Goal: Information Seeking & Learning: Learn about a topic

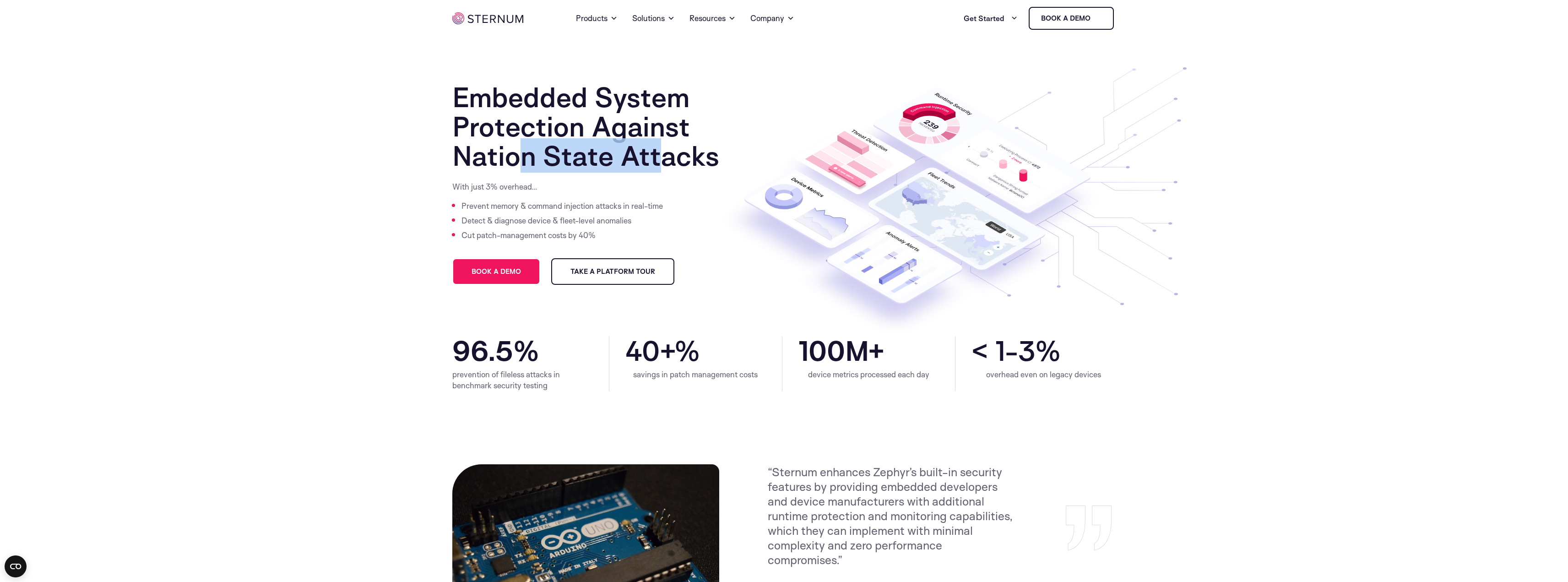
drag, startPoint x: 517, startPoint y: 158, endPoint x: 658, endPoint y: 156, distance: 141.0
click at [658, 156] on h1 "Embedded System Protection Against Nation State Attacks" at bounding box center [608, 126] width 313 height 88
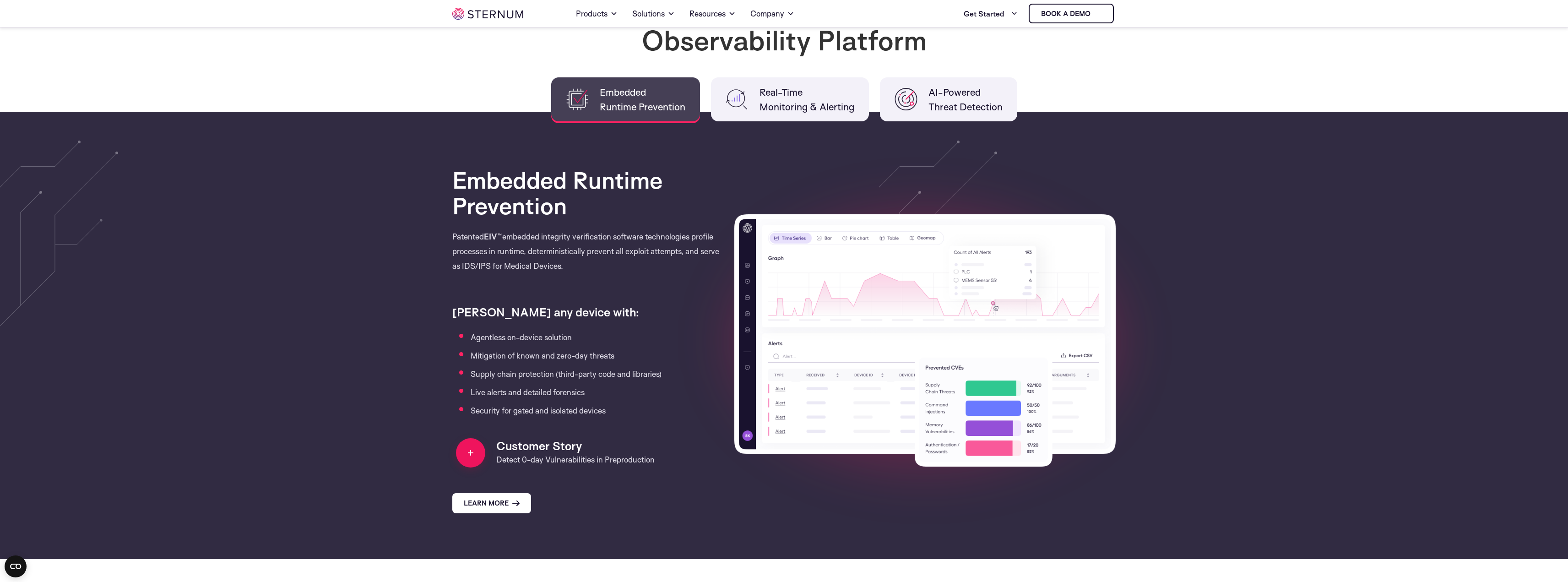
scroll to position [726, 0]
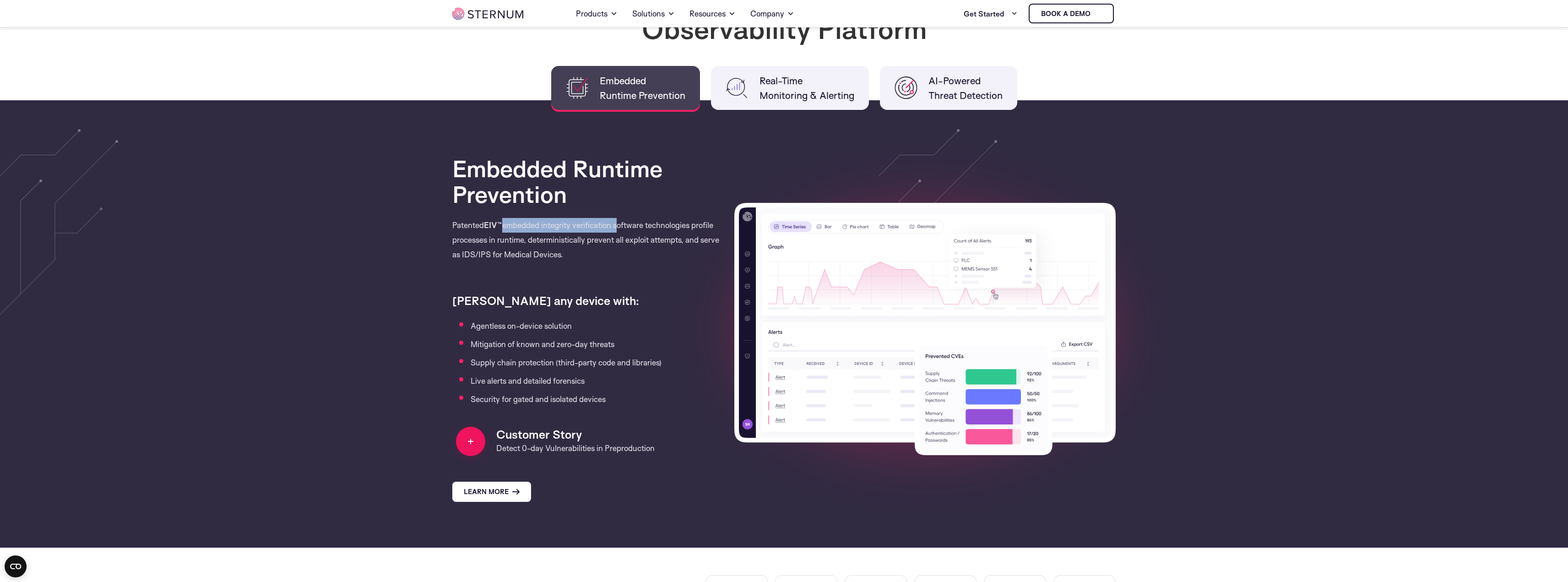
drag, startPoint x: 503, startPoint y: 224, endPoint x: 617, endPoint y: 223, distance: 114.0
click at [617, 223] on p "Patented EIV™ embedded integrity verification software technologies profile pro…" at bounding box center [587, 246] width 269 height 58
drag, startPoint x: 502, startPoint y: 253, endPoint x: 571, endPoint y: 253, distance: 69.0
click at [571, 253] on p "Patented EIV™ embedded integrity verification software technologies profile pro…" at bounding box center [587, 246] width 269 height 58
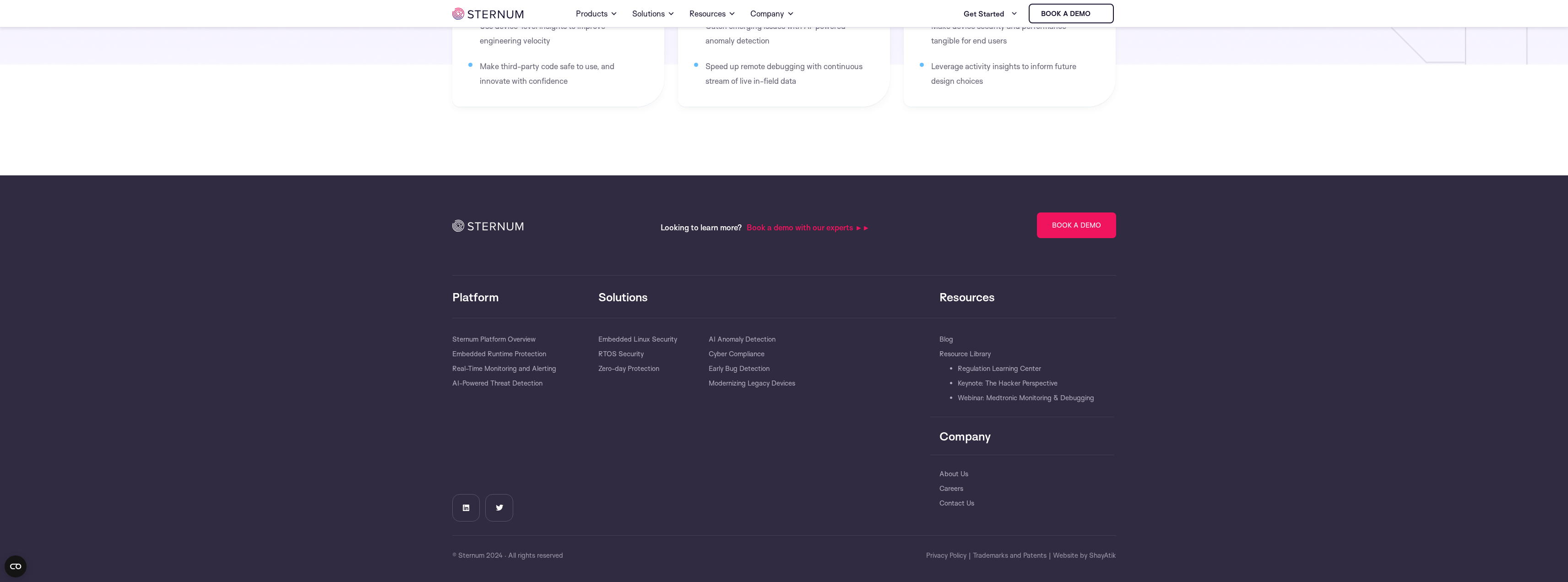
scroll to position [1498, 0]
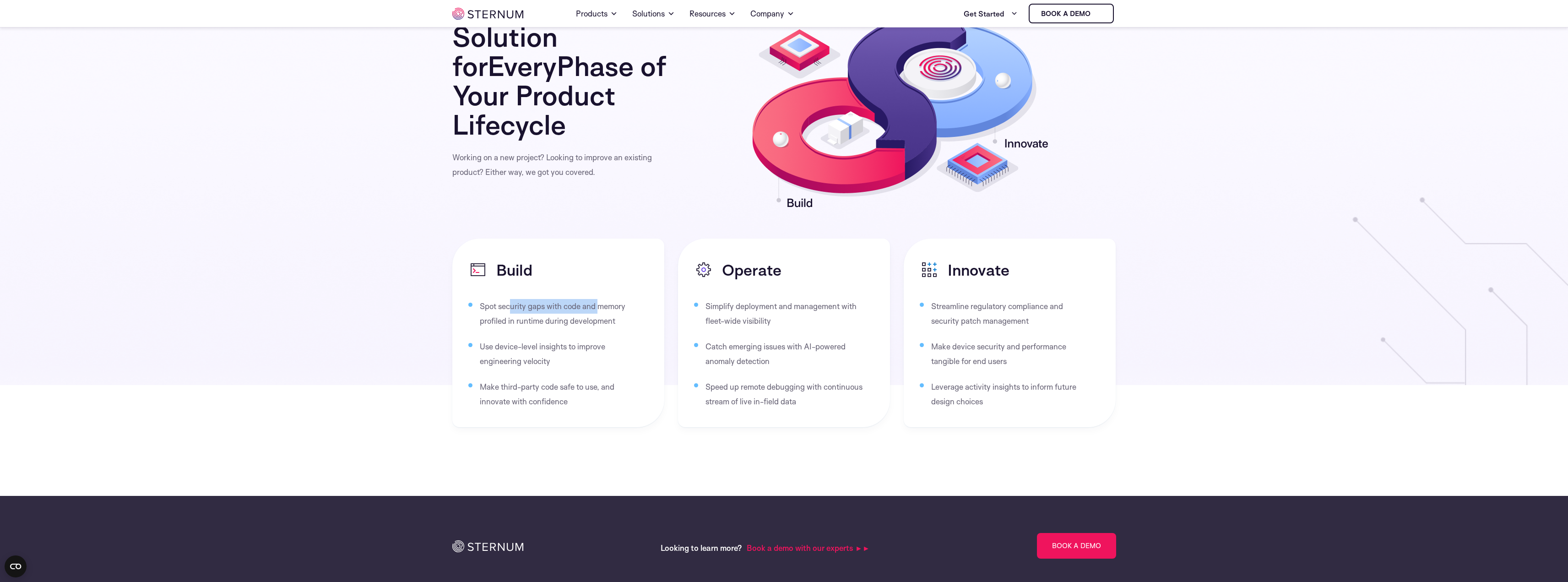
drag, startPoint x: 510, startPoint y: 307, endPoint x: 598, endPoint y: 304, distance: 88.1
click at [598, 304] on li "Spot security gaps with code and memory profiled in runtime during development" at bounding box center [563, 313] width 167 height 29
drag, startPoint x: 503, startPoint y: 323, endPoint x: 572, endPoint y: 320, distance: 69.1
click at [572, 320] on li "Spot security gaps with code and memory profiled in runtime during development" at bounding box center [563, 313] width 167 height 29
click at [584, 319] on li "Spot security gaps with code and memory profiled in runtime during development" at bounding box center [563, 313] width 167 height 29
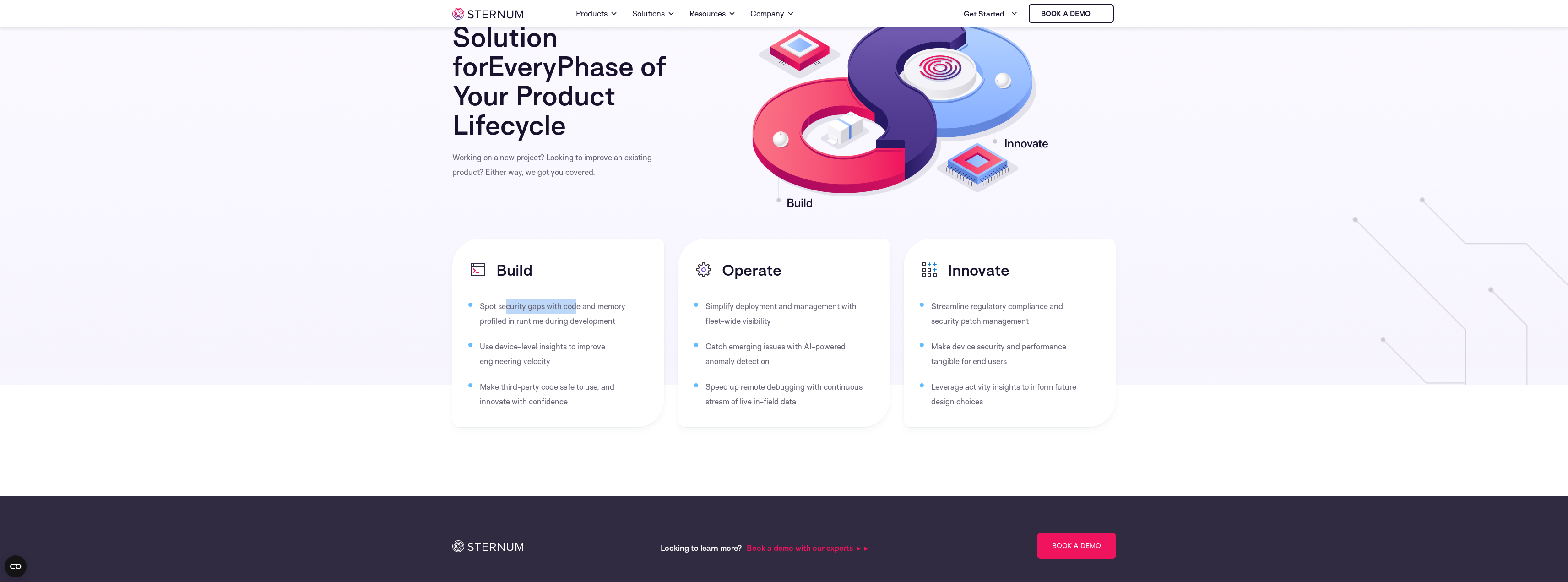
drag, startPoint x: 505, startPoint y: 305, endPoint x: 578, endPoint y: 304, distance: 73.0
click at [578, 304] on li "Spot security gaps with code and memory profiled in runtime during development" at bounding box center [563, 313] width 167 height 29
drag, startPoint x: 501, startPoint y: 347, endPoint x: 576, endPoint y: 346, distance: 75.0
click at [576, 346] on li "Use device-level insights to improve engineering velocity" at bounding box center [563, 354] width 167 height 29
drag, startPoint x: 520, startPoint y: 362, endPoint x: 541, endPoint y: 359, distance: 21.2
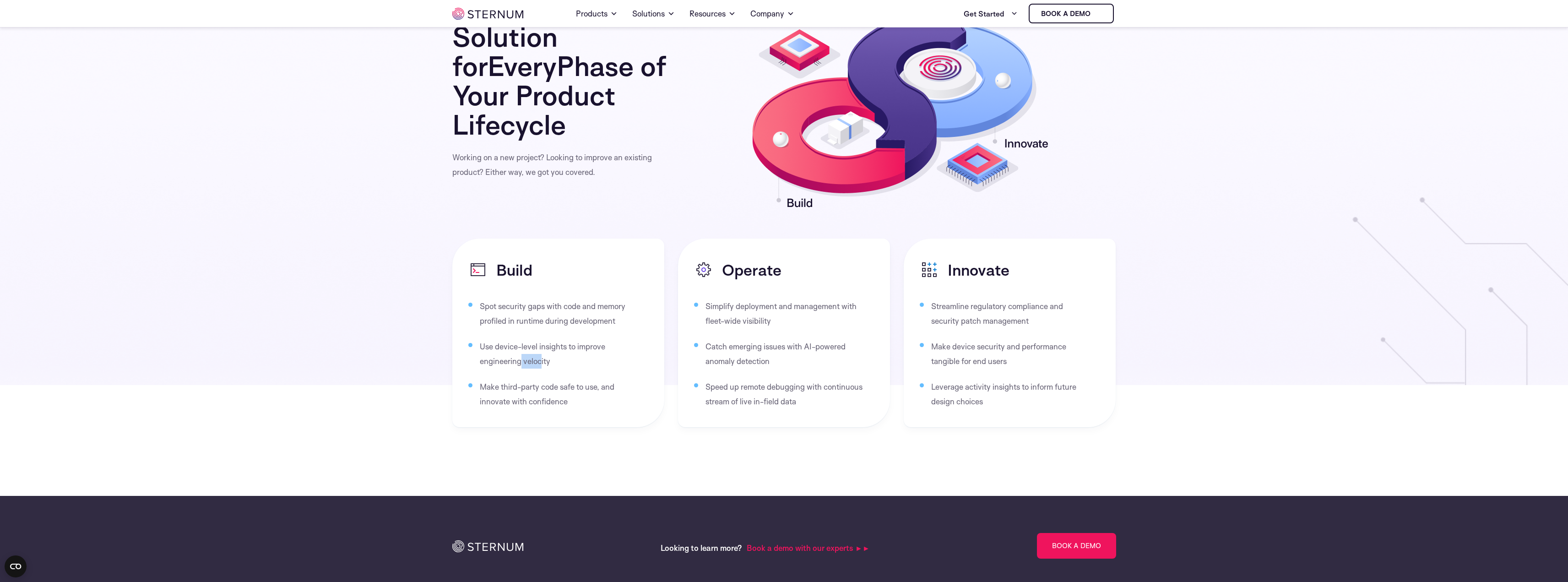
click at [541, 359] on li "Use device-level insights to improve engineering velocity" at bounding box center [563, 354] width 167 height 29
drag, startPoint x: 506, startPoint y: 382, endPoint x: 604, endPoint y: 382, distance: 98.0
click at [604, 382] on li "Make third-party code safe to use, and innovate with confidence" at bounding box center [563, 394] width 167 height 29
drag, startPoint x: 511, startPoint y: 397, endPoint x: 546, endPoint y: 399, distance: 35.1
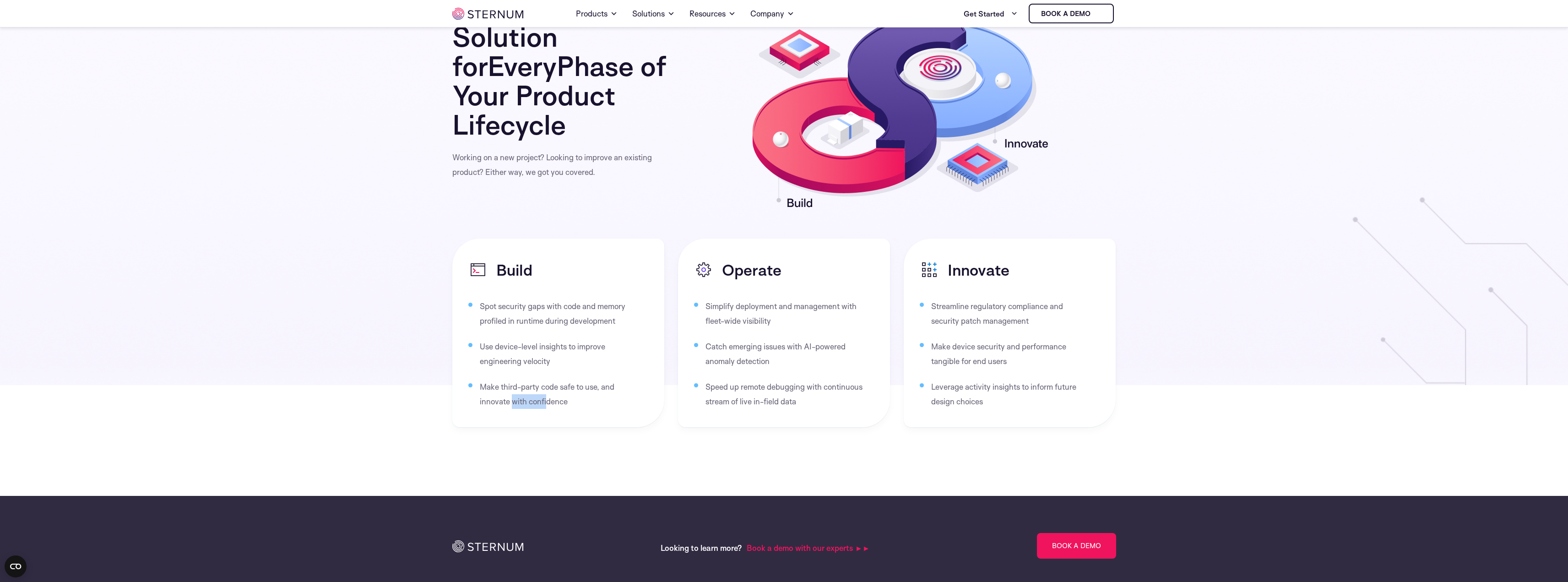
click at [546, 399] on li "Make third-party code safe to use, and innovate with confidence" at bounding box center [563, 394] width 167 height 29
click at [537, 386] on li "Make third-party code safe to use, and innovate with confidence" at bounding box center [563, 394] width 167 height 29
drag, startPoint x: 499, startPoint y: 386, endPoint x: 590, endPoint y: 386, distance: 91.0
click at [590, 386] on li "Make third-party code safe to use, and innovate with confidence" at bounding box center [563, 394] width 167 height 29
drag, startPoint x: 494, startPoint y: 404, endPoint x: 569, endPoint y: 399, distance: 75.2
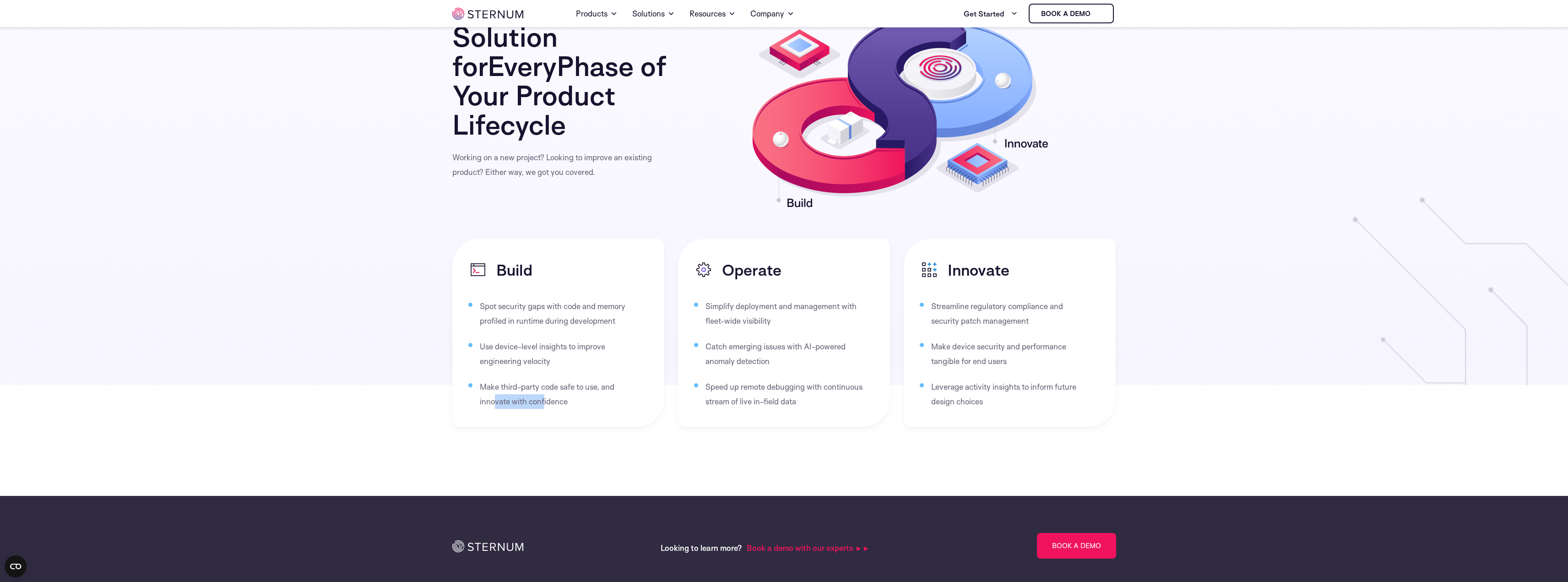
click at [547, 402] on li "Make third-party code safe to use, and innovate with confidence" at bounding box center [563, 394] width 167 height 29
drag, startPoint x: 739, startPoint y: 307, endPoint x: 845, endPoint y: 303, distance: 106.1
click at [845, 303] on li "Simplify deployment and management with fleet-wide visibility" at bounding box center [789, 313] width 167 height 29
drag, startPoint x: 722, startPoint y: 321, endPoint x: 743, endPoint y: 321, distance: 21.0
click at [743, 321] on li "Simplify deployment and management with fleet-wide visibility" at bounding box center [789, 313] width 167 height 29
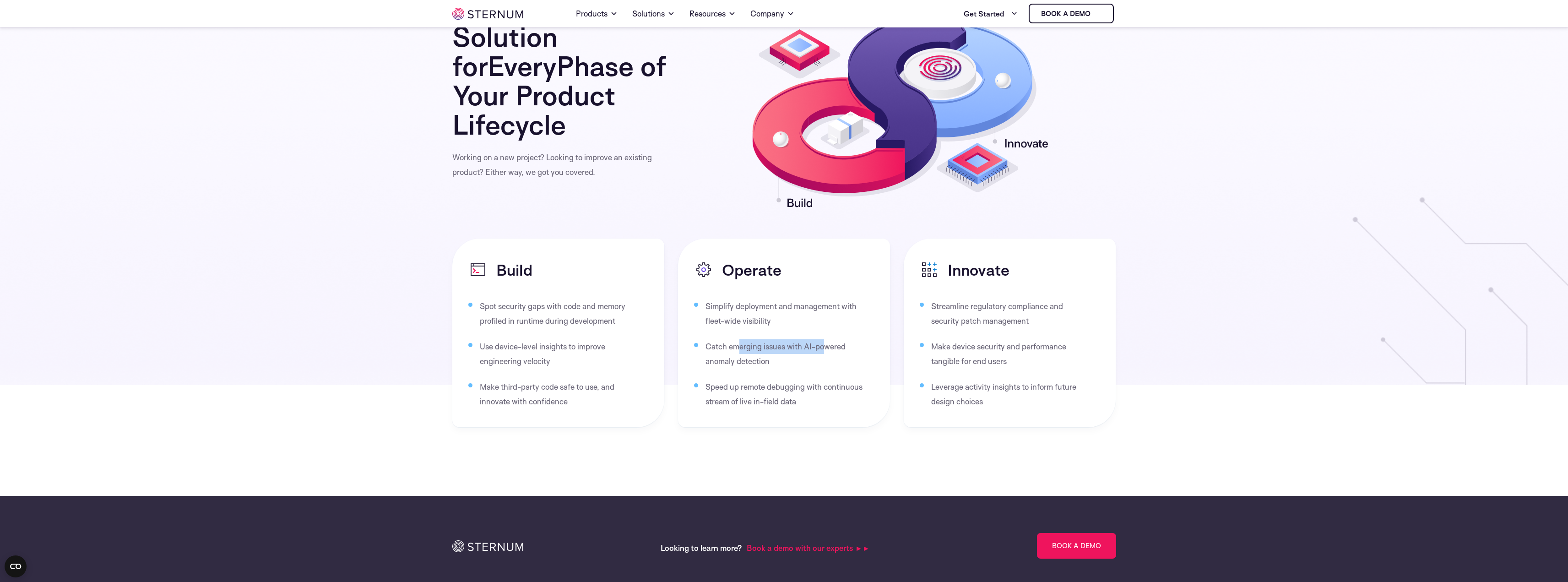
drag, startPoint x: 737, startPoint y: 347, endPoint x: 825, endPoint y: 349, distance: 88.0
click at [825, 349] on li "Catch emerging issues with AI-powered anomaly detection" at bounding box center [789, 354] width 167 height 29
drag, startPoint x: 931, startPoint y: 306, endPoint x: 1031, endPoint y: 325, distance: 101.8
click at [1031, 325] on ul "Streamline regulatory compliance and security patch management Make device secu…" at bounding box center [1010, 354] width 175 height 110
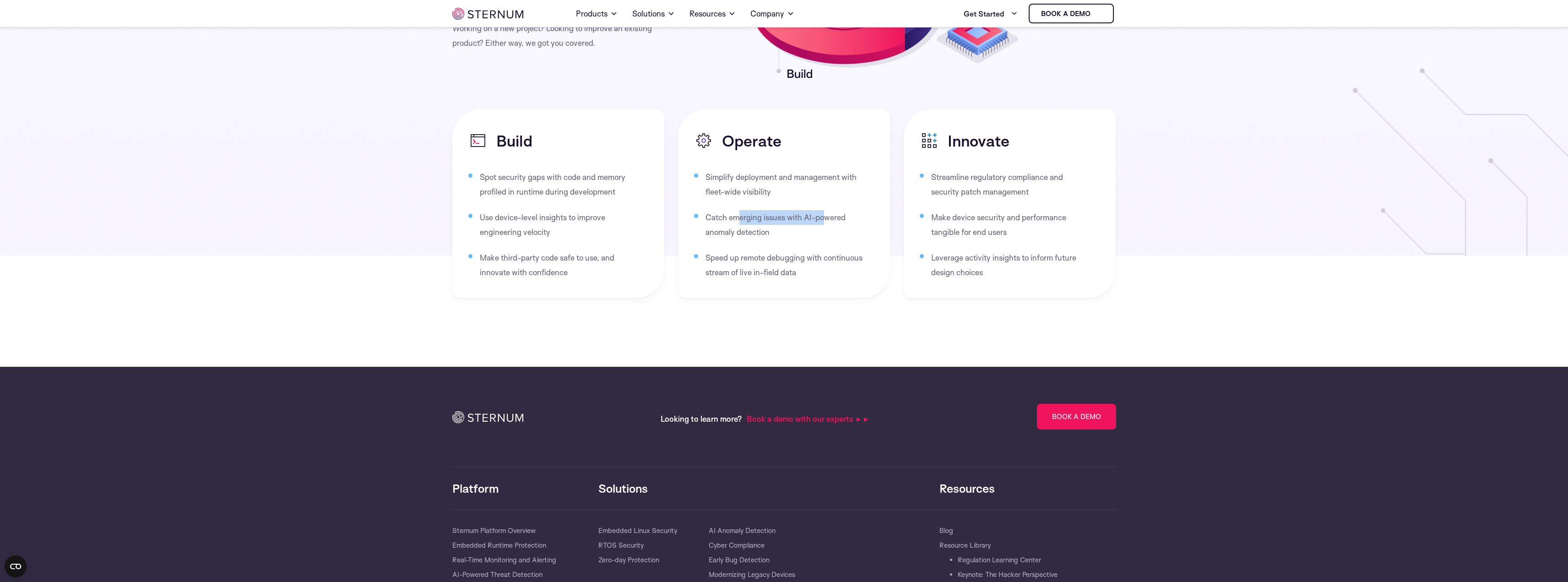
scroll to position [1635, 0]
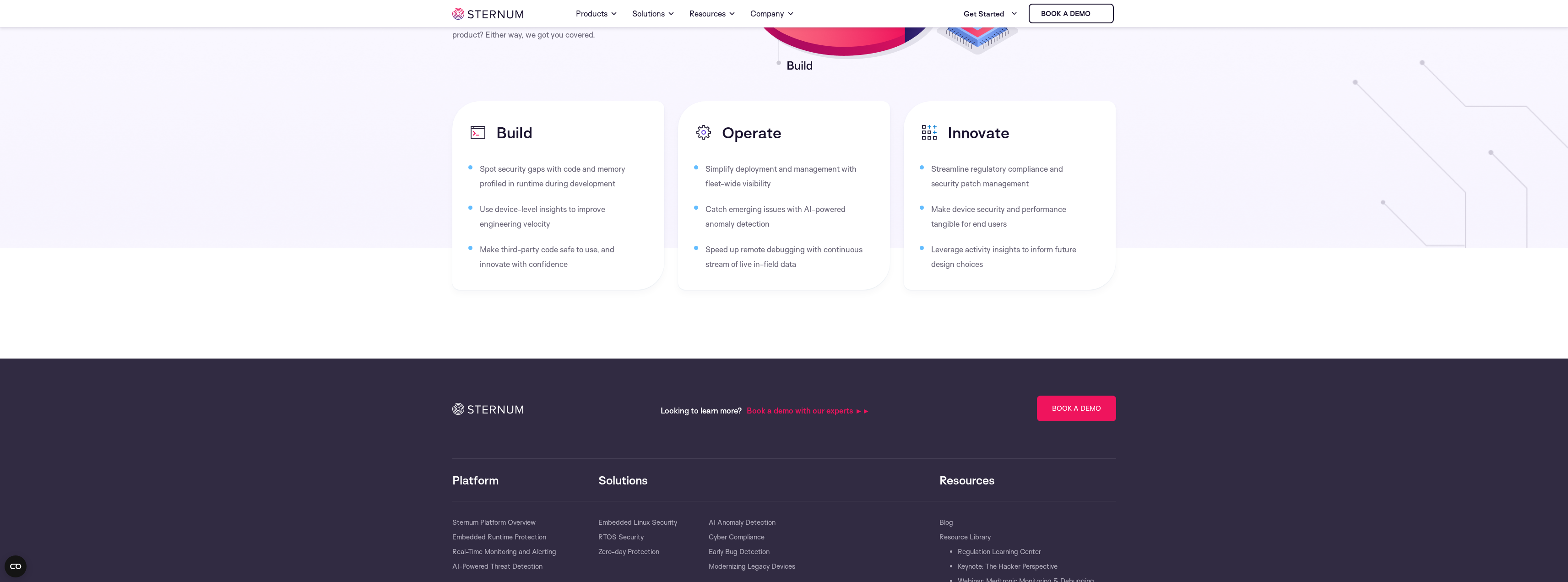
click at [965, 259] on li "Leverage activity insights to inform future design choices" at bounding box center [1014, 256] width 167 height 29
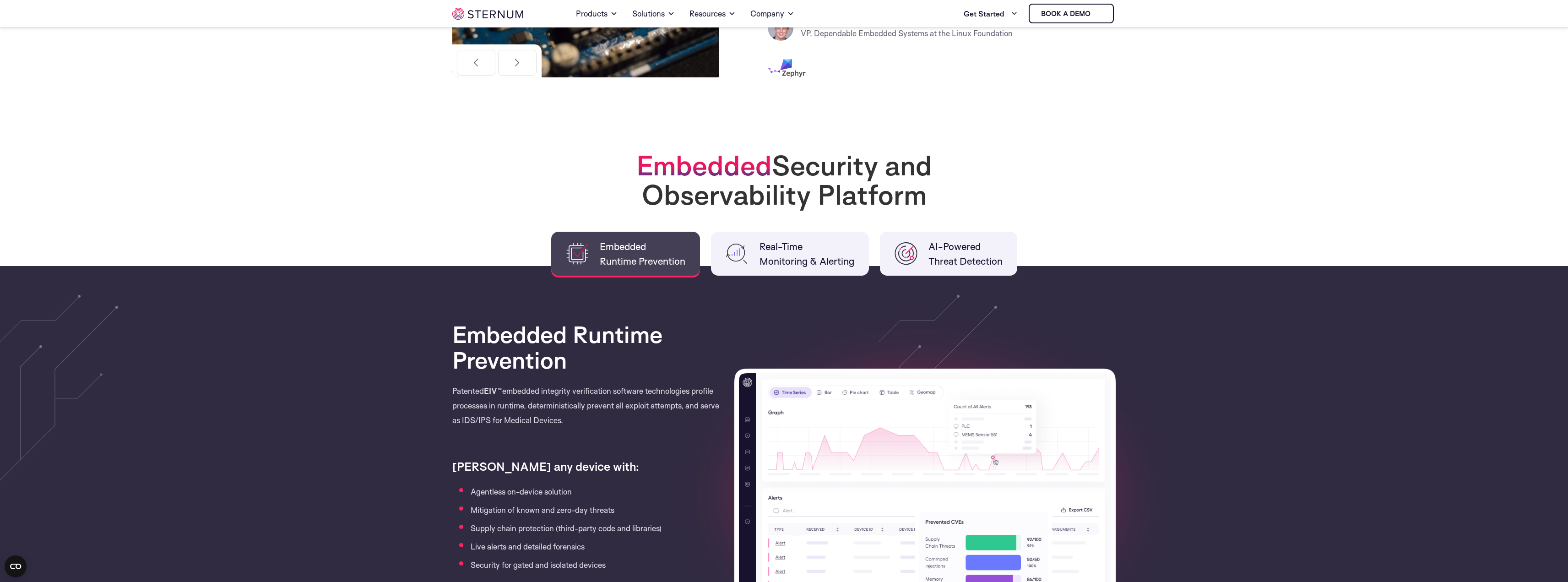
scroll to position [445, 0]
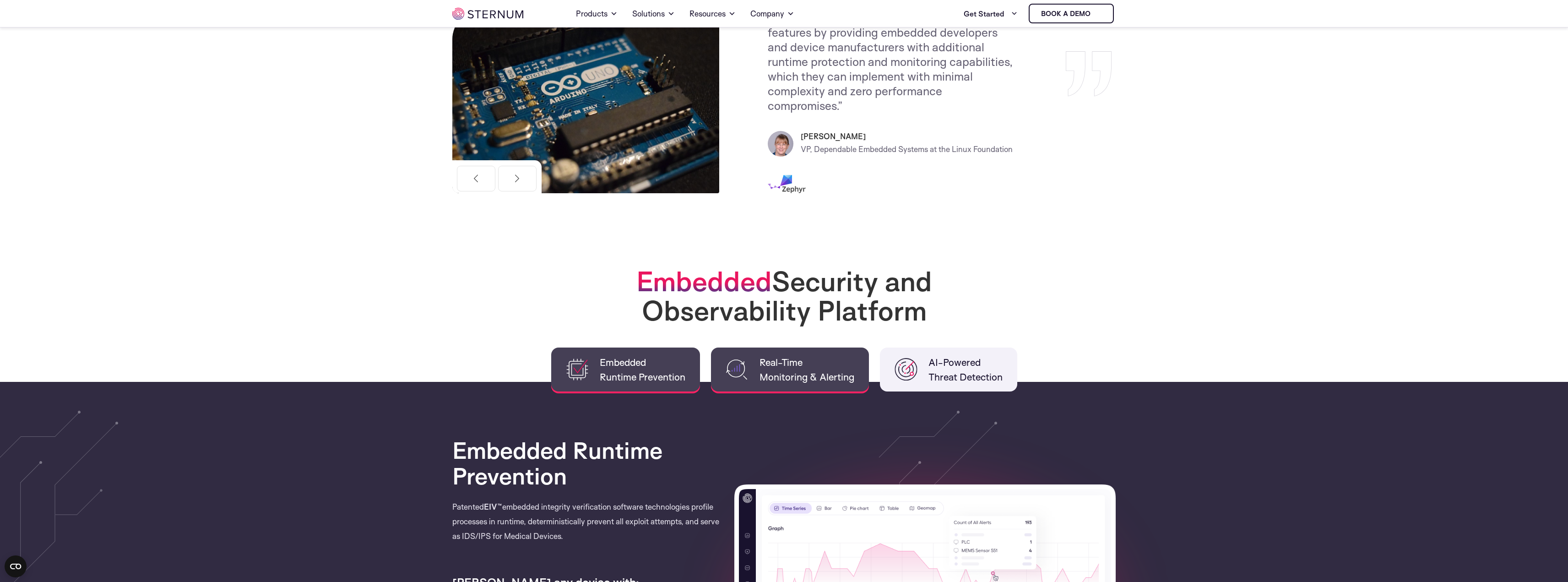
click at [782, 371] on span "Real-Time Monitoring & Alerting" at bounding box center [807, 369] width 95 height 29
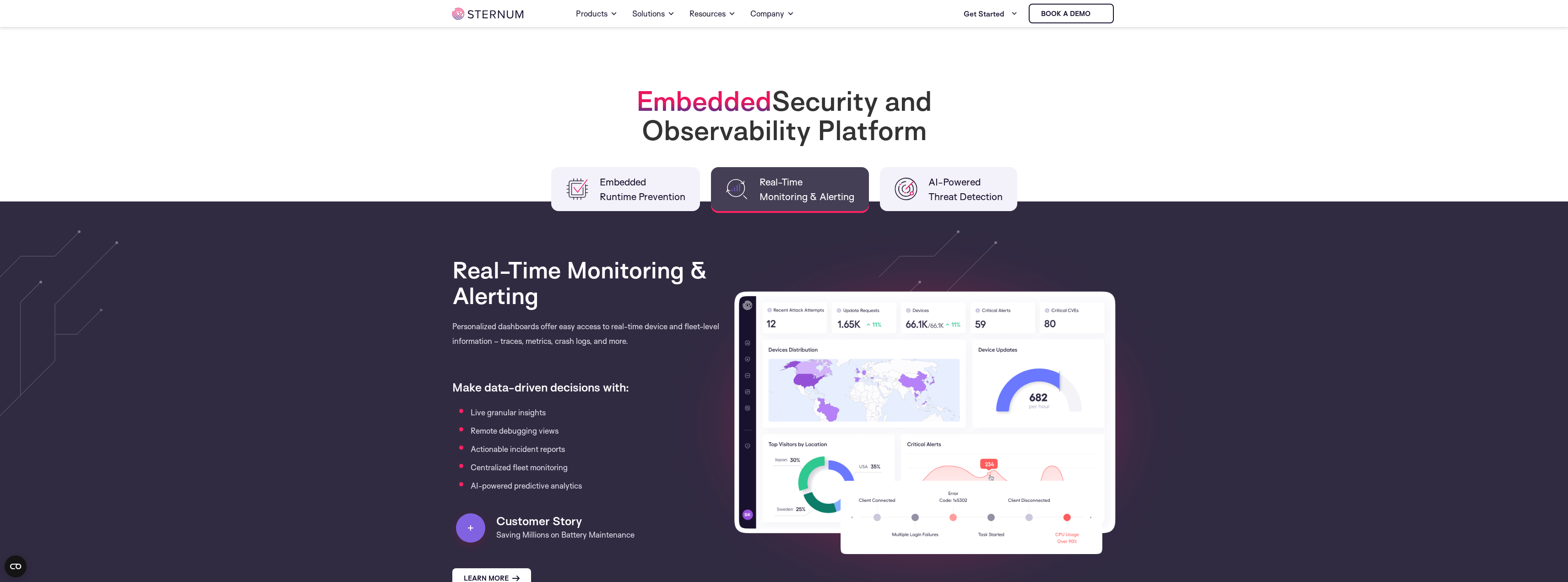
scroll to position [627, 0]
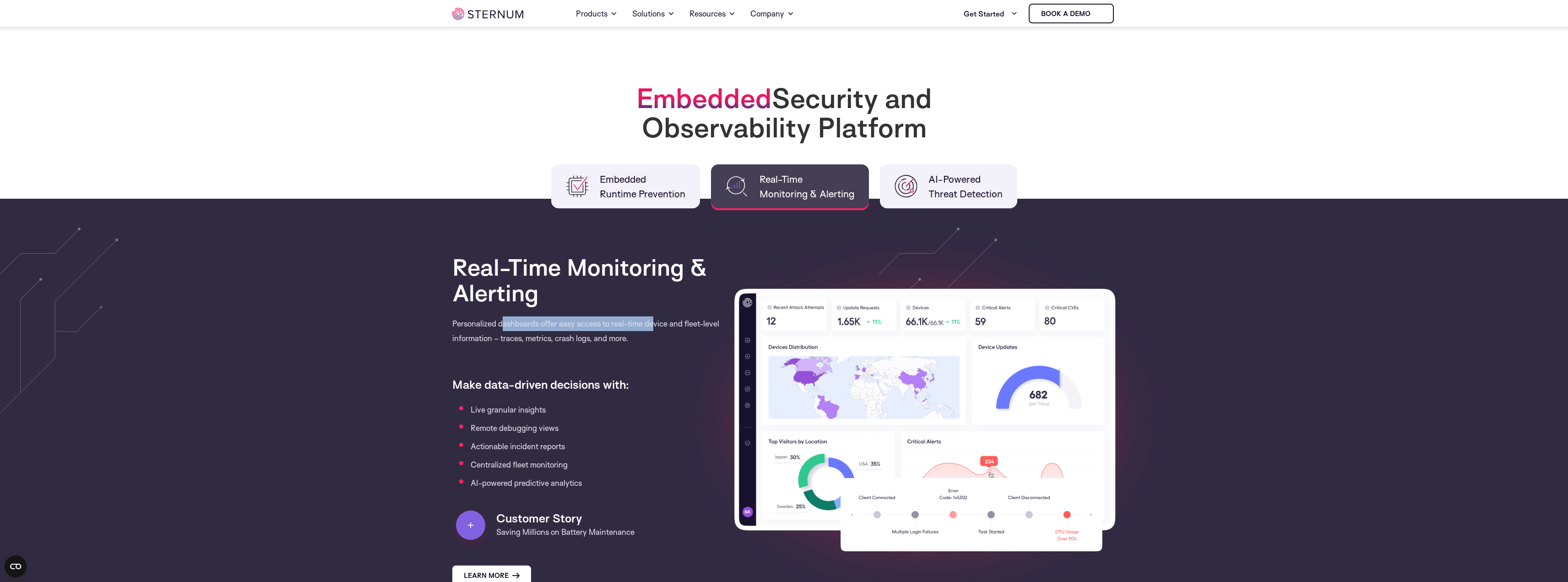
drag, startPoint x: 502, startPoint y: 326, endPoint x: 656, endPoint y: 328, distance: 154.0
click at [656, 328] on p "Personalized dashboards offer easy access to real-time device and fleet-level i…" at bounding box center [587, 337] width 269 height 43
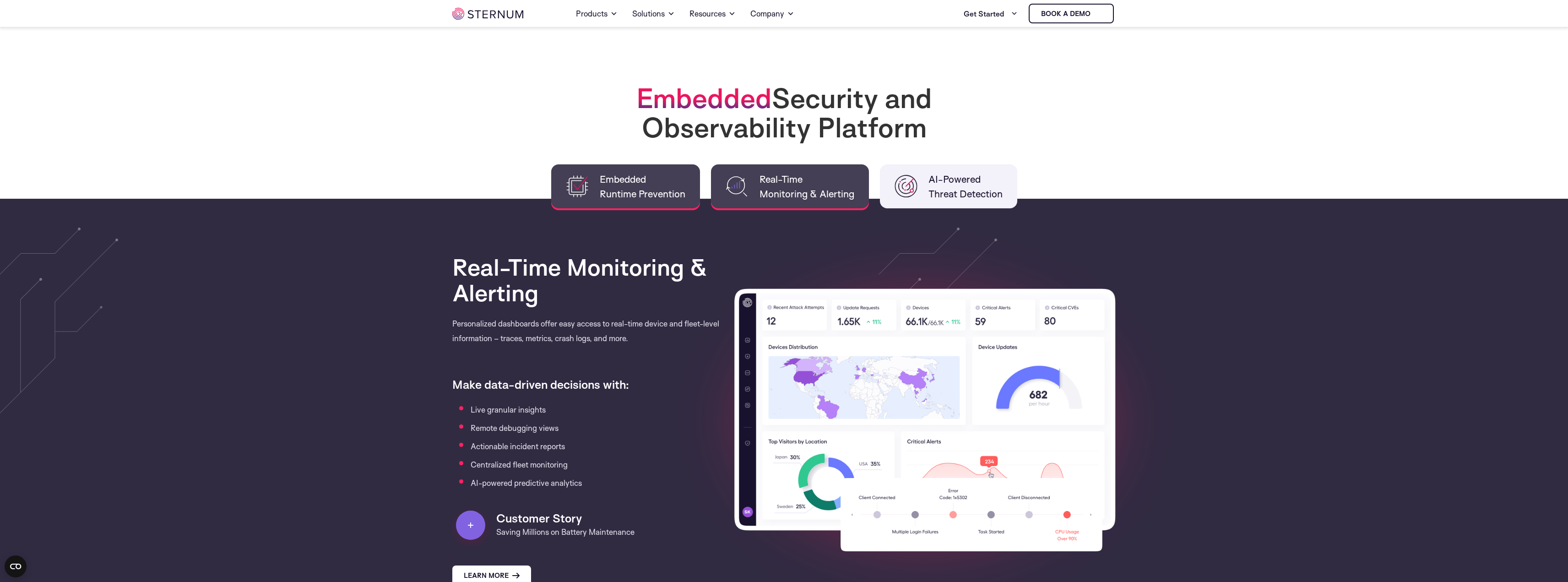
click at [607, 190] on span "Embedded Runtime Prevention" at bounding box center [643, 185] width 85 height 29
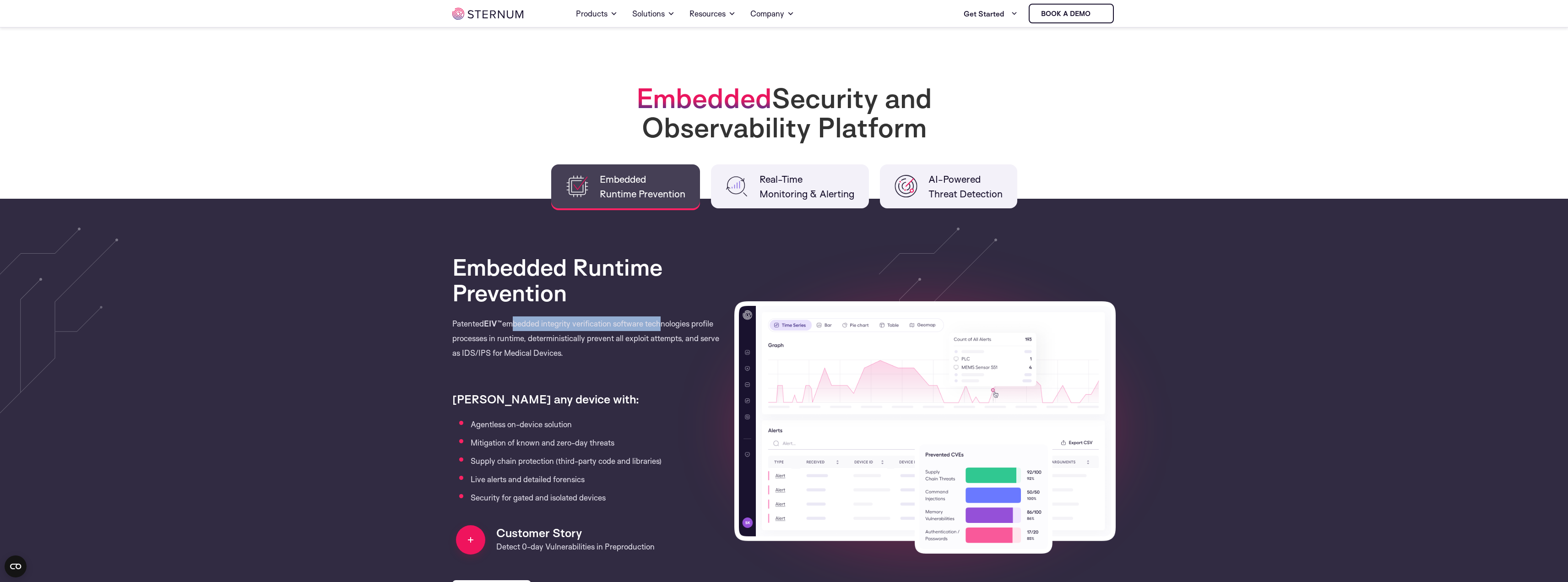
drag, startPoint x: 510, startPoint y: 324, endPoint x: 662, endPoint y: 323, distance: 152.0
click at [662, 323] on p "Patented EIV™ embedded integrity verification software technologies profile pro…" at bounding box center [587, 344] width 269 height 58
drag, startPoint x: 564, startPoint y: 321, endPoint x: 689, endPoint y: 322, distance: 125.0
click at [689, 322] on p "Patented EIV™ embedded integrity verification software technologies profile pro…" at bounding box center [587, 344] width 269 height 58
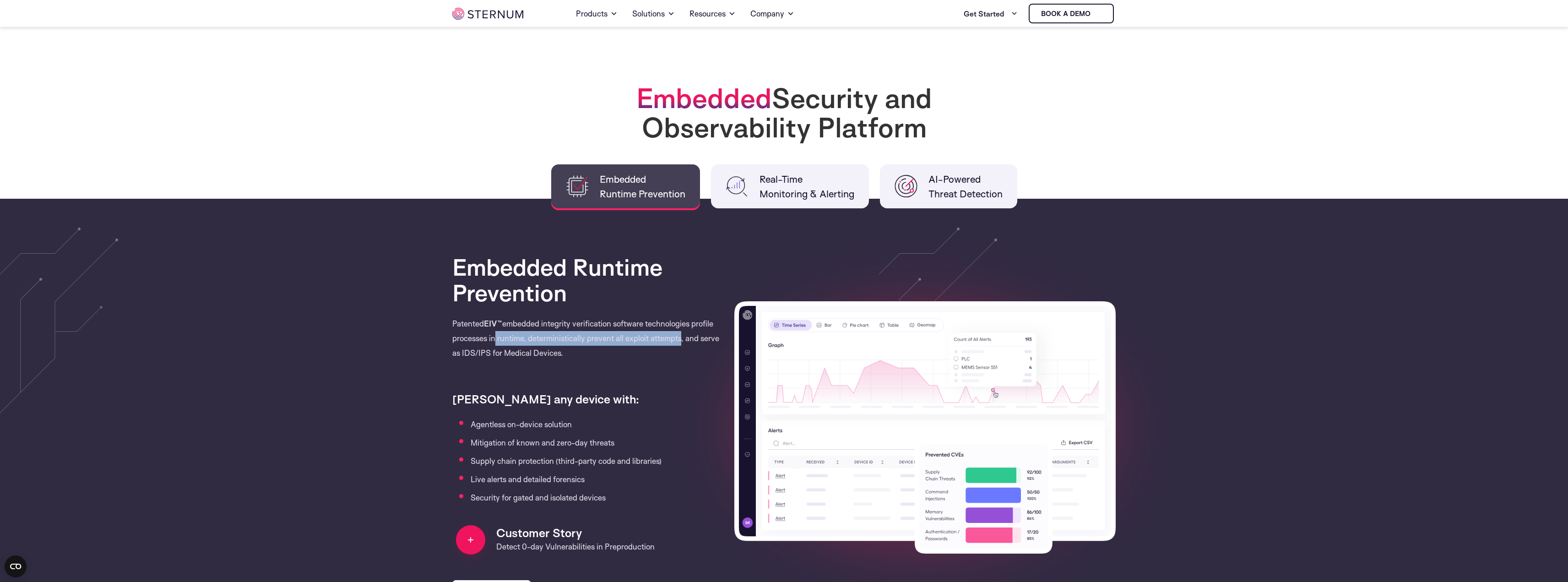
drag, startPoint x: 491, startPoint y: 339, endPoint x: 681, endPoint y: 337, distance: 190.0
click at [681, 337] on p "Patented EIV™ embedded integrity verification software technologies profile pro…" at bounding box center [587, 344] width 269 height 58
drag, startPoint x: 484, startPoint y: 355, endPoint x: 520, endPoint y: 355, distance: 36.0
click at [520, 355] on p "Patented EIV™ embedded integrity verification software technologies profile pro…" at bounding box center [587, 344] width 269 height 58
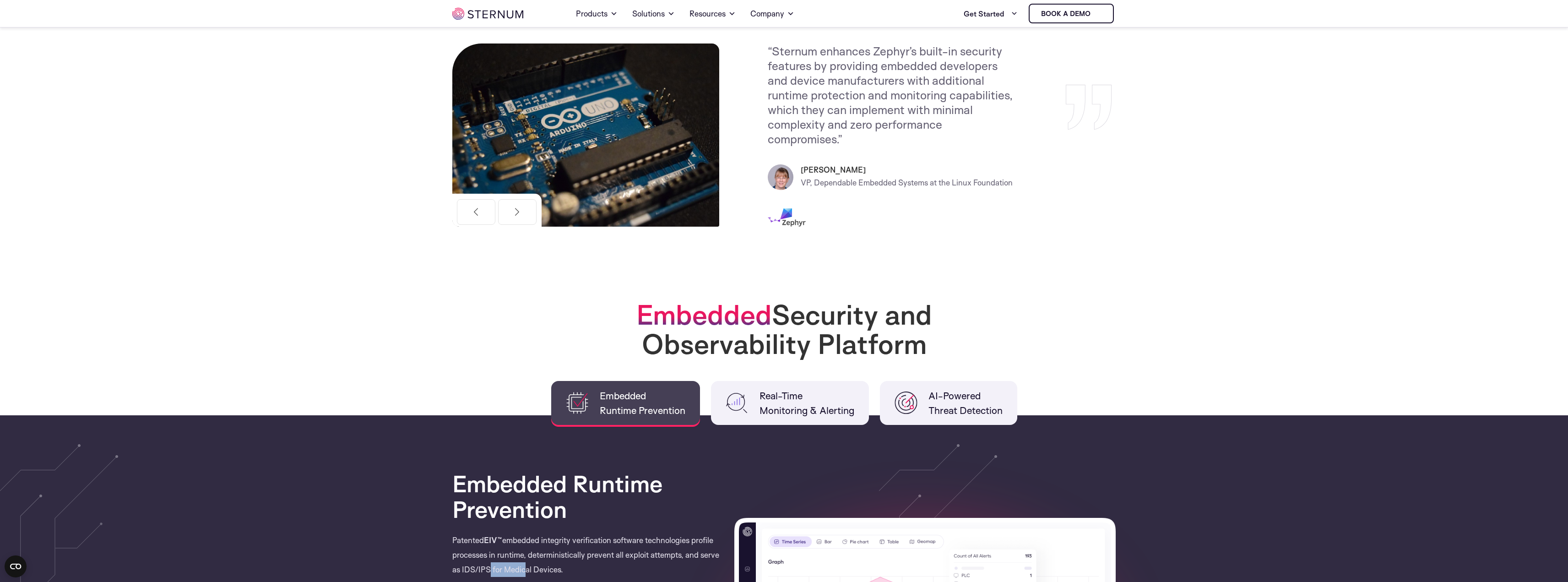
scroll to position [353, 0]
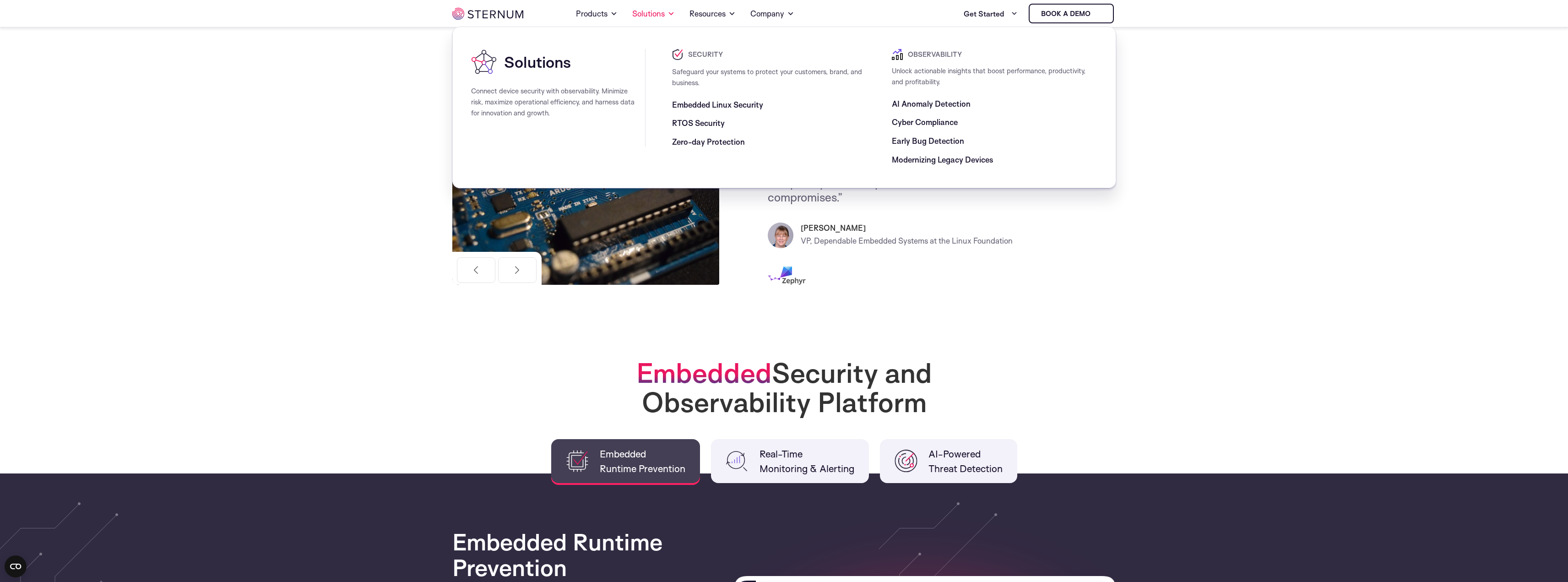
click at [693, 122] on span "RTOS Security" at bounding box center [698, 123] width 53 height 11
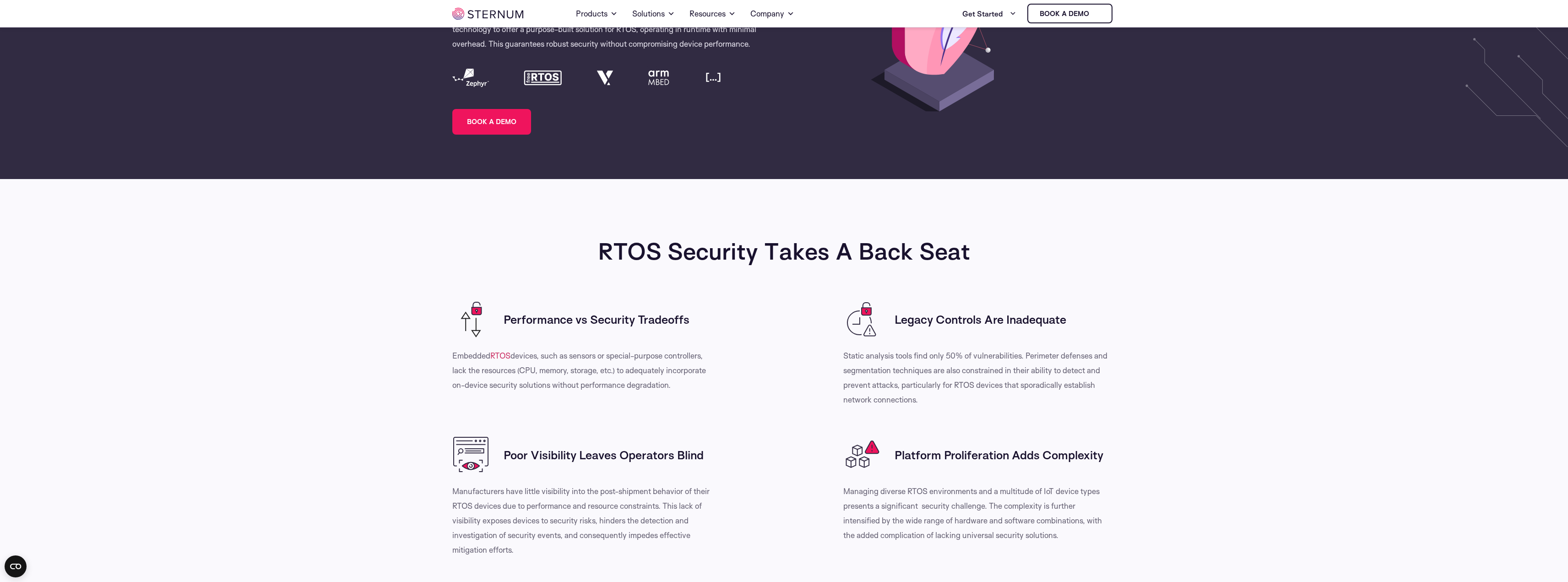
scroll to position [178, 0]
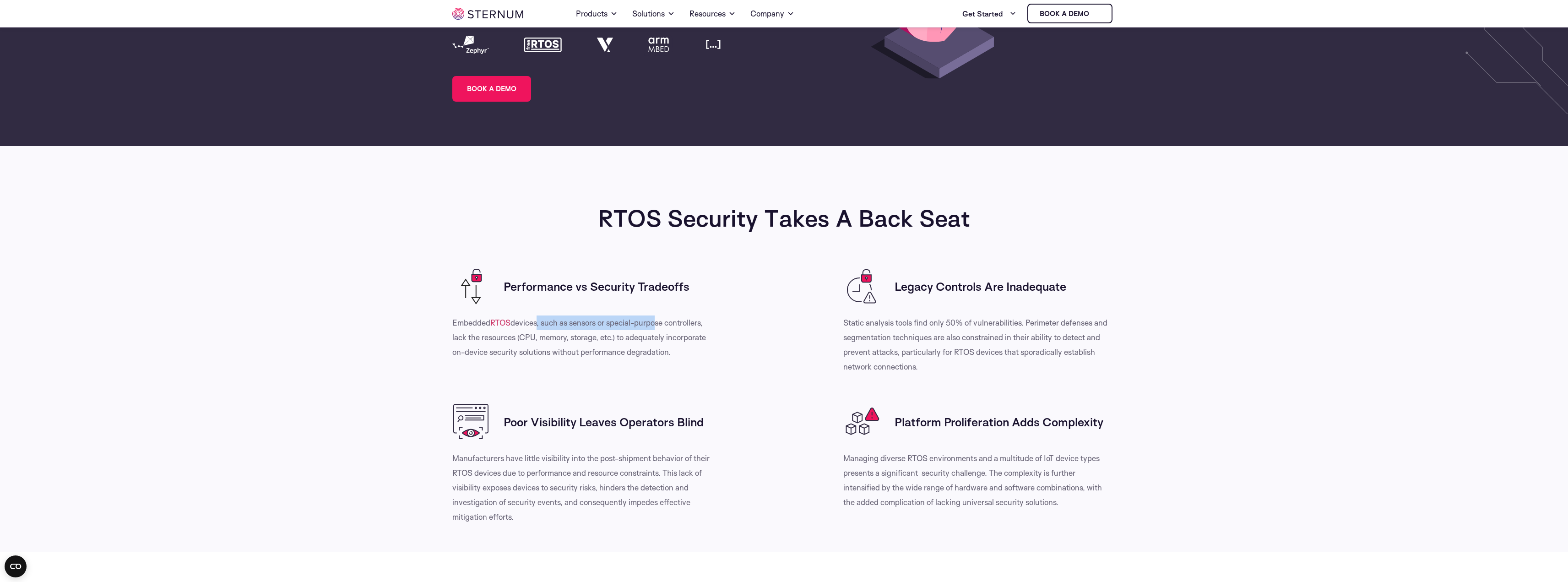
drag, startPoint x: 537, startPoint y: 325, endPoint x: 655, endPoint y: 322, distance: 118.0
click at [655, 322] on p "Embedded RTOS devices, such as sensors or special-purpose controllers, lack the…" at bounding box center [585, 337] width 266 height 44
drag, startPoint x: 529, startPoint y: 335, endPoint x: 597, endPoint y: 340, distance: 68.2
click at [597, 340] on p "Embedded RTOS devices, such as sensors or special-purpose controllers, lack the…" at bounding box center [585, 337] width 266 height 44
drag, startPoint x: 648, startPoint y: 340, endPoint x: 672, endPoint y: 340, distance: 24.0
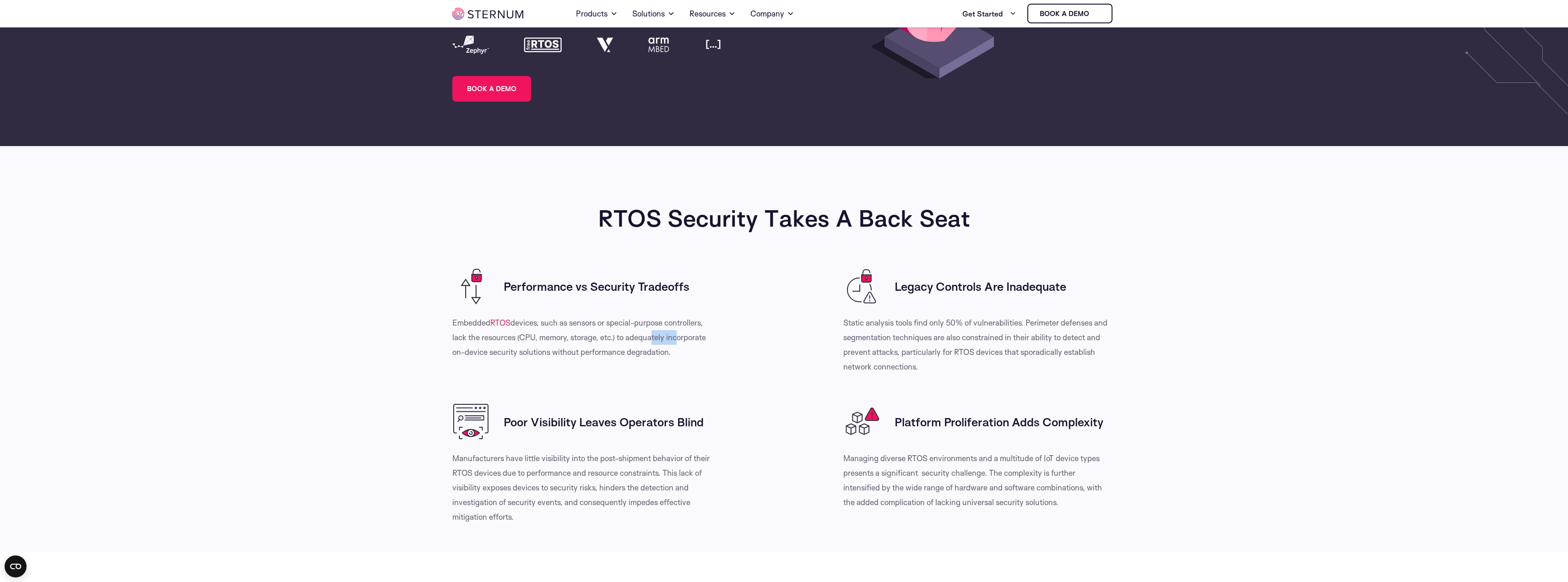
click at [672, 340] on p "Embedded RTOS devices, such as sensors or special-purpose controllers, lack the…" at bounding box center [585, 337] width 266 height 44
drag, startPoint x: 893, startPoint y: 323, endPoint x: 1029, endPoint y: 324, distance: 136.0
click at [1029, 324] on p "Static analysis tools find only 50% of vulnerabilities. Perimeter defenses and …" at bounding box center [976, 344] width 266 height 59
click at [1066, 323] on p "Static analysis tools find only 50% of vulnerabilities. Perimeter defenses and …" at bounding box center [976, 344] width 266 height 59
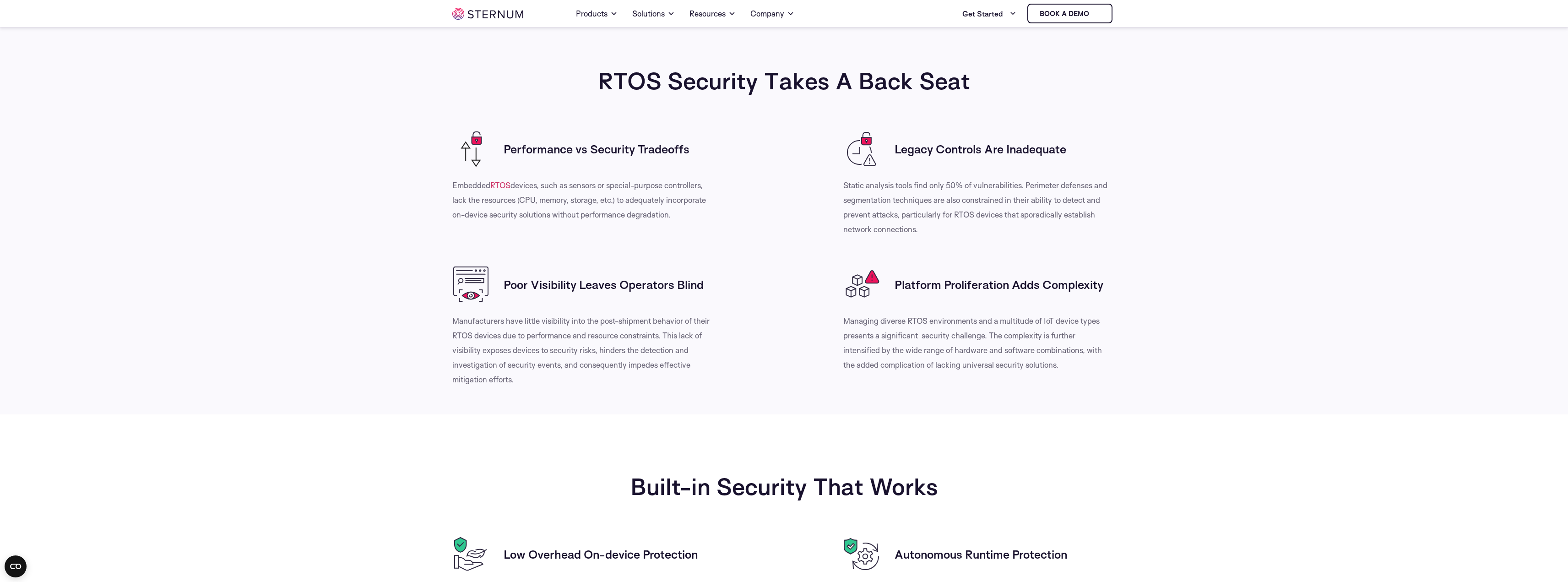
scroll to position [361, 0]
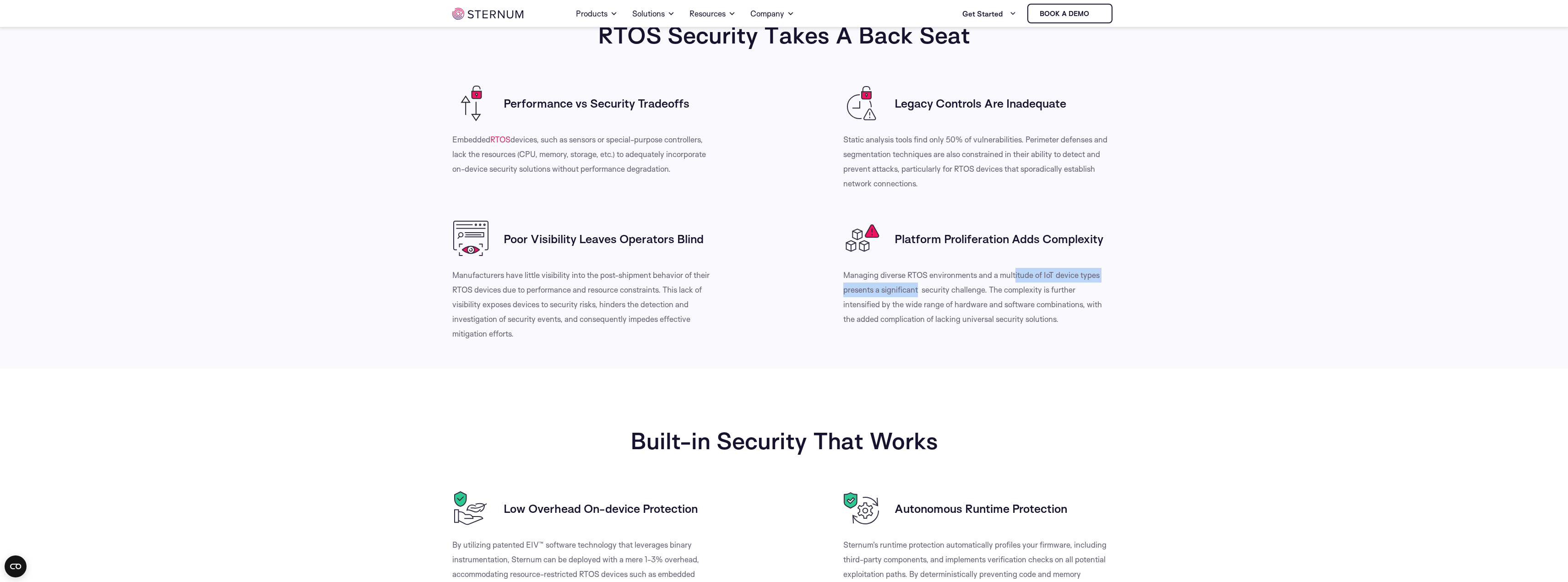
drag, startPoint x: 892, startPoint y: 273, endPoint x: 1065, endPoint y: 273, distance: 173.0
click at [1065, 273] on p "Managing diverse RTOS environments and a multitude of IoT device types presents…" at bounding box center [976, 297] width 266 height 59
drag, startPoint x: 876, startPoint y: 292, endPoint x: 976, endPoint y: 294, distance: 100.0
click at [976, 294] on p "Managing diverse RTOS environments and a multitude of IoT device types presents…" at bounding box center [976, 297] width 266 height 59
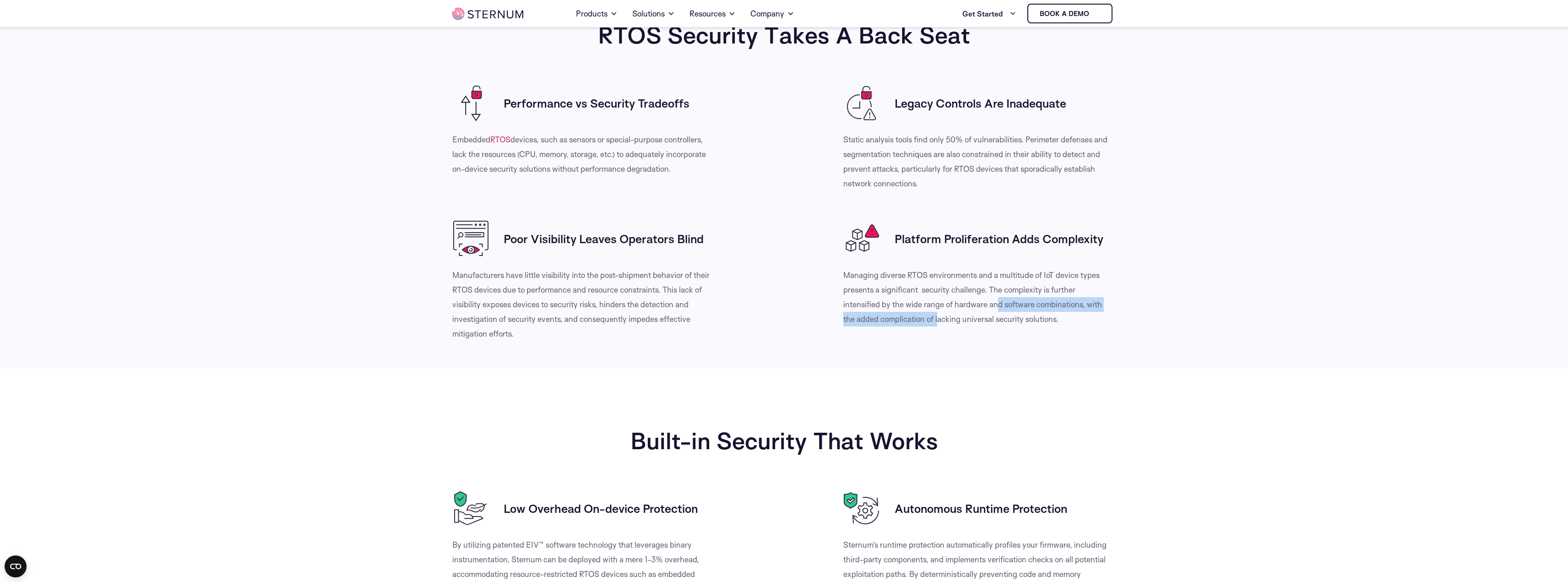
drag, startPoint x: 880, startPoint y: 307, endPoint x: 1085, endPoint y: 309, distance: 205.0
click at [1085, 309] on p "Managing diverse RTOS environments and a multitude of IoT device types presents…" at bounding box center [976, 297] width 266 height 59
drag, startPoint x: 862, startPoint y: 319, endPoint x: 990, endPoint y: 318, distance: 128.0
click at [990, 318] on p "Managing diverse RTOS environments and a multitude of IoT device types presents…" at bounding box center [976, 297] width 266 height 59
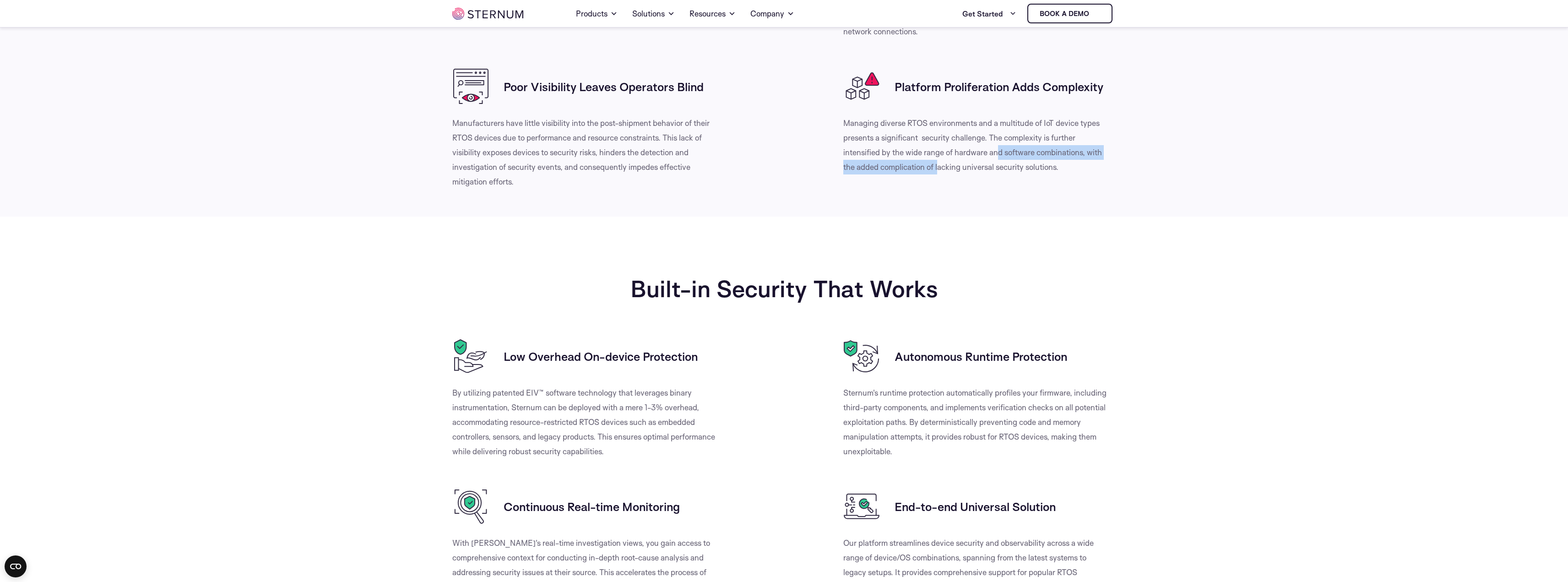
scroll to position [590, 0]
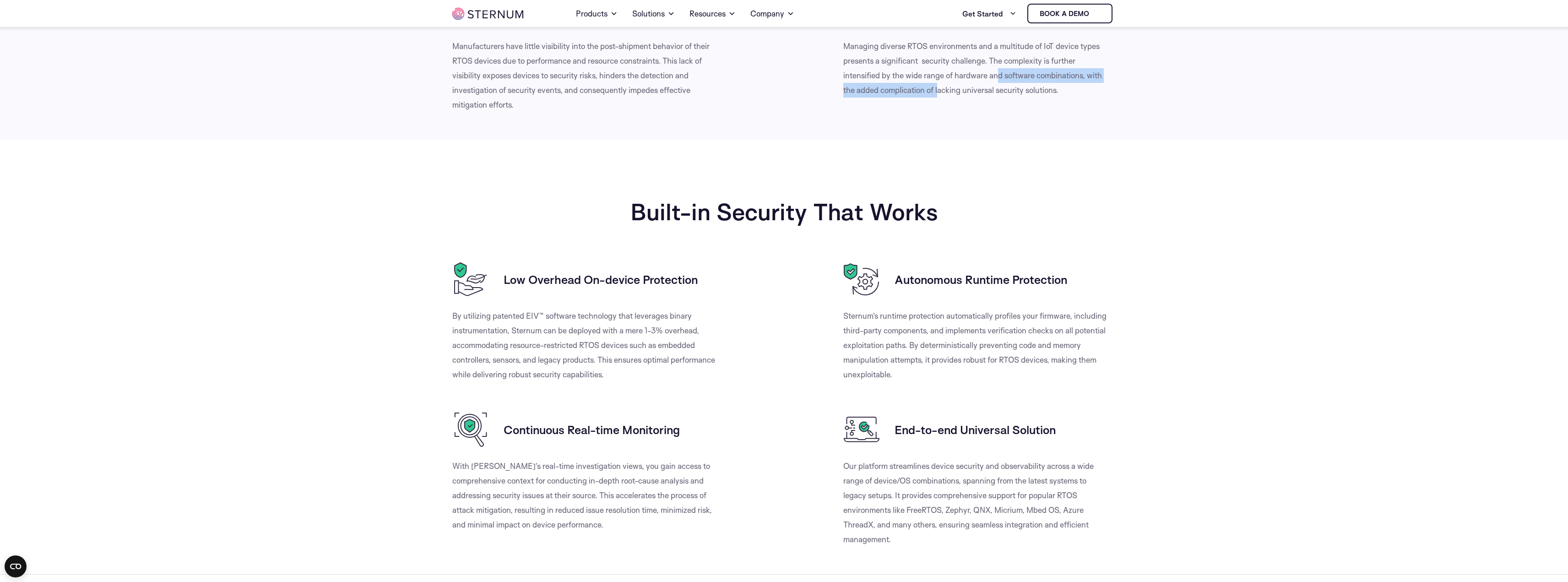
drag, startPoint x: 533, startPoint y: 281, endPoint x: 653, endPoint y: 279, distance: 120.0
click at [653, 279] on h3 "Low Overhead On-device Protection" at bounding box center [600, 278] width 194 height 14
drag, startPoint x: 472, startPoint y: 317, endPoint x: 666, endPoint y: 317, distance: 194.0
click at [666, 317] on p "By utilizing patented EIV™ software technology that leverages binary instrument…" at bounding box center [585, 344] width 266 height 73
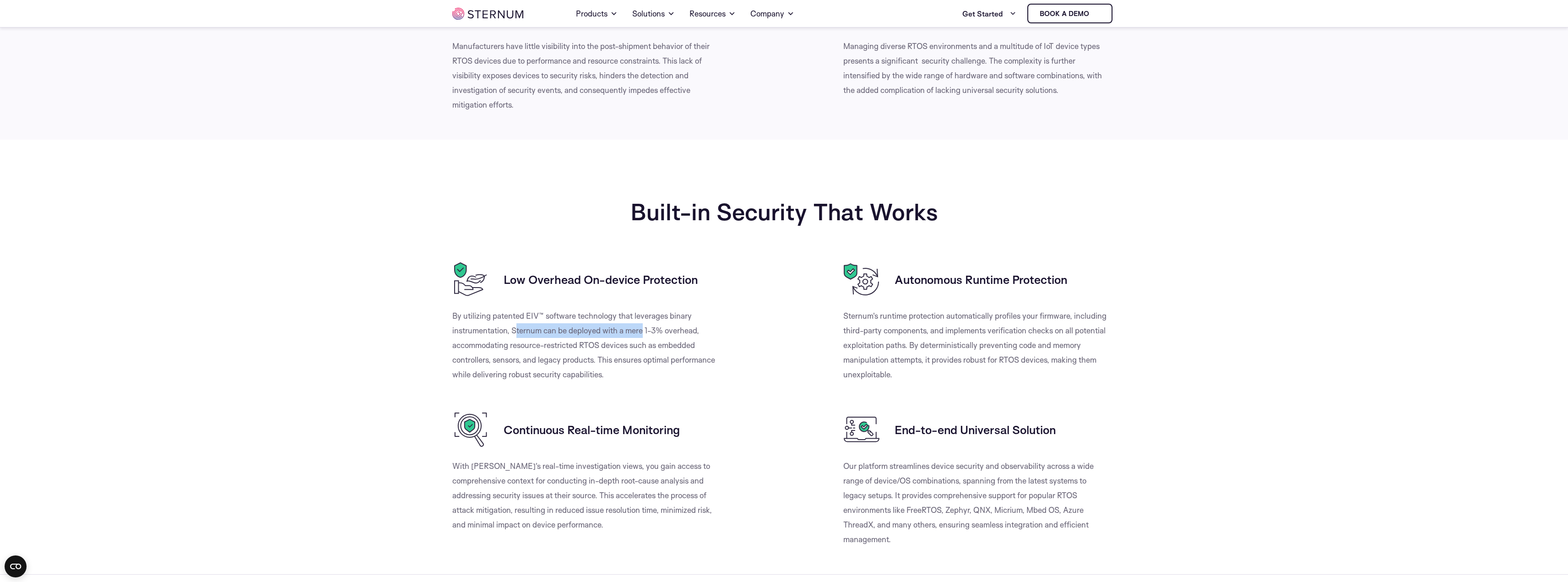
drag, startPoint x: 514, startPoint y: 331, endPoint x: 643, endPoint y: 331, distance: 129.0
click at [643, 331] on p "By utilizing patented EIV™ software technology that leverages binary instrument…" at bounding box center [585, 344] width 266 height 73
drag, startPoint x: 499, startPoint y: 344, endPoint x: 653, endPoint y: 344, distance: 154.0
click at [653, 344] on p "By utilizing patented EIV™ software technology that leverages binary instrument…" at bounding box center [585, 344] width 266 height 73
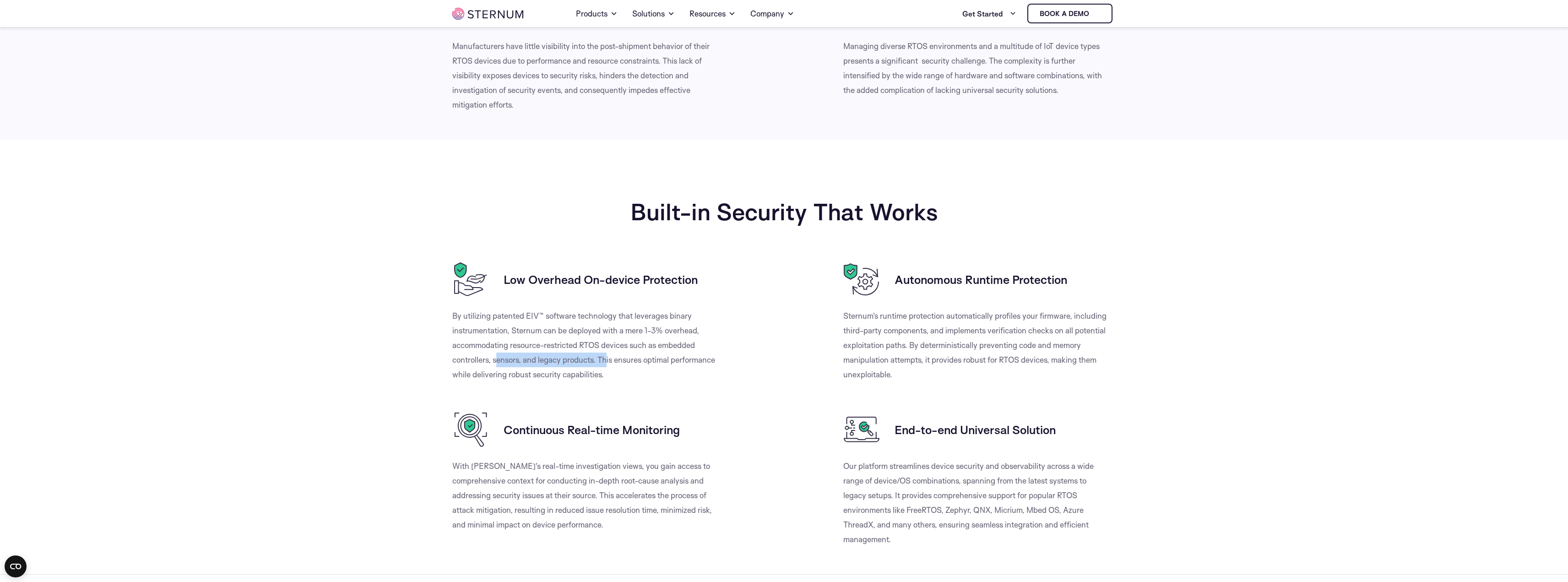
drag, startPoint x: 575, startPoint y: 359, endPoint x: 608, endPoint y: 359, distance: 33.0
click at [607, 359] on p "By utilizing patented EIV™ software technology that leverages binary instrument…" at bounding box center [585, 344] width 266 height 73
click at [626, 359] on p "By utilizing patented EIV™ software technology that leverages binary instrument…" at bounding box center [585, 344] width 266 height 73
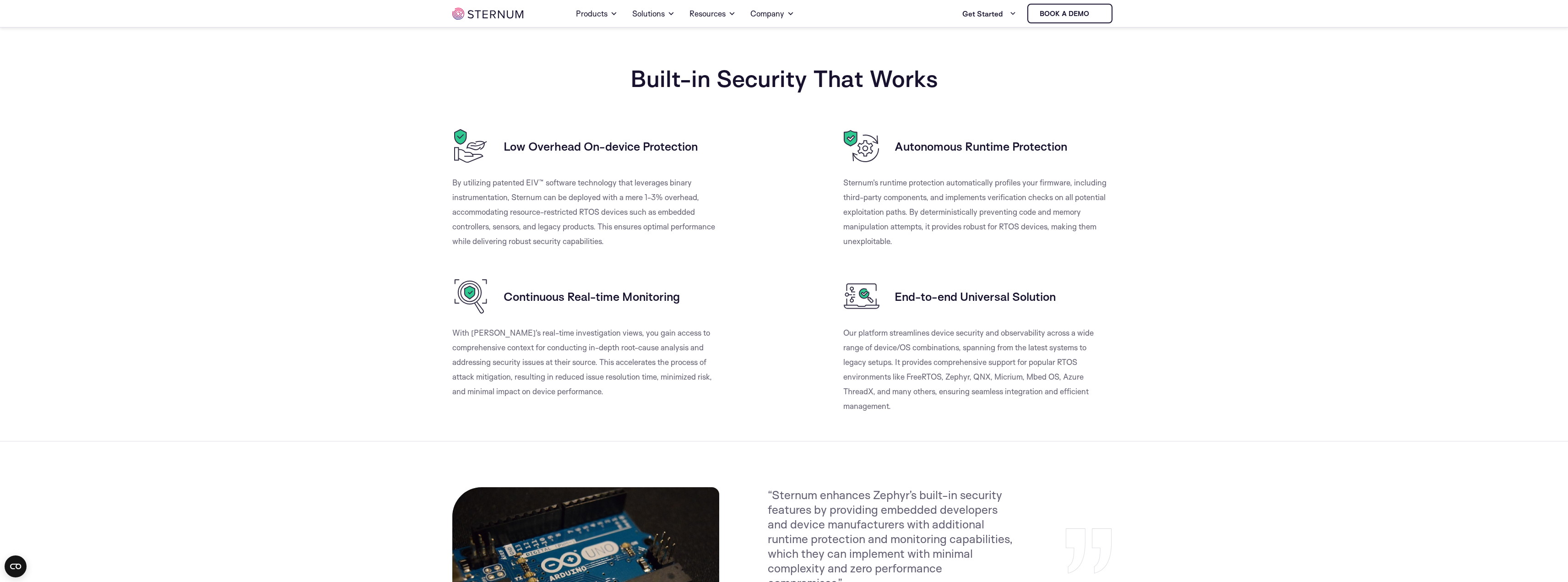
scroll to position [727, 0]
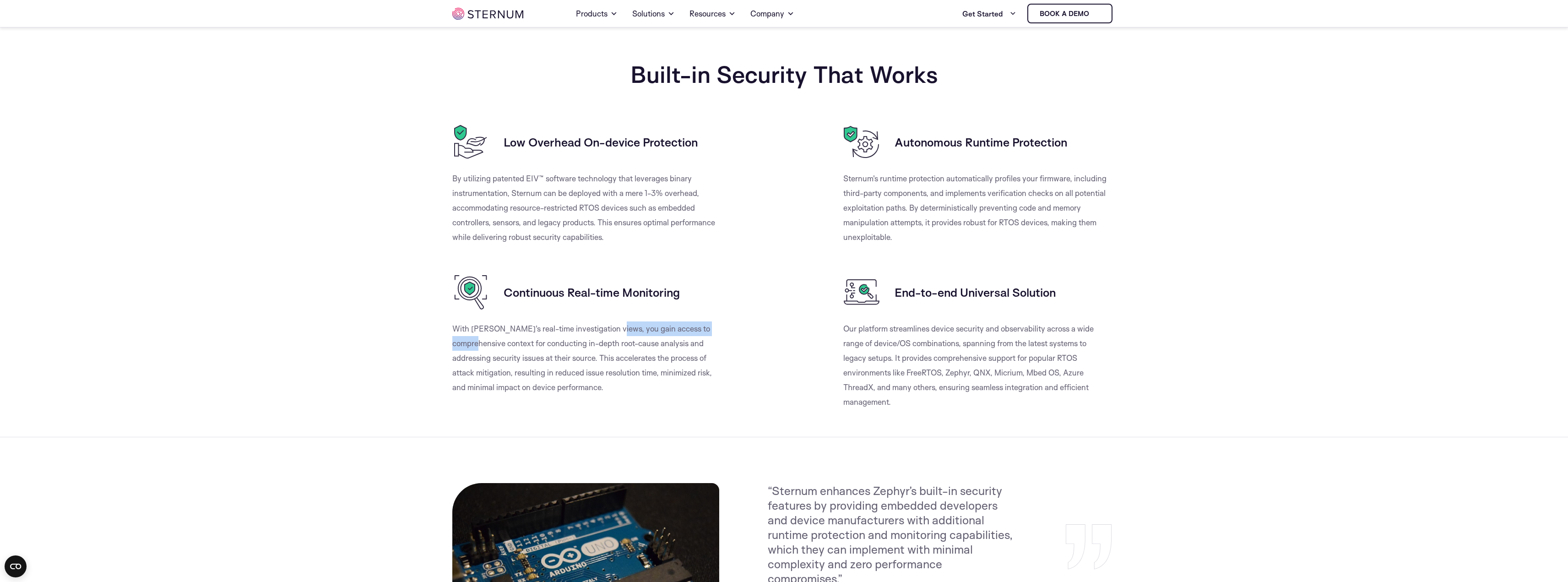
drag, startPoint x: 502, startPoint y: 329, endPoint x: 608, endPoint y: 328, distance: 106.0
click at [608, 328] on p "With Sternum's real-time investigation views, you gain access to comprehensive …" at bounding box center [585, 358] width 266 height 73
click at [628, 328] on p "With Sternum's real-time investigation views, you gain access to comprehensive …" at bounding box center [585, 358] width 266 height 73
drag, startPoint x: 492, startPoint y: 345, endPoint x: 668, endPoint y: 344, distance: 176.0
click at [668, 344] on p "With Sternum's real-time investigation views, you gain access to comprehensive …" at bounding box center [585, 358] width 266 height 73
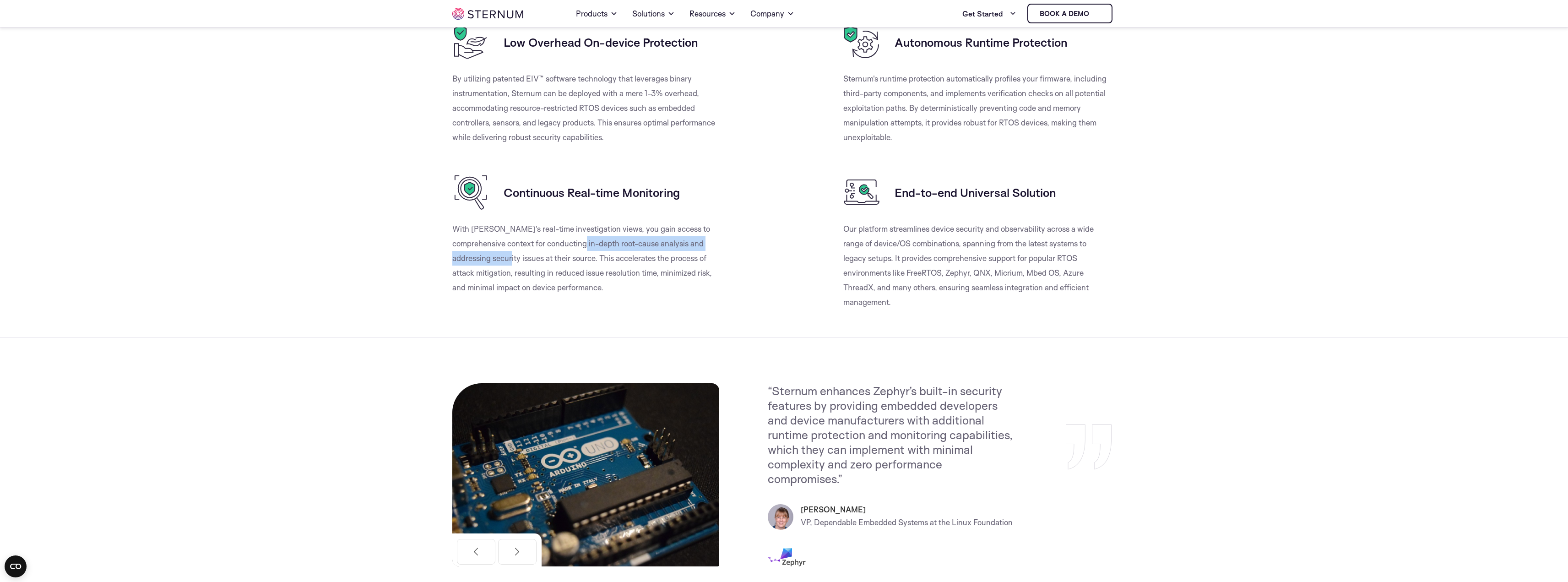
scroll to position [819, 0]
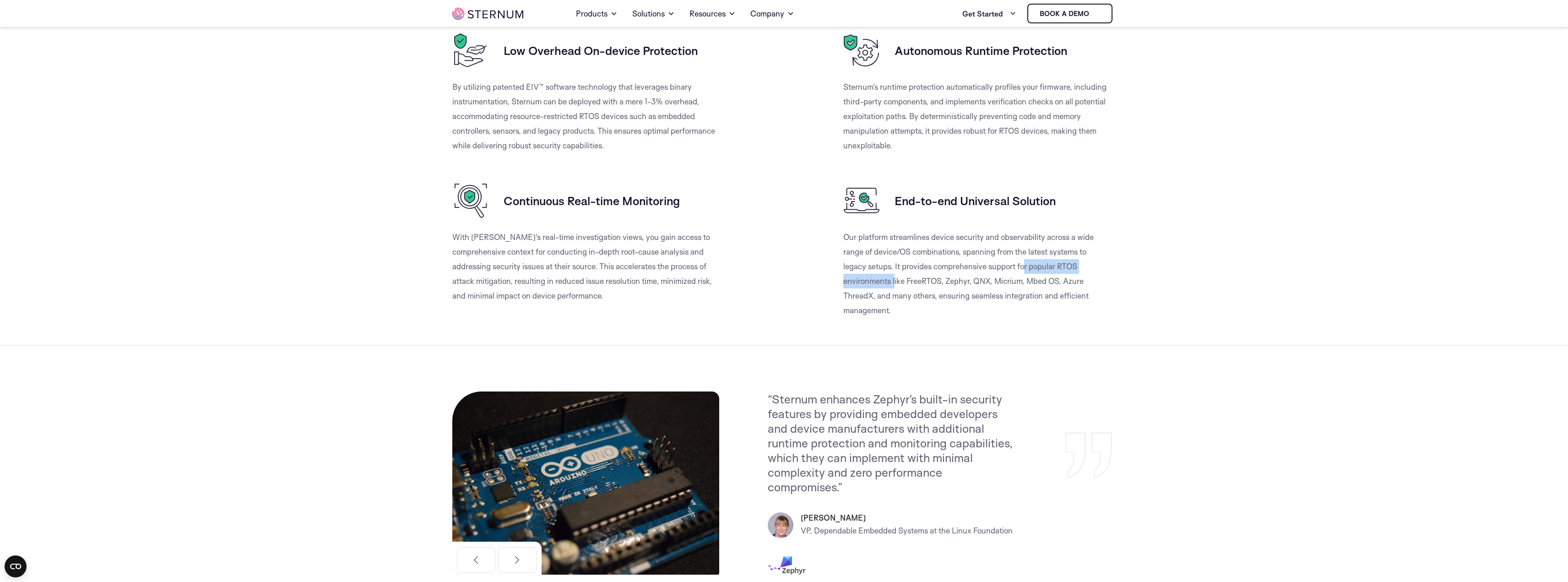
drag, startPoint x: 905, startPoint y: 262, endPoint x: 1014, endPoint y: 263, distance: 109.0
click at [1014, 263] on p "Our platform streamlines device security and observability across a wide range …" at bounding box center [976, 273] width 266 height 88
drag, startPoint x: 946, startPoint y: 283, endPoint x: 987, endPoint y: 280, distance: 41.1
click at [987, 280] on p "Our platform streamlines device security and observability across a wide range …" at bounding box center [976, 273] width 266 height 88
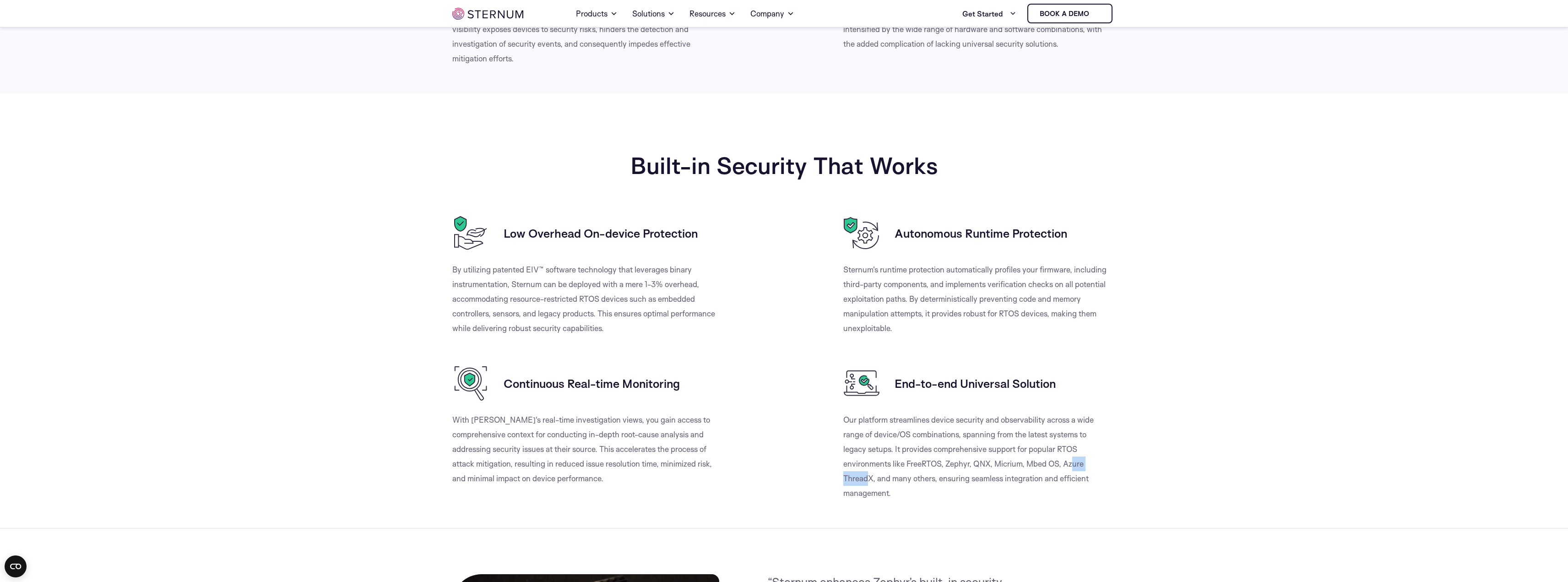
scroll to position [636, 0]
drag, startPoint x: 961, startPoint y: 231, endPoint x: 1017, endPoint y: 229, distance: 56.0
click at [1017, 229] on h3 "Autonomous Runtime Protection" at bounding box center [981, 233] width 172 height 14
click at [950, 277] on p "Sternum's runtime protection automatically profiles your firmware, including th…" at bounding box center [976, 299] width 266 height 73
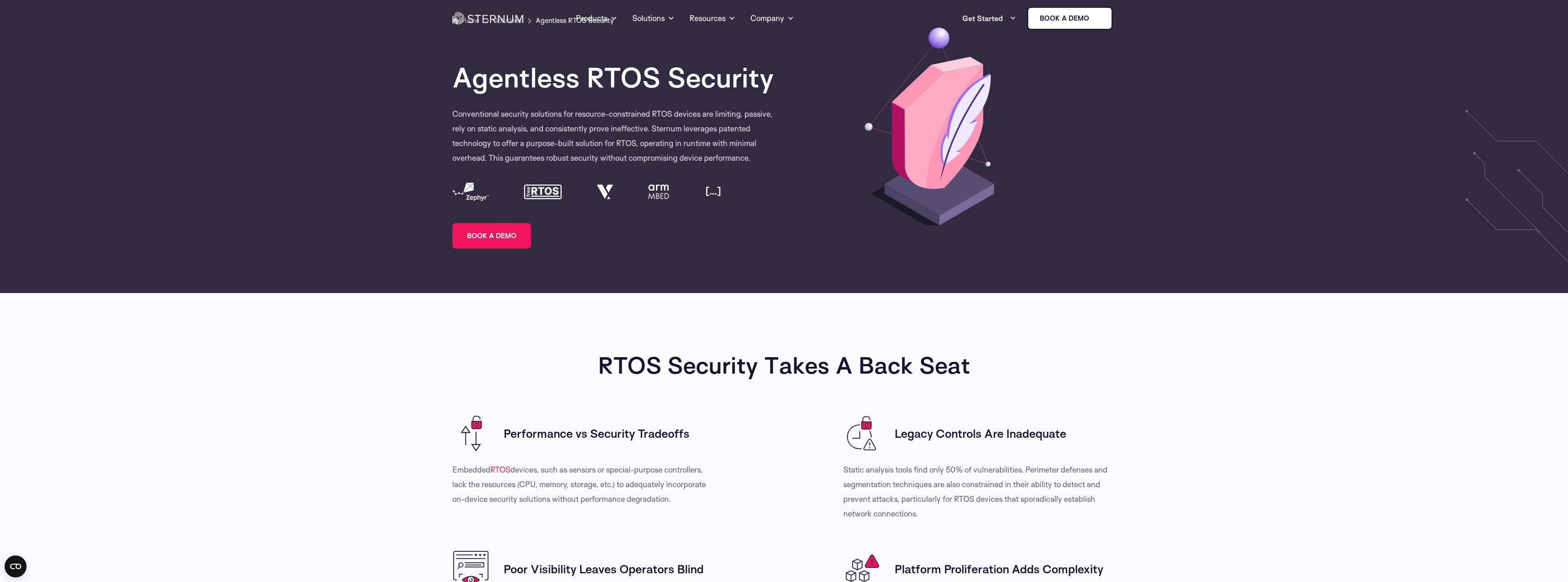
scroll to position [0, 0]
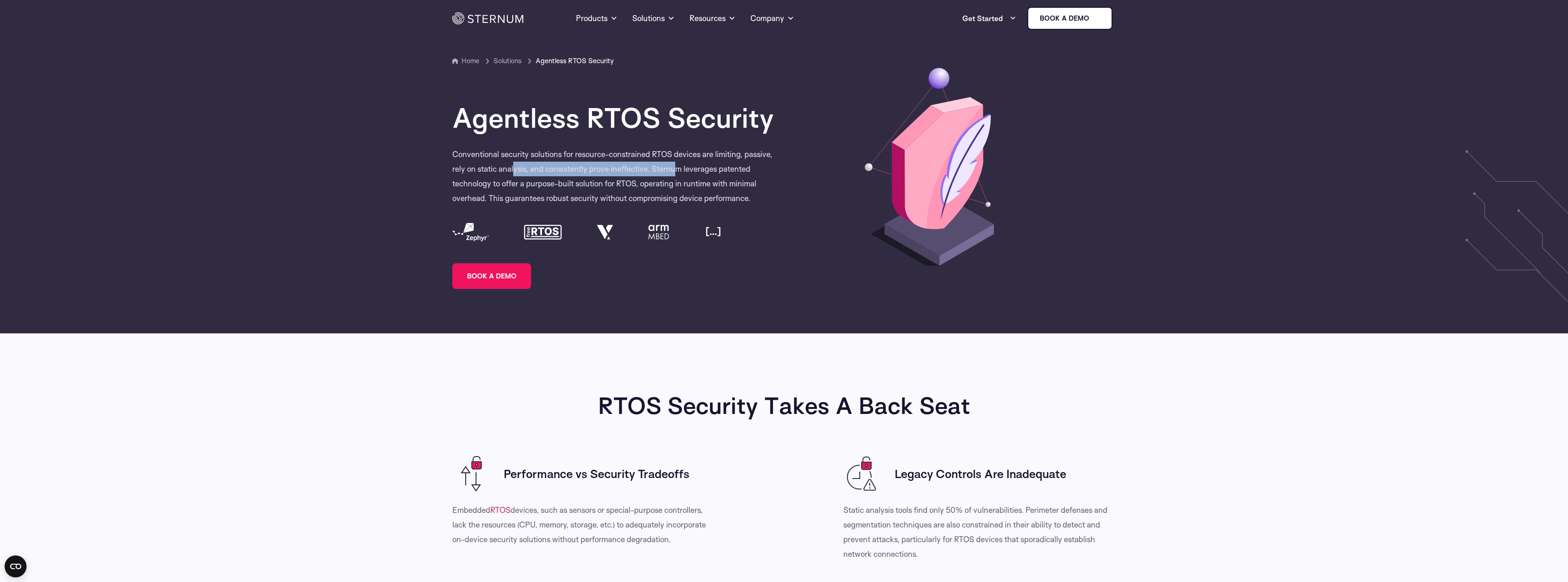
drag, startPoint x: 515, startPoint y: 171, endPoint x: 678, endPoint y: 170, distance: 163.0
click at [678, 170] on p "Conventional security solutions for resource-constrained RTOS devices are limit…" at bounding box center [618, 197] width 332 height 101
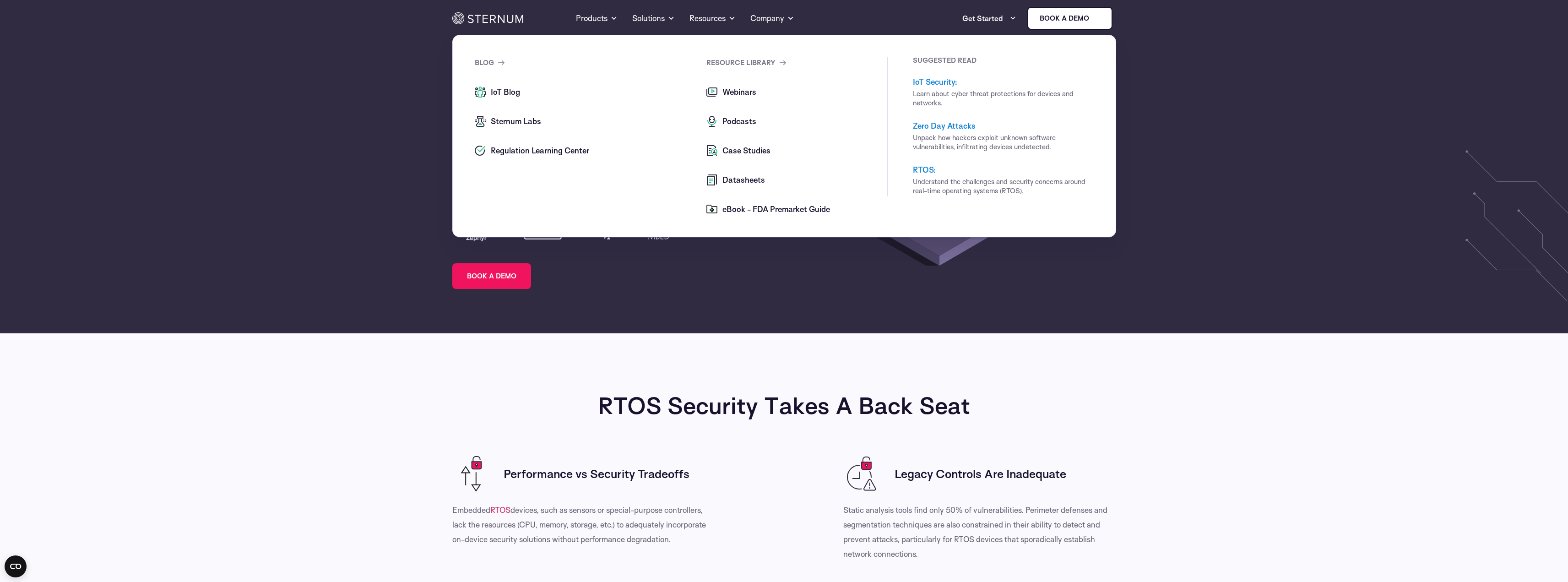
click at [926, 172] on link "RTOS:" at bounding box center [925, 169] width 23 height 9
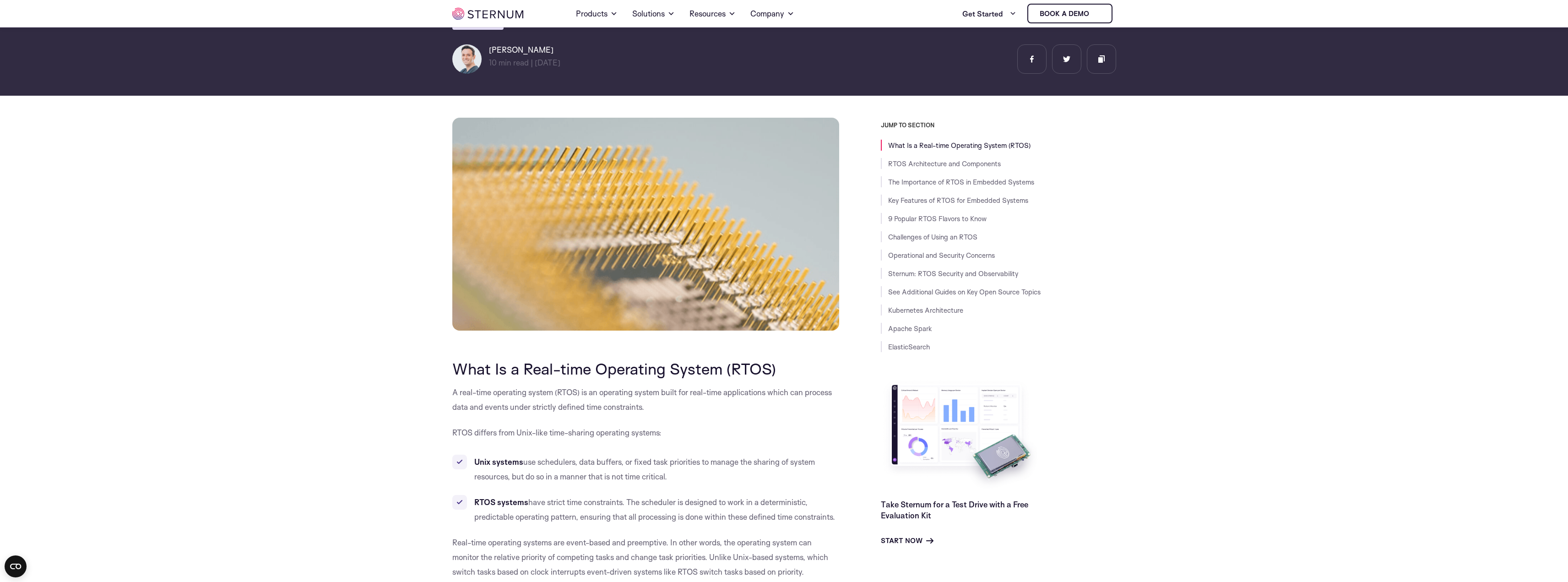
scroll to position [178, 0]
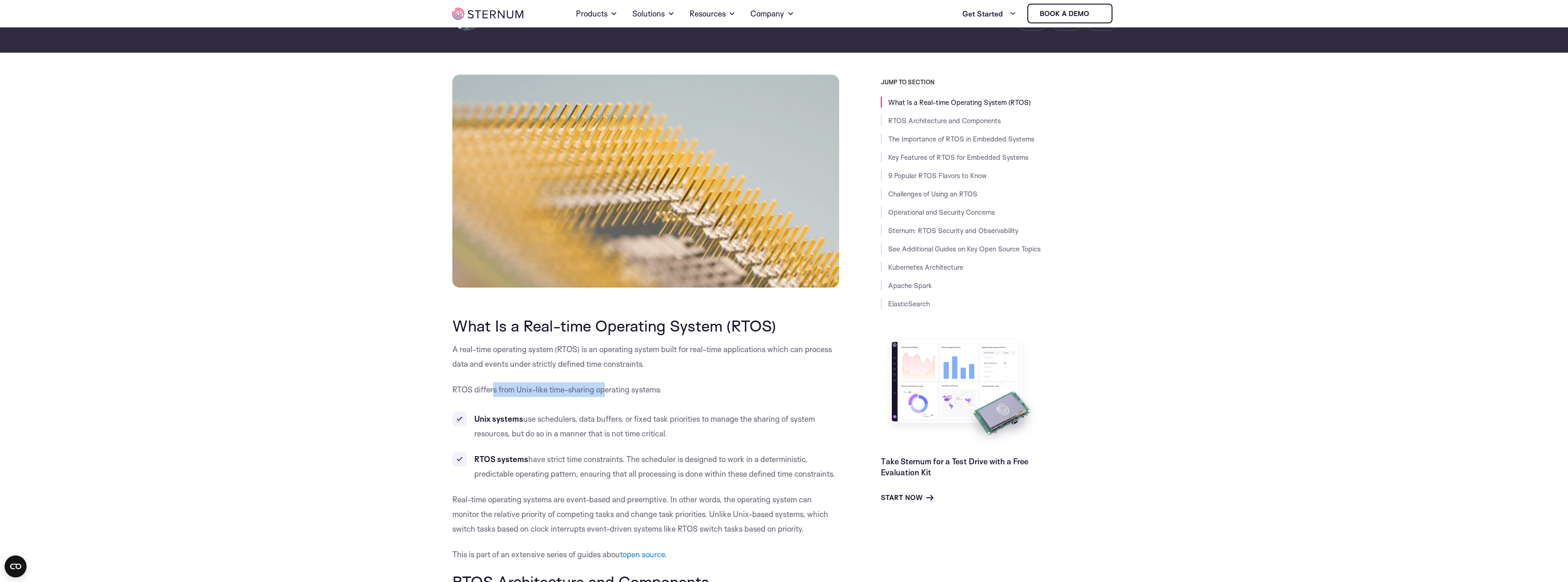
drag, startPoint x: 493, startPoint y: 390, endPoint x: 607, endPoint y: 389, distance: 114.0
click at [607, 389] on p "RTOS differs from Unix-like time-sharing operating systems:" at bounding box center [645, 389] width 387 height 14
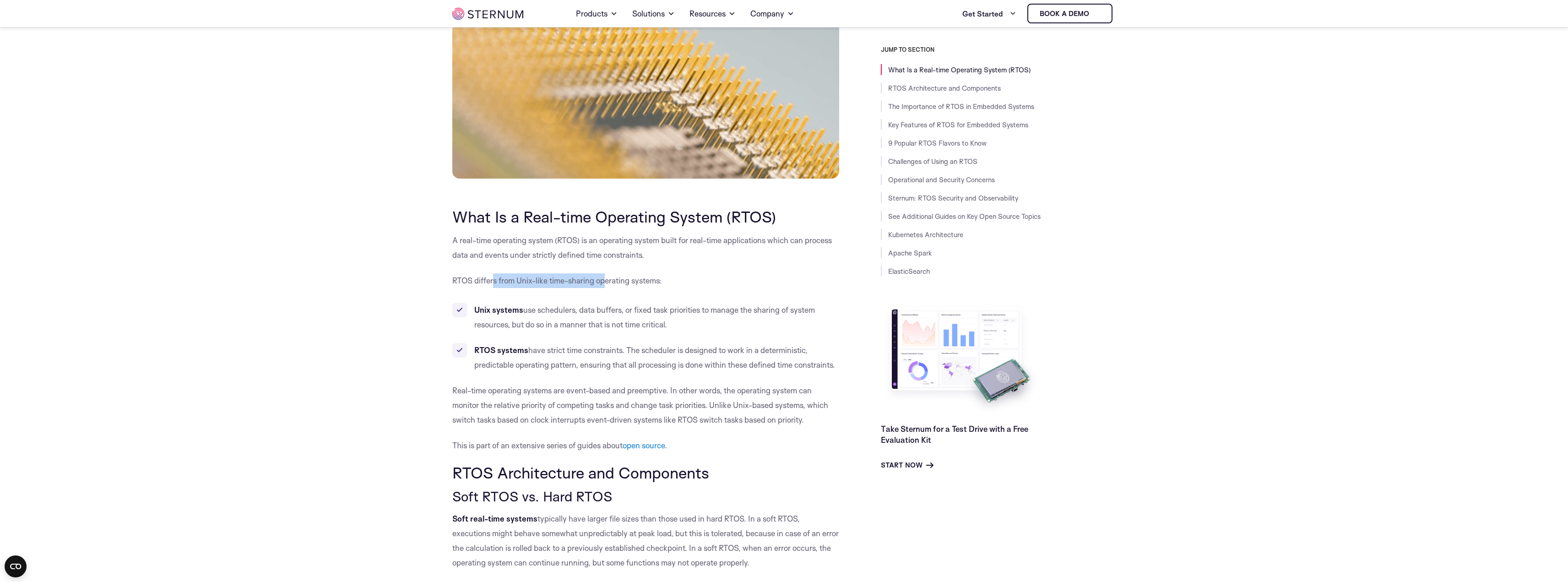
scroll to position [315, 0]
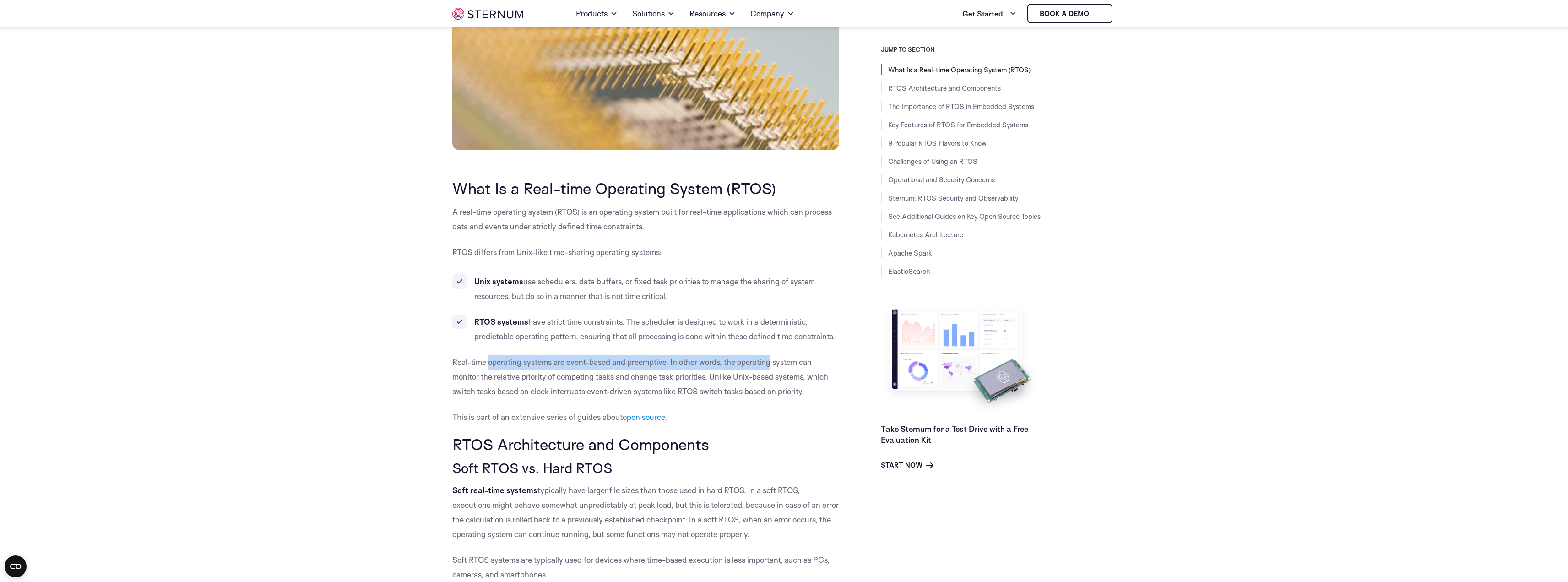
drag, startPoint x: 509, startPoint y: 362, endPoint x: 773, endPoint y: 360, distance: 264.0
click at [773, 360] on p "Real-time operating systems are event-based and preemptive. In other words, the…" at bounding box center [645, 377] width 387 height 44
drag, startPoint x: 502, startPoint y: 374, endPoint x: 594, endPoint y: 376, distance: 92.0
click at [594, 376] on p "Real-time operating systems are event-based and preemptive. In other words, the…" at bounding box center [645, 377] width 387 height 44
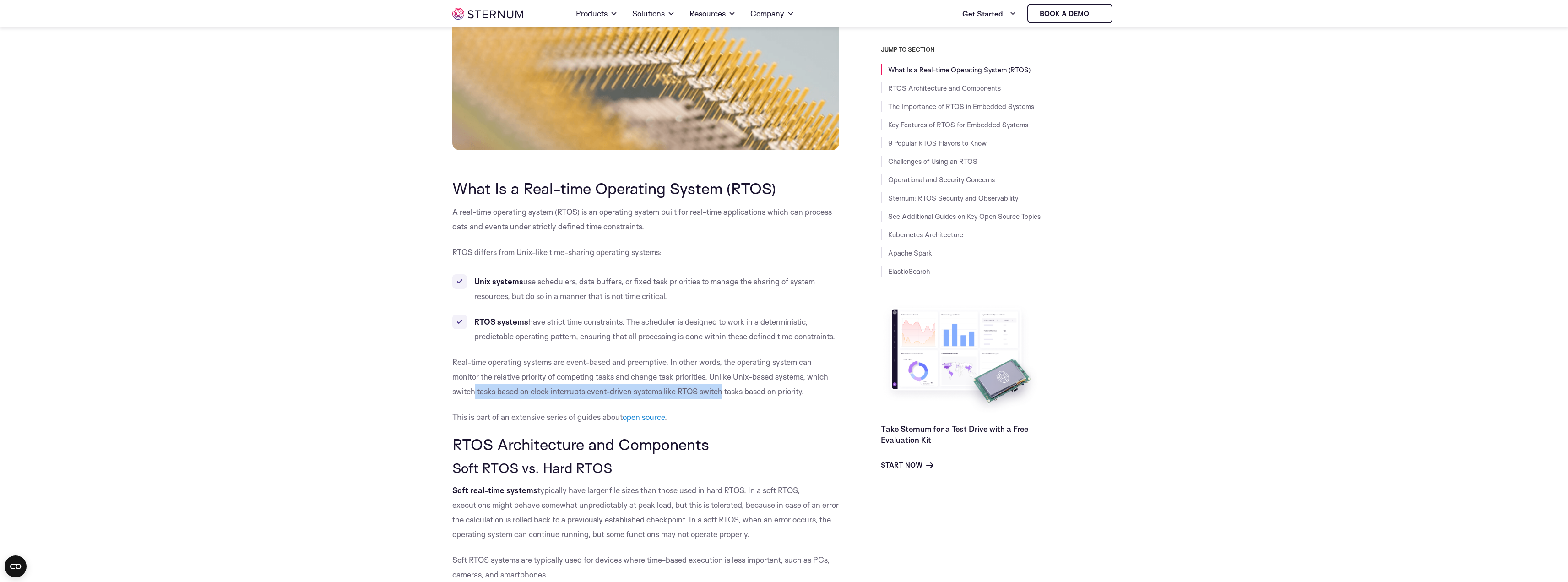
drag, startPoint x: 473, startPoint y: 392, endPoint x: 725, endPoint y: 397, distance: 252.0
click at [725, 397] on p "Real-time operating systems are event-based and preemptive. In other words, the…" at bounding box center [645, 377] width 387 height 44
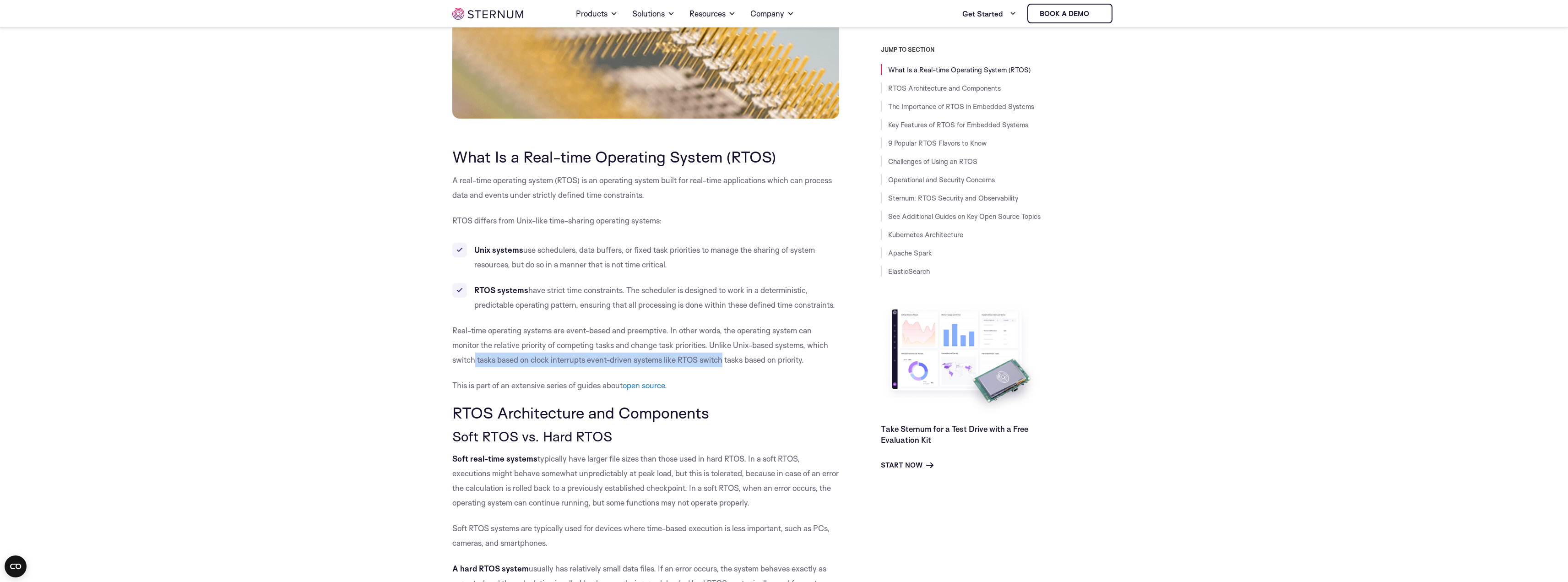
scroll to position [498, 0]
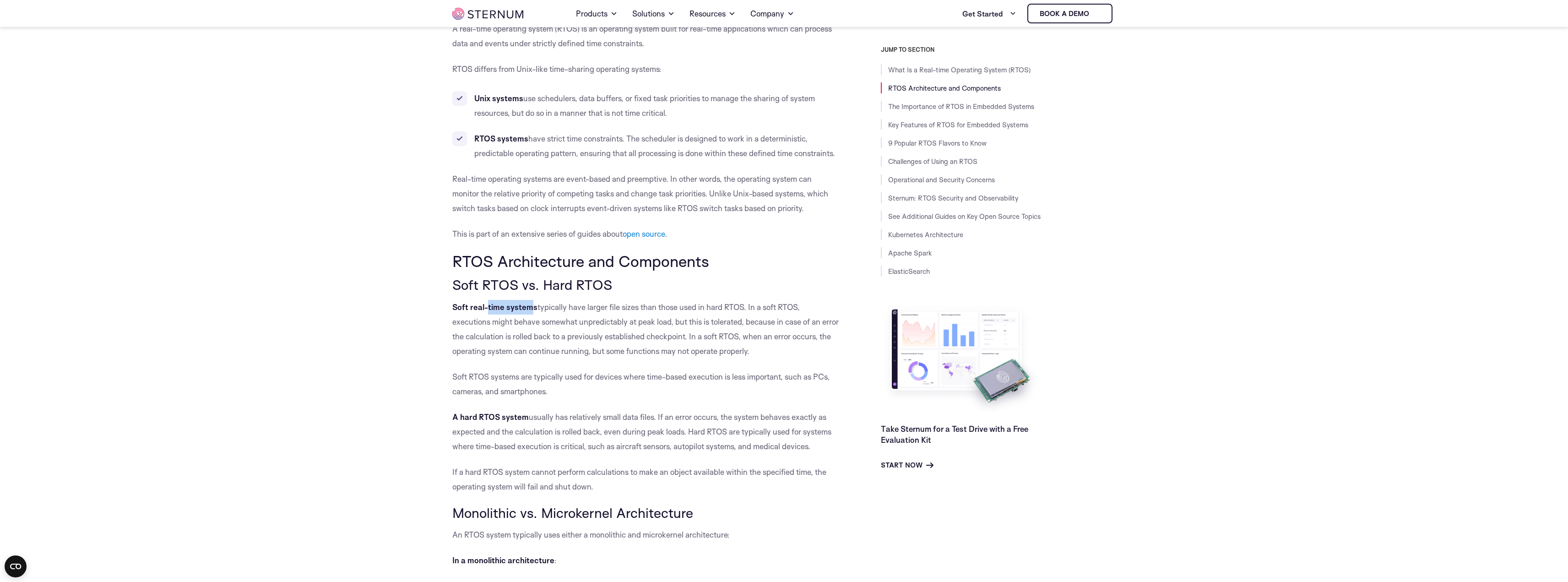
drag, startPoint x: 488, startPoint y: 309, endPoint x: 529, endPoint y: 309, distance: 41.0
click at [529, 309] on strong "Soft real-time systems" at bounding box center [495, 307] width 85 height 9
drag, startPoint x: 559, startPoint y: 309, endPoint x: 728, endPoint y: 298, distance: 169.4
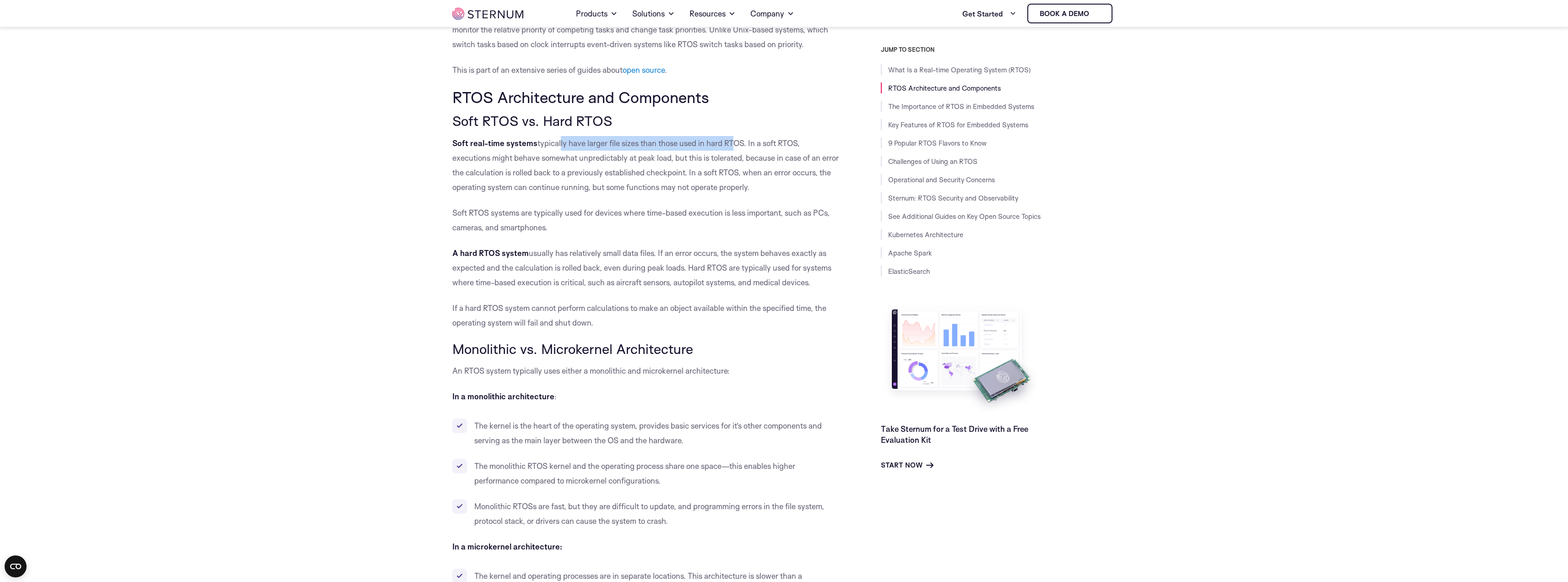
scroll to position [681, 0]
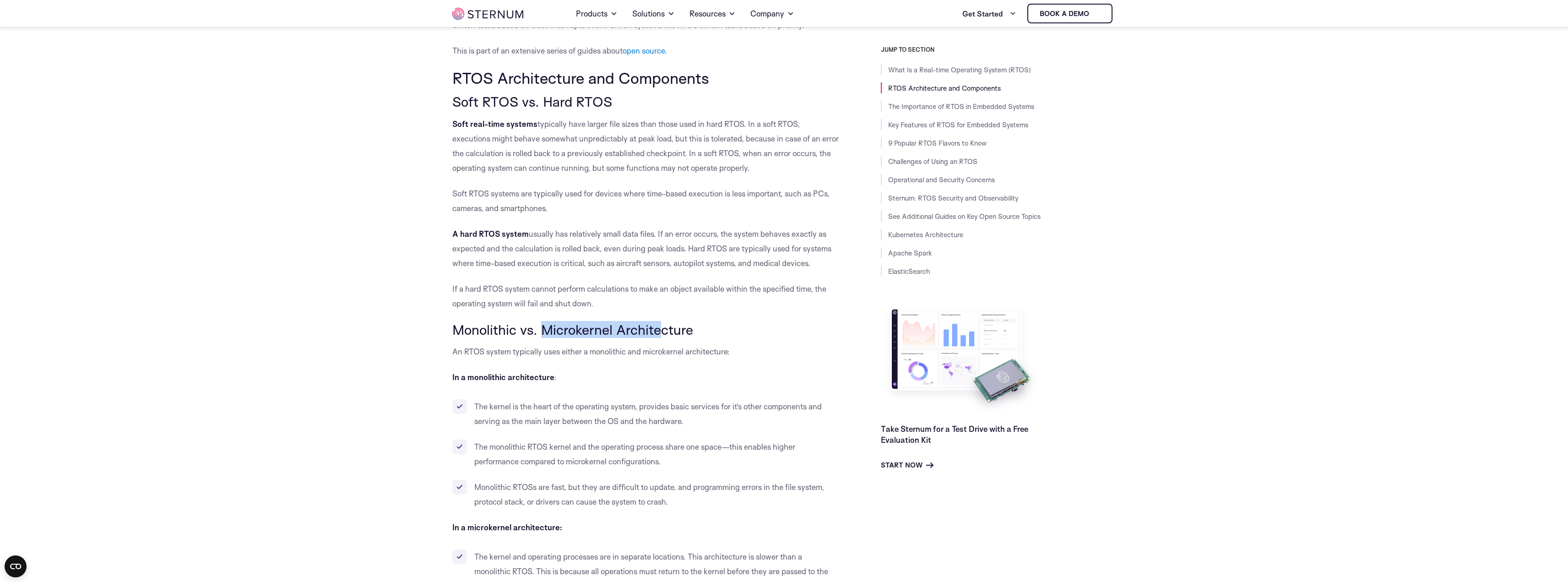
drag, startPoint x: 543, startPoint y: 330, endPoint x: 657, endPoint y: 333, distance: 114.0
click at [657, 333] on h3 "Monolithic vs. Microkernel Architecture" at bounding box center [645, 329] width 387 height 15
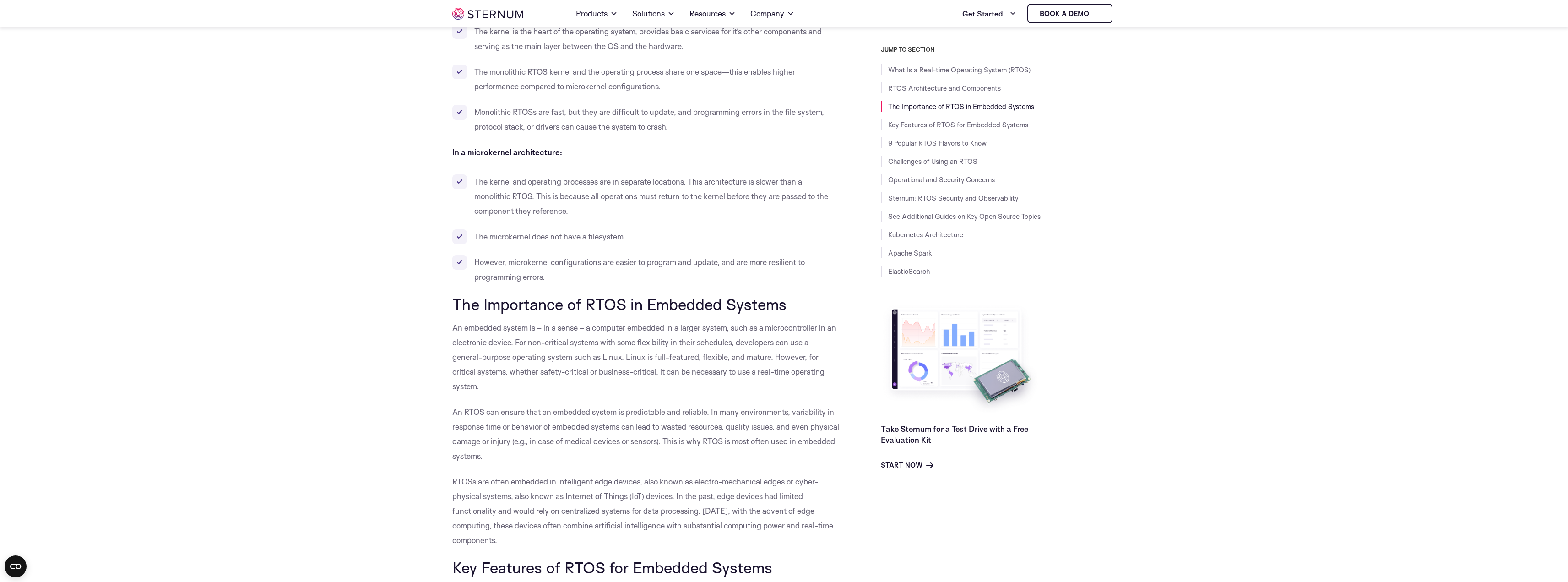
scroll to position [1094, 0]
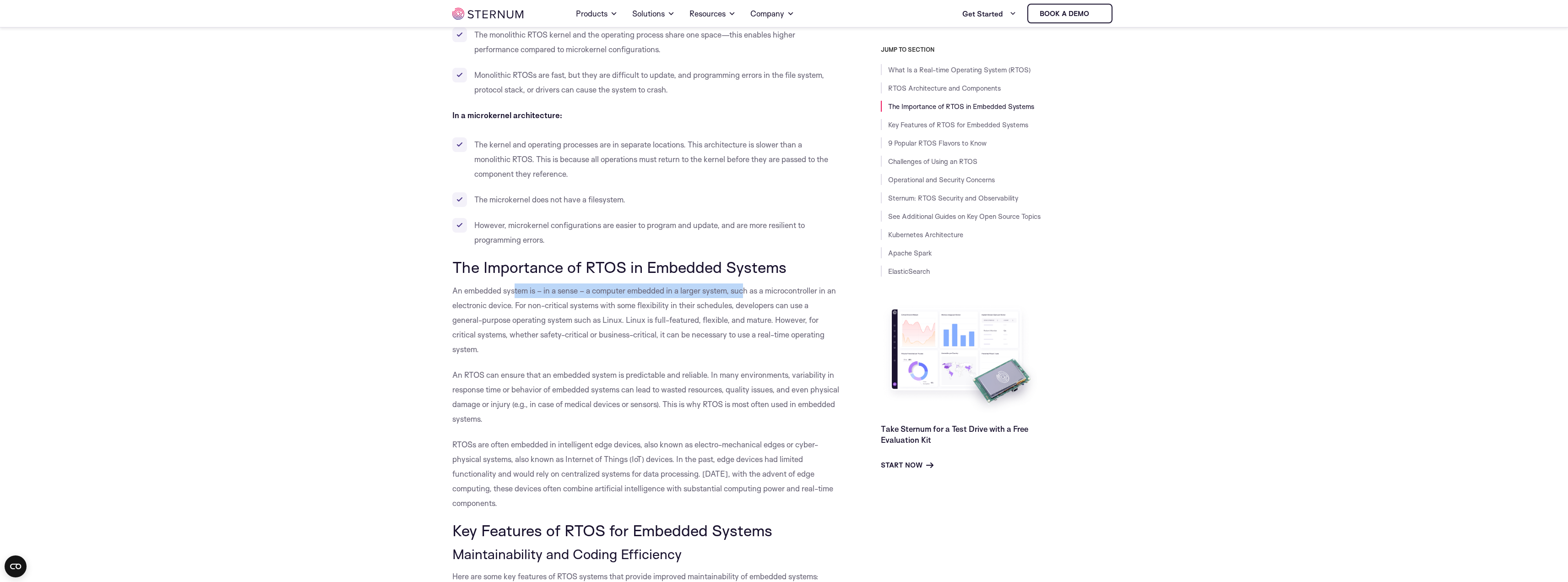
drag, startPoint x: 513, startPoint y: 291, endPoint x: 748, endPoint y: 291, distance: 235.0
click at [748, 291] on p "An embedded system is – in a sense – a computer embedded in a larger system, su…" at bounding box center [645, 320] width 387 height 73
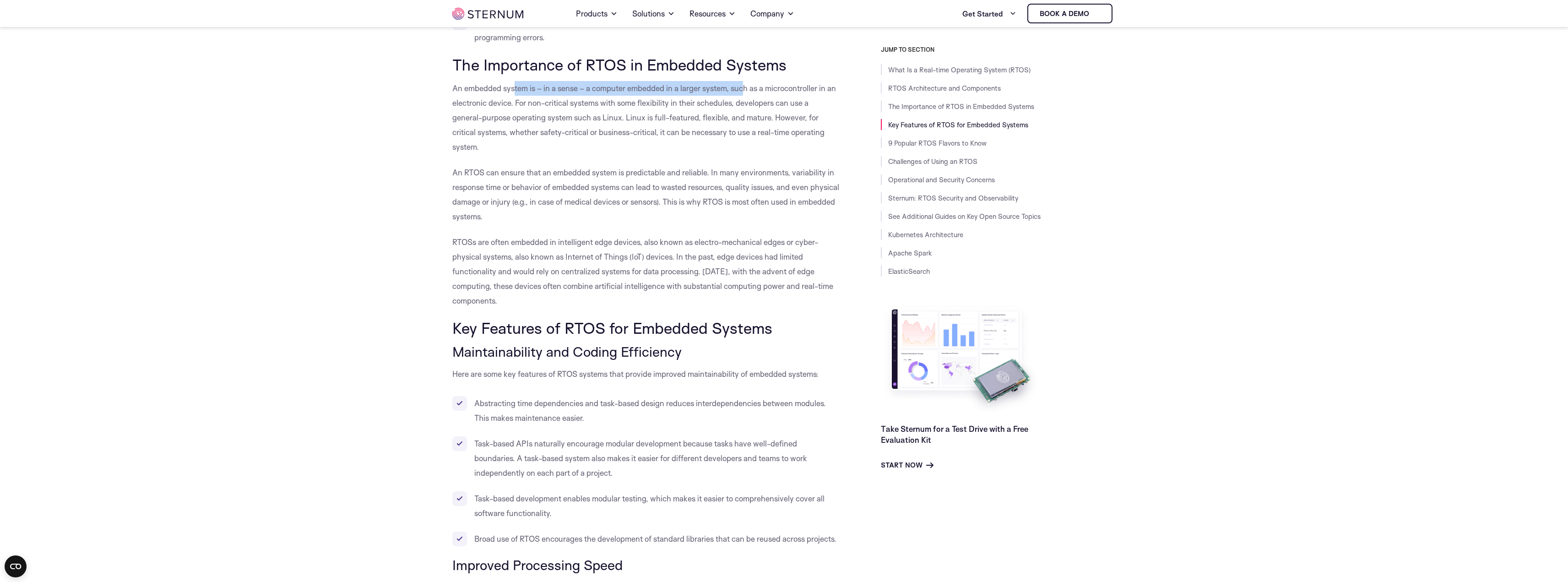
scroll to position [1322, 0]
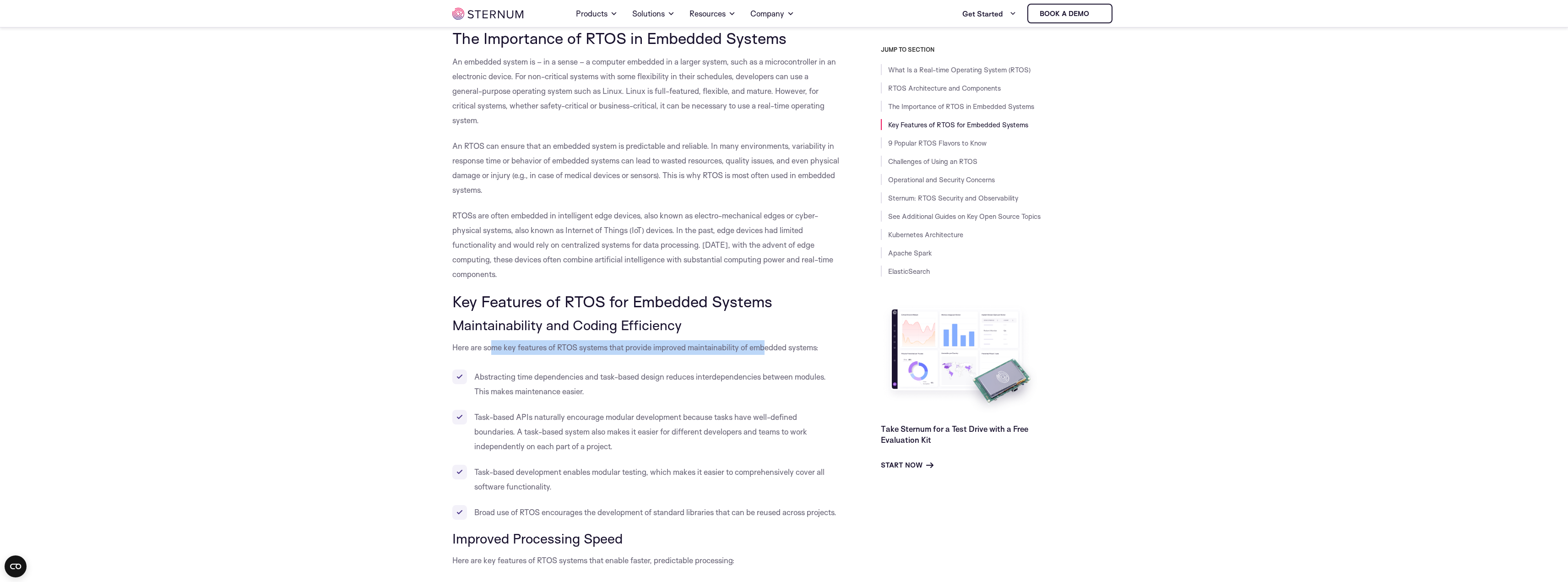
drag, startPoint x: 491, startPoint y: 351, endPoint x: 768, endPoint y: 351, distance: 277.0
click at [768, 351] on p "Here are some key features of RTOS systems that provide improved maintainabilit…" at bounding box center [645, 347] width 387 height 14
drag, startPoint x: 555, startPoint y: 379, endPoint x: 804, endPoint y: 379, distance: 249.0
click at [804, 379] on li "Abstracting time dependencies and task-based design reduces interdependencies b…" at bounding box center [645, 384] width 387 height 29
drag, startPoint x: 515, startPoint y: 418, endPoint x: 758, endPoint y: 417, distance: 243.0
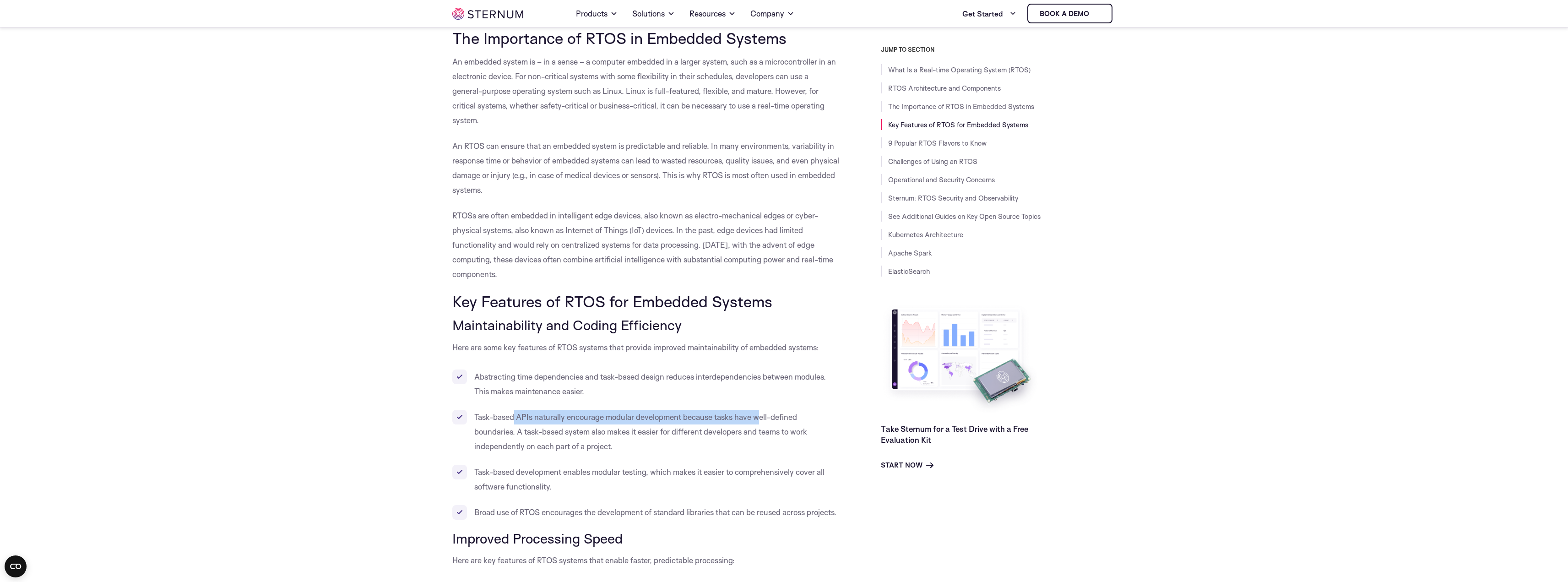
click at [758, 417] on li "Task-based APIs naturally encourage modular development because tasks have well…" at bounding box center [645, 432] width 387 height 44
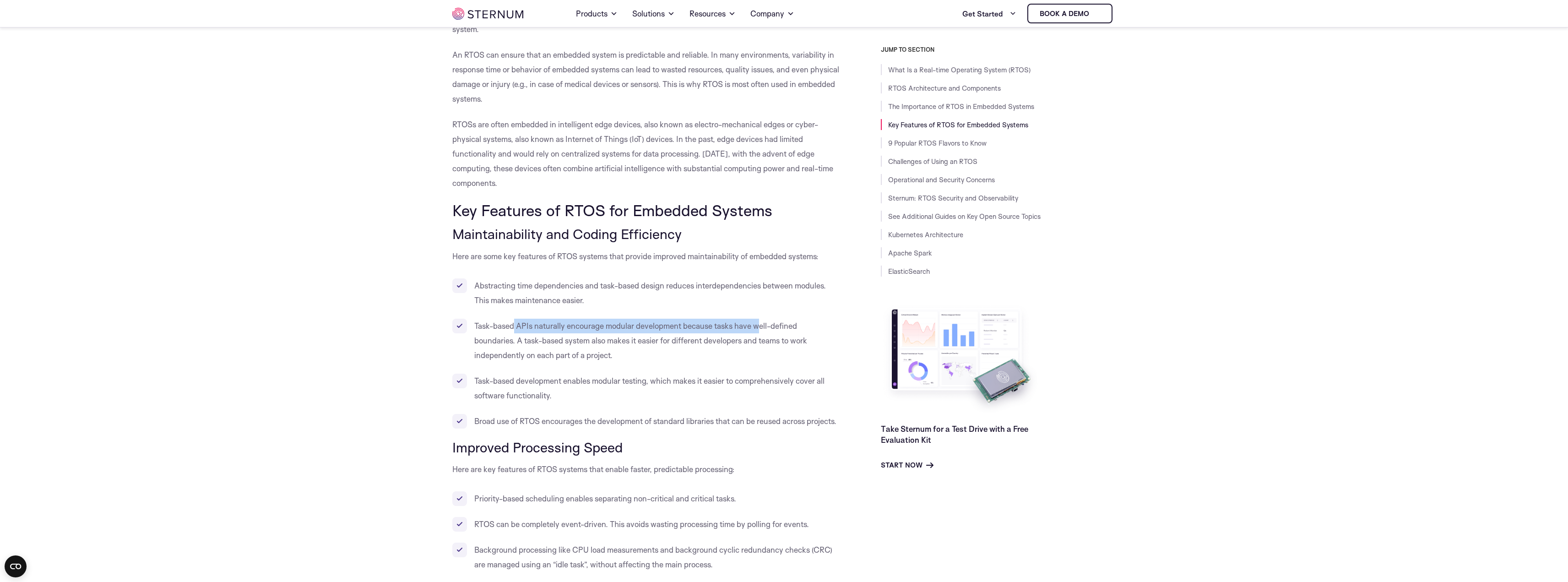
scroll to position [1460, 0]
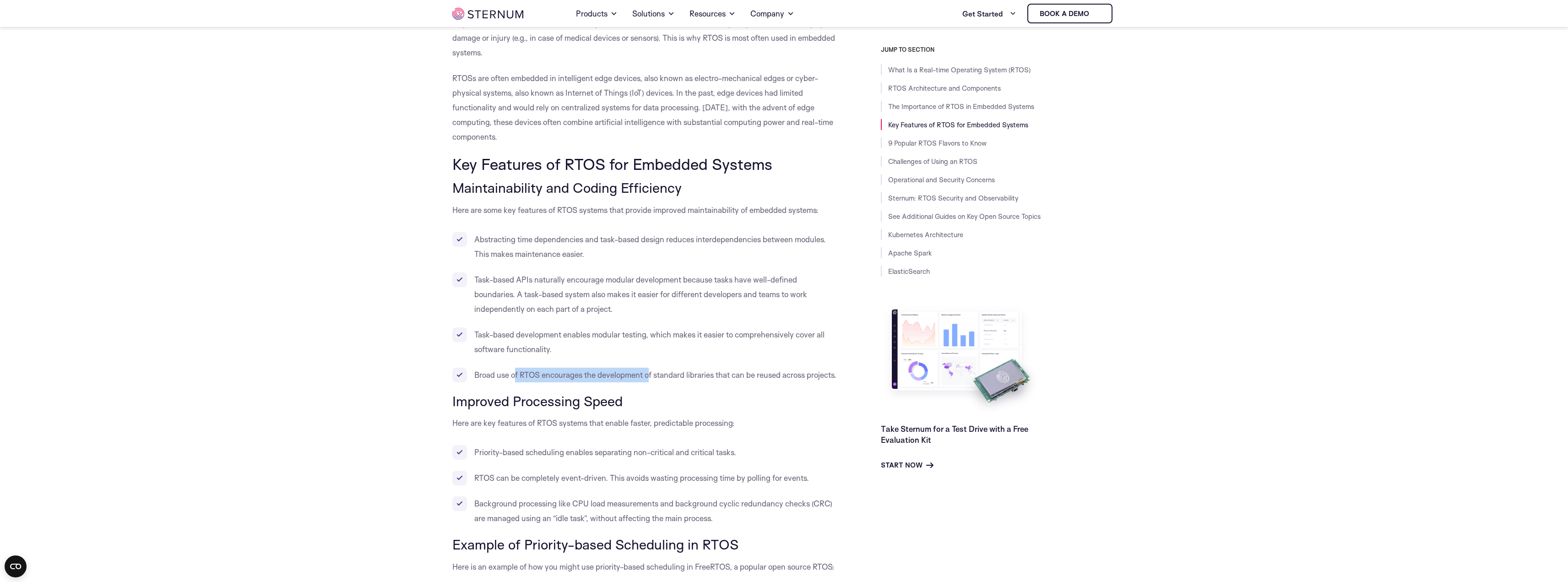
drag, startPoint x: 515, startPoint y: 379, endPoint x: 649, endPoint y: 378, distance: 134.0
click at [649, 378] on li "Broad use of RTOS encourages the development of standard libraries that can be …" at bounding box center [645, 375] width 387 height 14
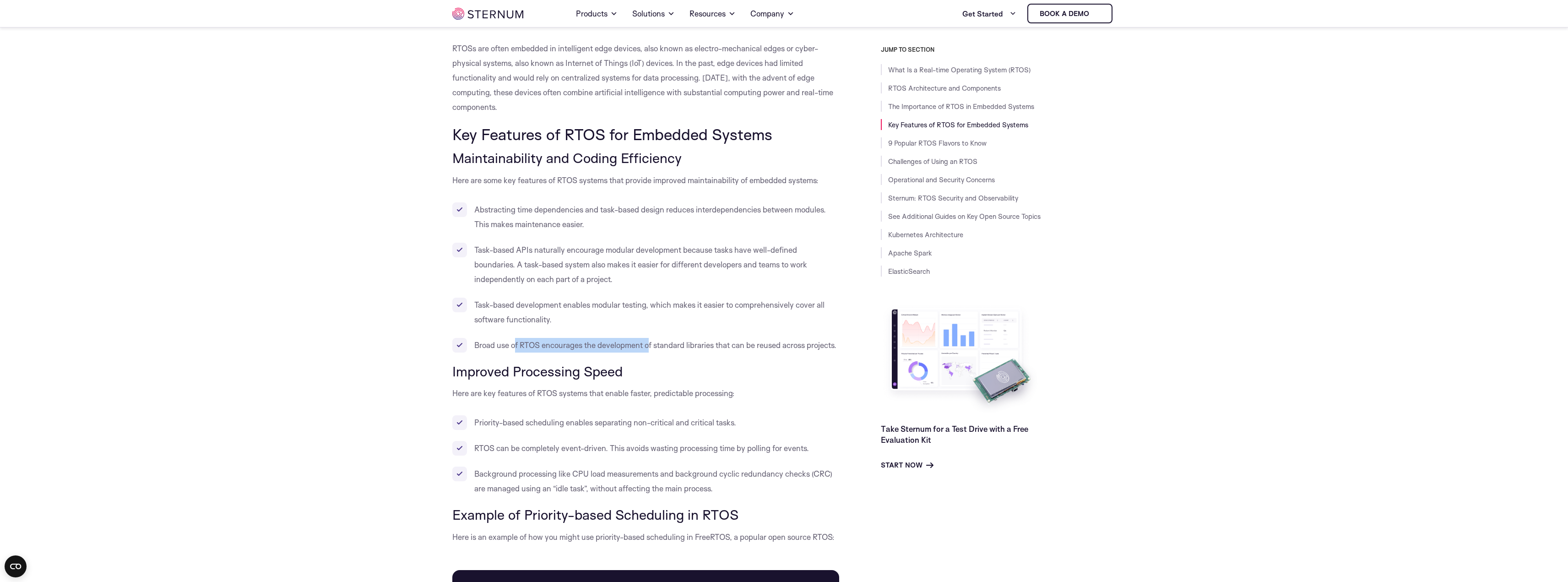
scroll to position [1506, 0]
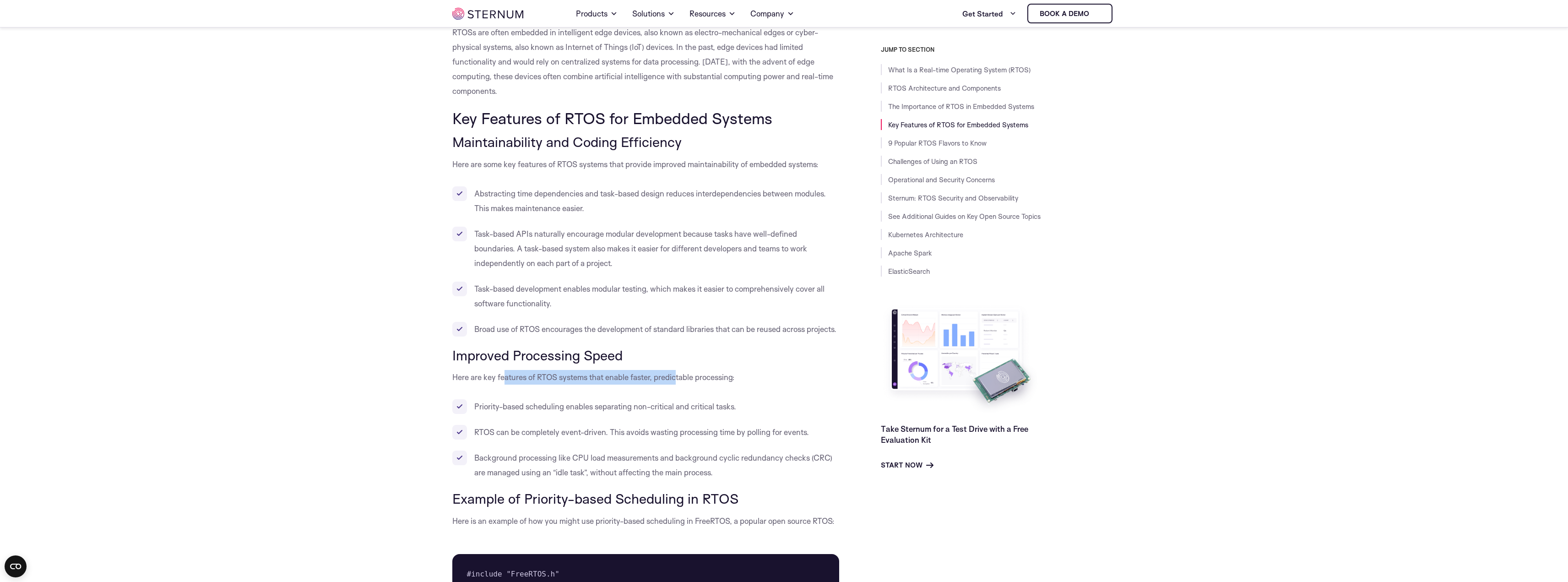
drag, startPoint x: 544, startPoint y: 391, endPoint x: 677, endPoint y: 391, distance: 133.0
click at [677, 384] on p "Here are key features of RTOS systems that enable faster, predictable processin…" at bounding box center [645, 377] width 387 height 14
drag, startPoint x: 506, startPoint y: 424, endPoint x: 661, endPoint y: 426, distance: 155.0
click at [661, 414] on li "Priority-based scheduling enables separating non-critical and critical tasks." at bounding box center [645, 406] width 387 height 14
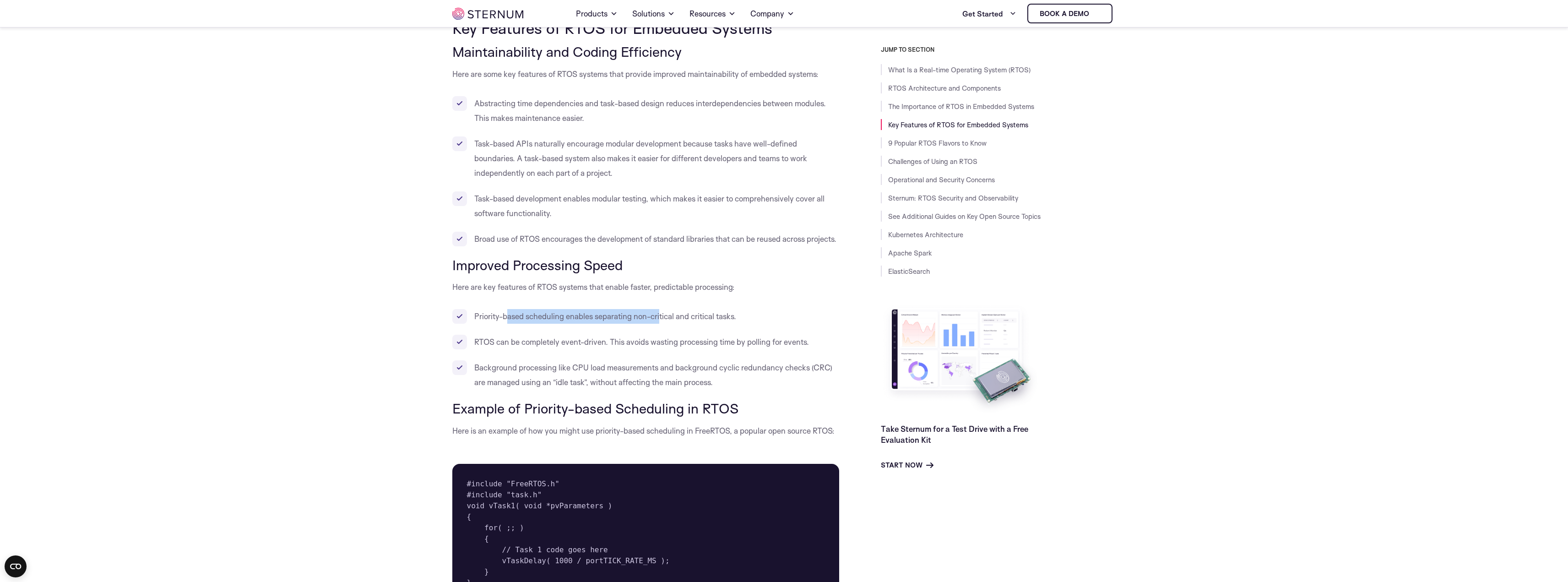
scroll to position [1689, 0]
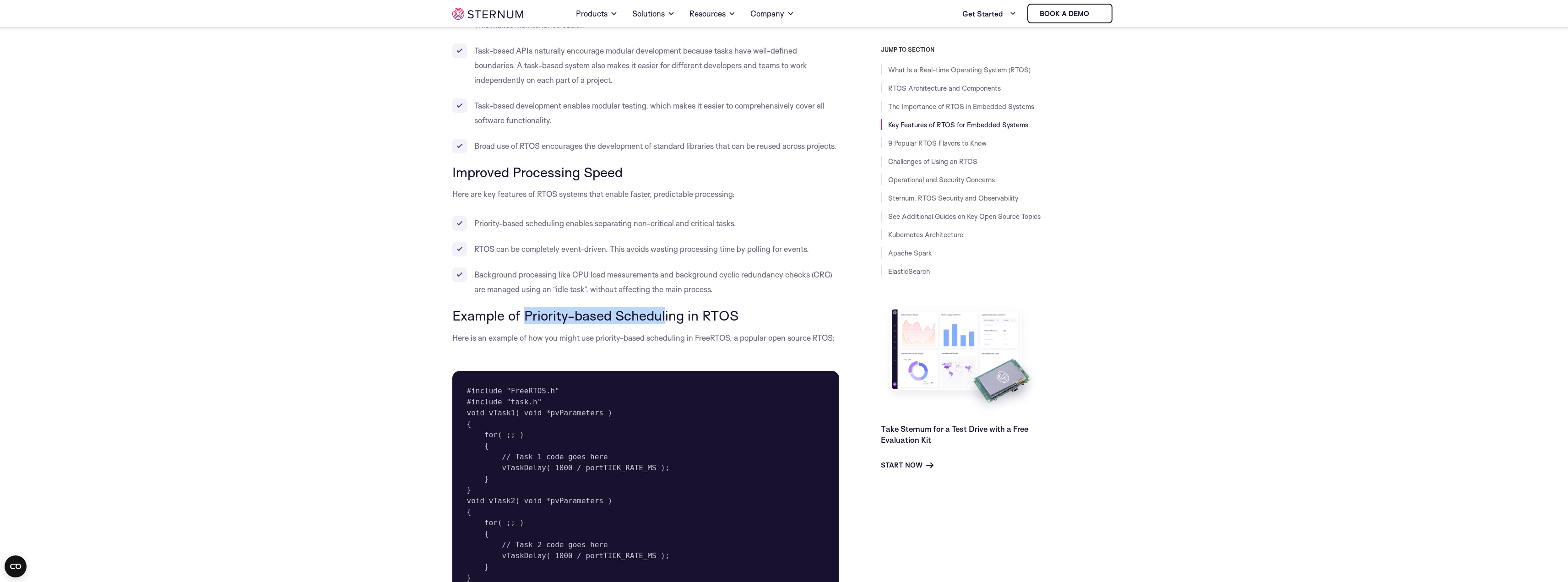
drag, startPoint x: 522, startPoint y: 333, endPoint x: 662, endPoint y: 330, distance: 140.0
click at [662, 324] on h3 "Example of Priority-based Scheduling in RTOS" at bounding box center [645, 315] width 387 height 15
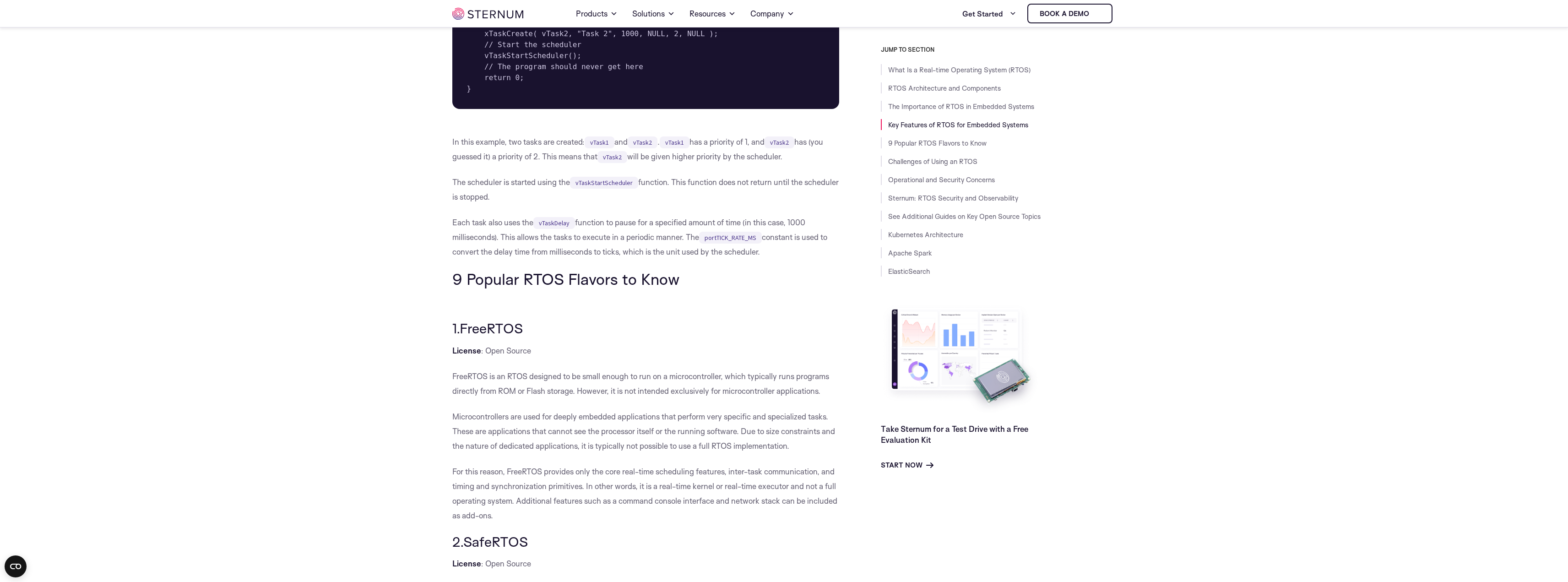
scroll to position [2330, 0]
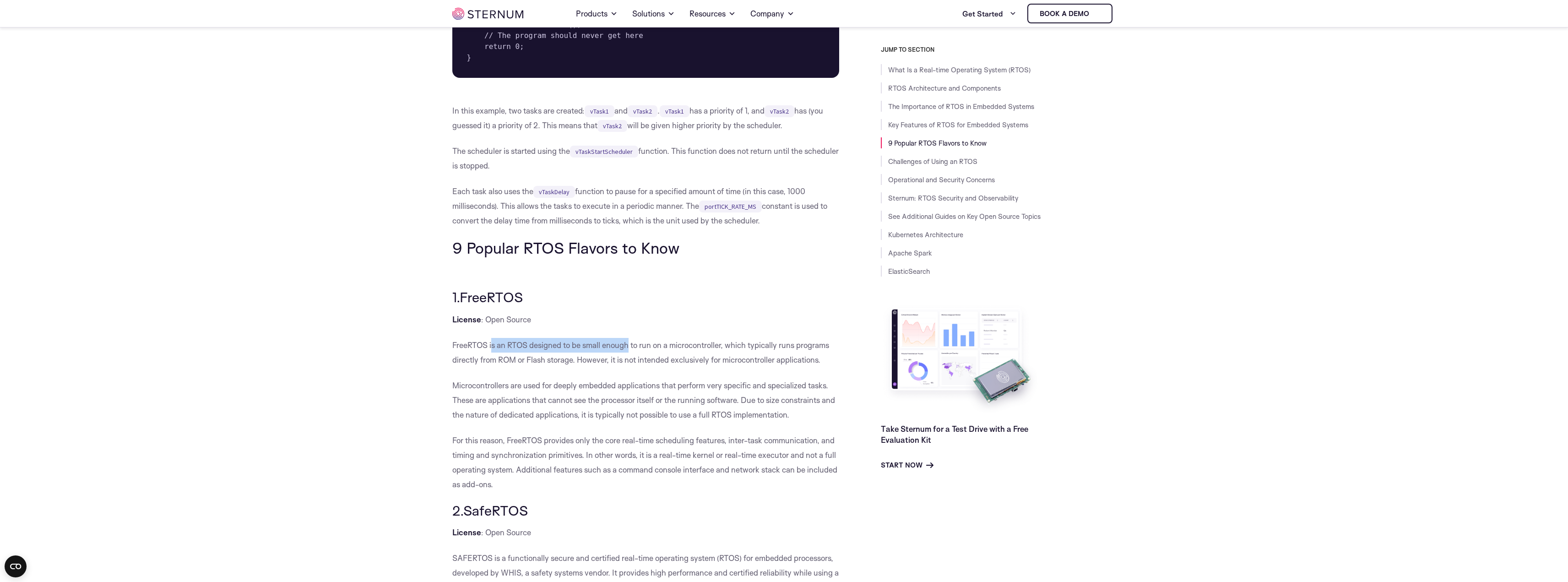
drag, startPoint x: 493, startPoint y: 364, endPoint x: 631, endPoint y: 365, distance: 138.0
click at [631, 365] on p "FreeRTOS is an RTOS designed to be small enough to run on a microcontroller, wh…" at bounding box center [645, 352] width 387 height 29
drag, startPoint x: 494, startPoint y: 431, endPoint x: 742, endPoint y: 433, distance: 248.0
click at [742, 422] on p "Microcontrollers are used for deeply embedded applications that perform very sp…" at bounding box center [645, 400] width 387 height 44
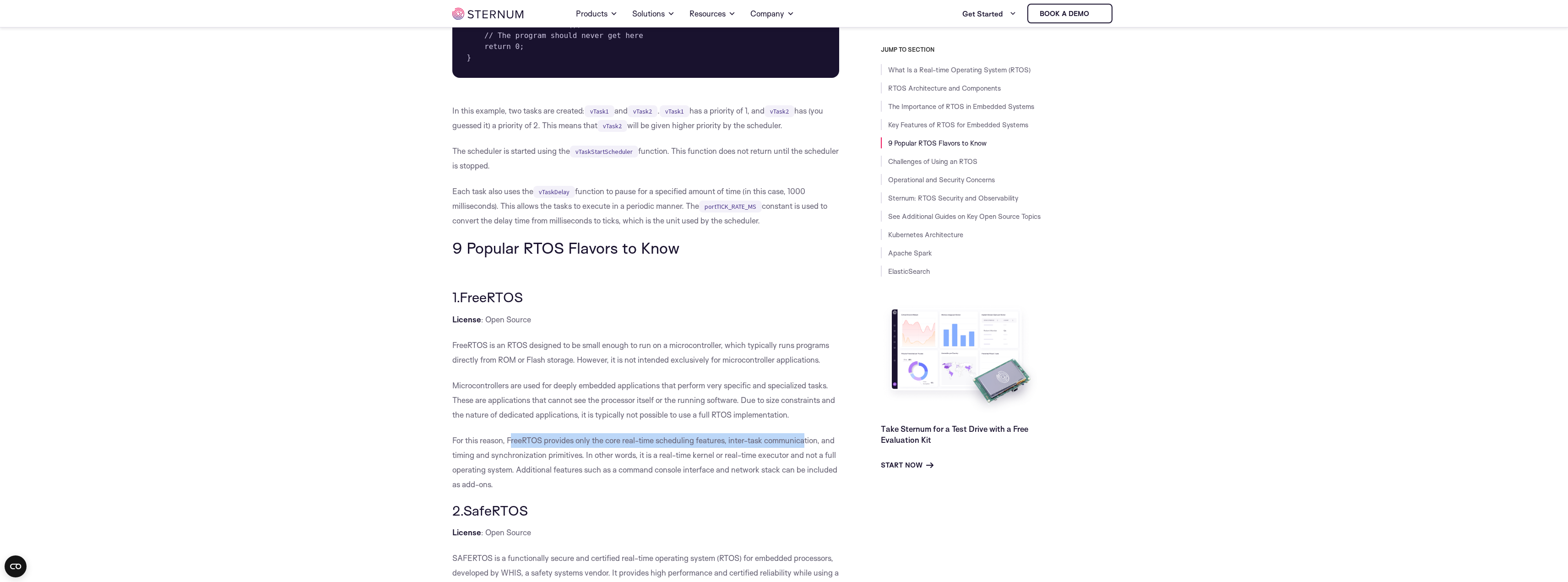
drag, startPoint x: 511, startPoint y: 456, endPoint x: 807, endPoint y: 454, distance: 296.0
click at [807, 454] on p "For this reason, FreeRTOS provides only the core real-time scheduling features,…" at bounding box center [645, 463] width 387 height 59
drag, startPoint x: 505, startPoint y: 470, endPoint x: 617, endPoint y: 472, distance: 112.0
click at [581, 475] on p "For this reason, FreeRTOS provides only the core real-time scheduling features,…" at bounding box center [645, 463] width 387 height 59
drag, startPoint x: 652, startPoint y: 469, endPoint x: 800, endPoint y: 468, distance: 148.0
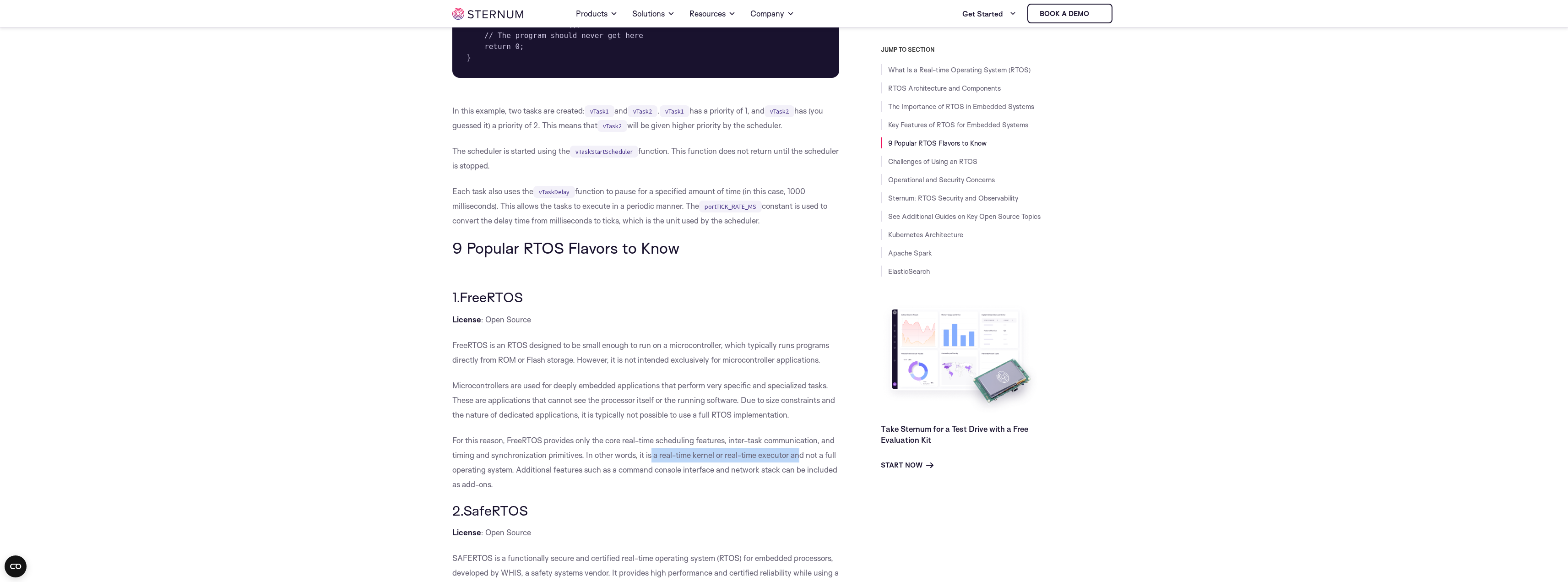
click at [800, 468] on p "For this reason, FreeRTOS provides only the core real-time scheduling features,…" at bounding box center [645, 463] width 387 height 59
drag, startPoint x: 516, startPoint y: 485, endPoint x: 729, endPoint y: 485, distance: 213.0
click at [729, 485] on p "For this reason, FreeRTOS provides only the core real-time scheduling features,…" at bounding box center [645, 463] width 387 height 59
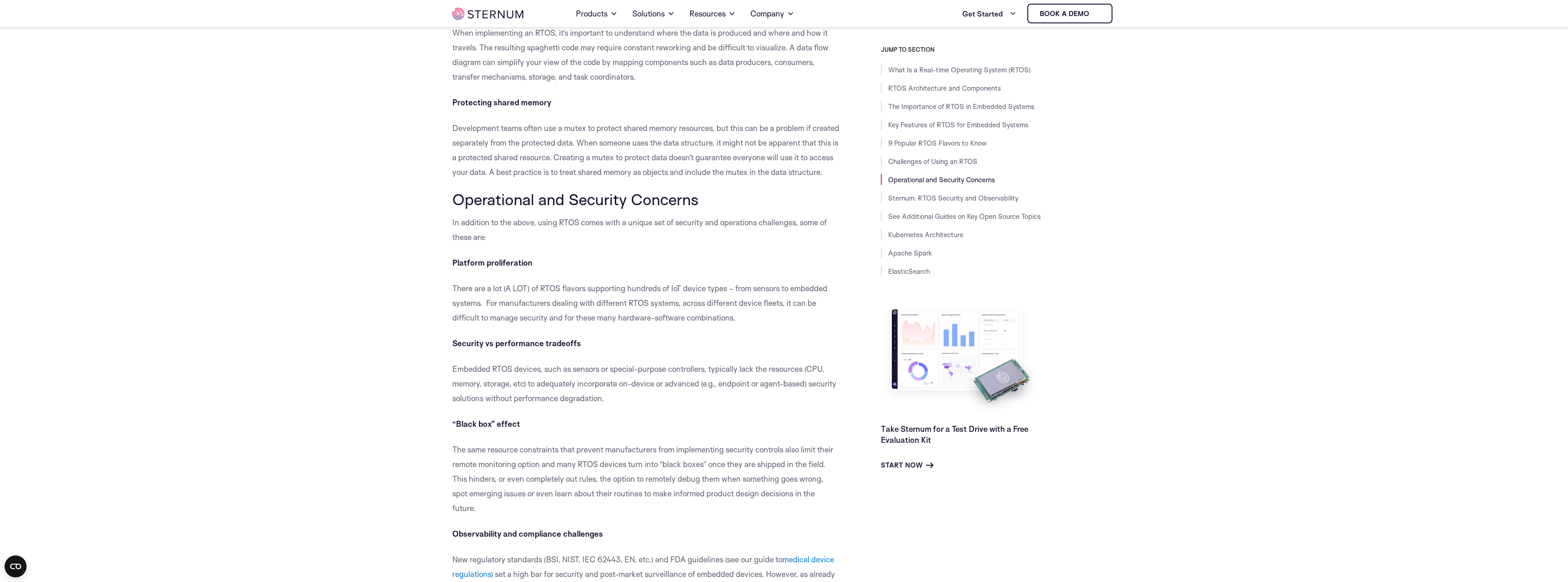
scroll to position [4665, 0]
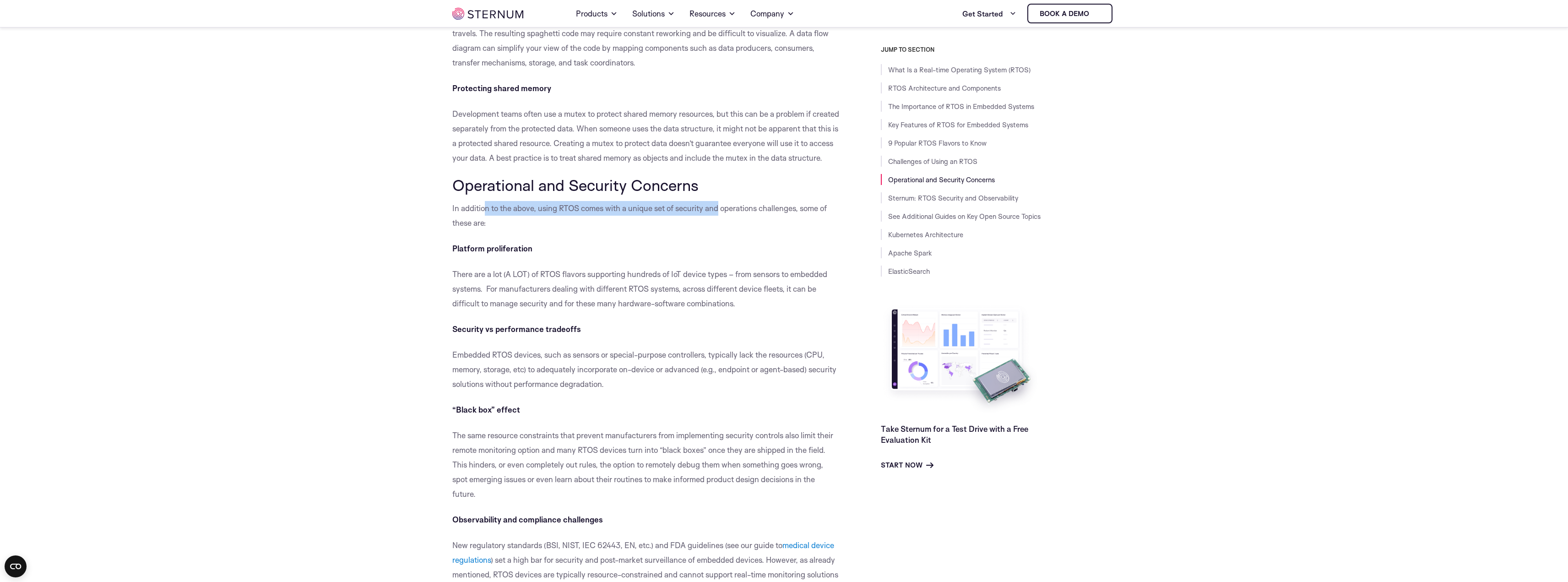
drag, startPoint x: 488, startPoint y: 238, endPoint x: 719, endPoint y: 239, distance: 231.0
click at [719, 230] on p "In addition to the above, using RTOS comes with a unique set of security and op…" at bounding box center [645, 215] width 387 height 29
drag, startPoint x: 572, startPoint y: 304, endPoint x: 709, endPoint y: 303, distance: 137.0
click at [709, 303] on p "There are a lot (A LOT) of RTOS flavors supporting hundreds of IoT device types…" at bounding box center [645, 289] width 387 height 44
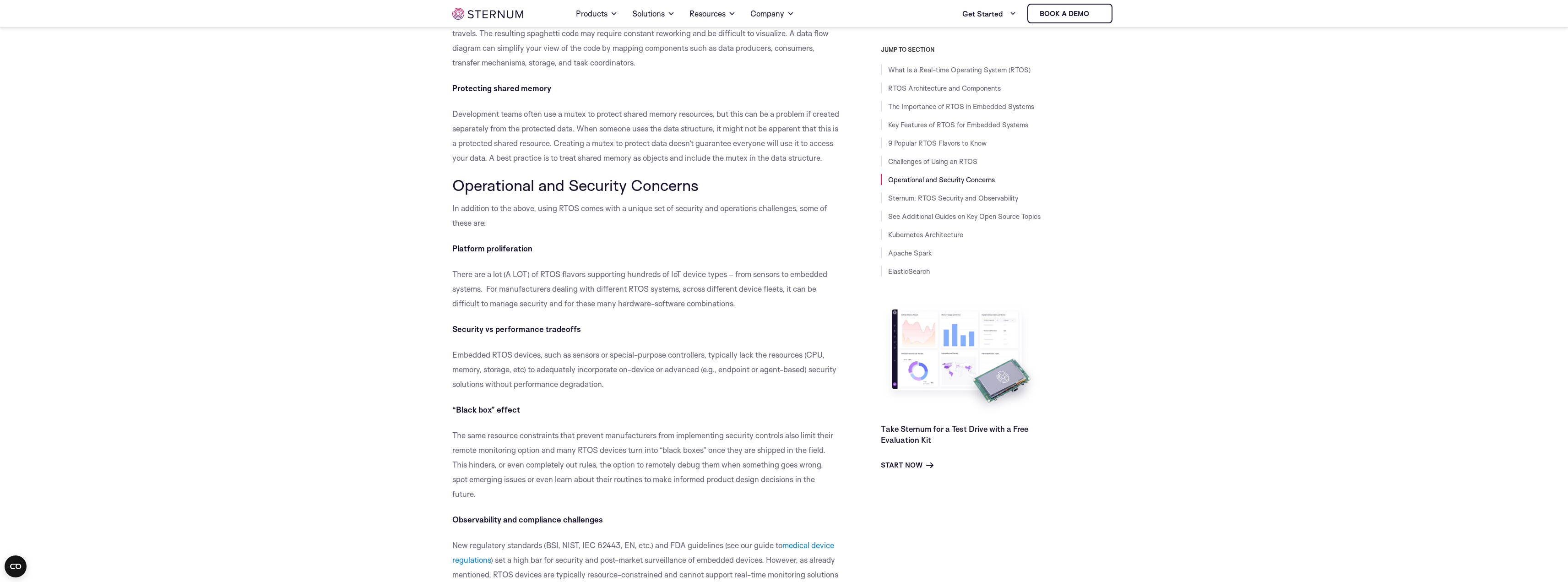
click at [771, 300] on p "There are a lot (A LOT) of RTOS flavors supporting hundreds of IoT device types…" at bounding box center [645, 289] width 387 height 44
drag, startPoint x: 524, startPoint y: 320, endPoint x: 779, endPoint y: 311, distance: 255.2
click at [779, 311] on p "There are a lot (A LOT) of RTOS flavors supporting hundreds of IoT device types…" at bounding box center [645, 289] width 387 height 44
drag, startPoint x: 776, startPoint y: 312, endPoint x: 752, endPoint y: 322, distance: 26.0
click at [774, 311] on p "There are a lot (A LOT) of RTOS flavors supporting hundreds of IoT device types…" at bounding box center [645, 289] width 387 height 44
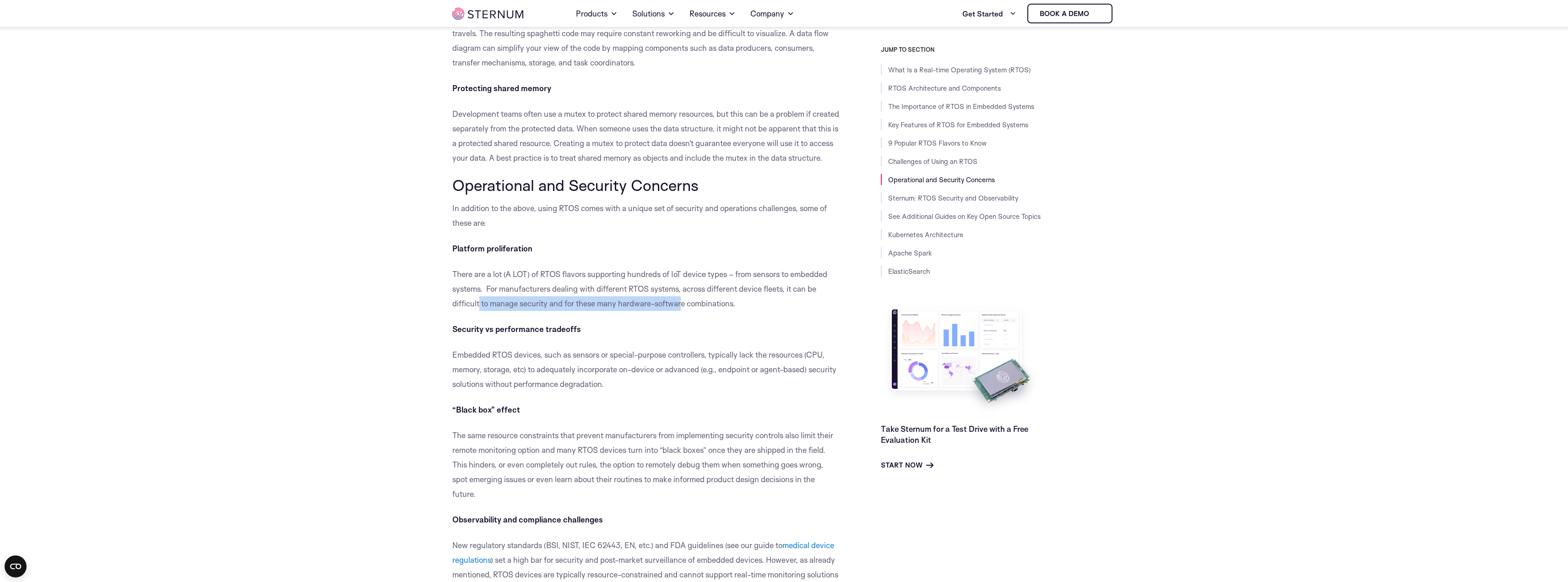
drag, startPoint x: 480, startPoint y: 331, endPoint x: 683, endPoint y: 331, distance: 203.0
click at [683, 311] on p "There are a lot (A LOT) of RTOS flavors supporting hundreds of IoT device types…" at bounding box center [645, 289] width 387 height 44
drag, startPoint x: 485, startPoint y: 362, endPoint x: 531, endPoint y: 361, distance: 46.0
click at [531, 334] on strong "Security vs performance tradeoffs" at bounding box center [517, 329] width 129 height 9
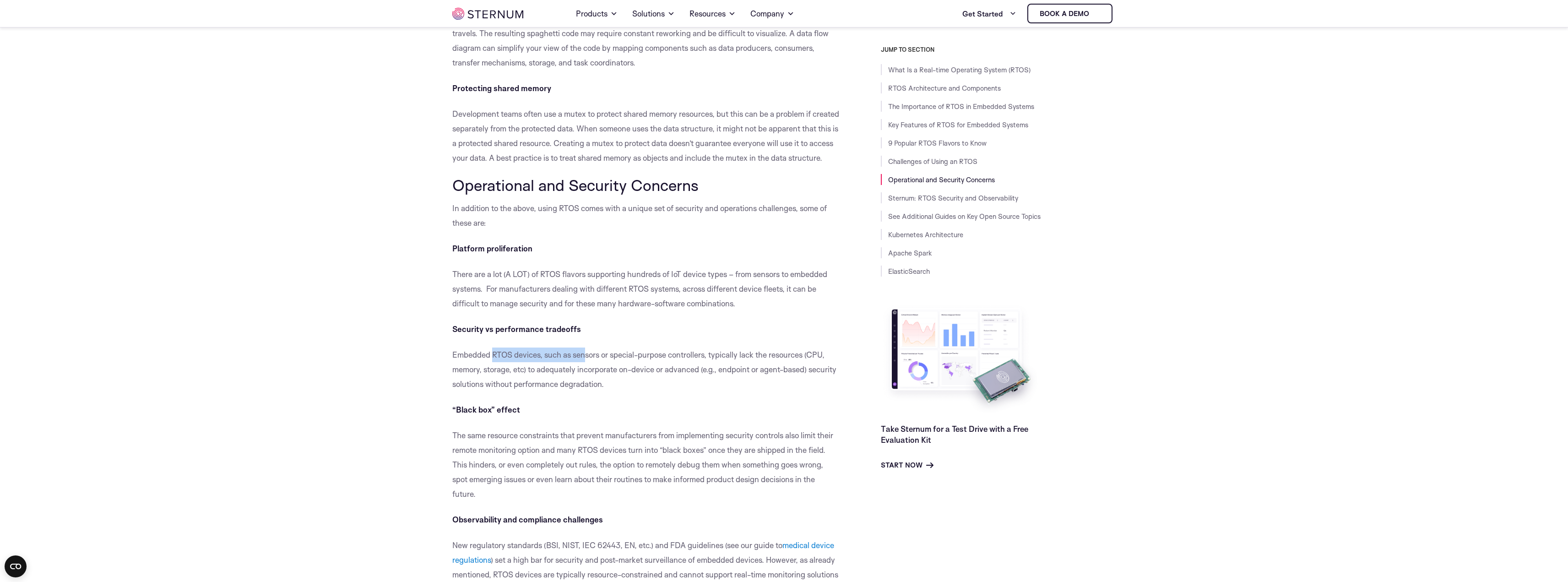
drag, startPoint x: 493, startPoint y: 383, endPoint x: 585, endPoint y: 386, distance: 92.0
click at [585, 386] on p "Embedded RTOS devices, such as sensors or special-purpose controllers, typicall…" at bounding box center [645, 369] width 387 height 44
drag, startPoint x: 483, startPoint y: 399, endPoint x: 784, endPoint y: 399, distance: 301.0
click at [784, 392] on p "Embedded RTOS devices, such as sensors or special-purpose controllers, typicall…" at bounding box center [645, 369] width 387 height 44
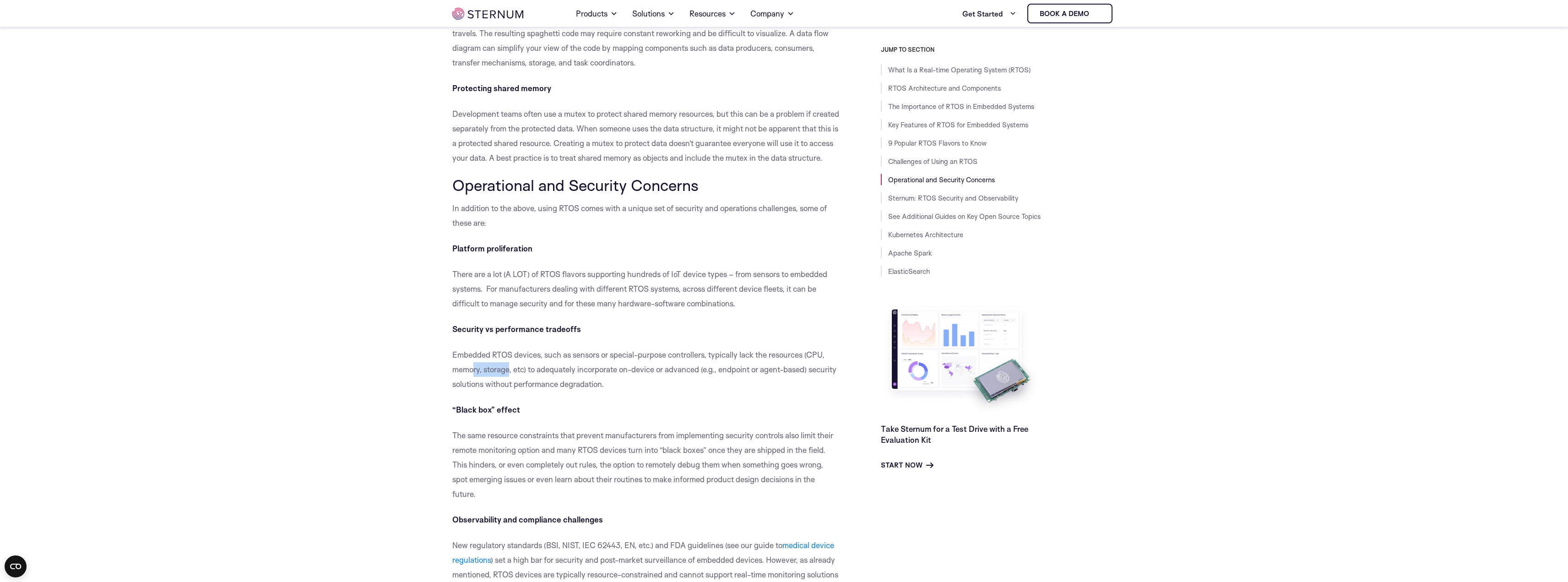
drag, startPoint x: 472, startPoint y: 399, endPoint x: 512, endPoint y: 399, distance: 40.0
click at [512, 392] on p "Embedded RTOS devices, such as sensors or special-purpose controllers, typicall…" at bounding box center [645, 369] width 387 height 44
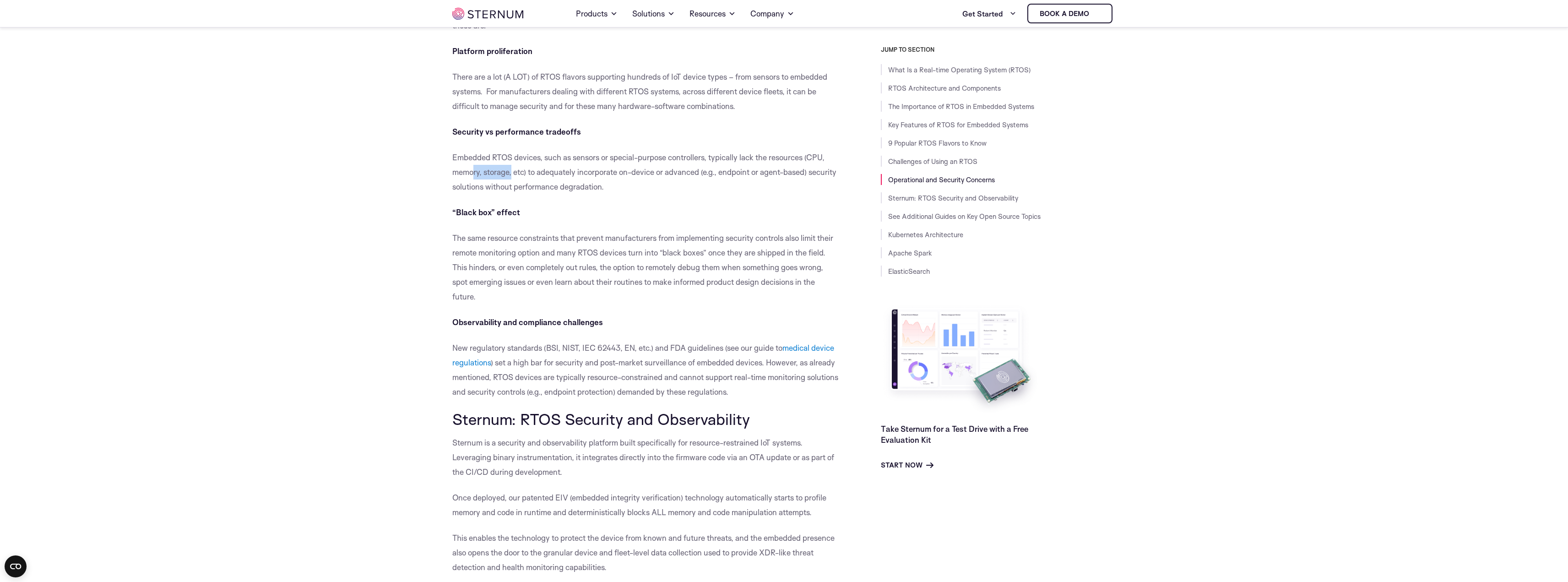
scroll to position [4894, 0]
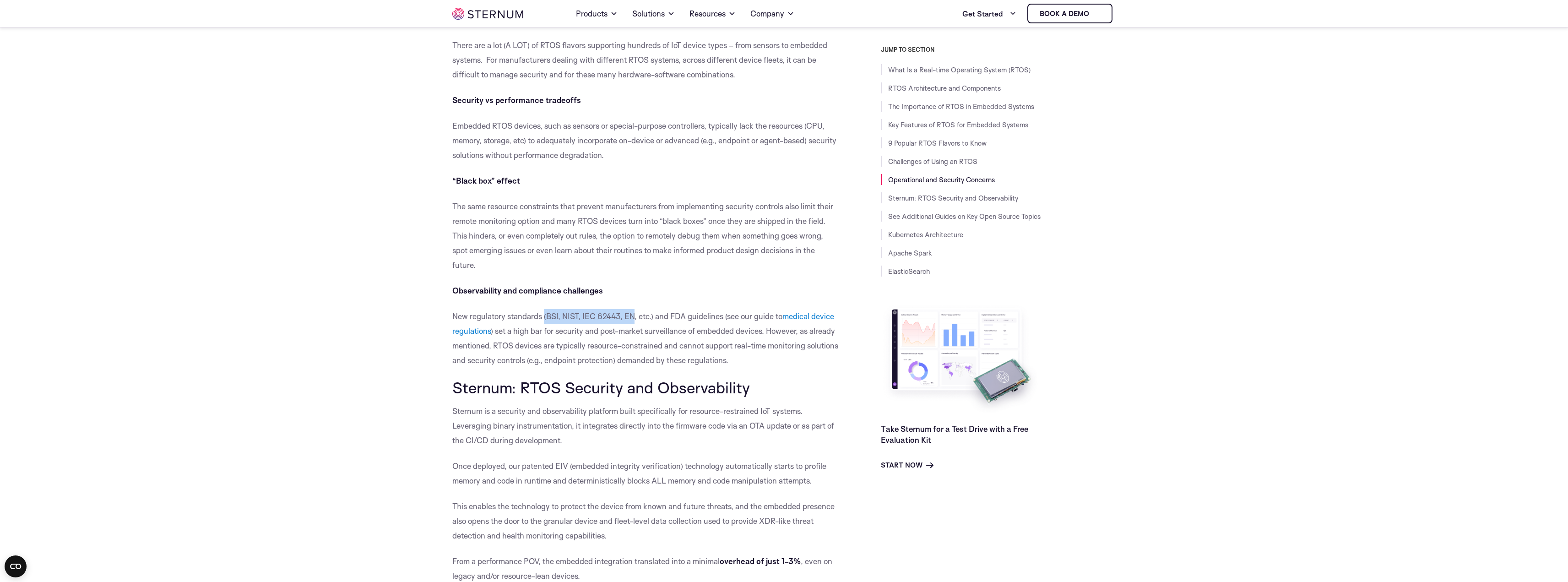
drag, startPoint x: 544, startPoint y: 344, endPoint x: 634, endPoint y: 349, distance: 90.1
click at [634, 349] on p "New regulatory standards (BSI, NIST, IEC 62443, EN, etc.) and FDA guidelines (s…" at bounding box center [645, 339] width 387 height 59
drag, startPoint x: 668, startPoint y: 349, endPoint x: 725, endPoint y: 350, distance: 57.0
click at [725, 350] on p "New regulatory standards (BSI, NIST, IEC 62443, EN, etc.) and FDA guidelines (s…" at bounding box center [645, 339] width 387 height 59
click at [727, 350] on p "New regulatory standards (BSI, NIST, IEC 62443, EN, etc.) and FDA guidelines (s…" at bounding box center [645, 339] width 387 height 59
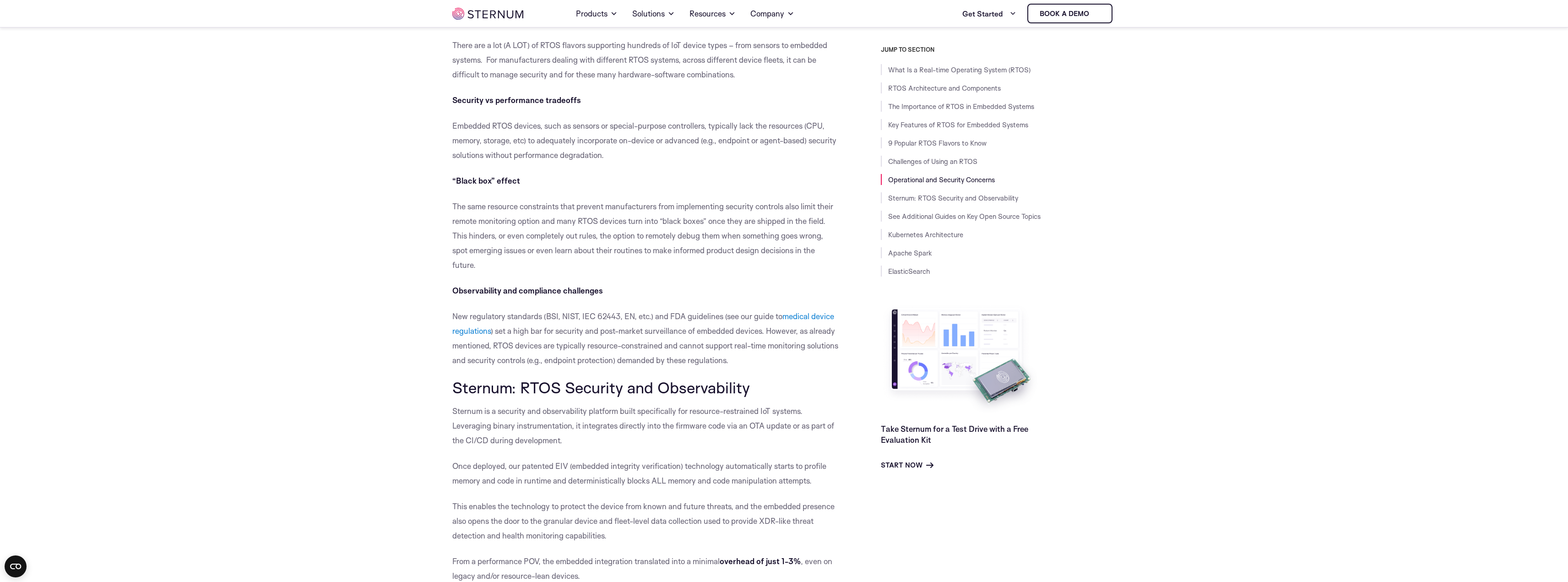
click at [502, 366] on p "New regulatory standards (BSI, NIST, IEC 62443, EN, etc.) and FDA guidelines (s…" at bounding box center [645, 339] width 387 height 59
drag, startPoint x: 555, startPoint y: 360, endPoint x: 752, endPoint y: 357, distance: 197.0
click at [752, 357] on p "New regulatory standards (BSI, NIST, IEC 62443, EN, etc.) and FDA guidelines (s…" at bounding box center [645, 339] width 387 height 59
drag, startPoint x: 515, startPoint y: 374, endPoint x: 769, endPoint y: 375, distance: 254.0
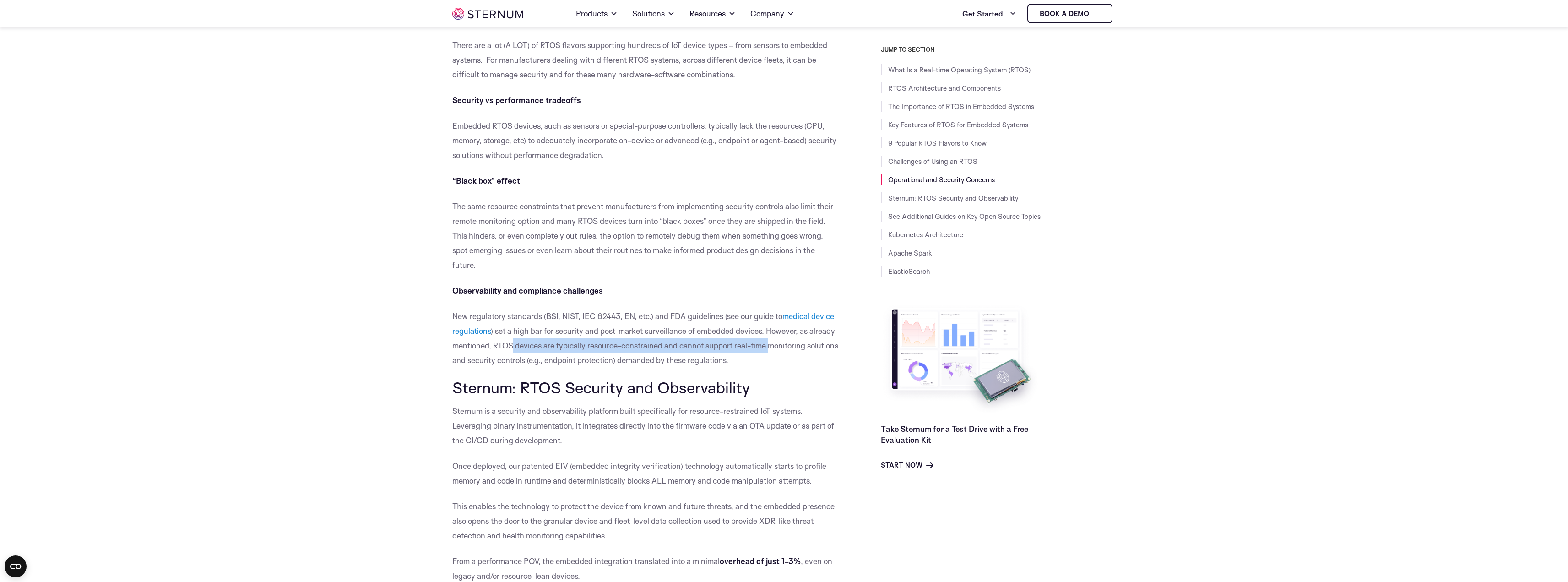
click at [769, 368] on p "New regulatory standards (BSI, NIST, IEC 62443, EN, etc.) and FDA guidelines (s…" at bounding box center [645, 339] width 387 height 59
drag, startPoint x: 489, startPoint y: 393, endPoint x: 565, endPoint y: 390, distance: 76.1
click at [565, 368] on p "New regulatory standards (BSI, NIST, IEC 62443, EN, etc.) and FDA guidelines (s…" at bounding box center [645, 339] width 387 height 59
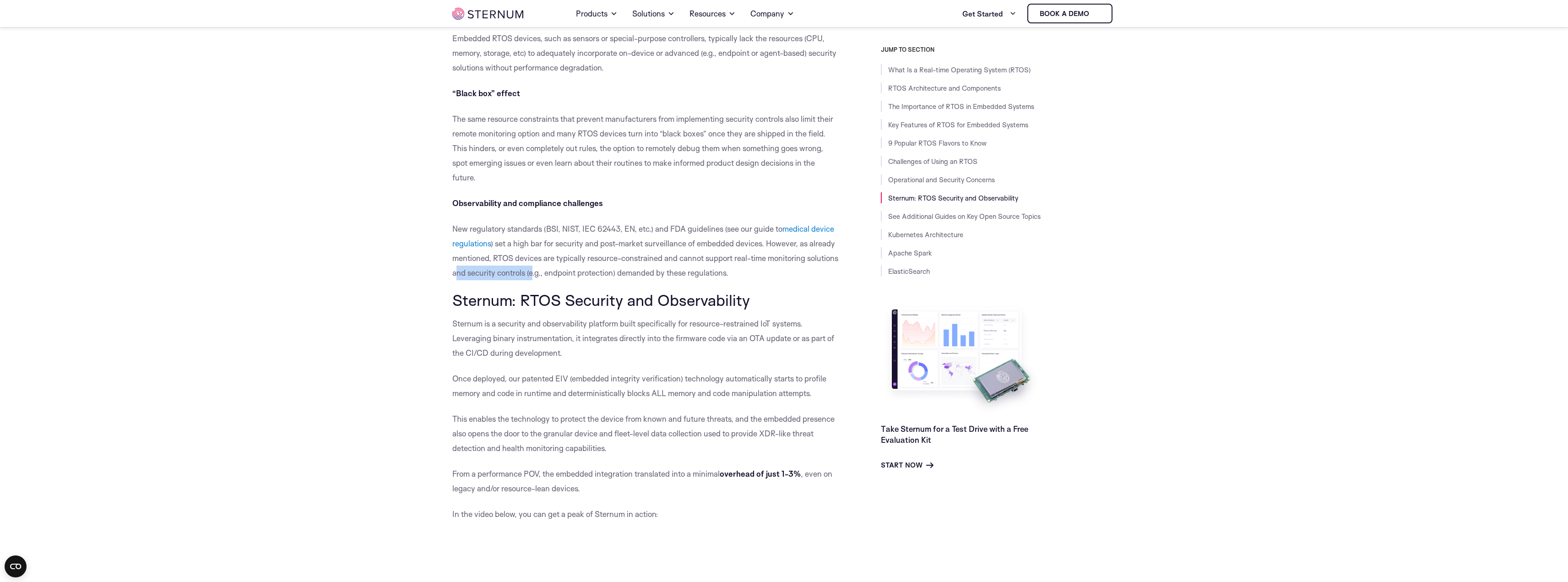
scroll to position [5077, 0]
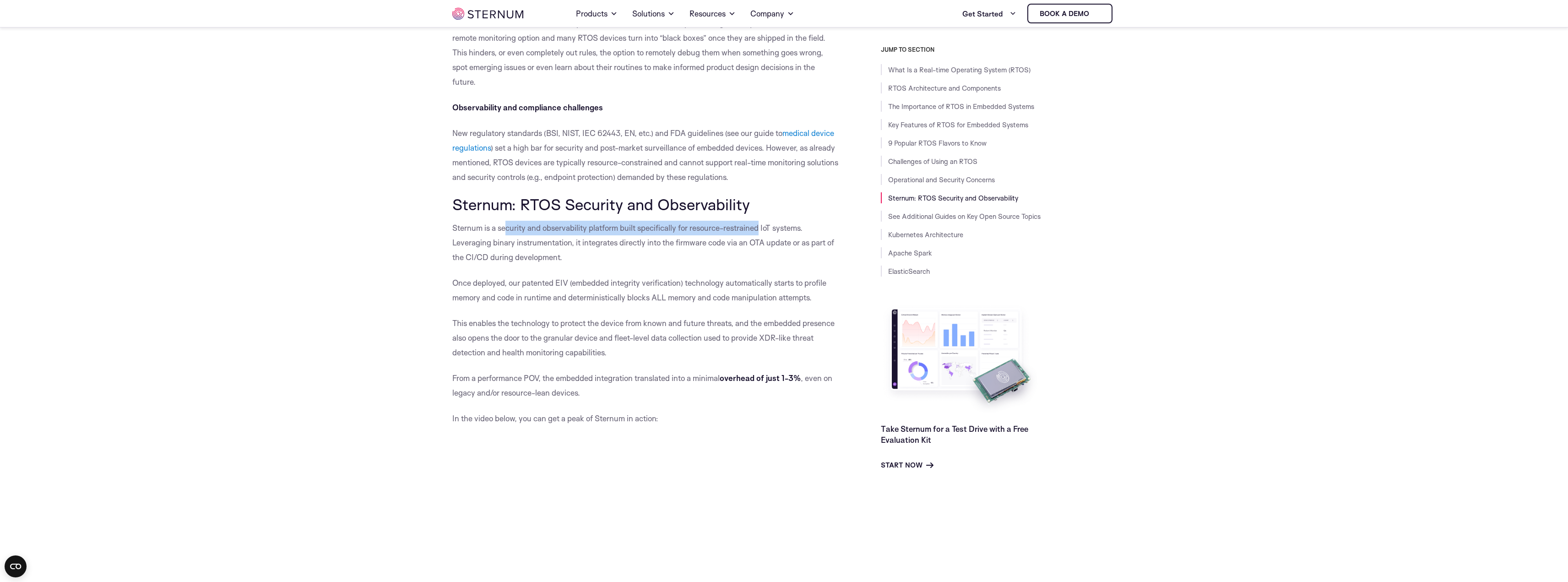
drag, startPoint x: 507, startPoint y: 257, endPoint x: 758, endPoint y: 255, distance: 251.0
click at [758, 255] on p "Sternum is a security and observability platform built specifically for resourc…" at bounding box center [645, 242] width 387 height 44
drag, startPoint x: 494, startPoint y: 271, endPoint x: 569, endPoint y: 272, distance: 75.0
click at [569, 265] on p "Sternum is a security and observability platform built specifically for resourc…" at bounding box center [645, 242] width 387 height 44
click at [590, 265] on p "Sternum is a security and observability platform built specifically for resourc…" at bounding box center [645, 242] width 387 height 44
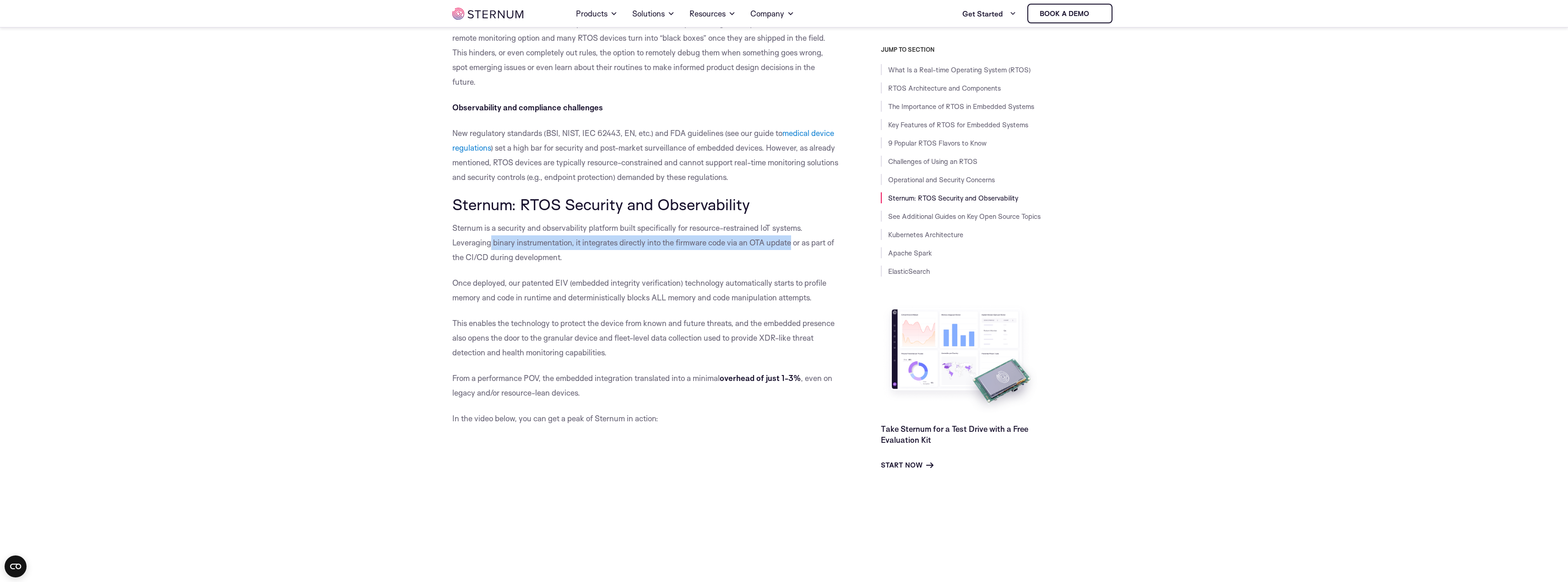
drag, startPoint x: 490, startPoint y: 273, endPoint x: 791, endPoint y: 271, distance: 301.0
click at [791, 265] on p "Sternum is a security and observability platform built specifically for resourc…" at bounding box center [645, 242] width 387 height 44
drag, startPoint x: 513, startPoint y: 313, endPoint x: 570, endPoint y: 313, distance: 57.0
click at [570, 305] on p "Once deployed, our patented EIV (embedded integrity verification) technology au…" at bounding box center [645, 290] width 387 height 29
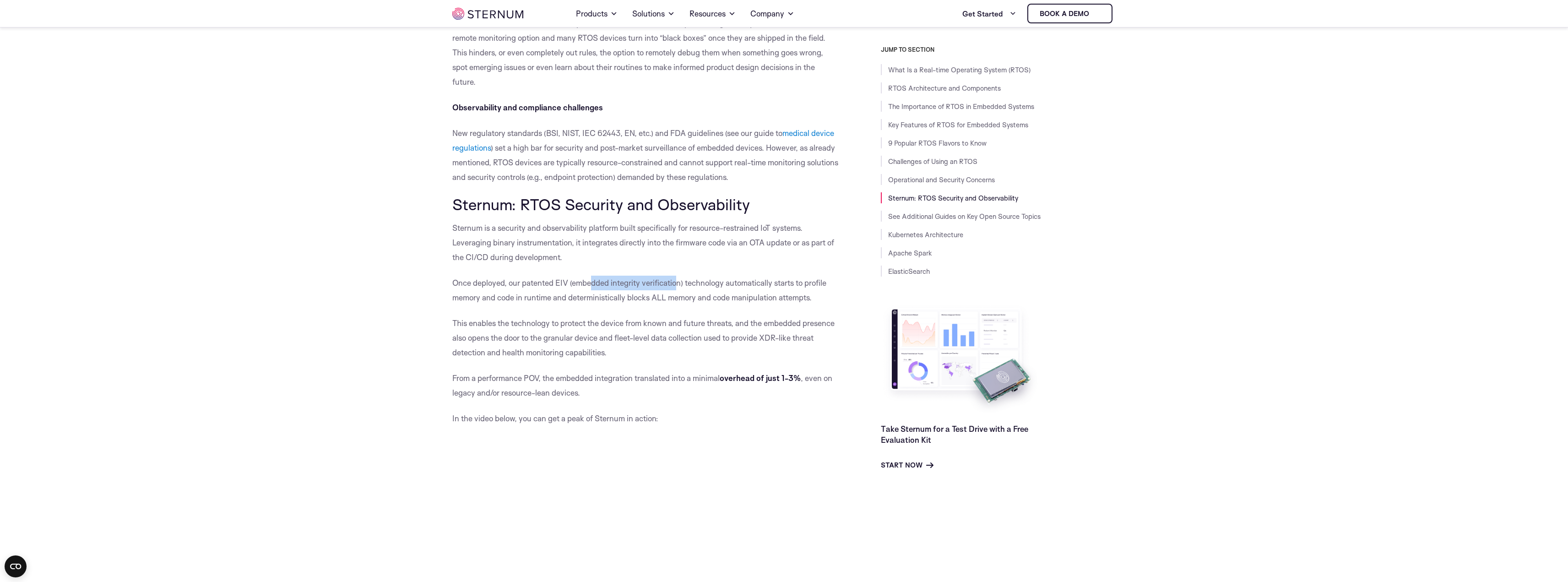
drag, startPoint x: 590, startPoint y: 313, endPoint x: 676, endPoint y: 311, distance: 86.0
click at [676, 305] on p "Once deployed, our patented EIV (embedded integrity verification) technology au…" at bounding box center [645, 290] width 387 height 29
drag, startPoint x: 707, startPoint y: 310, endPoint x: 803, endPoint y: 312, distance: 96.0
click at [803, 305] on p "Once deployed, our patented EIV (embedded integrity verification) technology au…" at bounding box center [645, 290] width 387 height 29
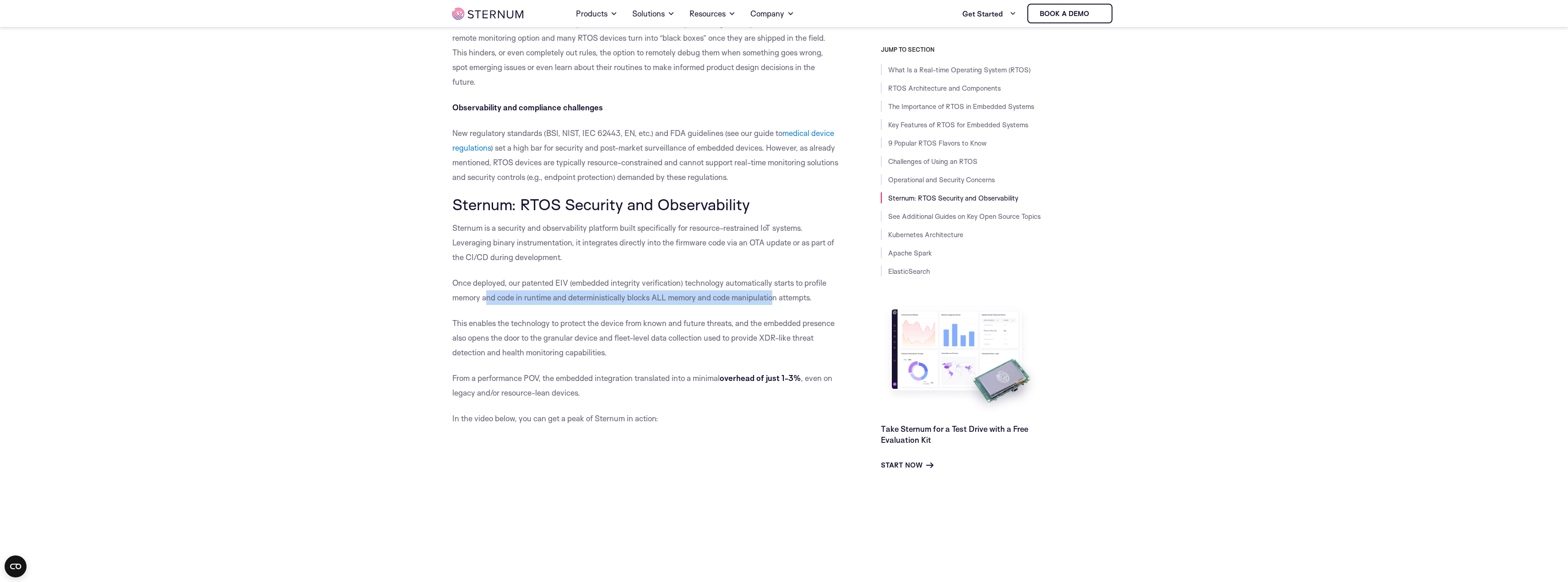
drag, startPoint x: 484, startPoint y: 326, endPoint x: 773, endPoint y: 326, distance: 289.0
click at [773, 305] on p "Once deployed, our patented EIV (embedded integrity verification) technology au…" at bounding box center [645, 290] width 387 height 29
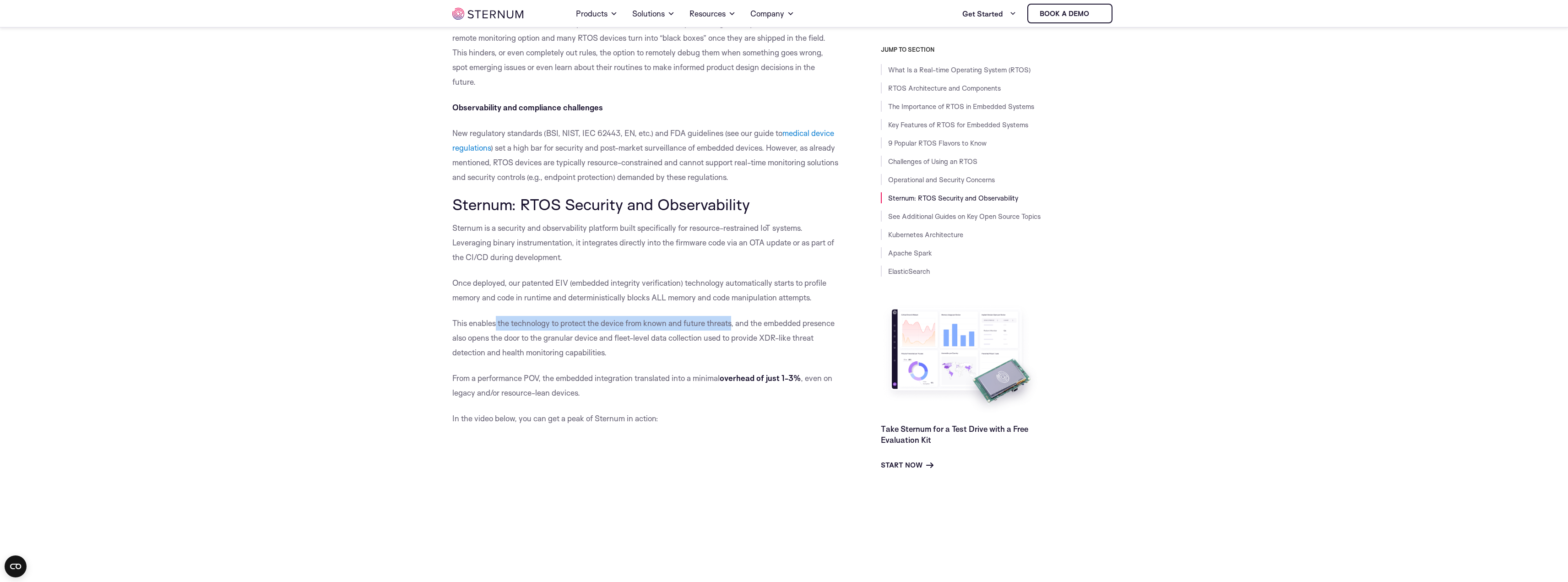
drag, startPoint x: 497, startPoint y: 355, endPoint x: 733, endPoint y: 357, distance: 236.0
click at [733, 357] on p "This enables the technology to protect the device from known and future threats…" at bounding box center [645, 338] width 387 height 44
click at [741, 354] on p "This enables the technology to protect the device from known and future threats…" at bounding box center [645, 338] width 387 height 44
drag, startPoint x: 472, startPoint y: 366, endPoint x: 761, endPoint y: 364, distance: 289.0
click at [761, 360] on p "This enables the technology to protect the device from known and future threats…" at bounding box center [645, 338] width 387 height 44
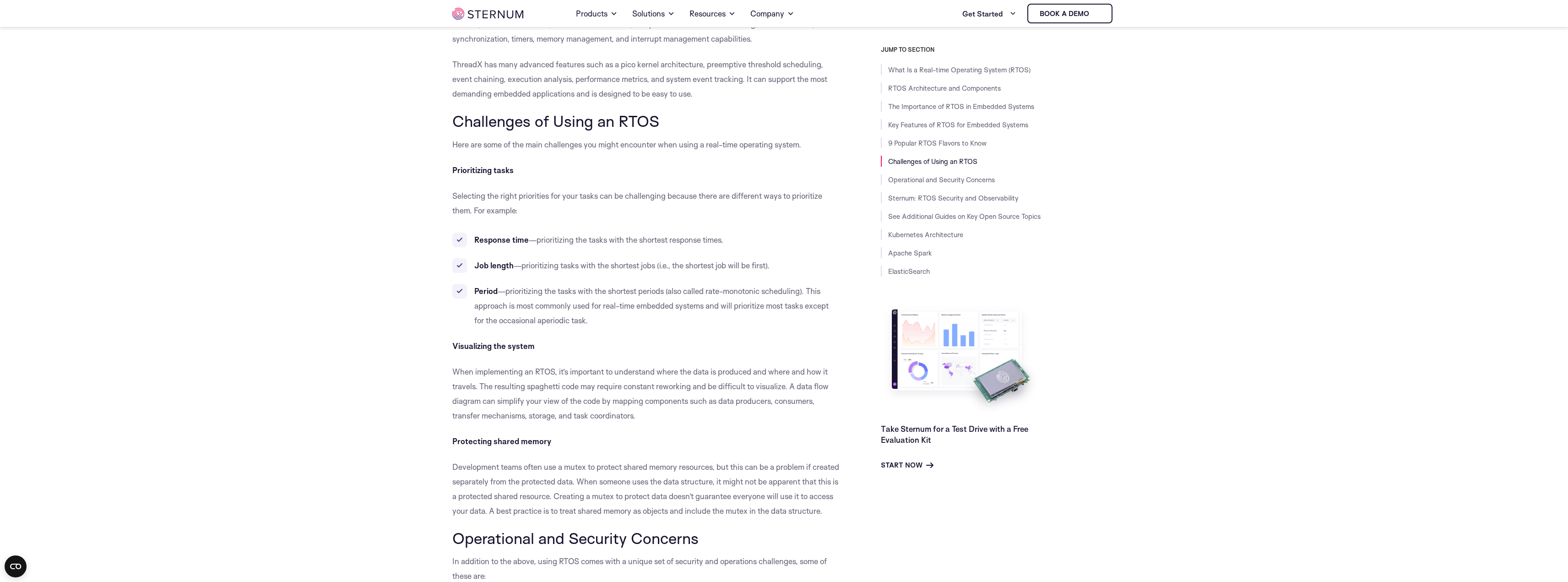
scroll to position [4253, 0]
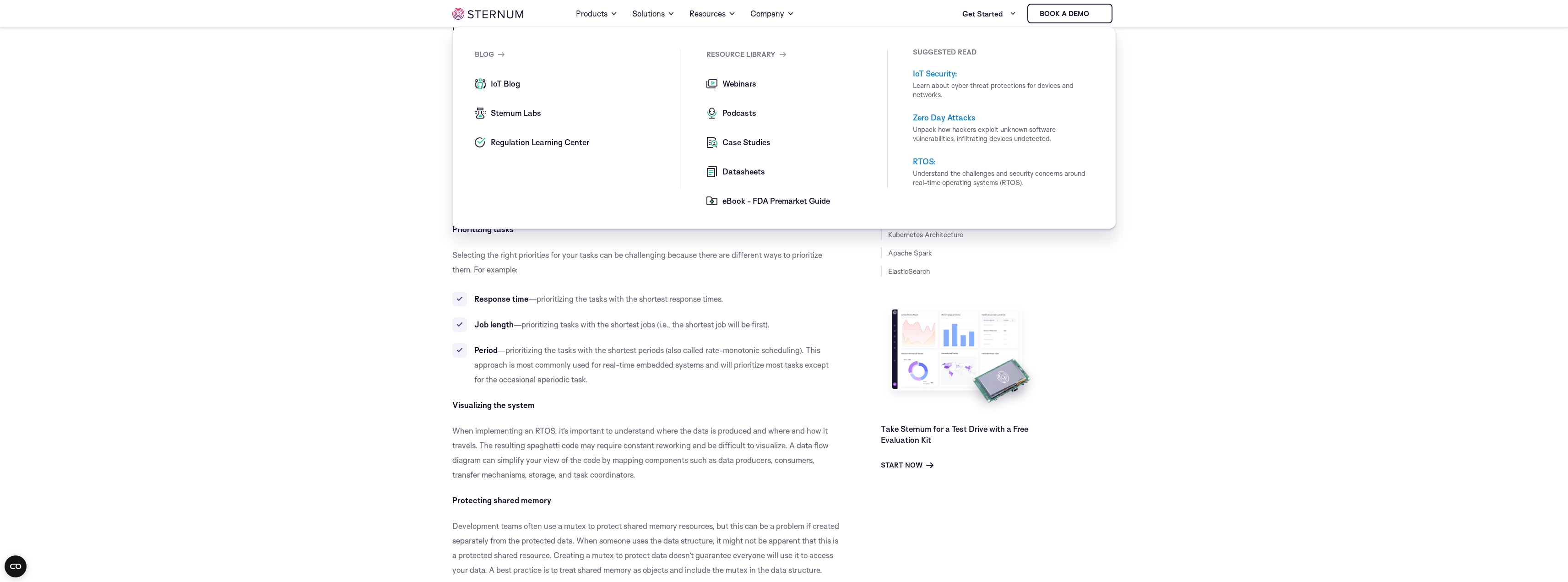
click at [747, 84] on span "Webinars" at bounding box center [738, 84] width 36 height 11
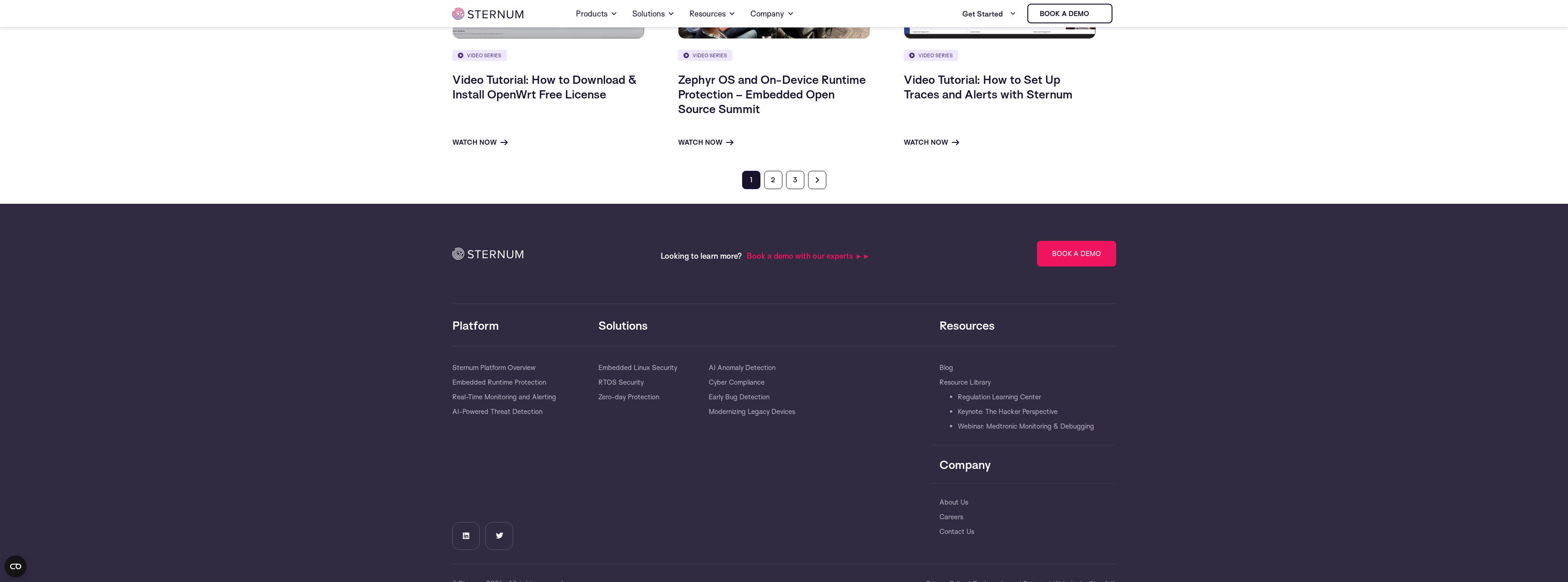
scroll to position [625, 0]
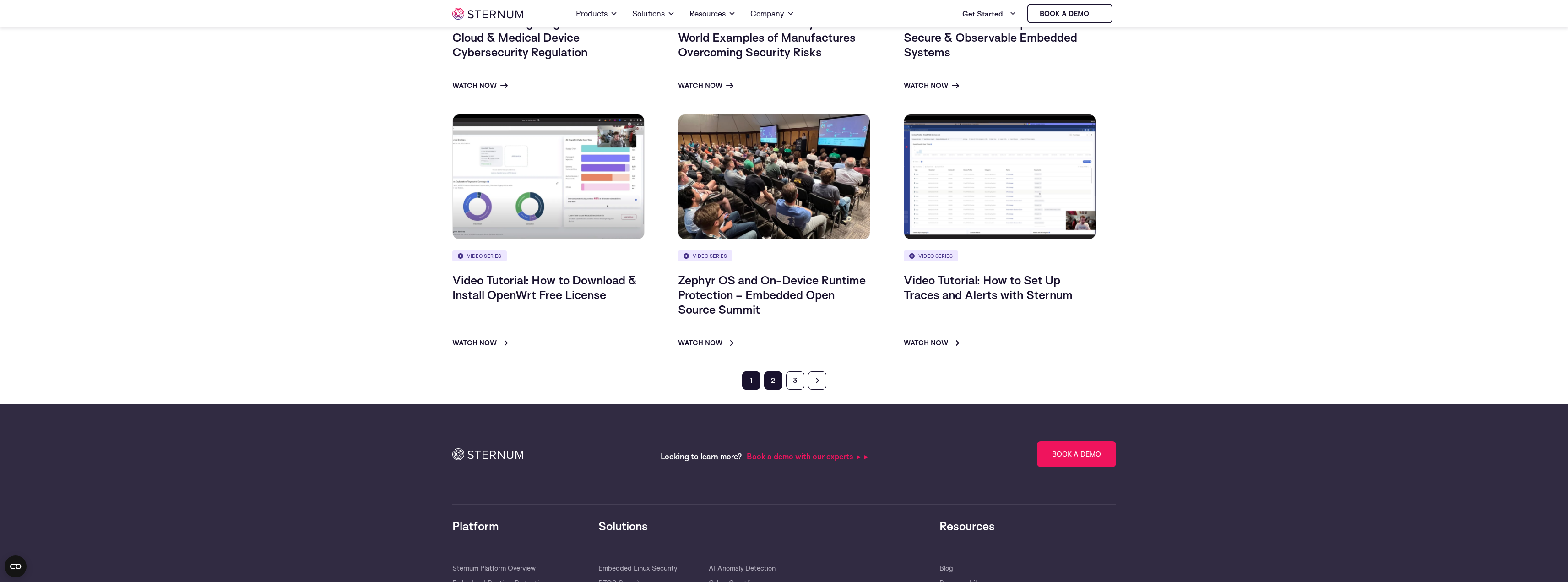
click at [767, 382] on link "2" at bounding box center [773, 379] width 18 height 18
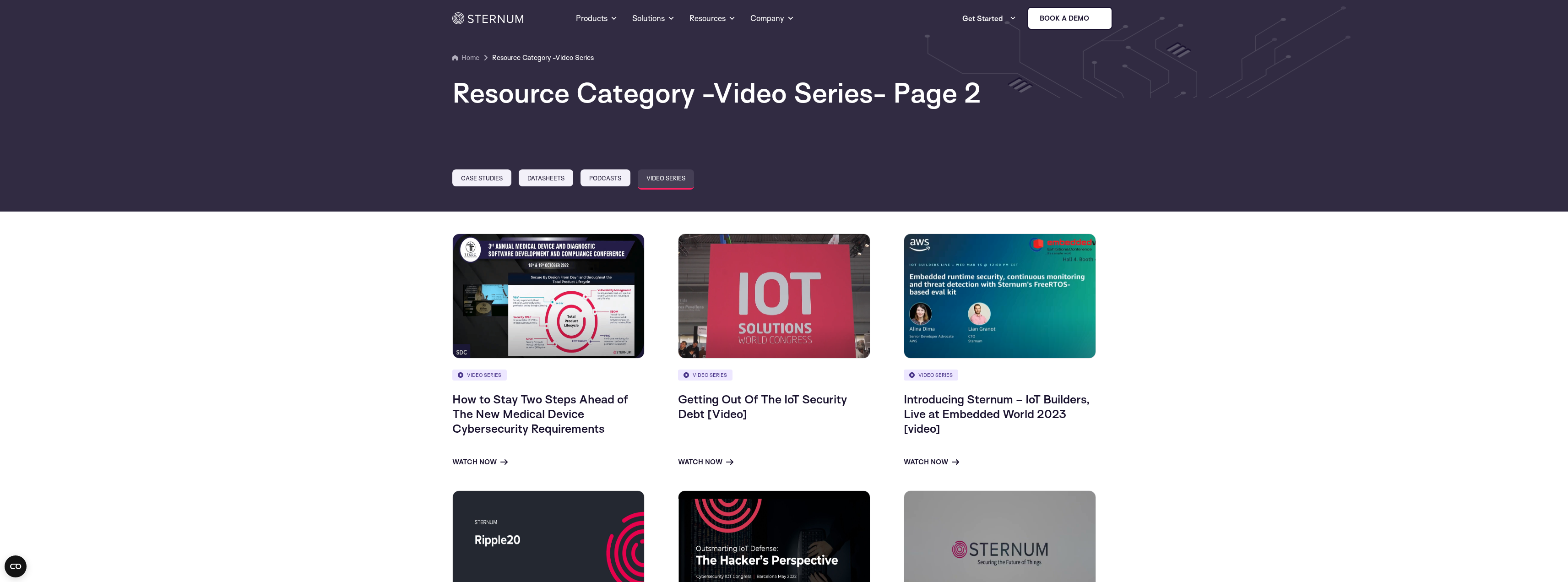
click at [974, 293] on img at bounding box center [999, 296] width 192 height 126
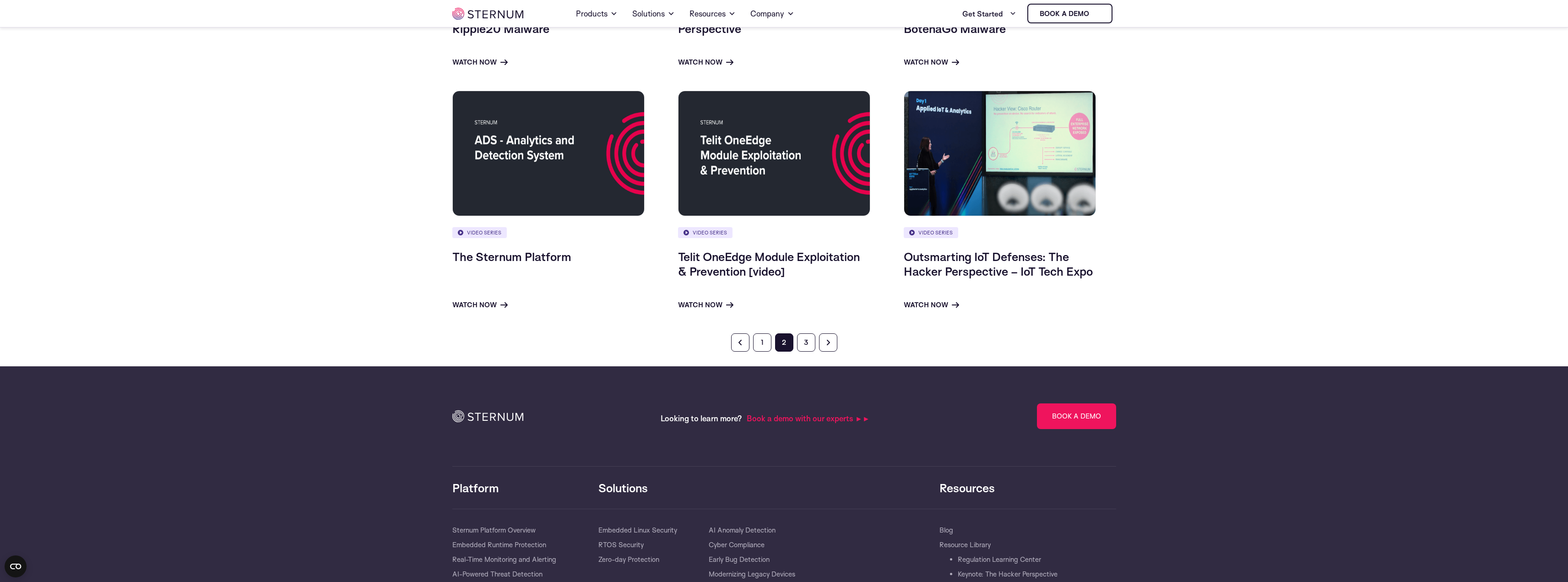
scroll to position [635, 0]
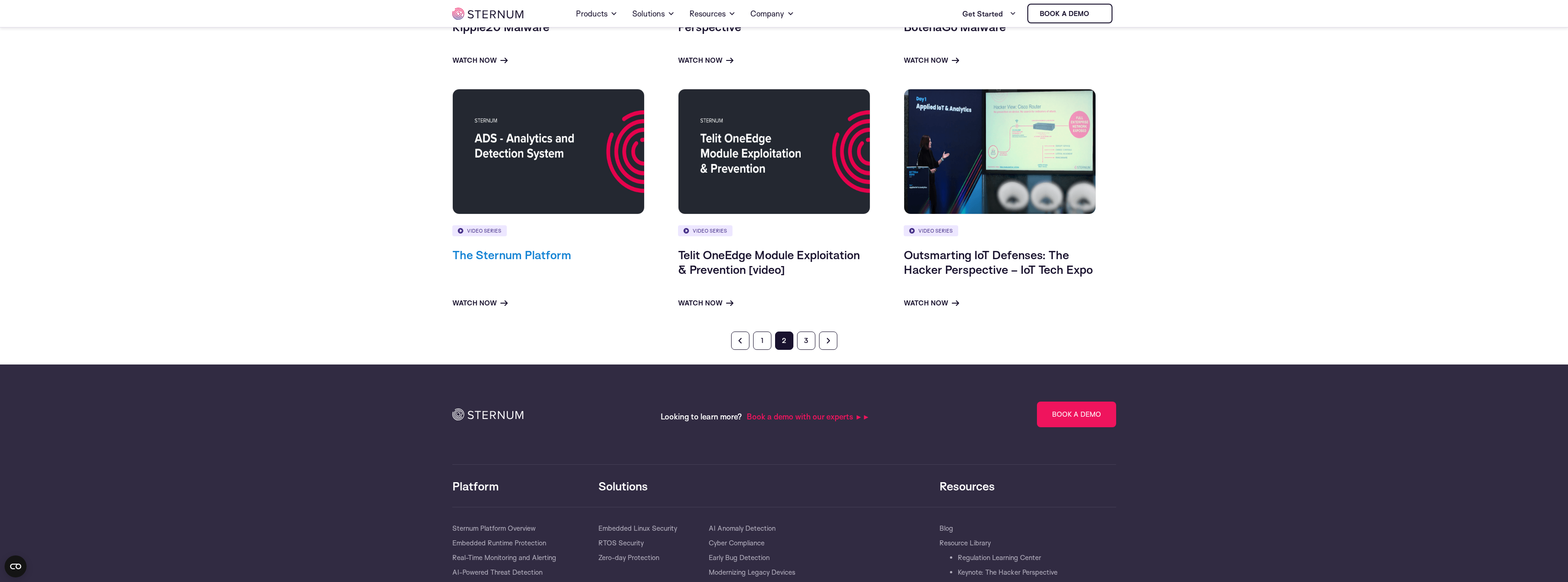
click at [507, 259] on link "The Sternum Platform" at bounding box center [512, 254] width 119 height 14
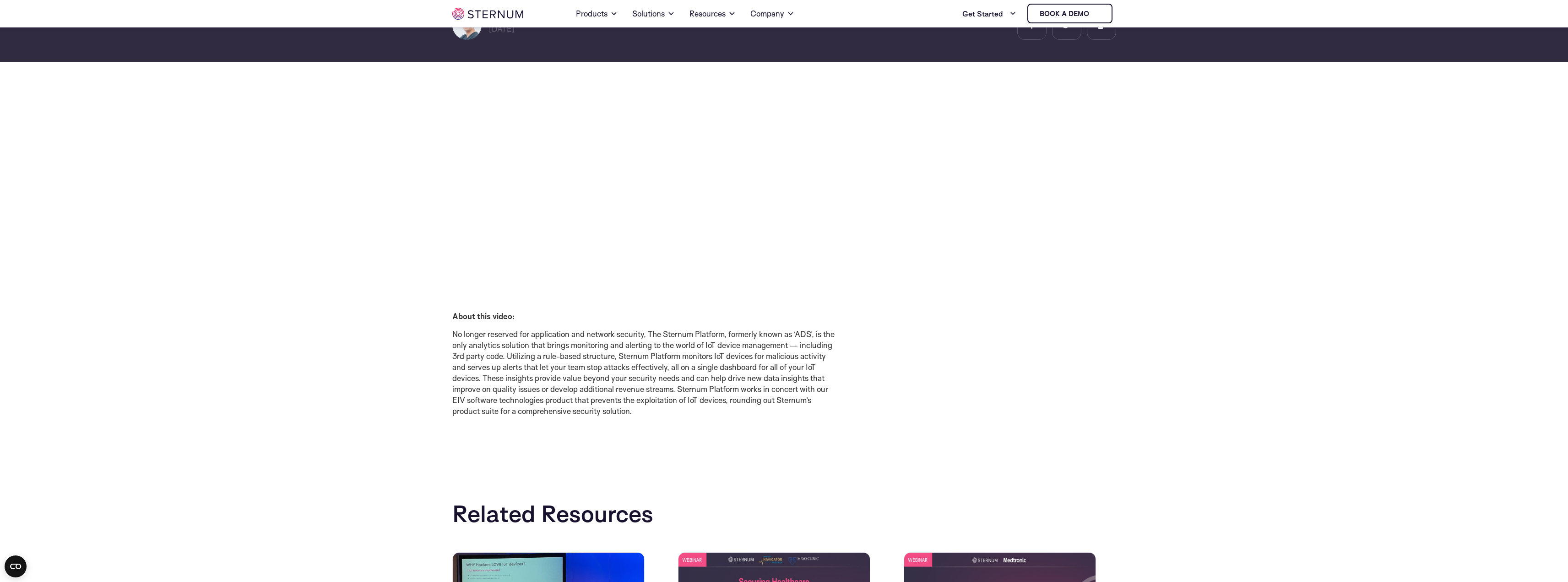
scroll to position [177, 0]
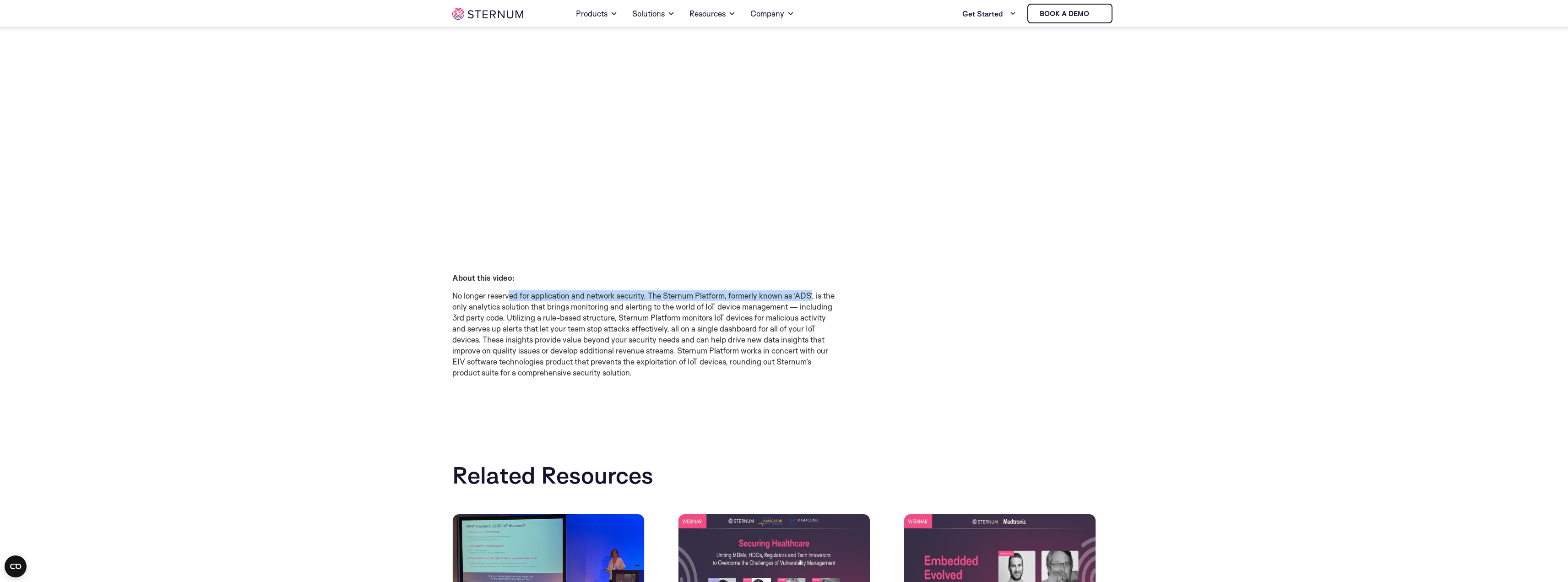
drag, startPoint x: 512, startPoint y: 297, endPoint x: 813, endPoint y: 298, distance: 301.0
click at [813, 298] on p "No longer reserved for application and network security, The Sternum Platform, …" at bounding box center [645, 334] width 387 height 88
drag, startPoint x: 474, startPoint y: 308, endPoint x: 768, endPoint y: 309, distance: 294.0
click at [768, 309] on p "No longer reserved for application and network security, The Sternum Platform, …" at bounding box center [645, 334] width 387 height 88
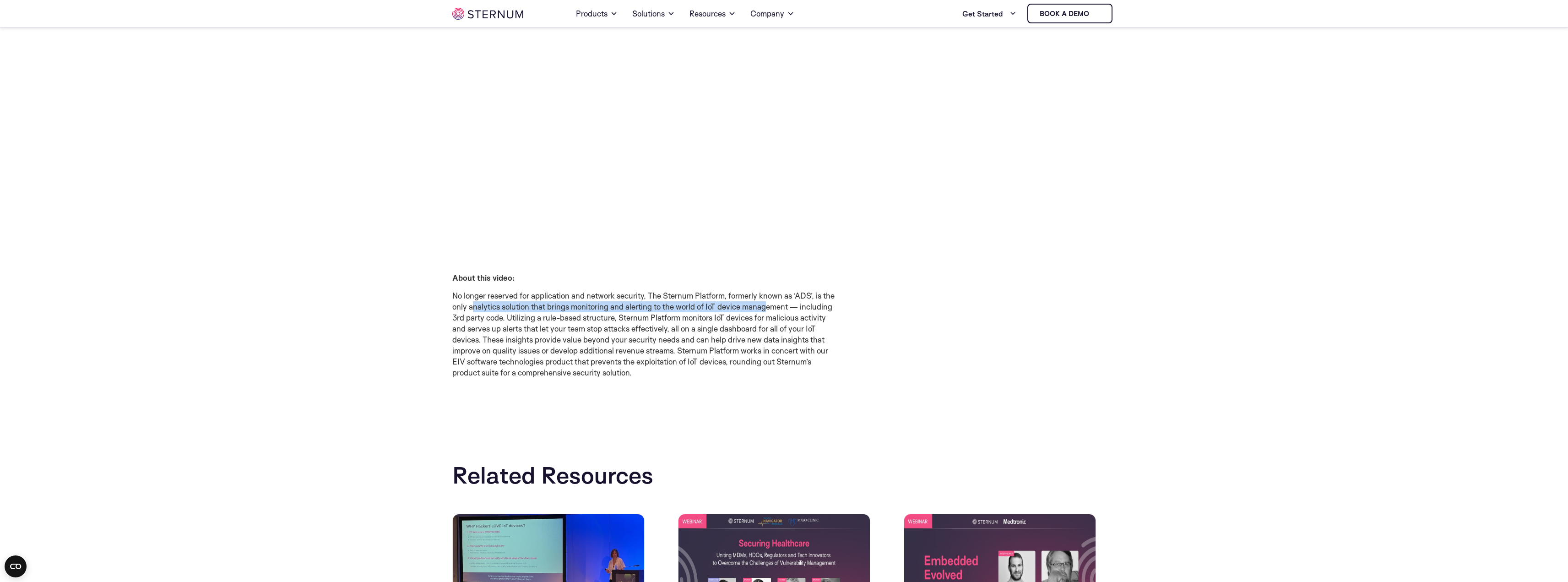
click at [768, 309] on p "No longer reserved for application and network security, The Sternum Platform, …" at bounding box center [645, 334] width 387 height 88
drag, startPoint x: 508, startPoint y: 318, endPoint x: 798, endPoint y: 321, distance: 290.0
click at [798, 321] on p "No longer reserved for application and network security, The Sternum Platform, …" at bounding box center [645, 334] width 387 height 88
drag, startPoint x: 493, startPoint y: 331, endPoint x: 784, endPoint y: 329, distance: 291.0
click at [784, 329] on p "No longer reserved for application and network security, The Sternum Platform, …" at bounding box center [645, 334] width 387 height 88
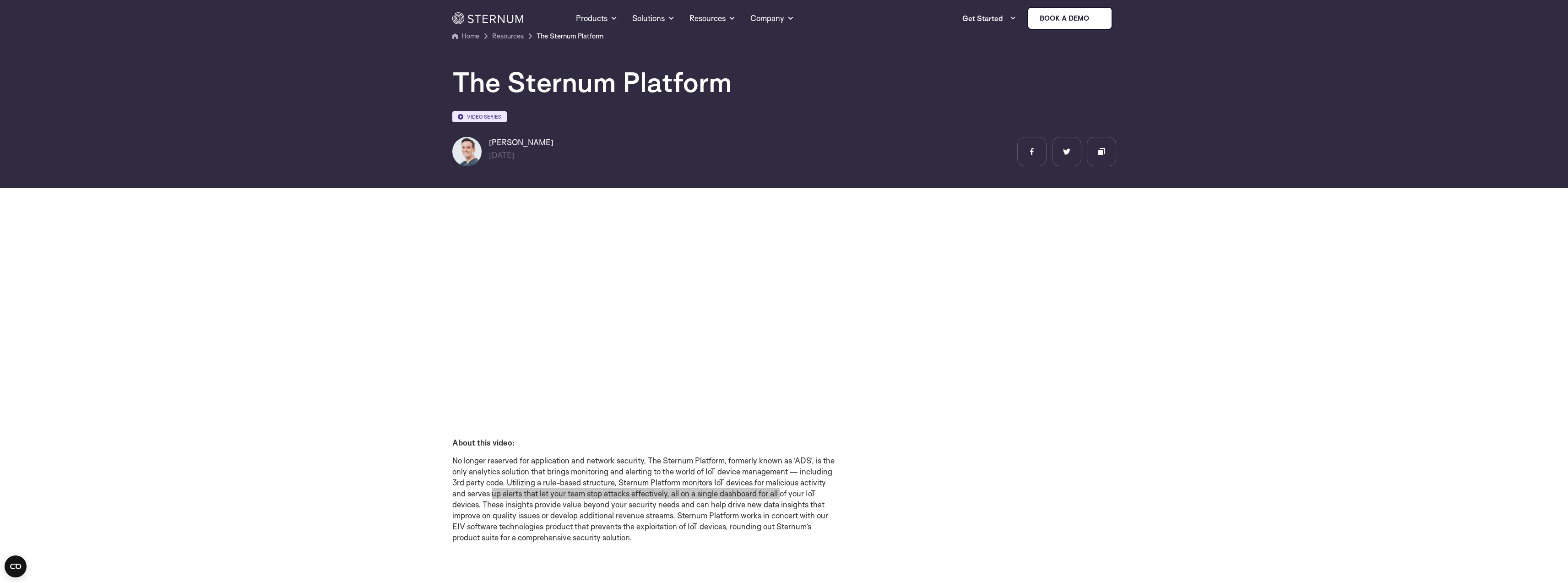
scroll to position [0, 0]
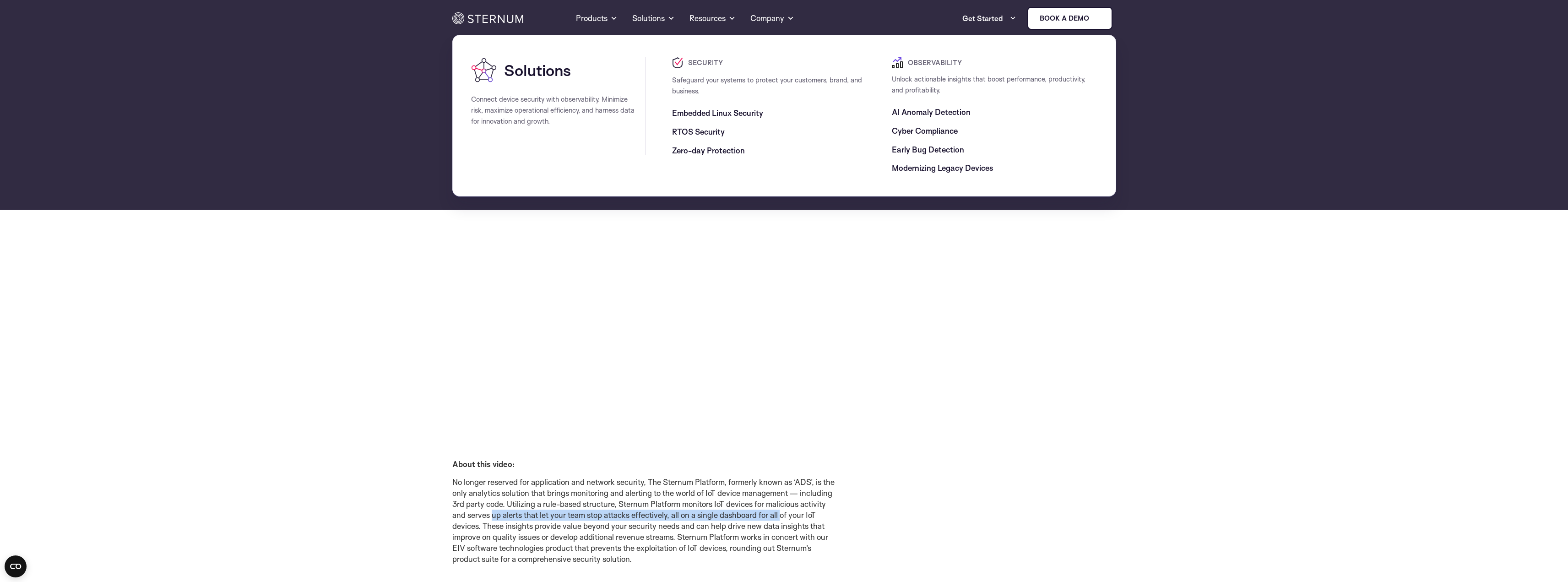
click at [694, 152] on span "Zero-day Protection" at bounding box center [708, 150] width 73 height 11
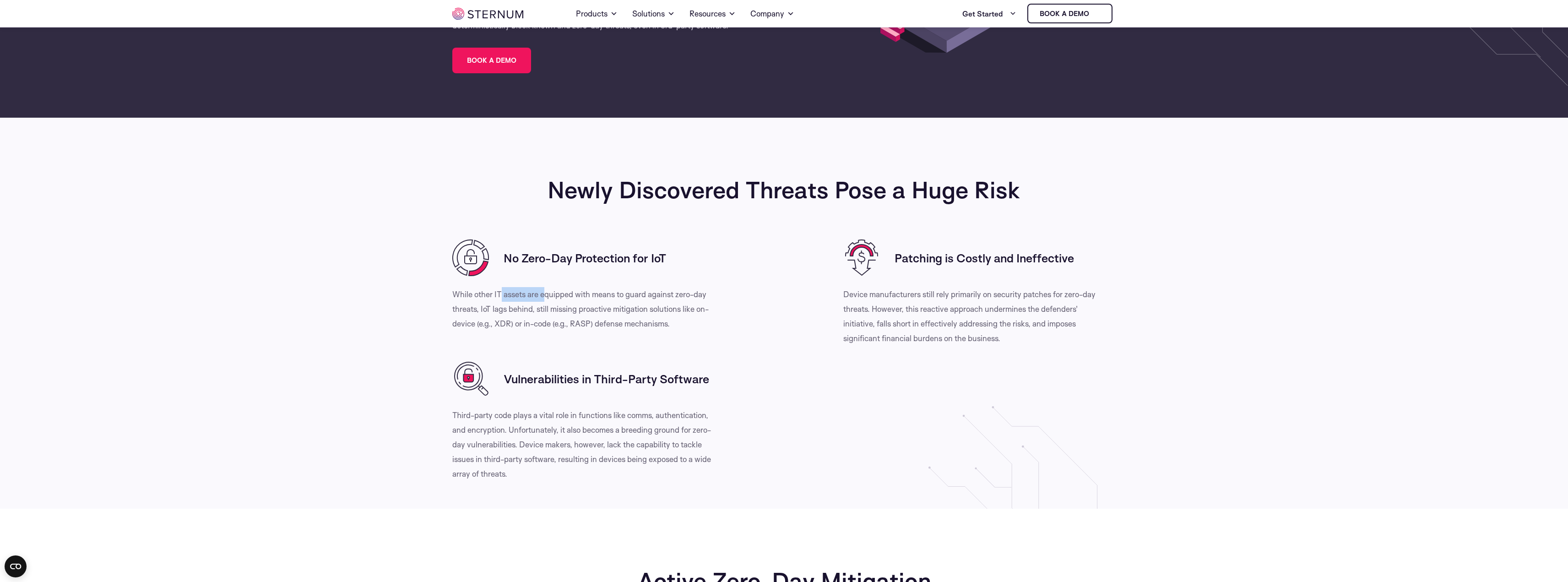
drag, startPoint x: 0, startPoint y: 0, endPoint x: 545, endPoint y: 295, distance: 619.7
click at [545, 295] on p "While other IT assets are equipped with means to guard against zero-day threats…" at bounding box center [585, 309] width 266 height 44
drag, startPoint x: 493, startPoint y: 416, endPoint x: 650, endPoint y: 416, distance: 157.0
click at [650, 416] on p "Third-party code plays a vital role in functions like comms, authentication, an…" at bounding box center [585, 444] width 266 height 73
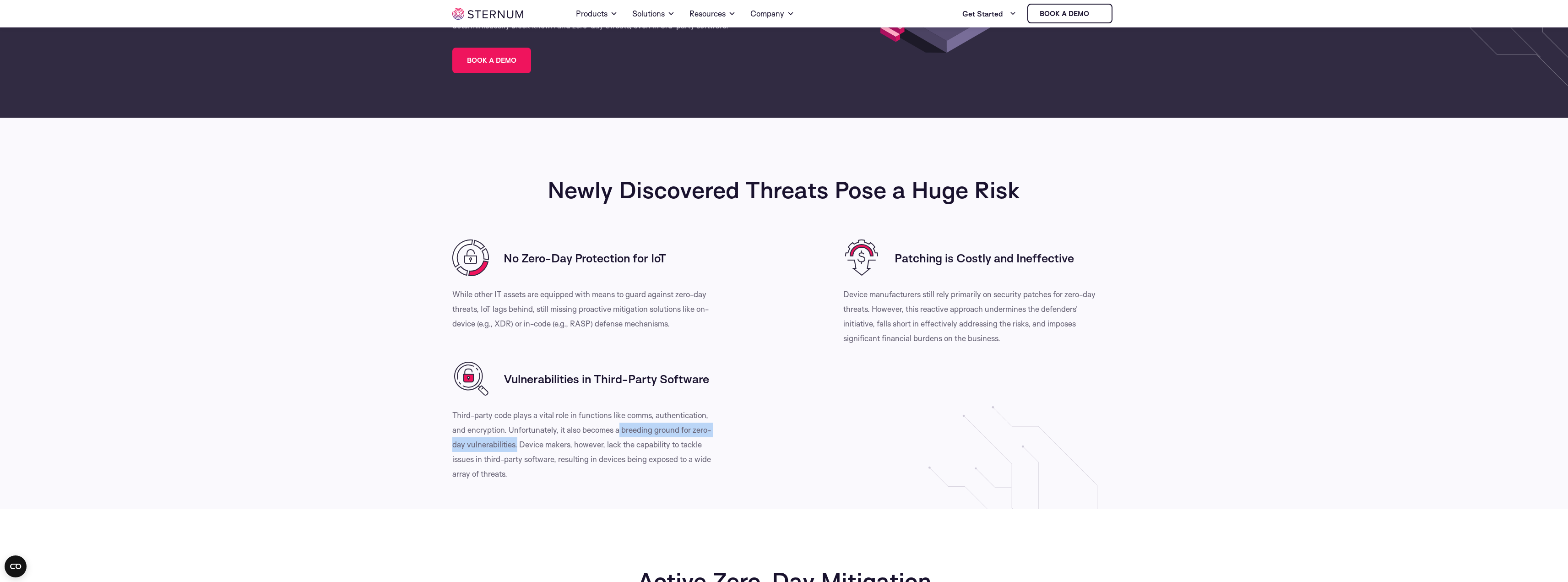
drag, startPoint x: 507, startPoint y: 431, endPoint x: 667, endPoint y: 429, distance: 160.0
click at [667, 429] on p "Third-party code plays a vital role in functions like comms, authentication, an…" at bounding box center [585, 444] width 266 height 73
drag, startPoint x: 472, startPoint y: 443, endPoint x: 668, endPoint y: 440, distance: 196.0
click at [668, 440] on p "Third-party code plays a vital role in functions like comms, authentication, an…" at bounding box center [585, 444] width 266 height 73
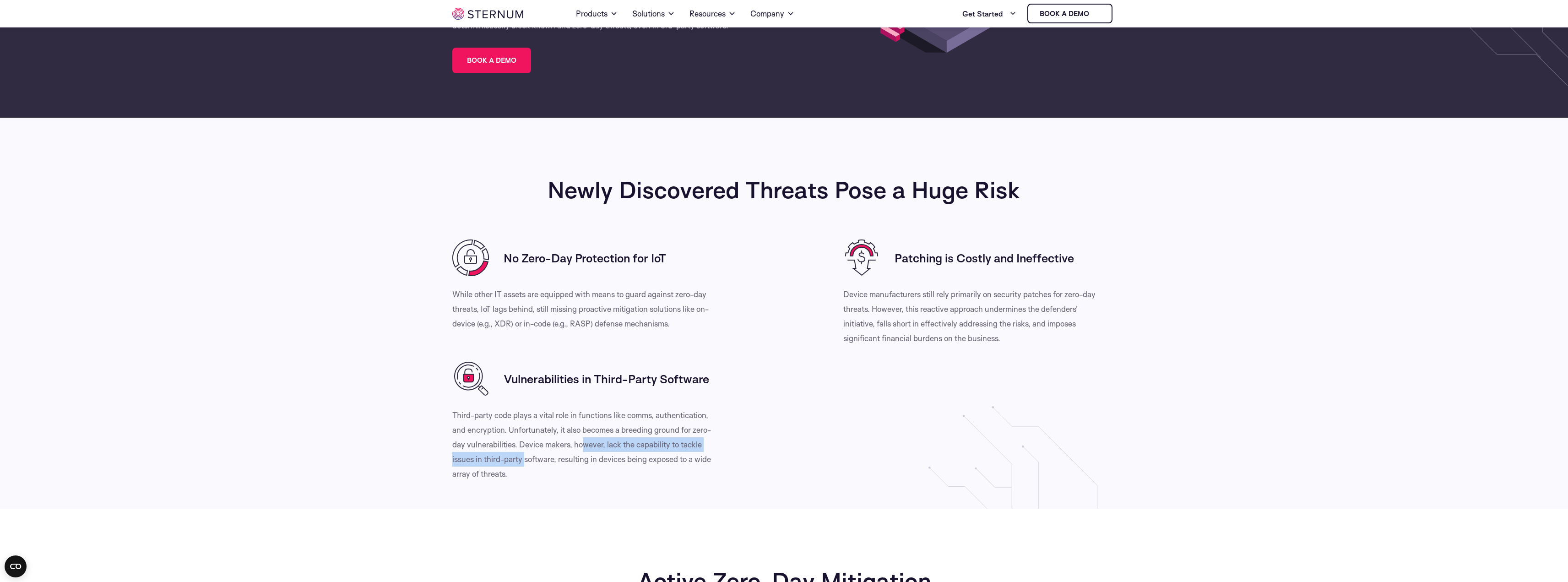
click at [668, 440] on p "Third-party code plays a vital role in functions like comms, authentication, an…" at bounding box center [585, 444] width 266 height 73
drag, startPoint x: 479, startPoint y: 460, endPoint x: 651, endPoint y: 455, distance: 172.1
click at [651, 455] on p "Third-party code plays a vital role in functions like comms, authentication, an…" at bounding box center [585, 444] width 266 height 73
drag, startPoint x: 505, startPoint y: 475, endPoint x: 465, endPoint y: 471, distance: 40.2
click at [465, 471] on p "Third-party code plays a vital role in functions like comms, authentication, an…" at bounding box center [585, 444] width 266 height 73
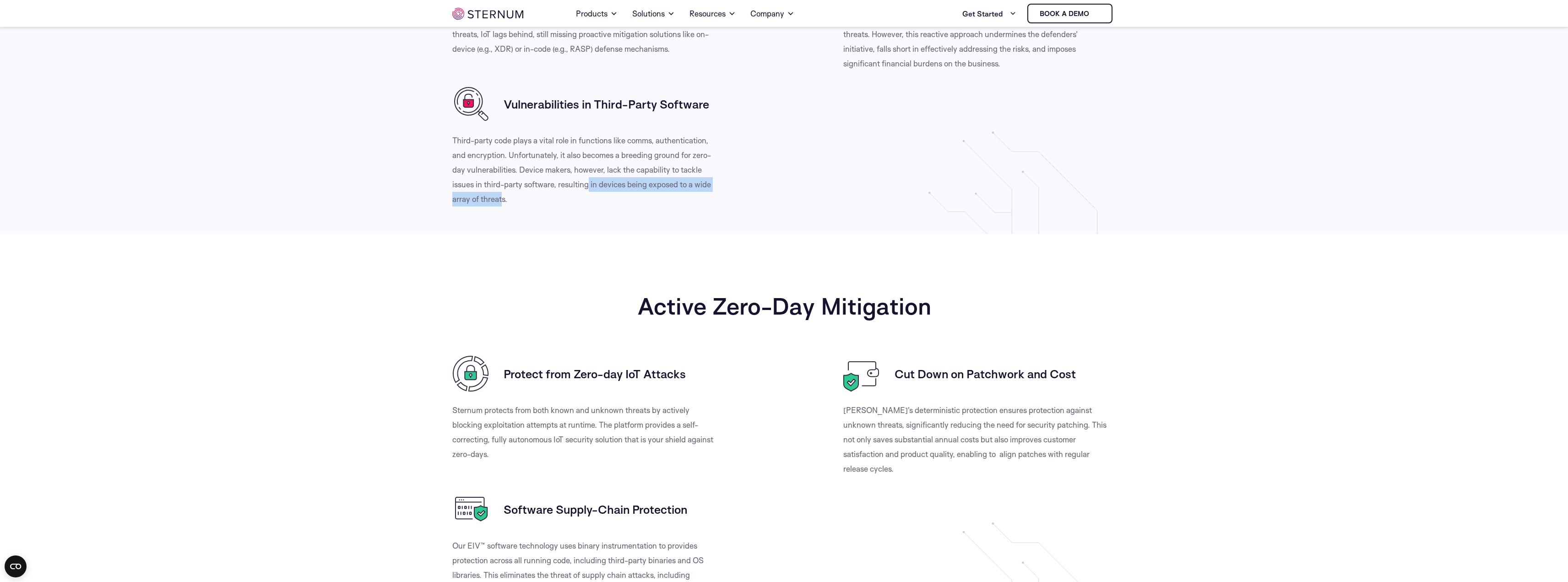
scroll to position [498, 0]
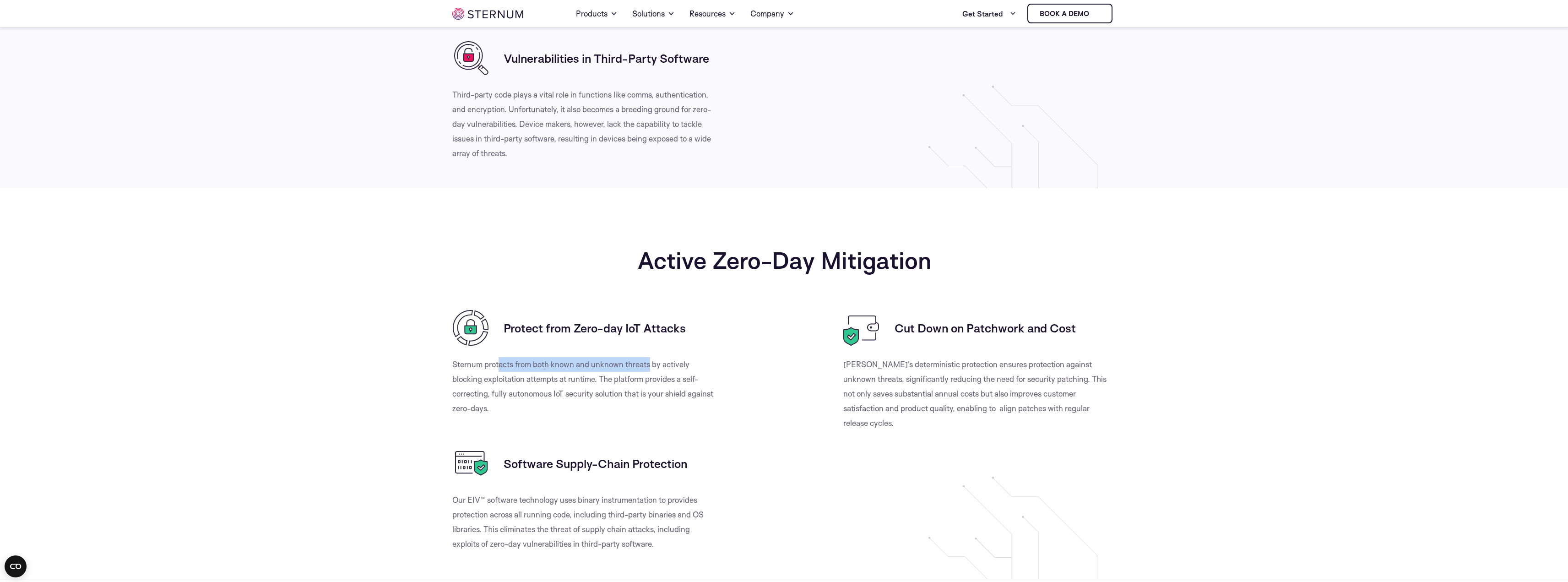
drag, startPoint x: 498, startPoint y: 365, endPoint x: 651, endPoint y: 364, distance: 153.0
click at [651, 364] on p "Sternum protects from both known and unknown threats by actively blocking explo…" at bounding box center [585, 386] width 266 height 59
drag, startPoint x: 498, startPoint y: 381, endPoint x: 676, endPoint y: 380, distance: 178.0
click at [676, 380] on p "Sternum protects from both known and unknown threats by actively blocking explo…" at bounding box center [585, 386] width 266 height 59
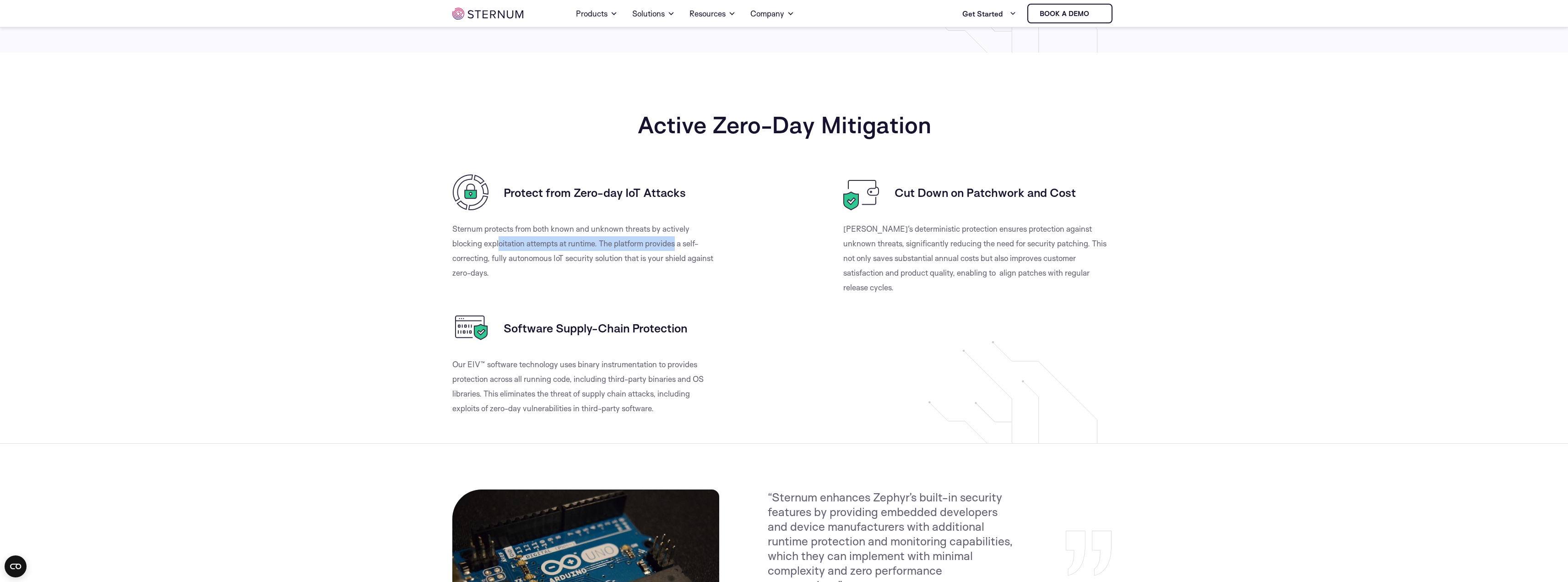
scroll to position [636, 0]
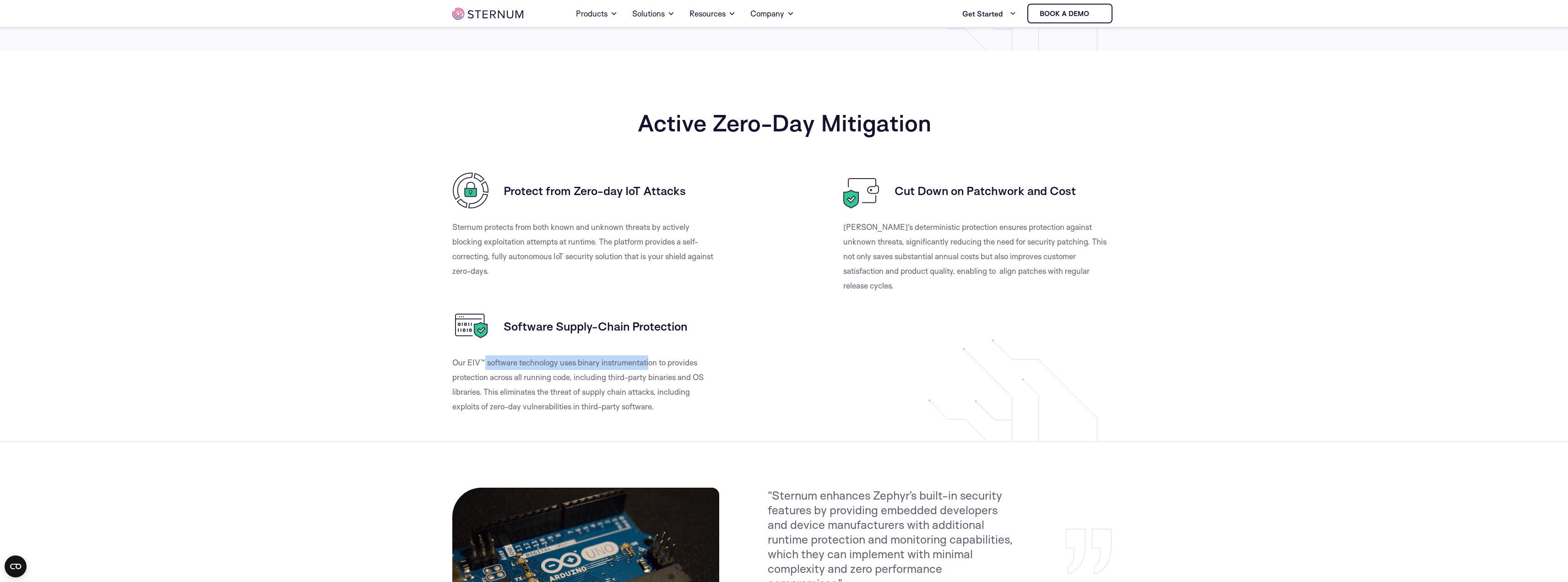
drag, startPoint x: 485, startPoint y: 366, endPoint x: 651, endPoint y: 357, distance: 166.2
click at [651, 357] on p "Our EIV™ software technology uses binary instrumentation to provides protection…" at bounding box center [585, 384] width 266 height 59
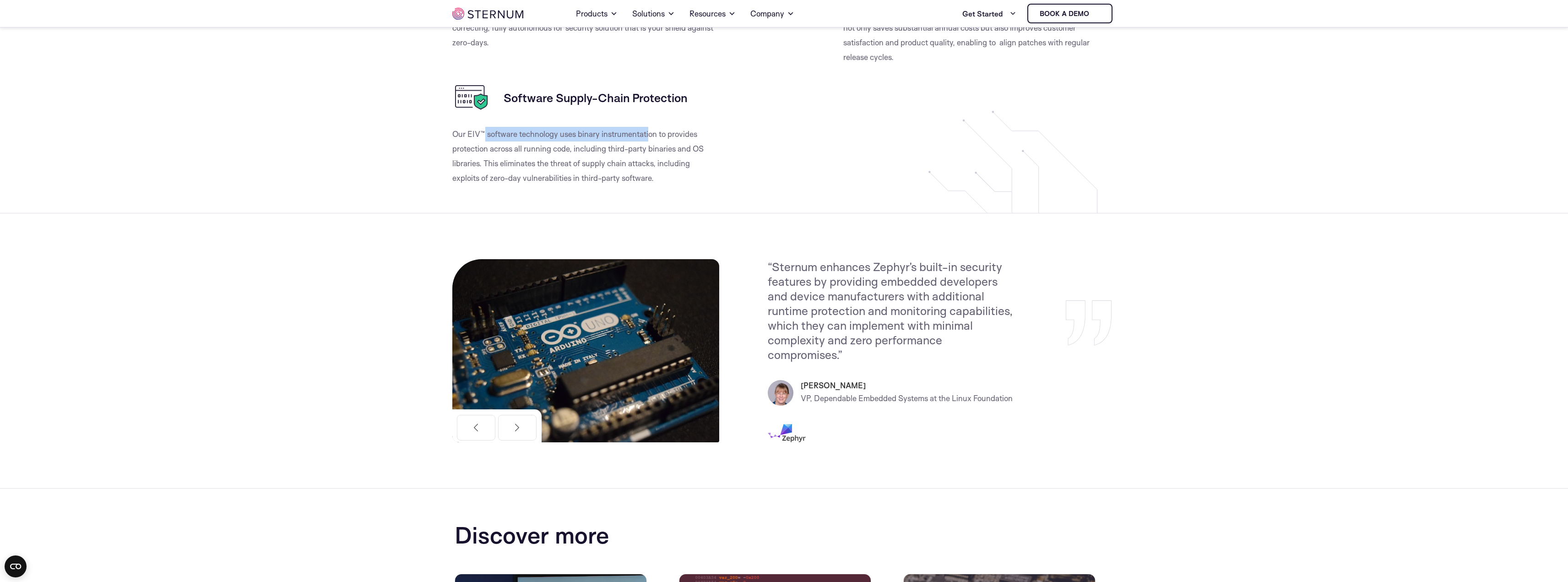
scroll to position [865, 0]
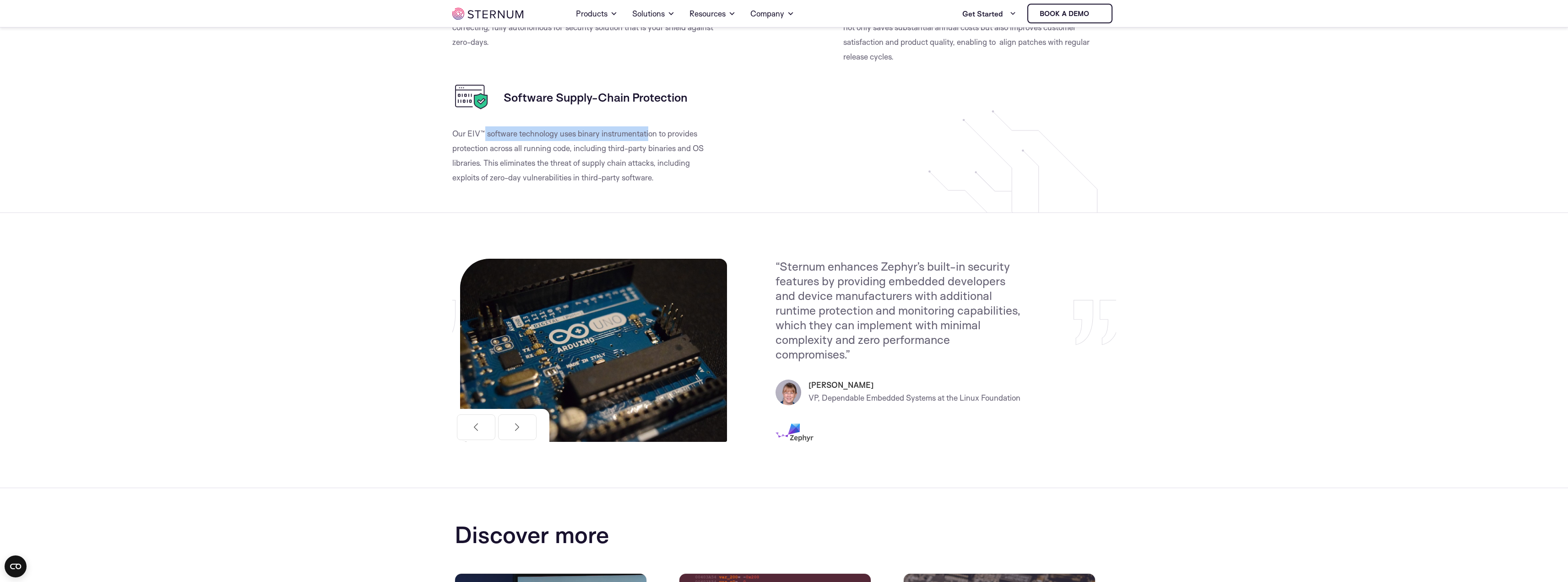
drag, startPoint x: 852, startPoint y: 298, endPoint x: 814, endPoint y: 296, distance: 38.1
click at [814, 296] on p "“Sternum enhances Zephyr’s built-in security features by providing embedded dev…" at bounding box center [899, 309] width 247 height 102
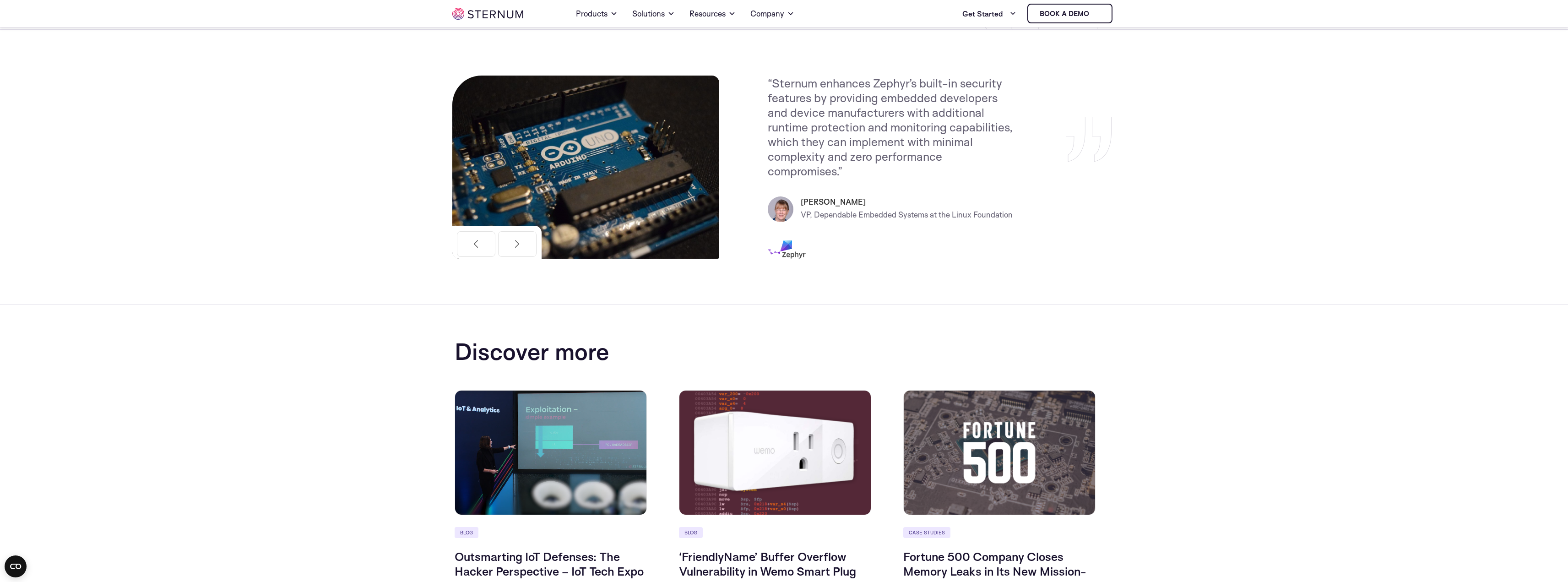
scroll to position [773, 0]
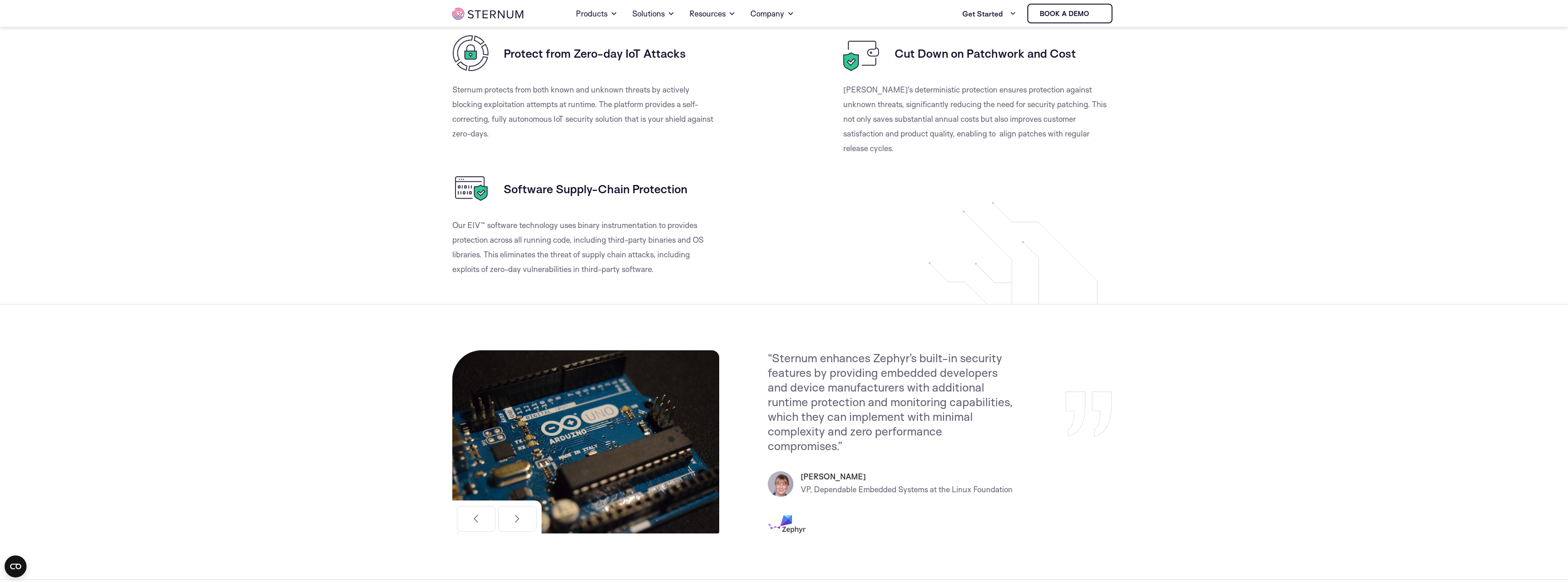
click at [523, 243] on p "Our EIV™ software technology uses binary instrumentation to provides protection…" at bounding box center [585, 247] width 266 height 59
drag, startPoint x: 482, startPoint y: 238, endPoint x: 551, endPoint y: 238, distance: 69.0
click at [551, 238] on p "Our EIV™ software technology uses binary instrumentation to provides protection…" at bounding box center [585, 247] width 266 height 59
drag, startPoint x: 926, startPoint y: 97, endPoint x: 1023, endPoint y: 103, distance: 97.2
click at [1023, 103] on p "Sternum's deterministic protection ensures protection against unknown threats, …" at bounding box center [976, 118] width 266 height 73
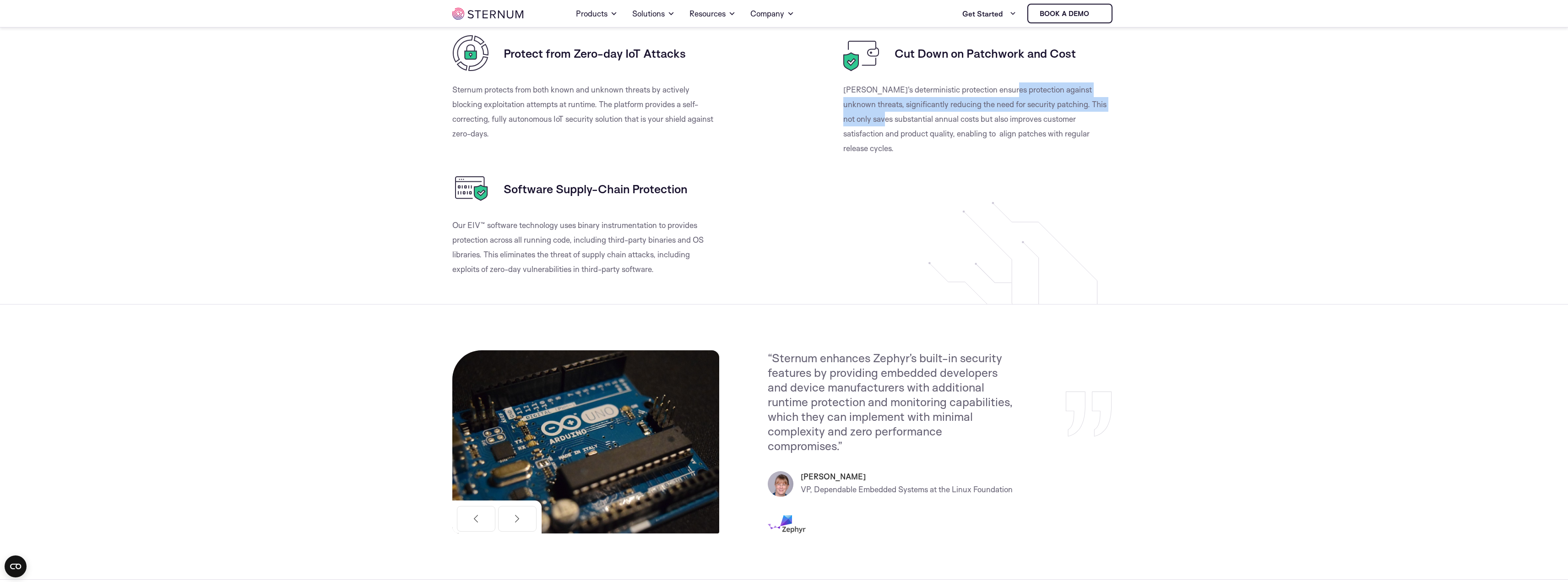
click at [1023, 103] on p "Sternum's deterministic protection ensures protection against unknown threats, …" at bounding box center [976, 118] width 266 height 73
drag, startPoint x: 899, startPoint y: 120, endPoint x: 1016, endPoint y: 122, distance: 117.0
click at [1016, 122] on p "Sternum's deterministic protection ensures protection against unknown threats, …" at bounding box center [976, 118] width 266 height 73
click at [1008, 124] on p "Sternum's deterministic protection ensures protection against unknown threats, …" at bounding box center [976, 118] width 266 height 73
drag, startPoint x: 880, startPoint y: 134, endPoint x: 1058, endPoint y: 134, distance: 178.0
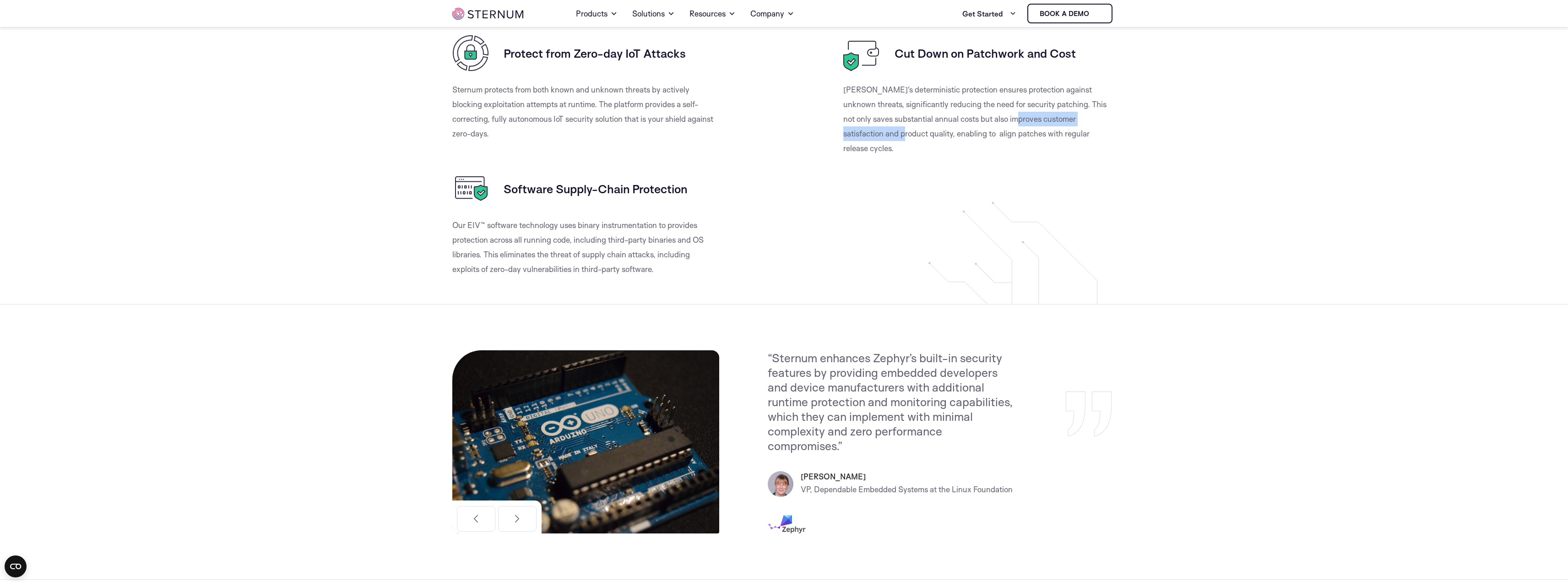
click at [1058, 134] on p "Sternum's deterministic protection ensures protection against unknown threats, …" at bounding box center [976, 118] width 266 height 73
click at [949, 136] on p "Sternum's deterministic protection ensures protection against unknown threats, …" at bounding box center [976, 118] width 266 height 73
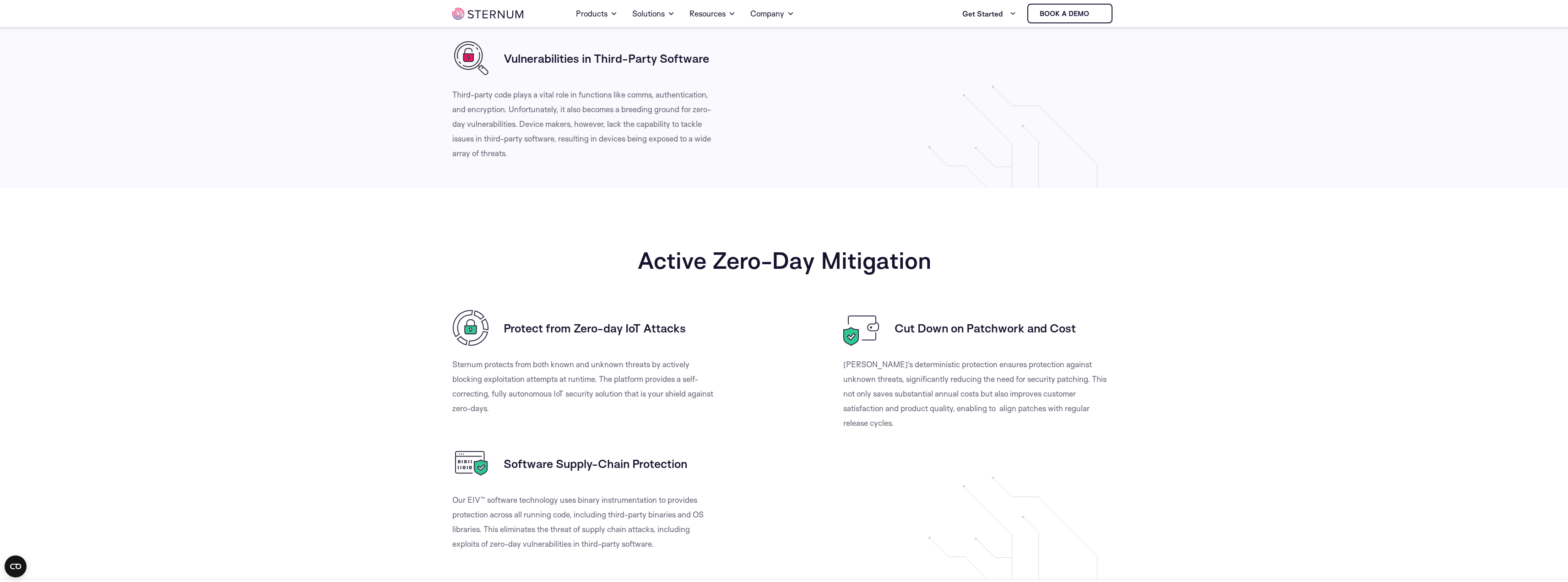
scroll to position [178, 0]
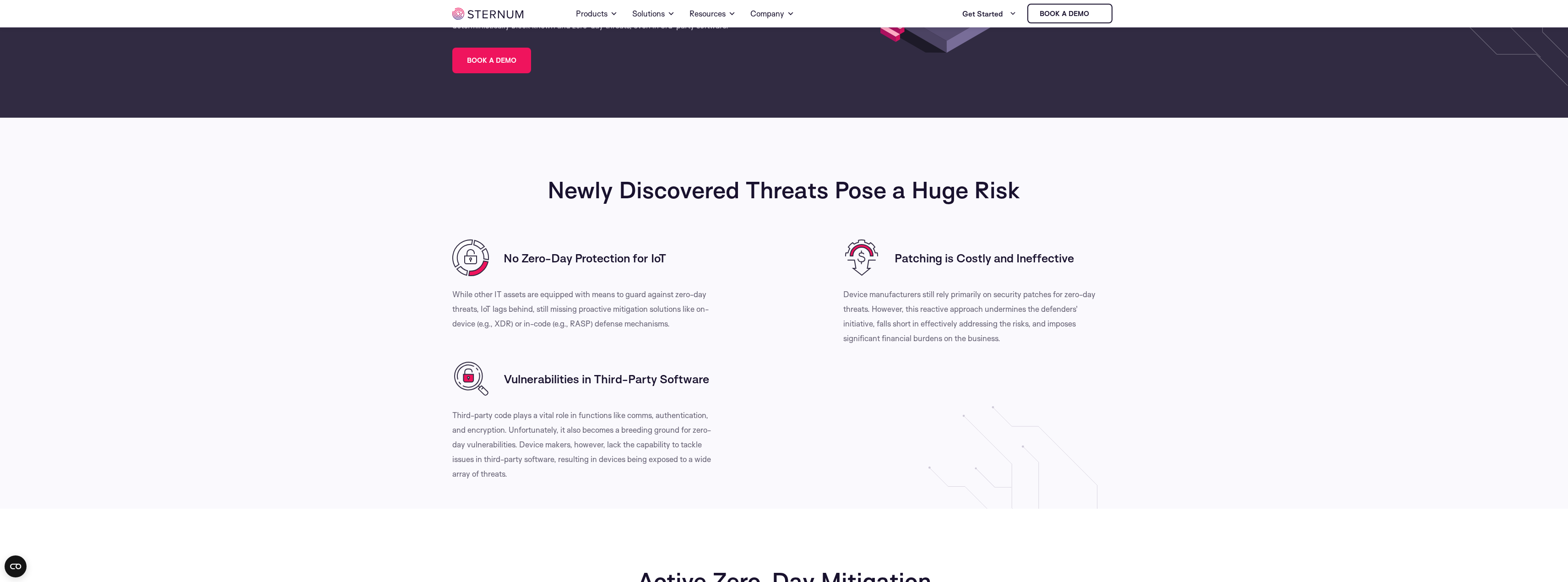
drag, startPoint x: 926, startPoint y: 259, endPoint x: 960, endPoint y: 256, distance: 34.1
click at [971, 257] on h3 "Patching is Costly and Ineffective" at bounding box center [985, 257] width 180 height 14
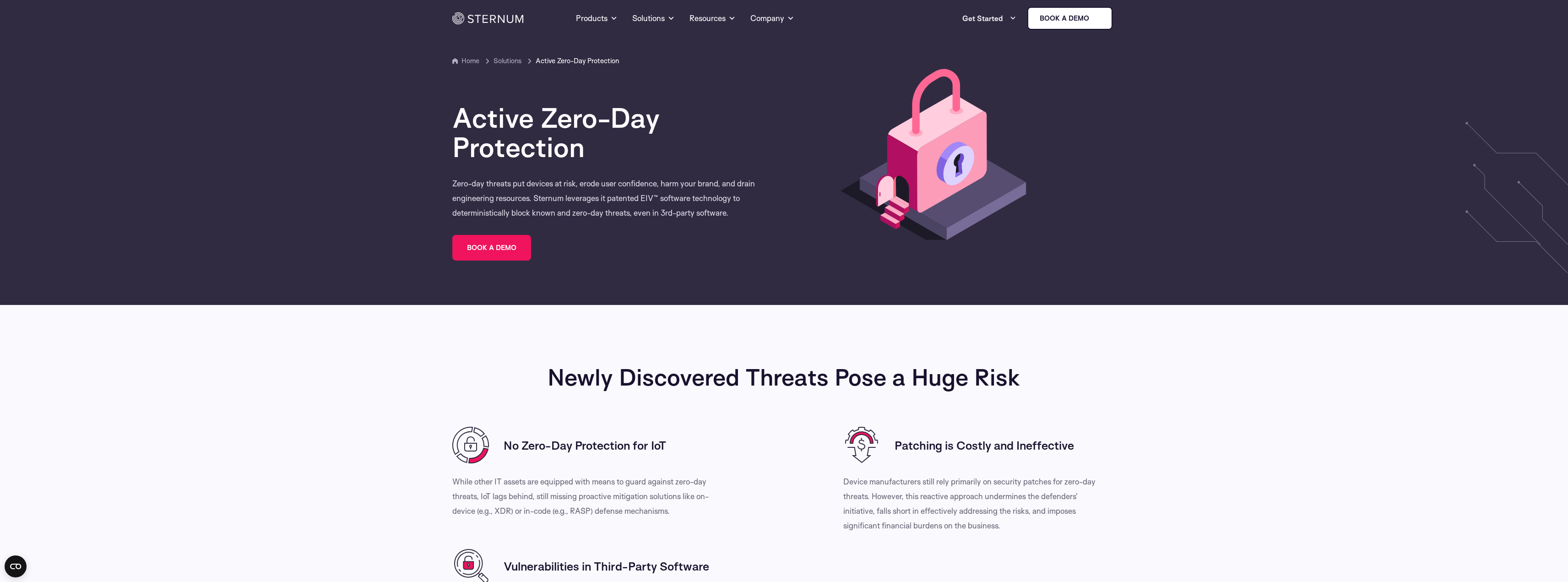
click at [509, 61] on span "Solutions" at bounding box center [514, 62] width 41 height 11
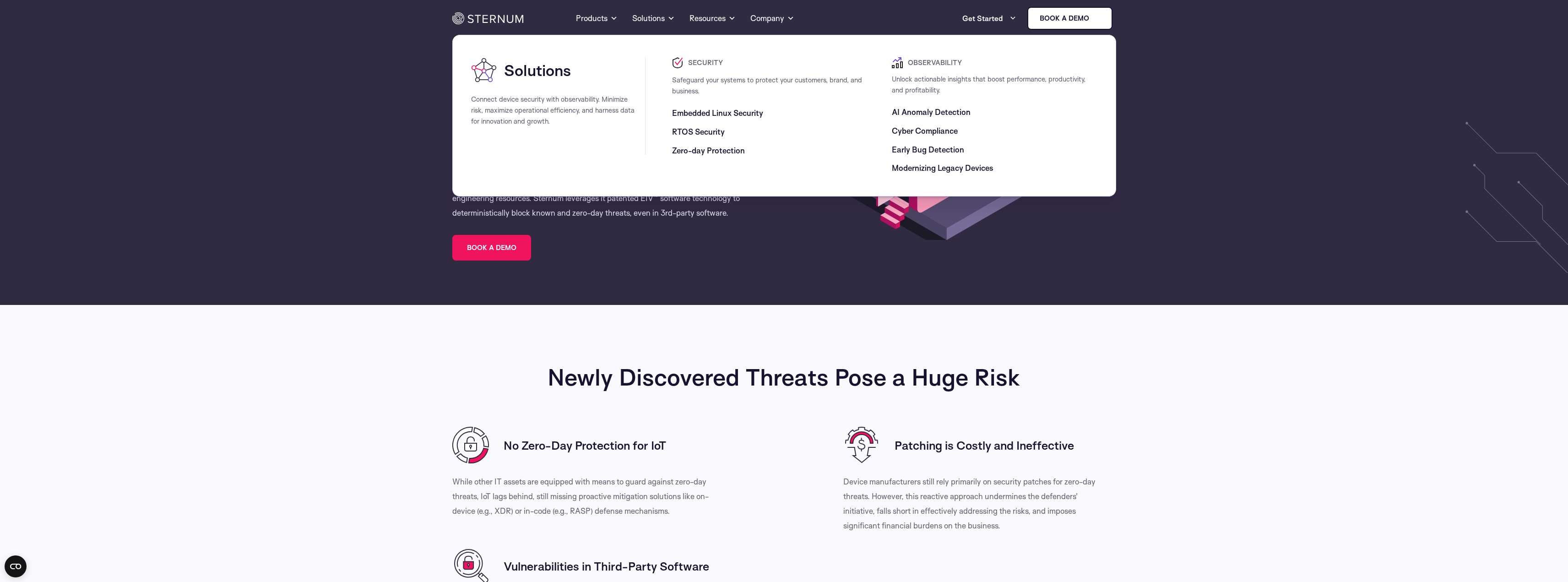
click at [706, 132] on span "RTOS Security" at bounding box center [698, 132] width 53 height 11
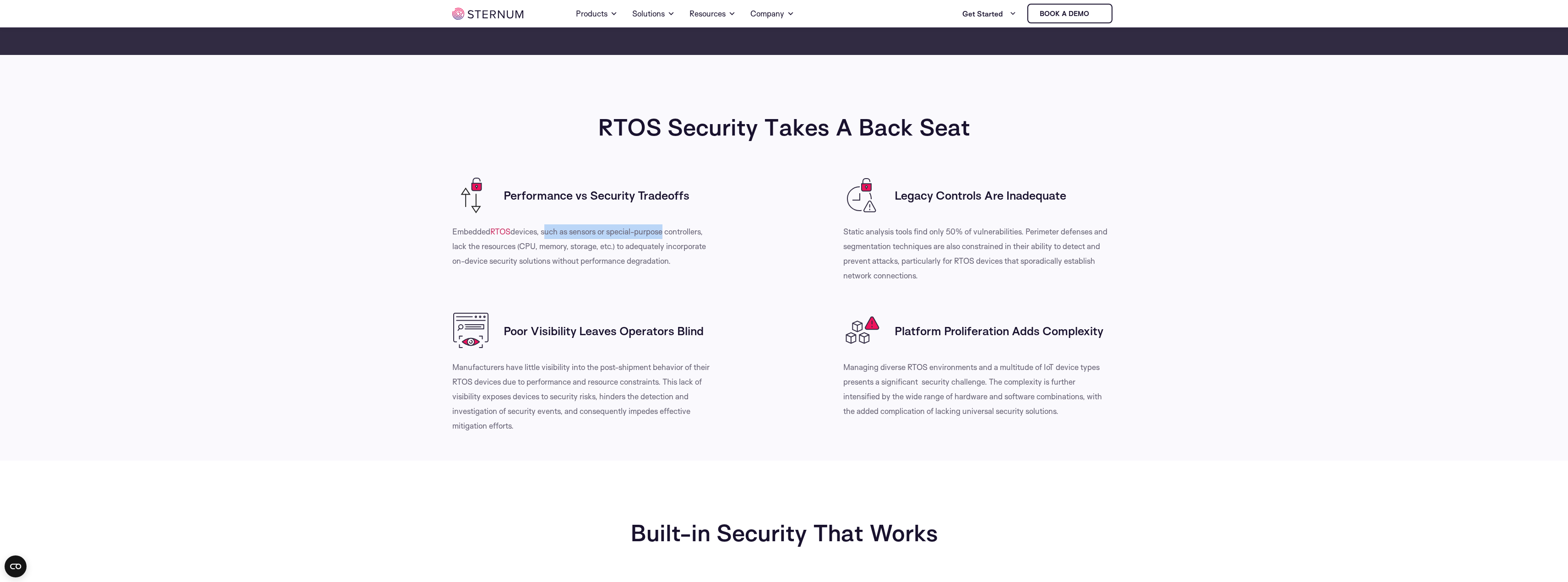
click at [666, 229] on p "Embedded RTOS devices, such as sensors or special-purpose controllers, lack the…" at bounding box center [585, 246] width 266 height 44
drag, startPoint x: 463, startPoint y: 250, endPoint x: 668, endPoint y: 247, distance: 205.0
click at [668, 247] on p "Embedded RTOS devices, such as sensors or special-purpose controllers, lack the…" at bounding box center [585, 246] width 266 height 44
drag, startPoint x: 470, startPoint y: 260, endPoint x: 629, endPoint y: 259, distance: 159.0
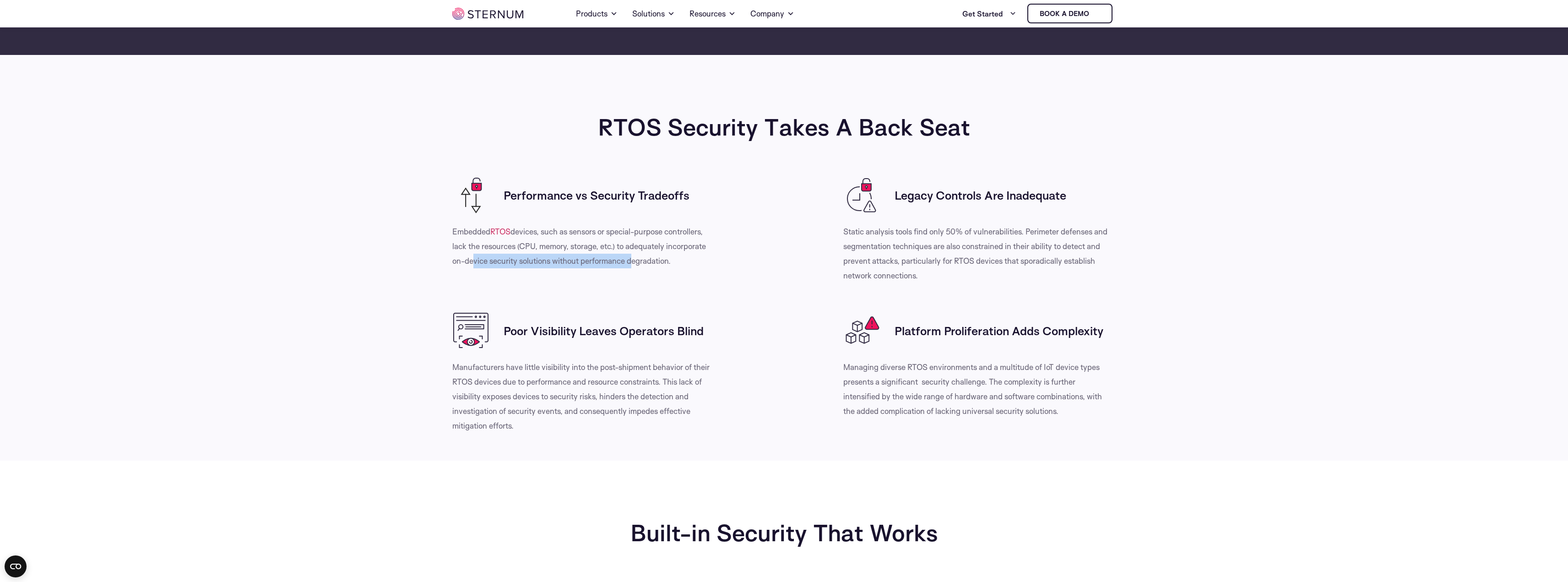
click at [629, 259] on p "Embedded RTOS devices, such as sensors or special-purpose controllers, lack the…" at bounding box center [585, 246] width 266 height 44
click at [655, 259] on p "Embedded RTOS devices, such as sensors or special-purpose controllers, lack the…" at bounding box center [585, 246] width 266 height 44
drag, startPoint x: 672, startPoint y: 259, endPoint x: 449, endPoint y: 238, distance: 224.0
click at [449, 238] on div "Performance vs Security Tradeoffs Embedded RTOS devices, such as sensors or spe…" at bounding box center [585, 230] width 279 height 106
click at [543, 242] on p "Embedded RTOS devices, such as sensors or special-purpose controllers, lack the…" at bounding box center [585, 246] width 266 height 44
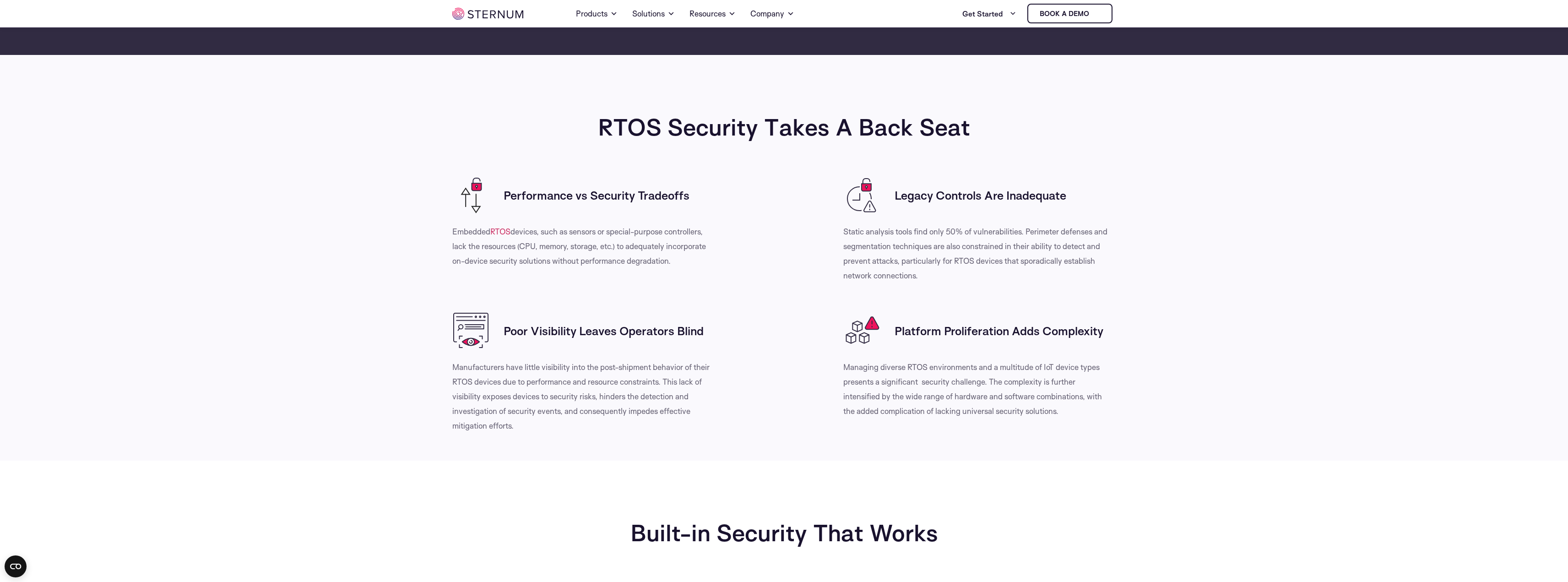
drag, startPoint x: 540, startPoint y: 197, endPoint x: 645, endPoint y: 199, distance: 105.0
click at [645, 199] on h3 "Performance vs Security Tradeoffs" at bounding box center [596, 194] width 185 height 14
click at [608, 233] on p "Embedded RTOS devices, such as sensors or special-purpose controllers, lack the…" at bounding box center [585, 246] width 266 height 44
drag, startPoint x: 947, startPoint y: 193, endPoint x: 1033, endPoint y: 193, distance: 86.0
click at [1033, 193] on h3 "Legacy Controls Are Inadequate" at bounding box center [980, 194] width 171 height 14
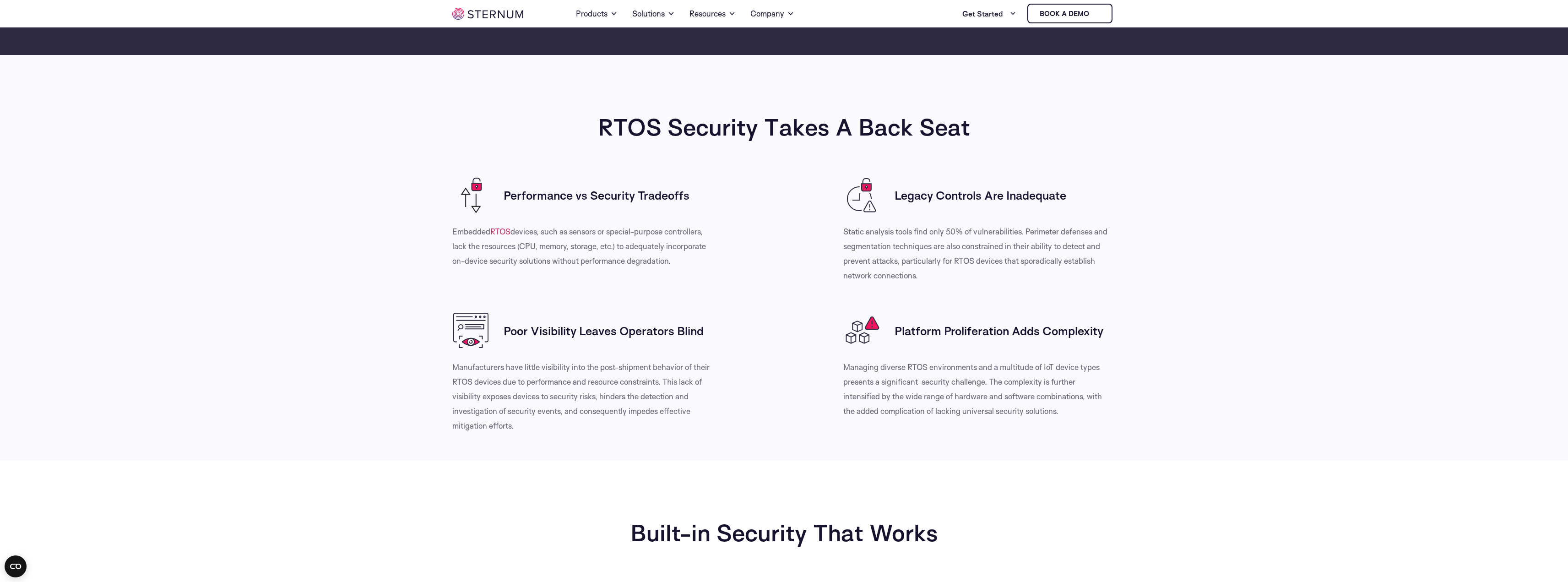
drag, startPoint x: 929, startPoint y: 333, endPoint x: 1062, endPoint y: 331, distance: 133.0
click at [1062, 331] on h3 "Platform Proliferation Adds Complexity" at bounding box center [999, 330] width 209 height 14
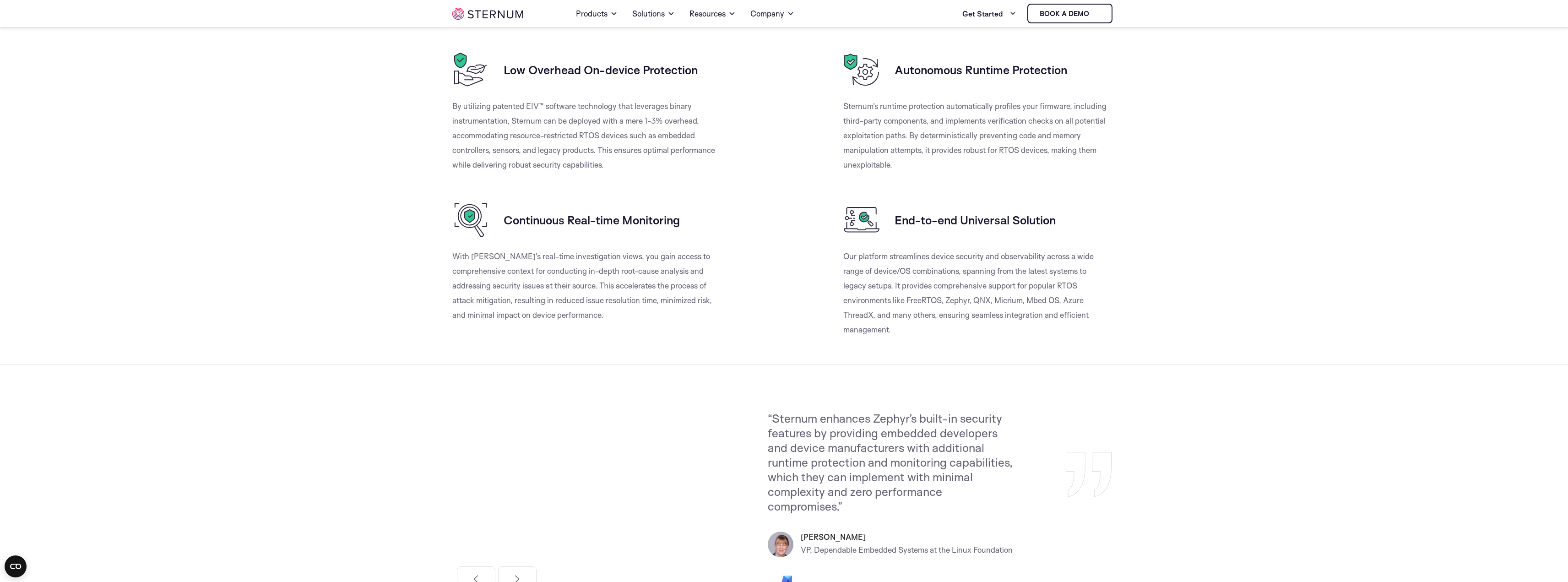
scroll to position [864, 0]
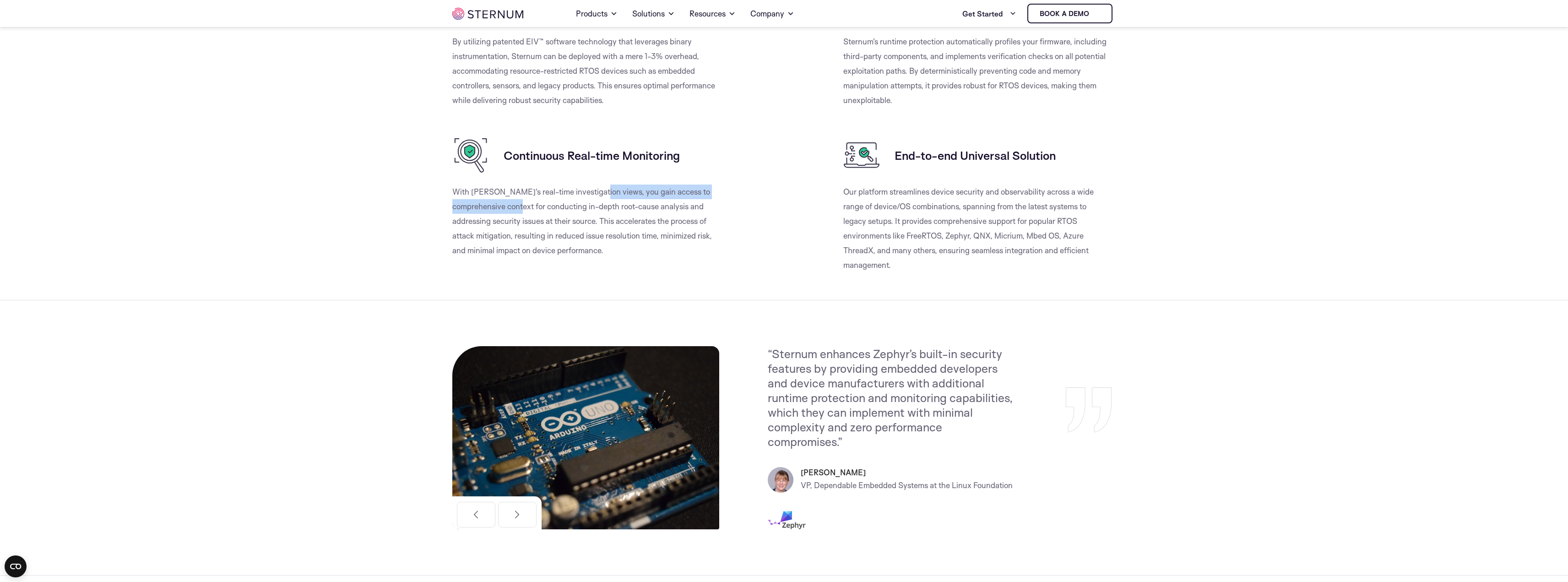
drag, startPoint x: 482, startPoint y: 191, endPoint x: 647, endPoint y: 193, distance: 165.0
click at [647, 193] on p "With [PERSON_NAME]'s real-time investigation views, you gain access to comprehe…" at bounding box center [585, 220] width 266 height 73
drag, startPoint x: 498, startPoint y: 68, endPoint x: 665, endPoint y: 70, distance: 167.0
click at [665, 70] on p "By utilizing patented EIV™ software technology that leverages binary instrument…" at bounding box center [585, 70] width 266 height 73
drag, startPoint x: 531, startPoint y: 85, endPoint x: 613, endPoint y: 84, distance: 82.0
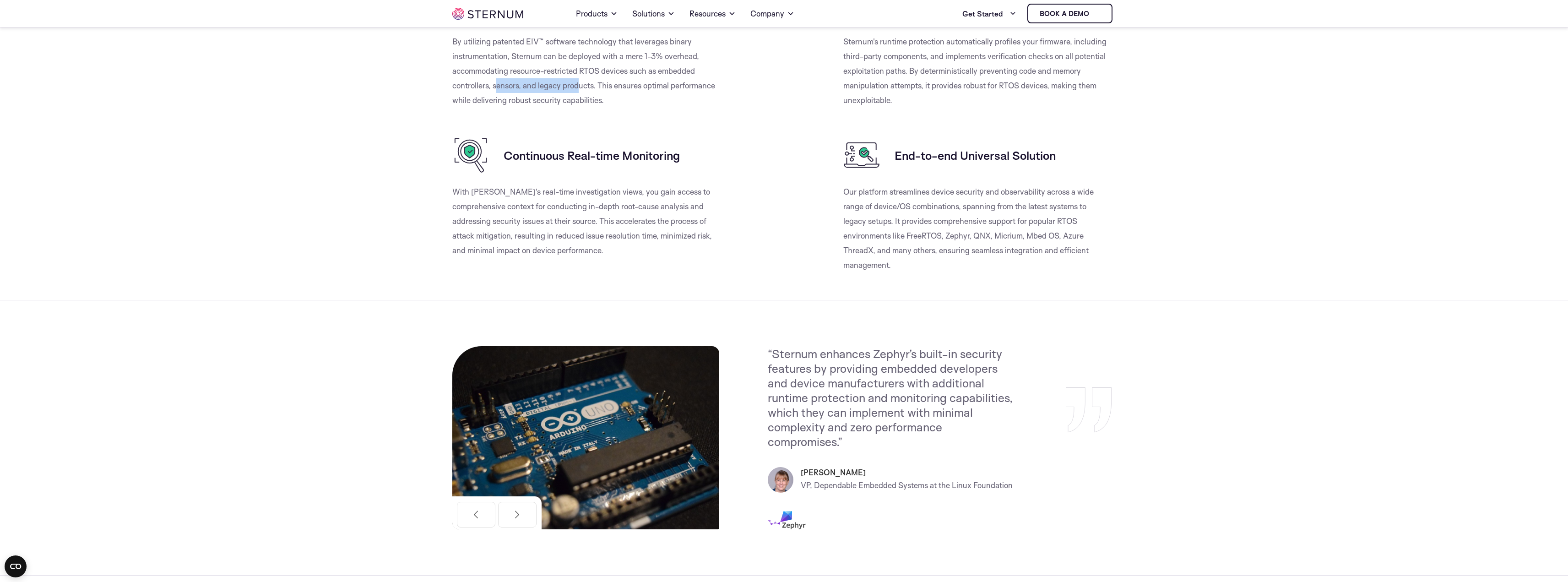
click at [582, 85] on p "By utilizing patented EIV™ software technology that leverages binary instrument…" at bounding box center [585, 70] width 266 height 73
drag, startPoint x: 613, startPoint y: 84, endPoint x: 669, endPoint y: 85, distance: 56.0
click at [669, 85] on p "By utilizing patented EIV™ software technology that leverages binary instrument…" at bounding box center [585, 70] width 266 height 73
drag, startPoint x: 514, startPoint y: 97, endPoint x: 567, endPoint y: 97, distance: 53.0
click at [567, 97] on p "By utilizing patented EIV™ software technology that leverages binary instrument…" at bounding box center [585, 70] width 266 height 73
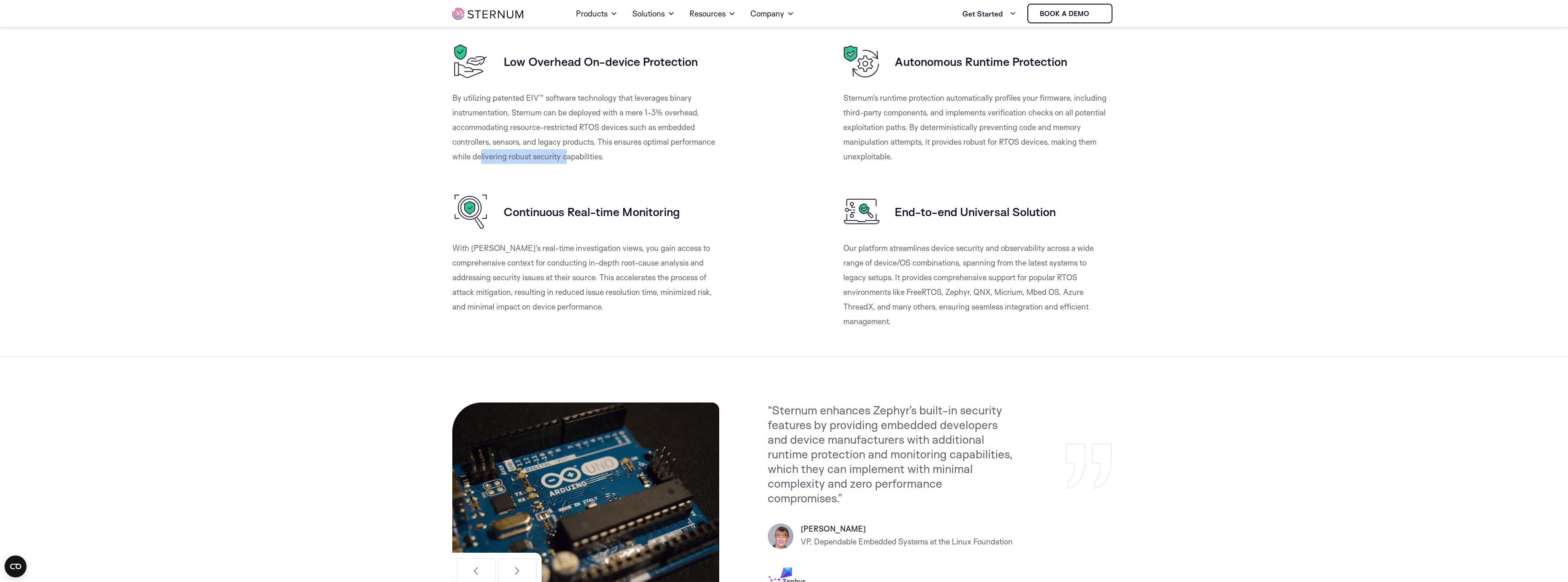
scroll to position [772, 0]
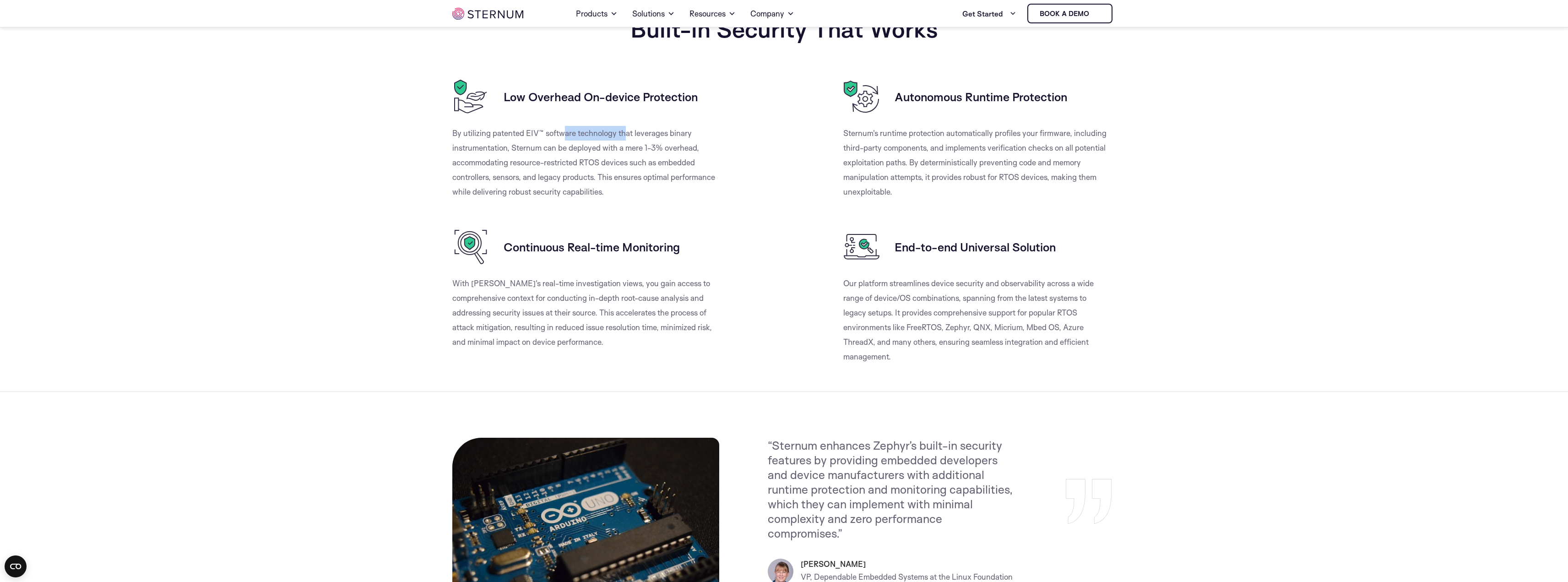
drag, startPoint x: 564, startPoint y: 137, endPoint x: 626, endPoint y: 137, distance: 62.0
click at [626, 137] on p "By utilizing patented EIV™ software technology that leverages binary instrument…" at bounding box center [585, 162] width 266 height 73
drag, startPoint x: 508, startPoint y: 144, endPoint x: 615, endPoint y: 150, distance: 107.2
click at [615, 150] on p "By utilizing patented EIV™ software technology that leverages binary instrument…" at bounding box center [585, 162] width 266 height 73
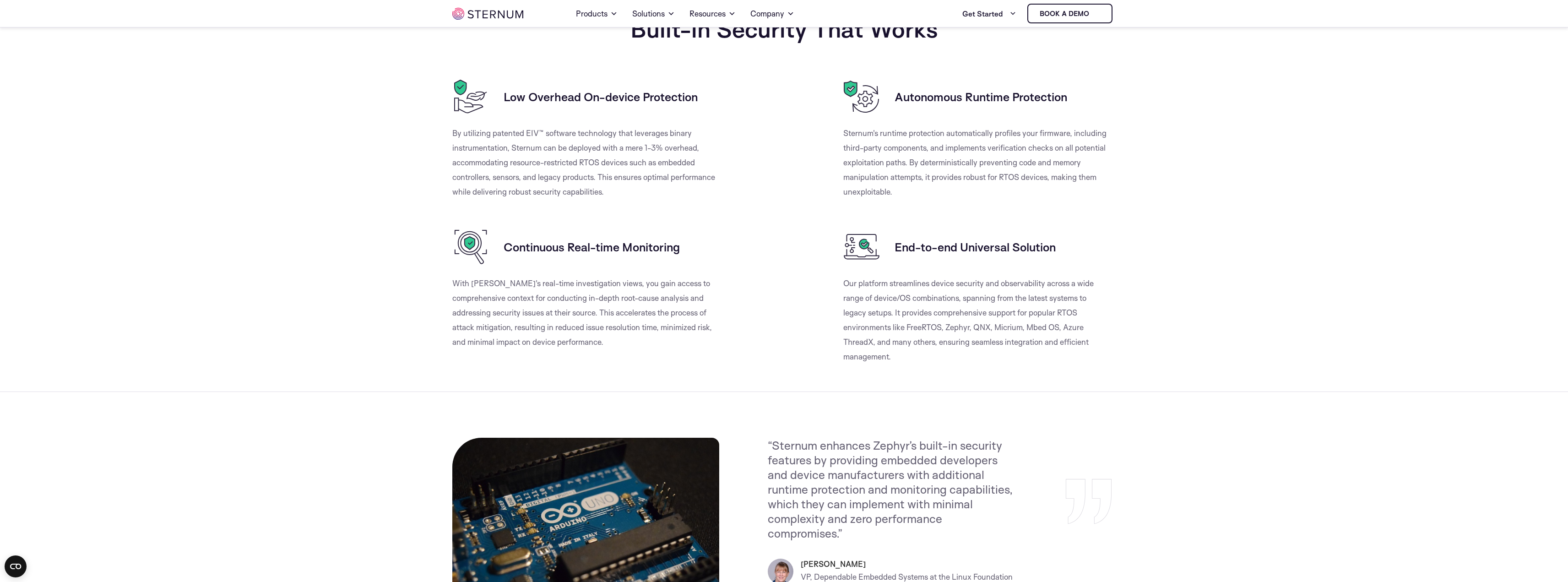
click at [922, 146] on p "Sternum's runtime protection automatically profiles your firmware, including th…" at bounding box center [976, 162] width 266 height 73
drag, startPoint x: 979, startPoint y: 320, endPoint x: 966, endPoint y: 328, distance: 15.3
click at [979, 320] on p "Our platform streamlines device security and observability across a wide range …" at bounding box center [976, 320] width 266 height 88
drag, startPoint x: 909, startPoint y: 326, endPoint x: 1023, endPoint y: 329, distance: 114.0
click at [1023, 329] on p "Our platform streamlines device security and observability across a wide range …" at bounding box center [976, 320] width 266 height 88
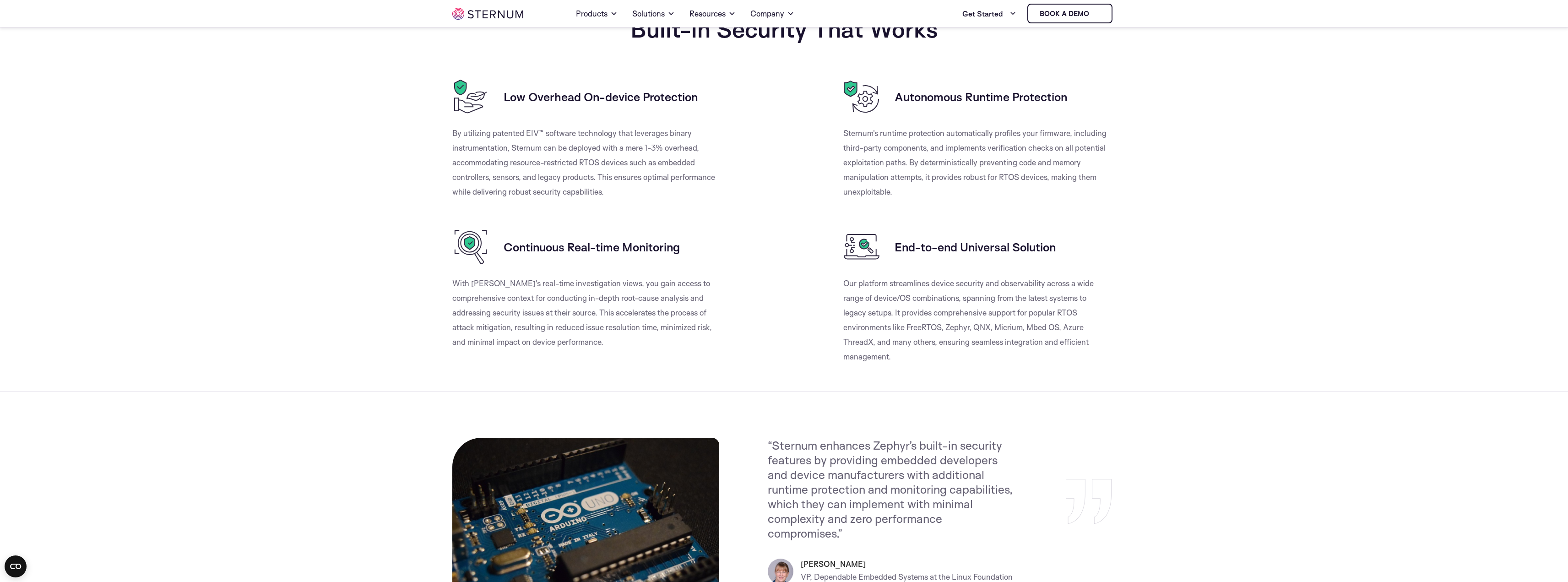
click at [1024, 329] on p "Our platform streamlines device security and observability across a wide range …" at bounding box center [976, 320] width 266 height 88
drag, startPoint x: 508, startPoint y: 300, endPoint x: 661, endPoint y: 300, distance: 153.0
click at [661, 300] on p "With [PERSON_NAME]'s real-time investigation views, you gain access to comprehe…" at bounding box center [585, 312] width 266 height 73
click at [662, 300] on p "With [PERSON_NAME]'s real-time investigation views, you gain access to comprehe…" at bounding box center [585, 312] width 266 height 73
drag, startPoint x: 489, startPoint y: 311, endPoint x: 575, endPoint y: 309, distance: 86.0
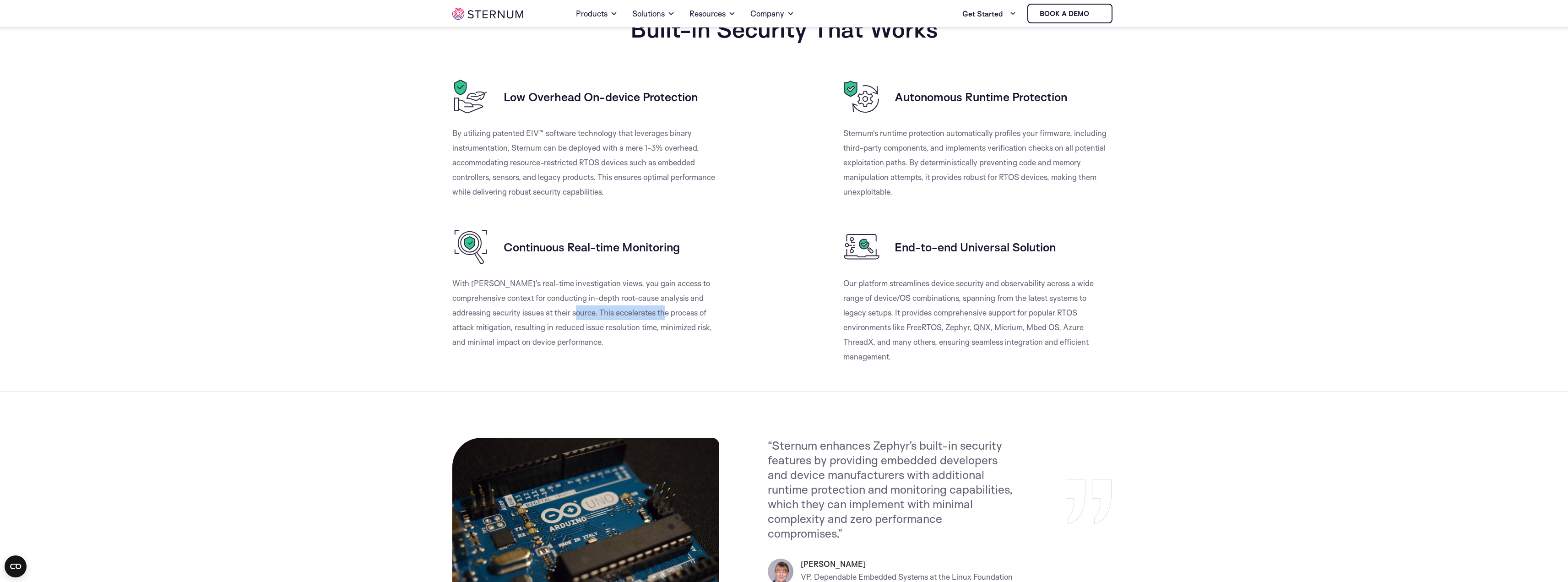
click at [575, 309] on p "With Sternum's real-time investigation views, you gain access to comprehensive …" at bounding box center [585, 312] width 266 height 73
drag, startPoint x: 620, startPoint y: 313, endPoint x: 696, endPoint y: 313, distance: 76.0
click at [696, 313] on p "With Sternum's real-time investigation views, you gain access to comprehensive …" at bounding box center [585, 312] width 266 height 73
drag, startPoint x: 484, startPoint y: 327, endPoint x: 651, endPoint y: 326, distance: 167.0
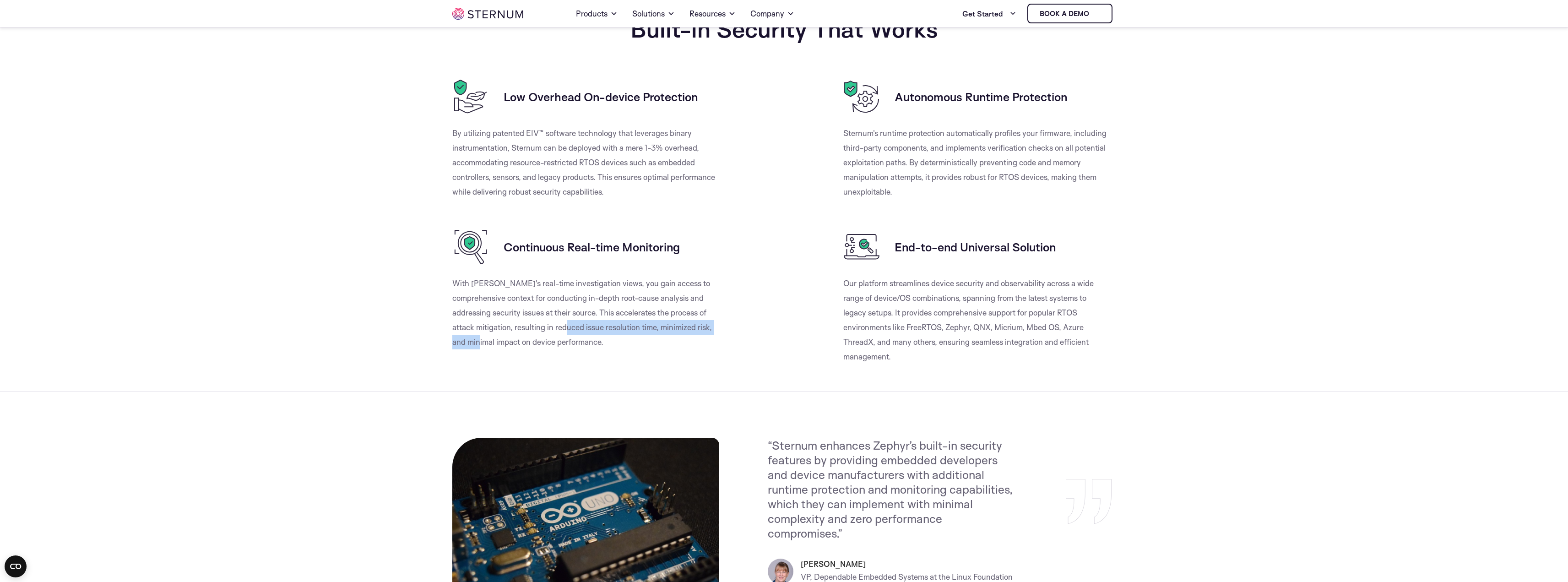
click at [651, 326] on p "With Sternum's real-time investigation views, you gain access to comprehensive …" at bounding box center [585, 312] width 266 height 73
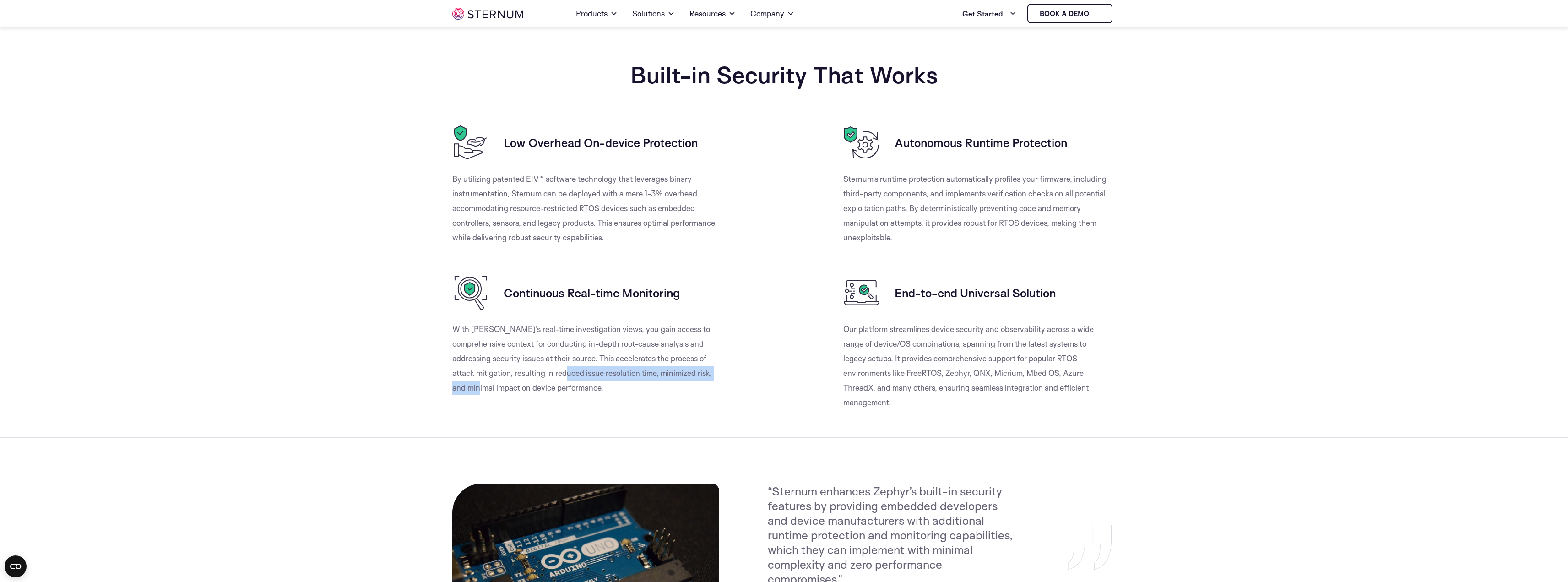
scroll to position [498, 0]
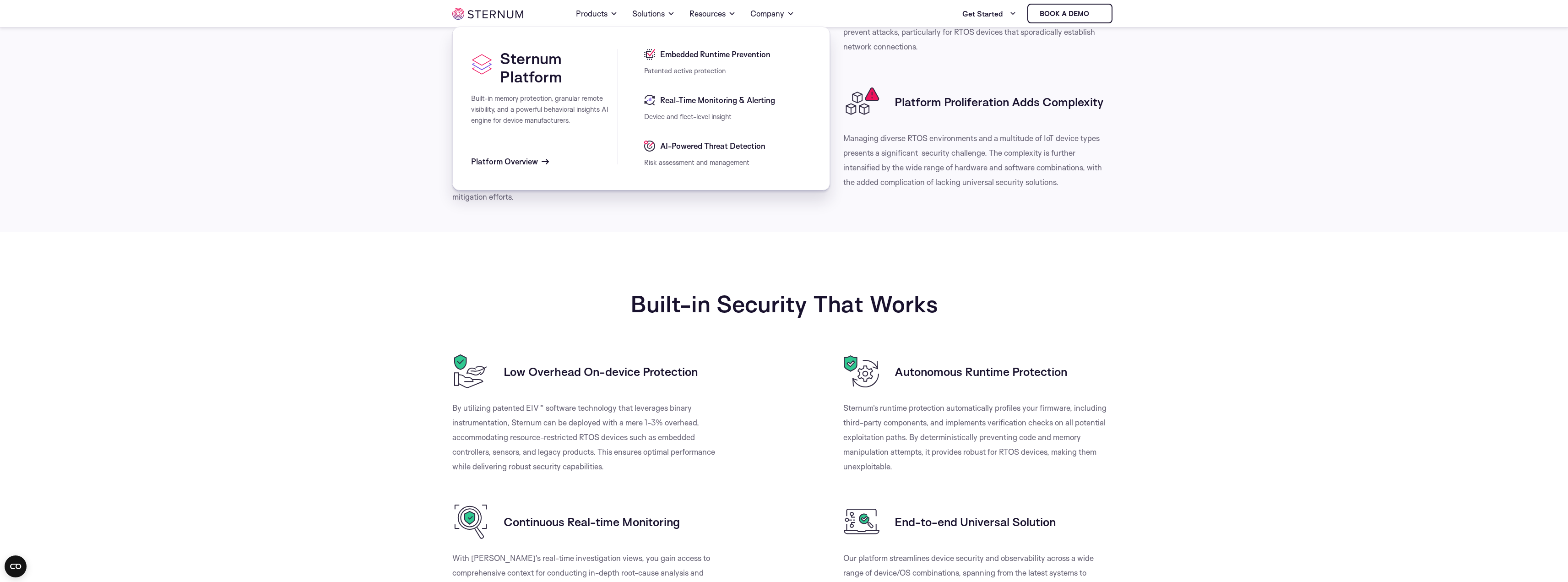
click at [690, 56] on span "Embedded Runtime Prevention" at bounding box center [714, 55] width 113 height 11
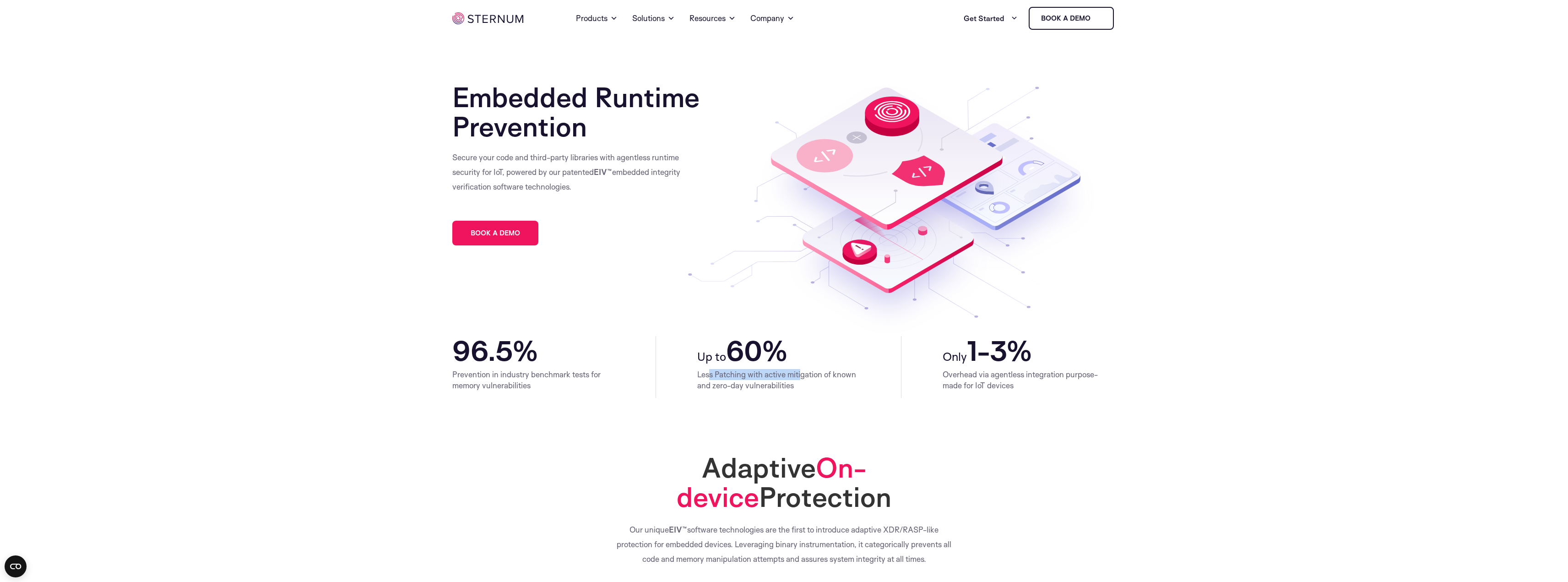
drag, startPoint x: 710, startPoint y: 376, endPoint x: 802, endPoint y: 376, distance: 92.0
click at [802, 376] on p "Less Patching with active mitigation of known and zero-day vulnerabilities" at bounding box center [779, 379] width 163 height 22
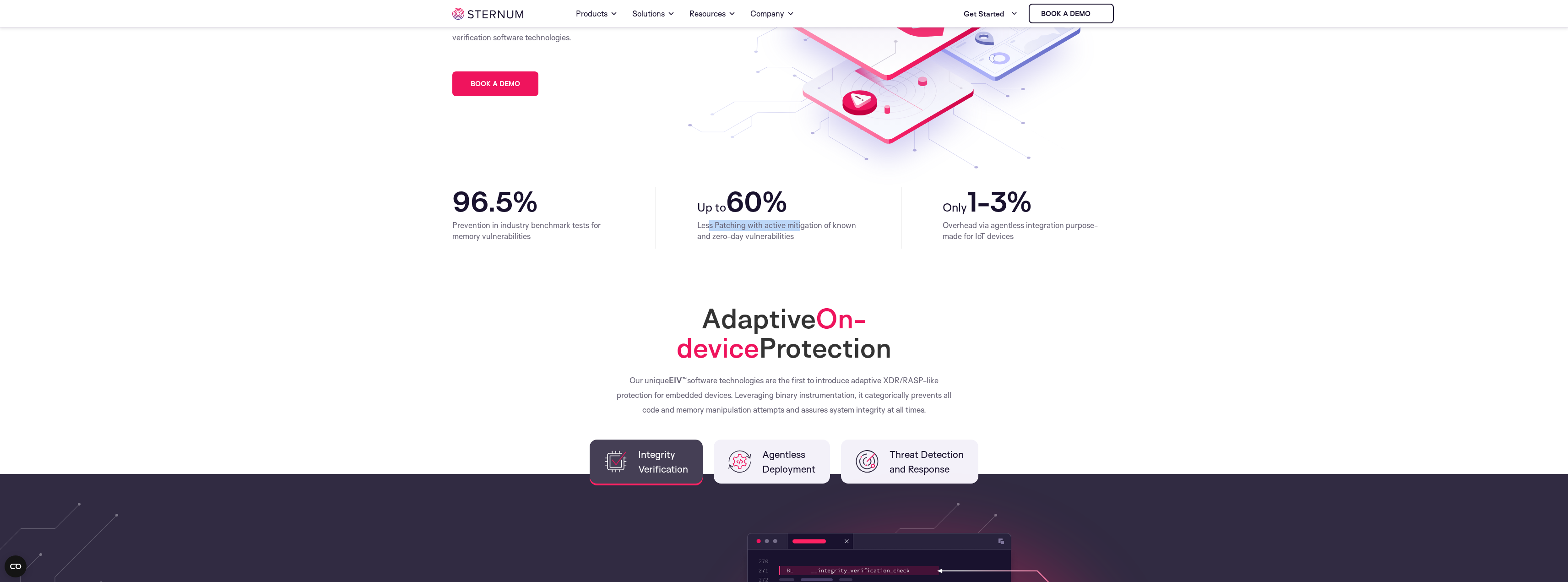
scroll to position [177, 0]
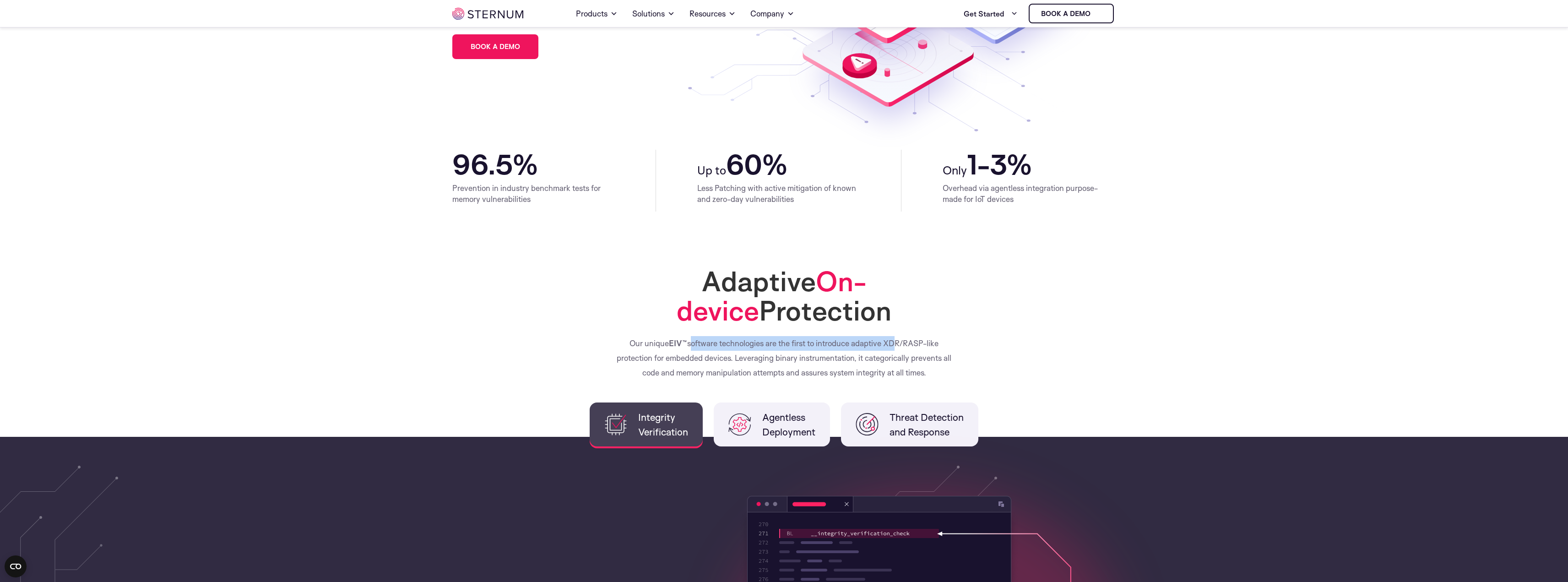
drag, startPoint x: 688, startPoint y: 343, endPoint x: 891, endPoint y: 347, distance: 203.0
click at [891, 347] on p "Our unique EIV™ software technologies are the first to introduce adaptive XDR/R…" at bounding box center [784, 358] width 344 height 44
drag, startPoint x: 672, startPoint y: 359, endPoint x: 939, endPoint y: 363, distance: 267.0
click at [939, 363] on p "Our unique EIV™ software technologies are the first to introduce adaptive XDR/R…" at bounding box center [784, 358] width 344 height 44
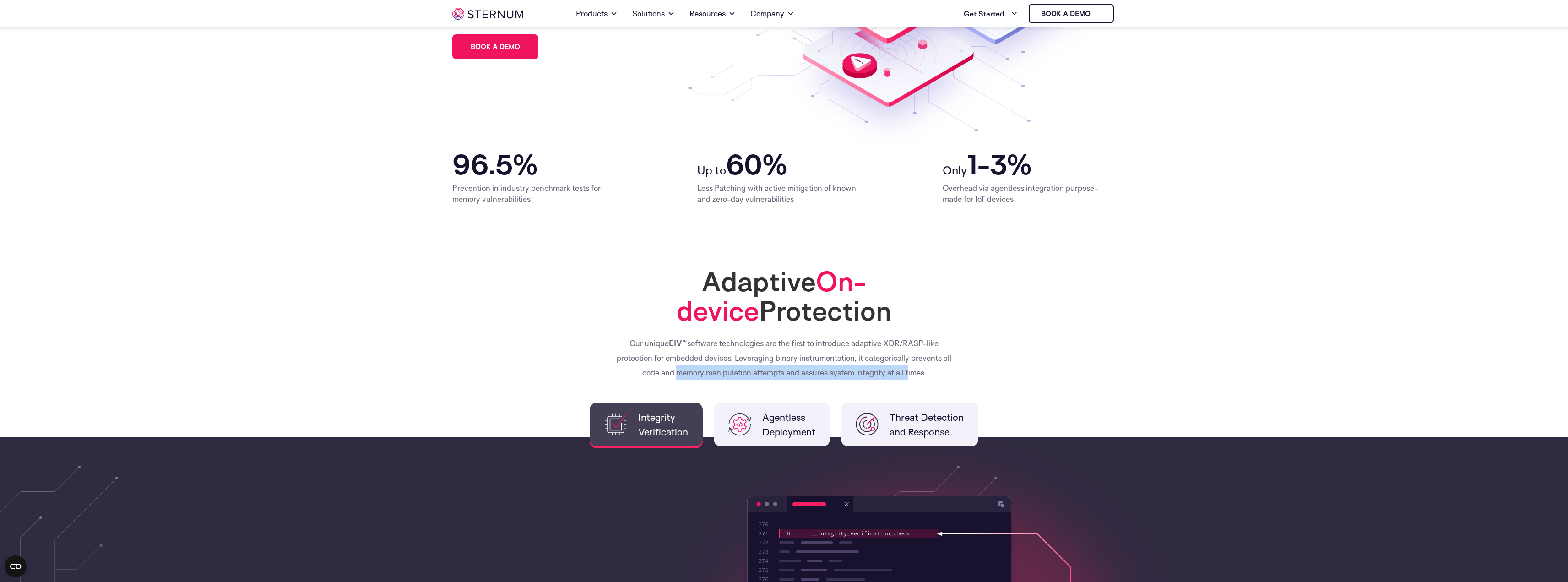
drag, startPoint x: 672, startPoint y: 373, endPoint x: 907, endPoint y: 375, distance: 235.0
click at [907, 375] on p "Our unique EIV™ software technologies are the first to introduce adaptive XDR/R…" at bounding box center [784, 358] width 344 height 44
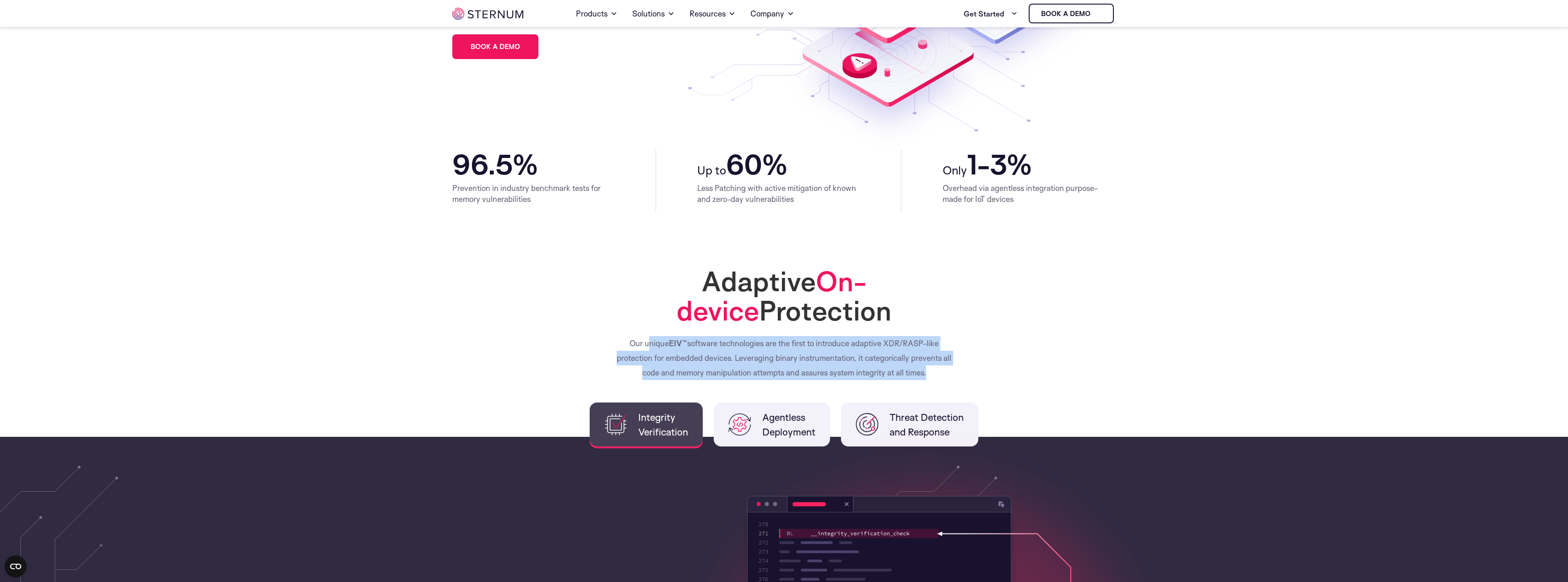
drag, startPoint x: 924, startPoint y: 373, endPoint x: 611, endPoint y: 337, distance: 315.1
click at [611, 337] on div "Adaptive On-device Protection Our unique EIV™ software technologies are the fir…" at bounding box center [784, 324] width 664 height 114
click at [653, 347] on p "Our unique EIV™ software technologies are the first to introduce adaptive XDR/R…" at bounding box center [784, 358] width 344 height 44
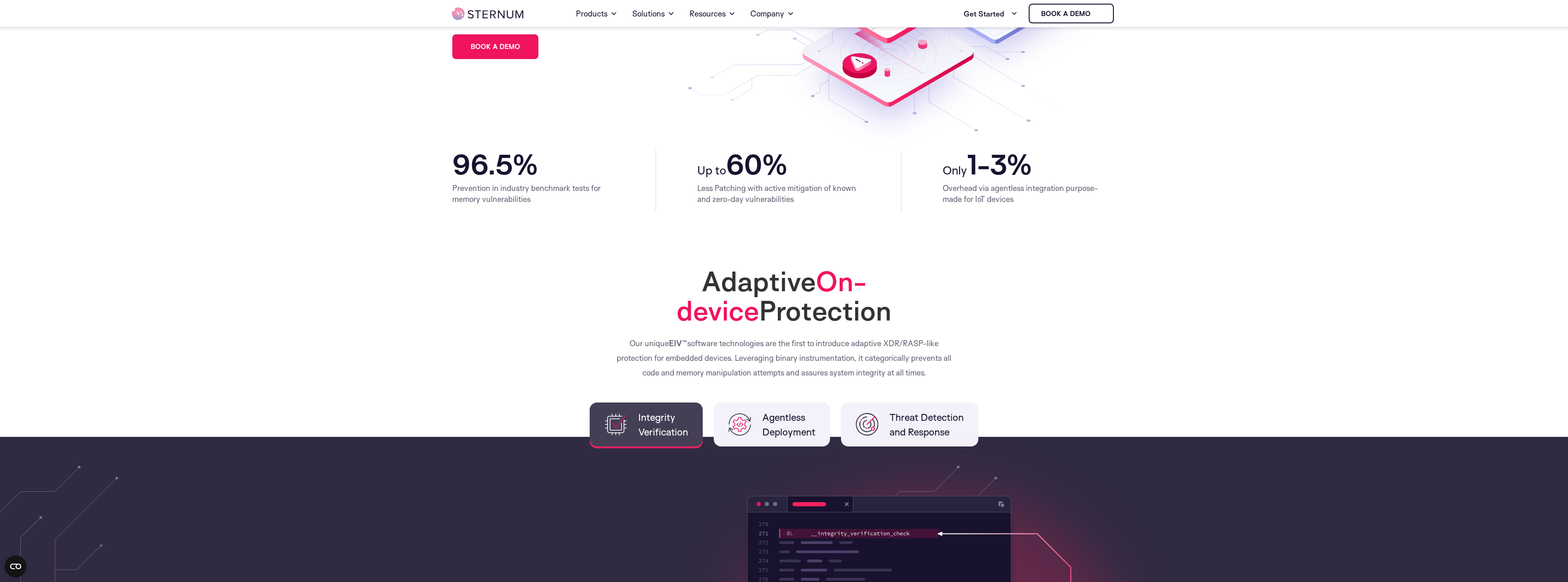
drag, startPoint x: 627, startPoint y: 344, endPoint x: 936, endPoint y: 380, distance: 311.1
click at [936, 380] on div "Adaptive On-device Protection Our unique EIV™ software technologies are the fir…" at bounding box center [784, 352] width 664 height 170
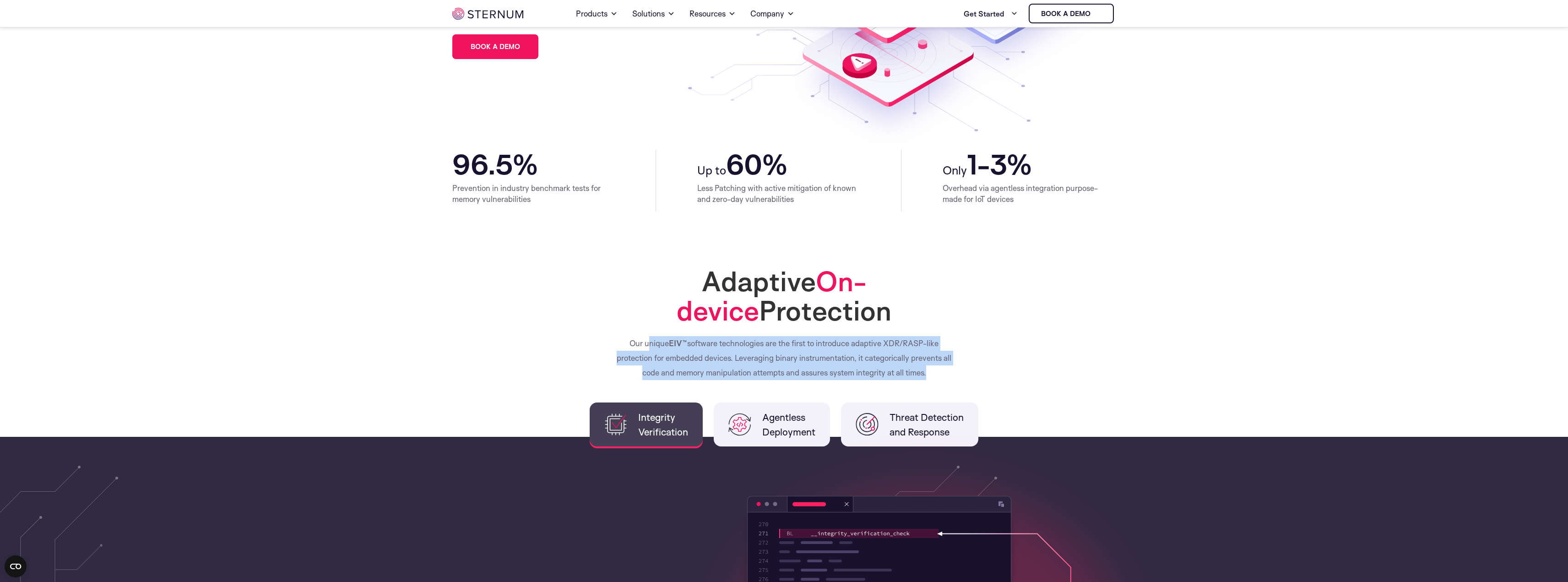
drag, startPoint x: 925, startPoint y: 375, endPoint x: 619, endPoint y: 341, distance: 307.9
click at [619, 341] on p "Our unique EIV™ software technologies are the first to introduce adaptive XDR/R…" at bounding box center [784, 358] width 344 height 44
click at [642, 345] on p "Our unique EIV™ software technologies are the first to introduce adaptive XDR/R…" at bounding box center [784, 358] width 344 height 44
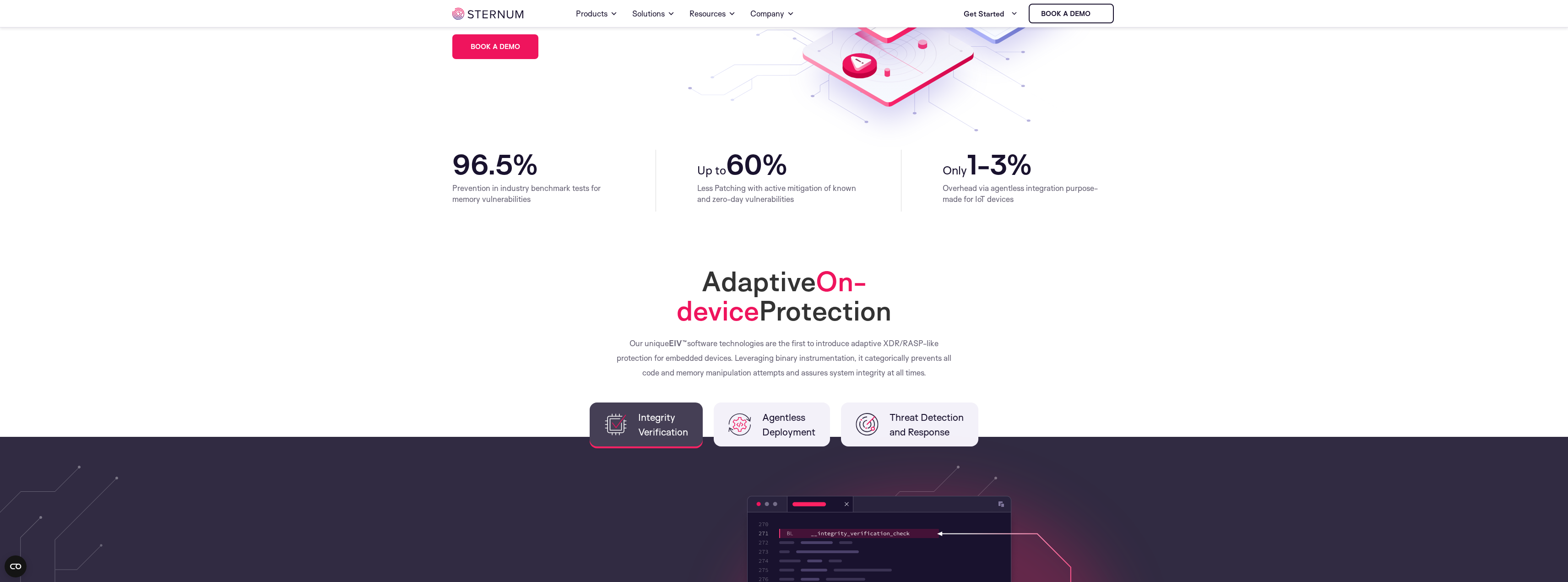
drag, startPoint x: 626, startPoint y: 343, endPoint x: 936, endPoint y: 383, distance: 312.6
click at [936, 383] on div "Adaptive On-device Protection Our unique EIV™ software technologies are the fir…" at bounding box center [784, 352] width 664 height 170
click at [765, 348] on p "Our unique EIV™ software technologies are the first to introduce adaptive XDR/R…" at bounding box center [784, 358] width 344 height 44
drag, startPoint x: 627, startPoint y: 344, endPoint x: 931, endPoint y: 378, distance: 305.9
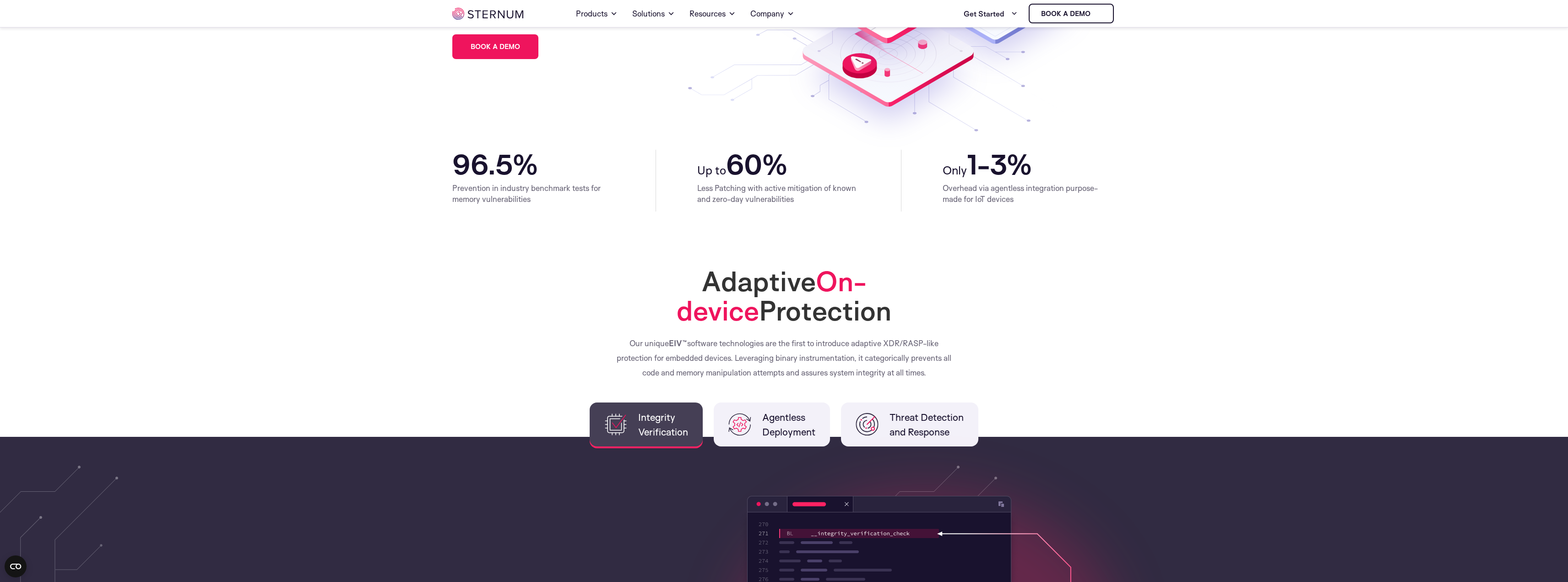
click at [931, 378] on p "Our unique EIV™ software technologies are the first to introduce adaptive XDR/R…" at bounding box center [784, 358] width 344 height 44
click at [826, 370] on p "Our unique EIV™ software technologies are the first to introduce adaptive XDR/R…" at bounding box center [784, 358] width 344 height 44
drag, startPoint x: 784, startPoint y: 370, endPoint x: 889, endPoint y: 372, distance: 105.0
click at [889, 372] on p "Our unique EIV™ software technologies are the first to introduce adaptive XDR/R…" at bounding box center [784, 358] width 344 height 44
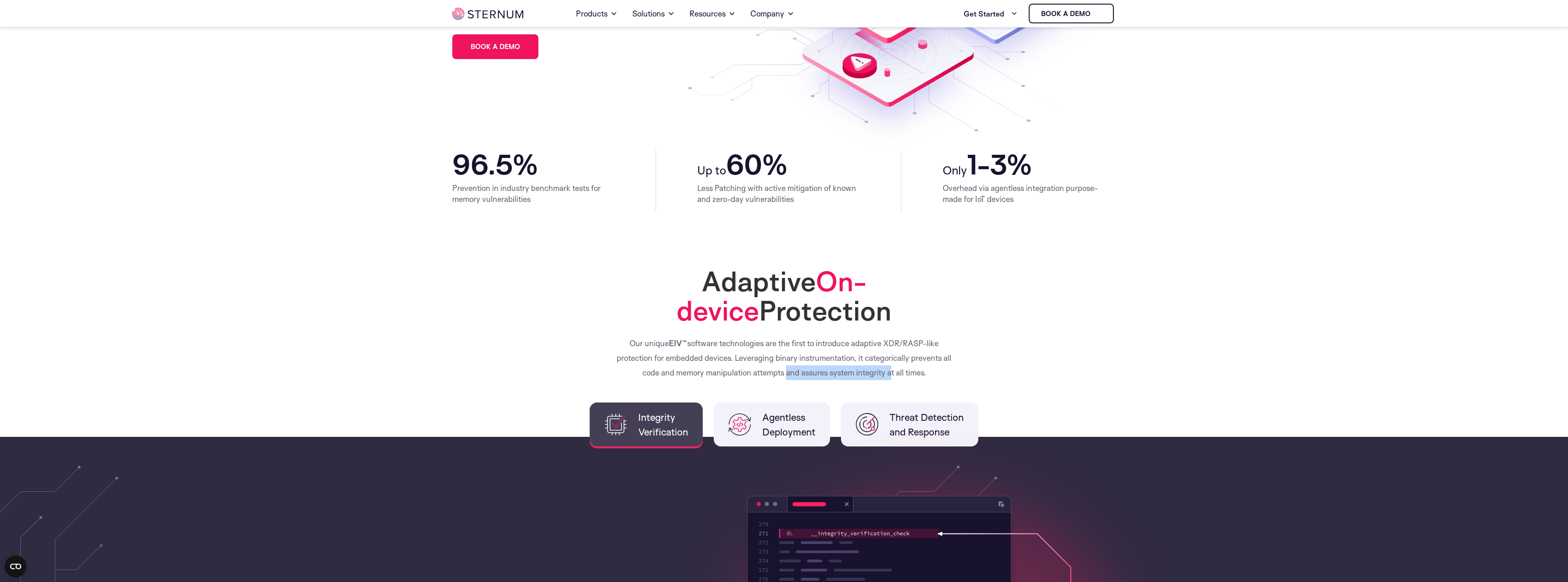
drag, startPoint x: 630, startPoint y: 345, endPoint x: 934, endPoint y: 376, distance: 305.6
click at [934, 376] on p "Our unique EIV™ software technologies are the first to introduce adaptive XDR/R…" at bounding box center [784, 358] width 344 height 44
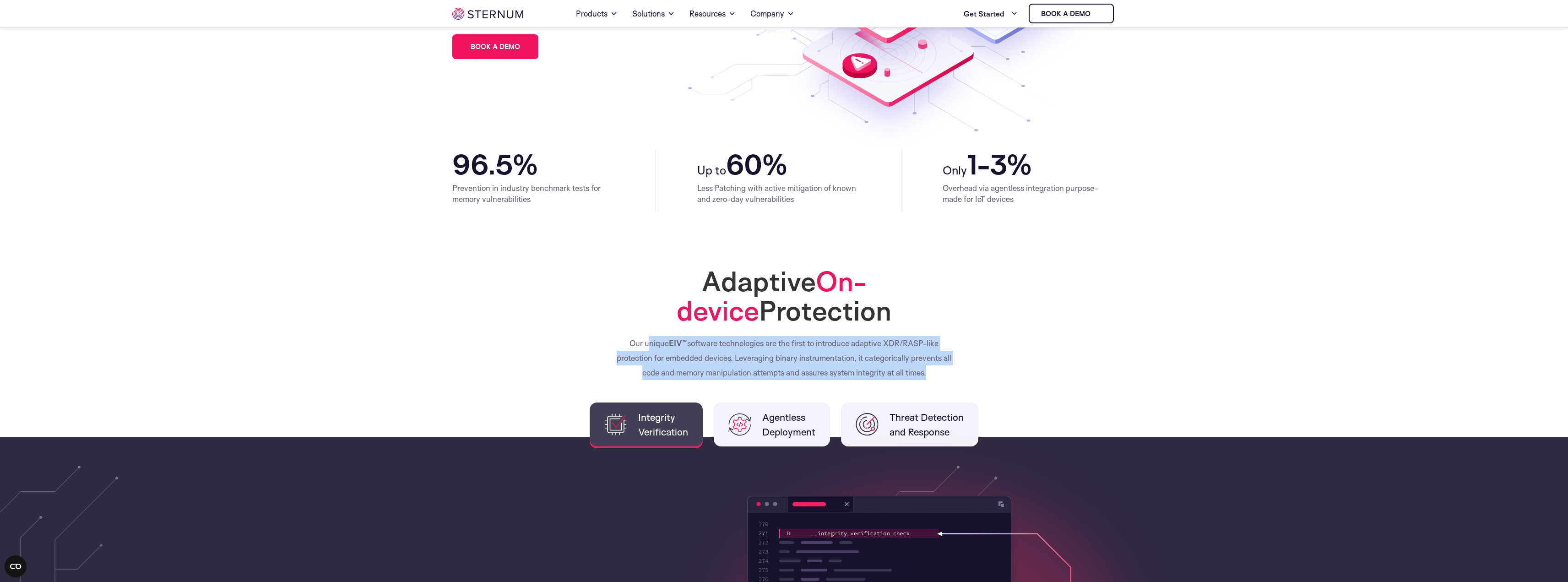
drag, startPoint x: 628, startPoint y: 342, endPoint x: 925, endPoint y: 376, distance: 298.9
click at [925, 376] on p "Our unique EIV™ software technologies are the first to introduce adaptive XDR/R…" at bounding box center [784, 358] width 344 height 44
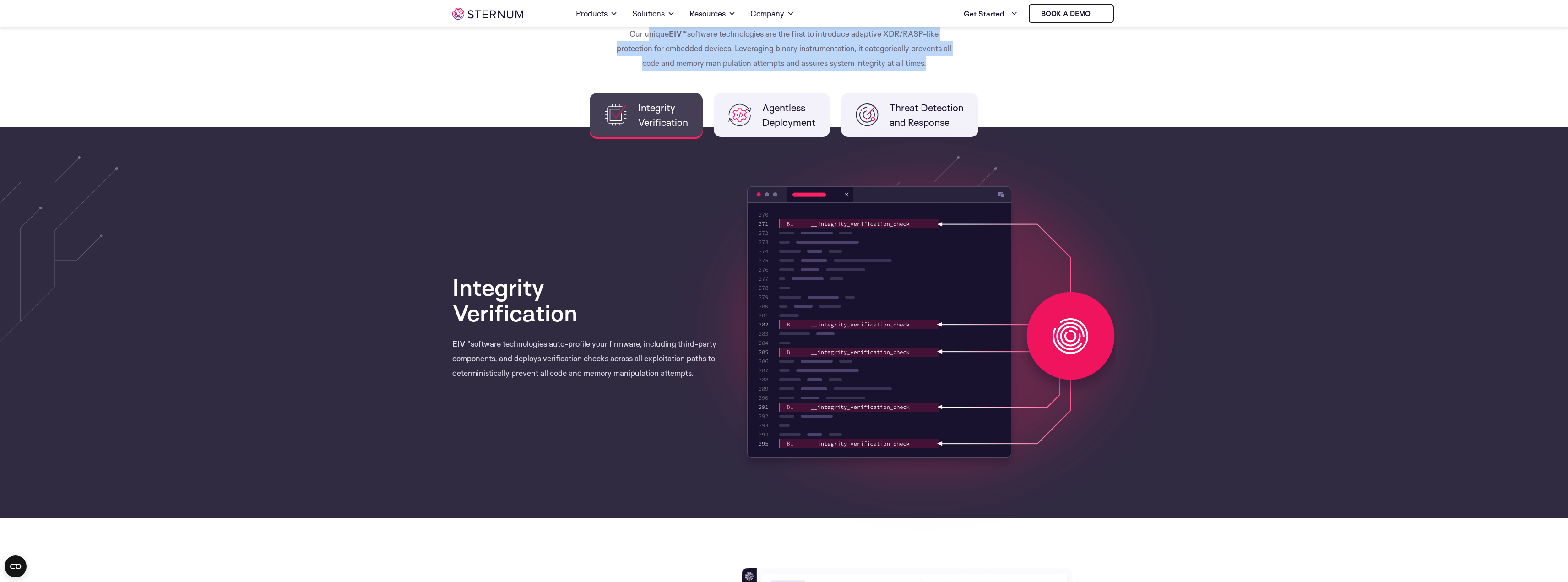
scroll to position [498, 0]
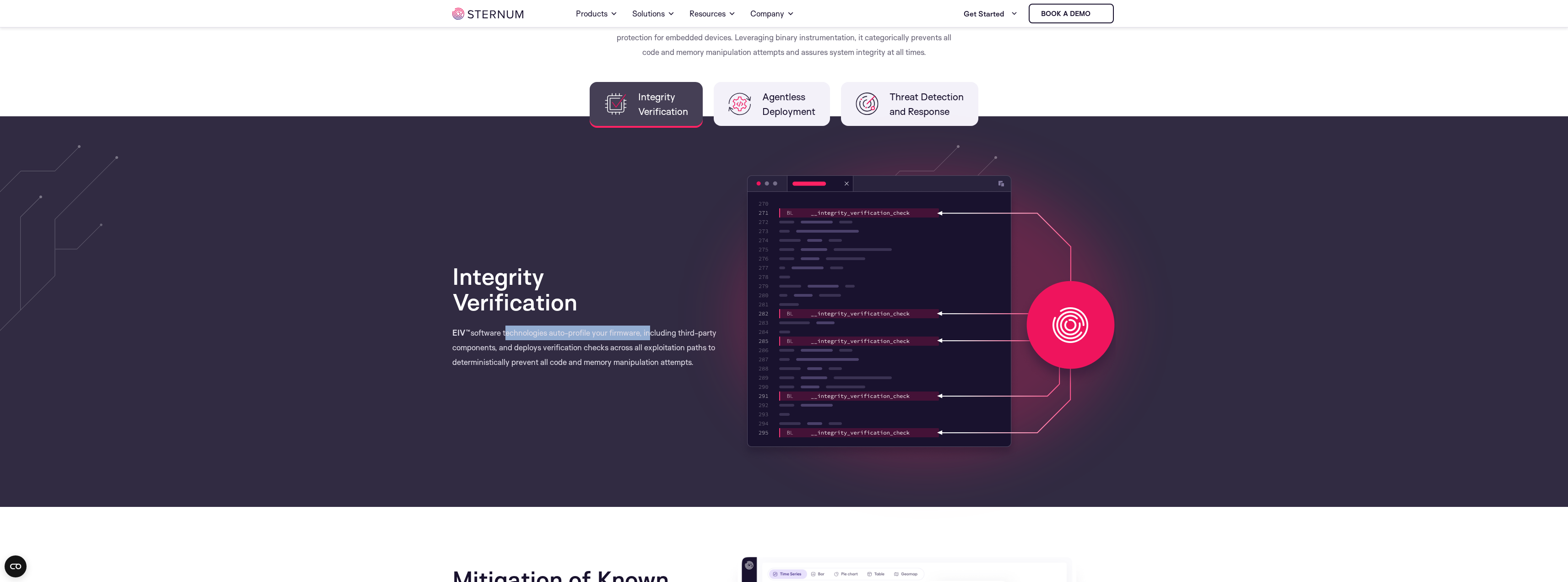
drag, startPoint x: 505, startPoint y: 330, endPoint x: 649, endPoint y: 334, distance: 144.1
click at [649, 334] on p "EIV™ software technologies auto-profile your firmware, including third-party co…" at bounding box center [587, 347] width 269 height 44
click at [664, 333] on p "EIV™ software technologies auto-profile your firmware, including third-party co…" at bounding box center [587, 347] width 269 height 44
drag, startPoint x: 506, startPoint y: 346, endPoint x: 636, endPoint y: 344, distance: 130.0
click at [636, 344] on p "EIV™ software technologies auto-profile your firmware, including third-party co…" at bounding box center [587, 347] width 269 height 44
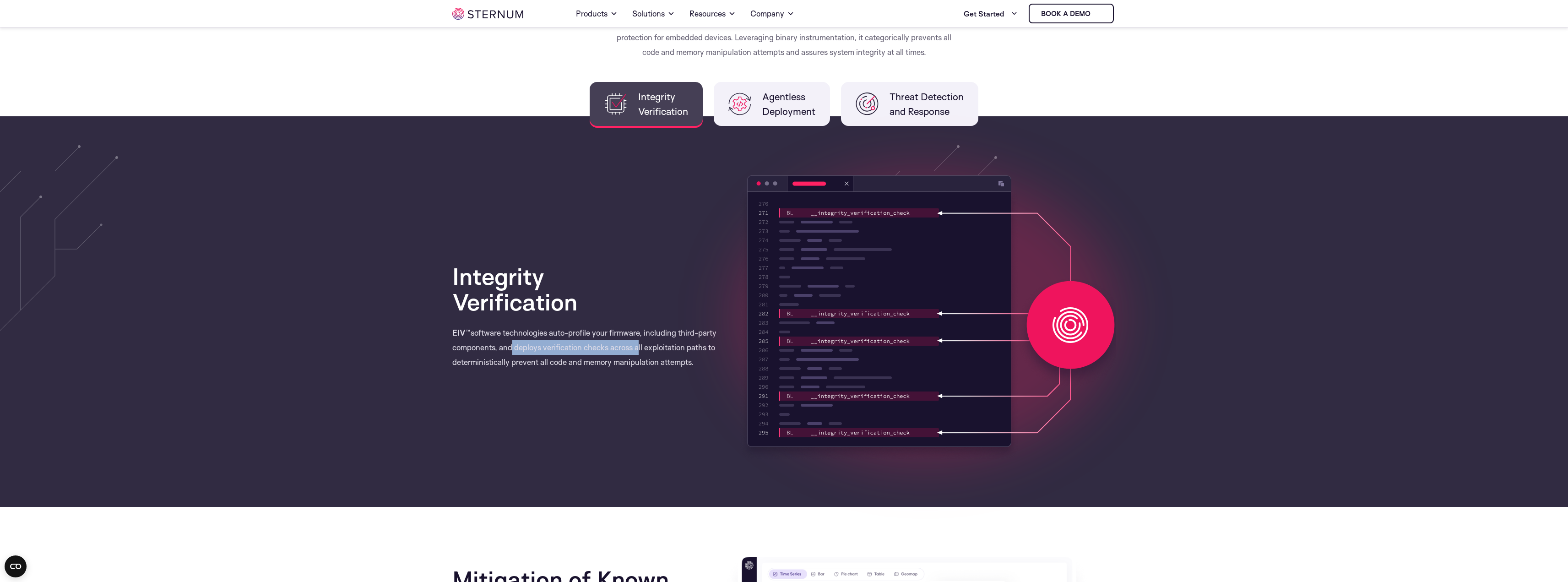
click at [636, 344] on p "EIV™ software technologies auto-profile your firmware, including third-party co…" at bounding box center [587, 347] width 269 height 44
drag, startPoint x: 512, startPoint y: 361, endPoint x: 626, endPoint y: 359, distance: 114.0
click at [626, 359] on p "EIV™ software technologies auto-profile your firmware, including third-party co…" at bounding box center [587, 347] width 269 height 44
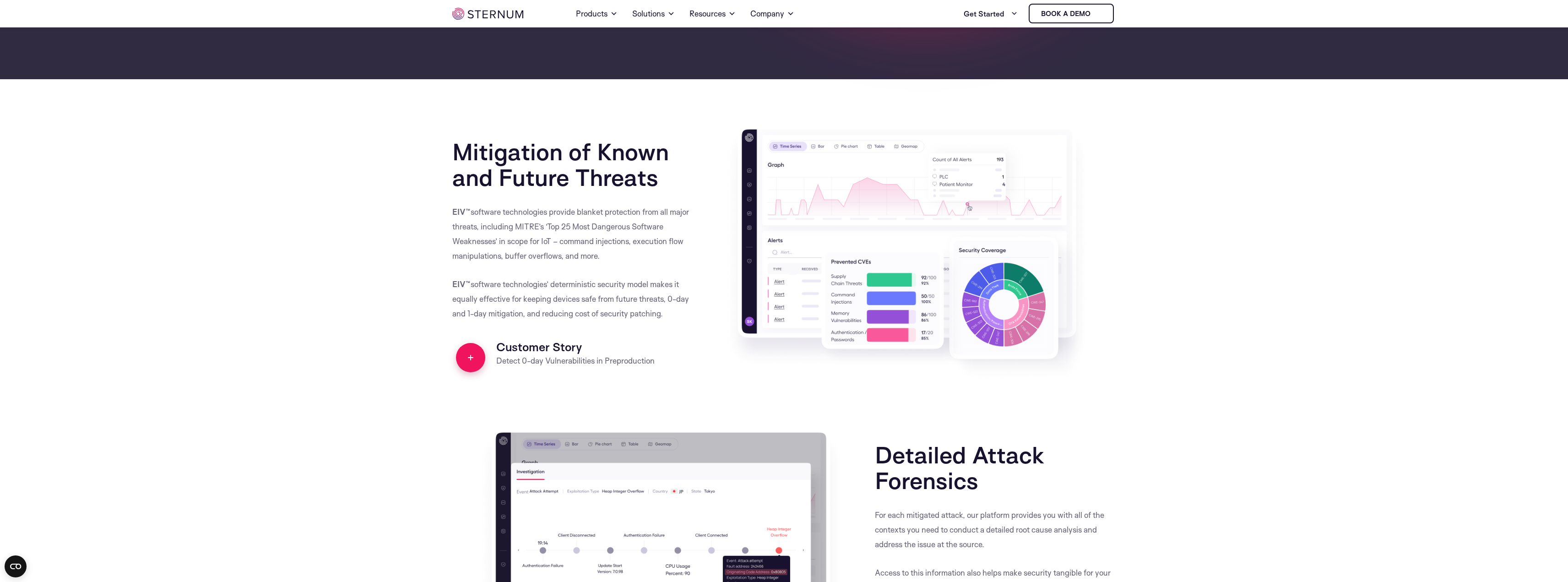
scroll to position [956, 0]
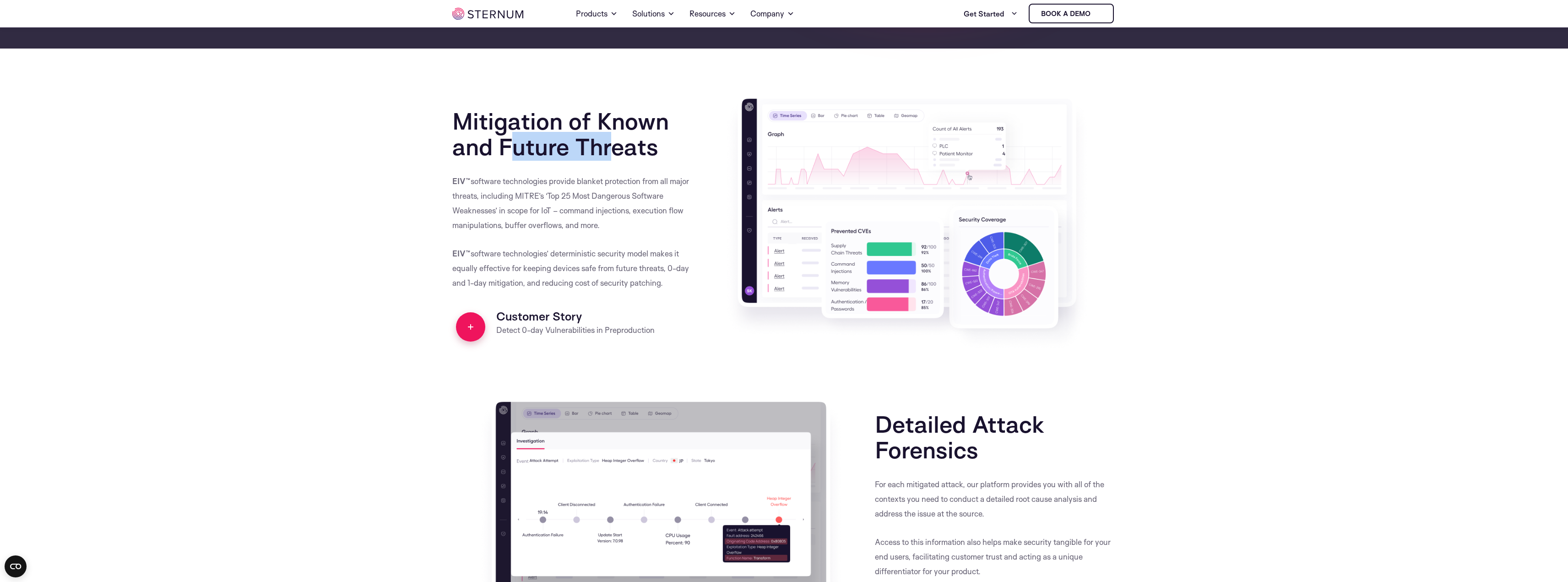
drag, startPoint x: 534, startPoint y: 150, endPoint x: 608, endPoint y: 150, distance: 74.0
click at [608, 150] on h2 "Mitigation of Known and Future Threats" at bounding box center [573, 127] width 241 height 65
drag, startPoint x: 490, startPoint y: 185, endPoint x: 661, endPoint y: 180, distance: 171.1
click at [661, 180] on p "EIV™ software technologies provide blanket protection from all major threats, i…" at bounding box center [573, 210] width 241 height 72
drag, startPoint x: 475, startPoint y: 197, endPoint x: 633, endPoint y: 198, distance: 158.0
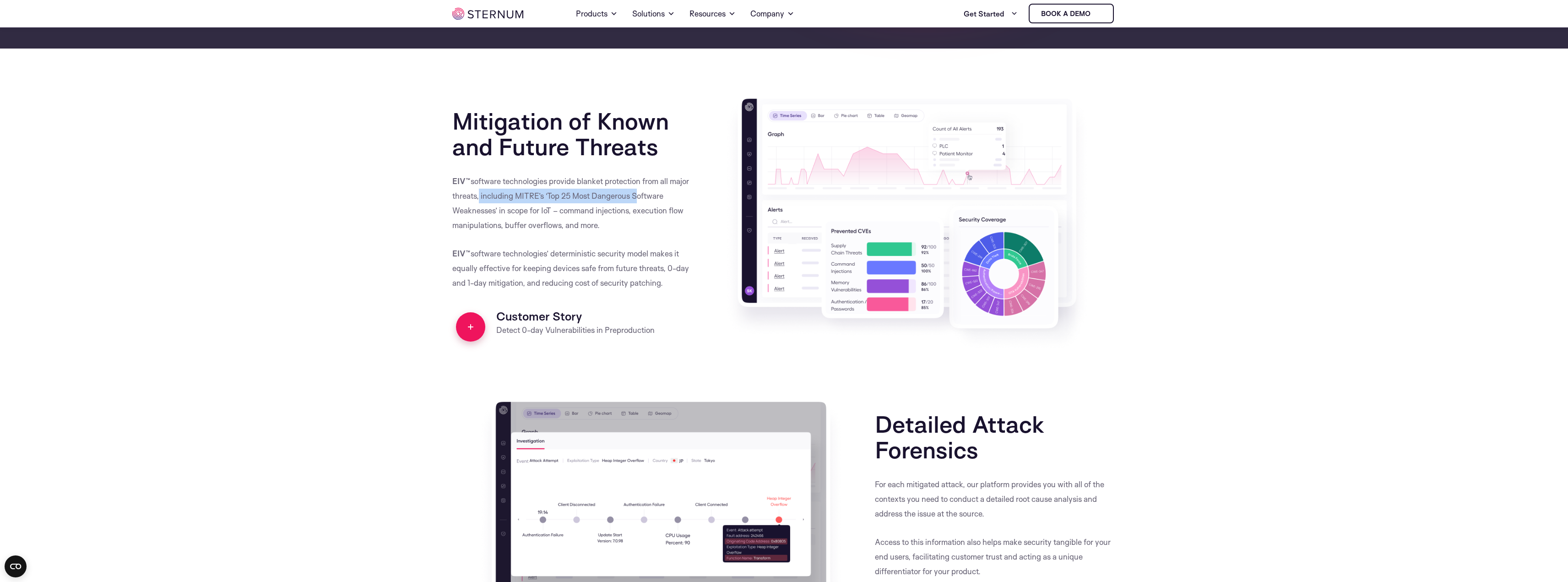
click at [633, 198] on p "EIV™ software technologies provide blanket protection from all major threats, i…" at bounding box center [573, 210] width 241 height 72
drag, startPoint x: 496, startPoint y: 210, endPoint x: 565, endPoint y: 210, distance: 69.0
click at [551, 210] on p "EIV™ software technologies provide blanket protection from all major threats, i…" at bounding box center [573, 210] width 241 height 72
drag, startPoint x: 568, startPoint y: 210, endPoint x: 665, endPoint y: 211, distance: 97.0
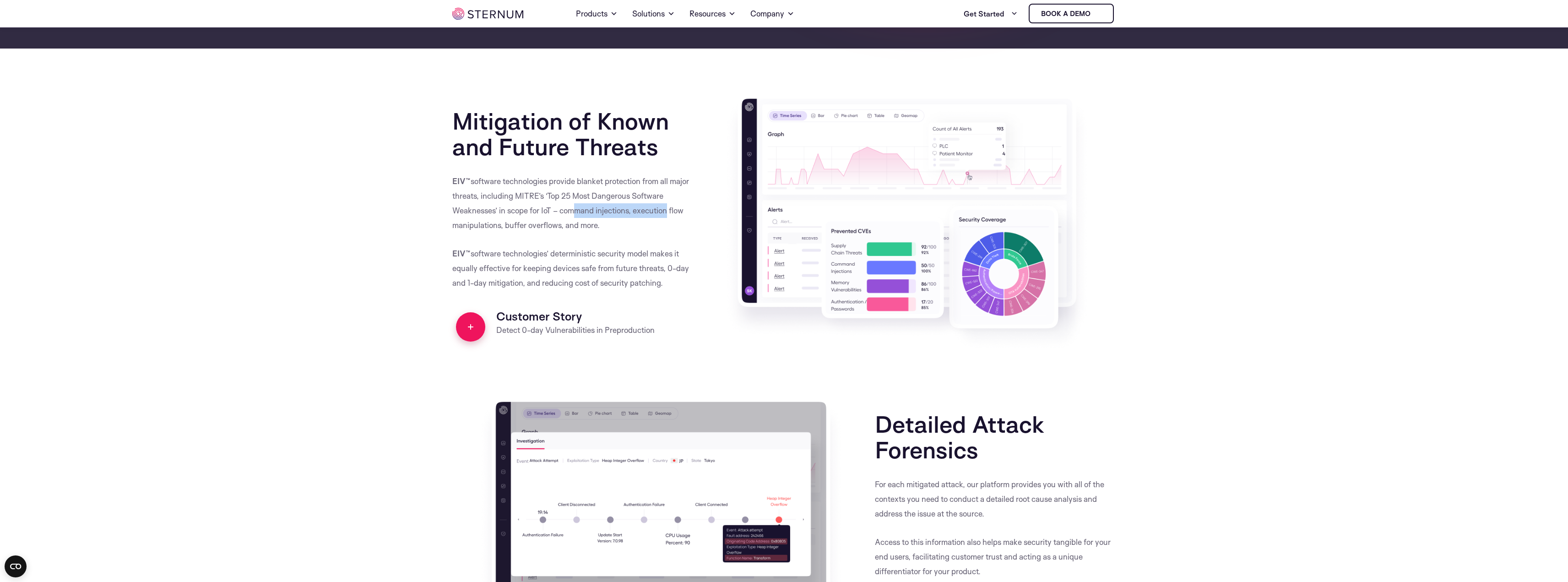
click at [665, 211] on p "EIV™ software technologies provide blanket protection from all major threats, i…" at bounding box center [573, 210] width 241 height 72
drag, startPoint x: 479, startPoint y: 220, endPoint x: 541, endPoint y: 221, distance: 62.0
click at [541, 221] on p "EIV™ software technologies provide blanket protection from all major threats, i…" at bounding box center [573, 210] width 241 height 72
click at [543, 221] on p "EIV™ software technologies provide blanket protection from all major threats, i…" at bounding box center [573, 210] width 241 height 72
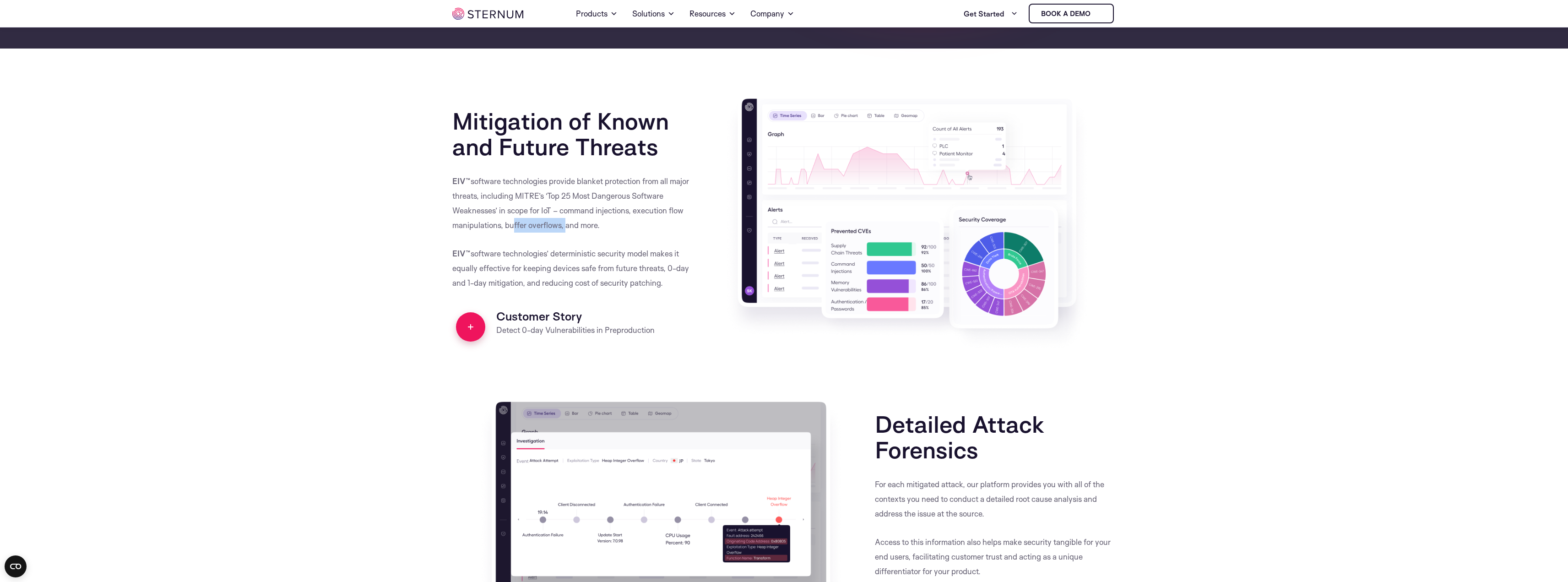
drag, startPoint x: 508, startPoint y: 222, endPoint x: 563, endPoint y: 220, distance: 55.0
click at [563, 220] on p "EIV™ software technologies provide blanket protection from all major threats, i…" at bounding box center [573, 210] width 241 height 72
drag, startPoint x: 601, startPoint y: 222, endPoint x: 440, endPoint y: 185, distance: 165.2
click at [440, 185] on section "Mitigation of Known and Future Threats EIV™ software technologies provide blank…" at bounding box center [784, 246] width 1568 height 304
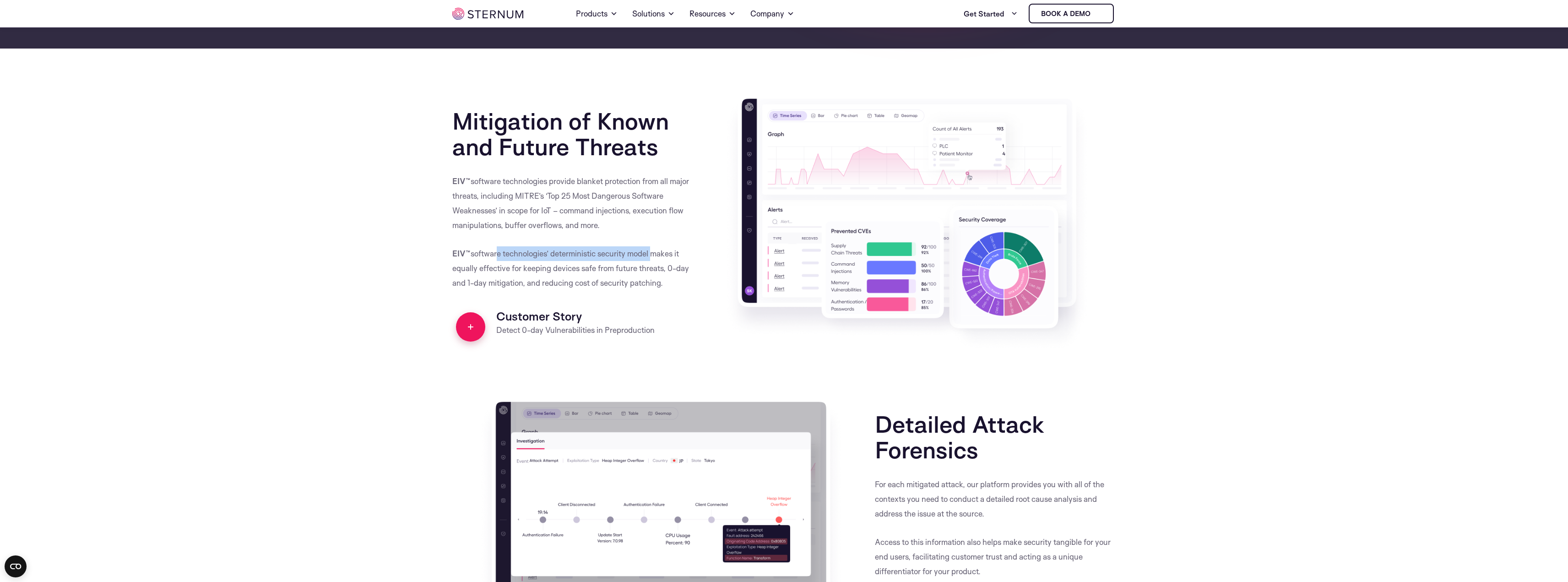
drag, startPoint x: 522, startPoint y: 253, endPoint x: 656, endPoint y: 255, distance: 134.0
click at [656, 255] on p "EIV™ software technologies’ deterministic security model makes it equally effec…" at bounding box center [573, 268] width 241 height 44
click at [656, 255] on span "deterministic security model makes it equally effective for keeping devices saf…" at bounding box center [571, 268] width 237 height 39
drag, startPoint x: 481, startPoint y: 267, endPoint x: 663, endPoint y: 267, distance: 182.0
click at [663, 267] on span "deterministic security model makes it equally effective for keeping devices saf…" at bounding box center [571, 268] width 237 height 39
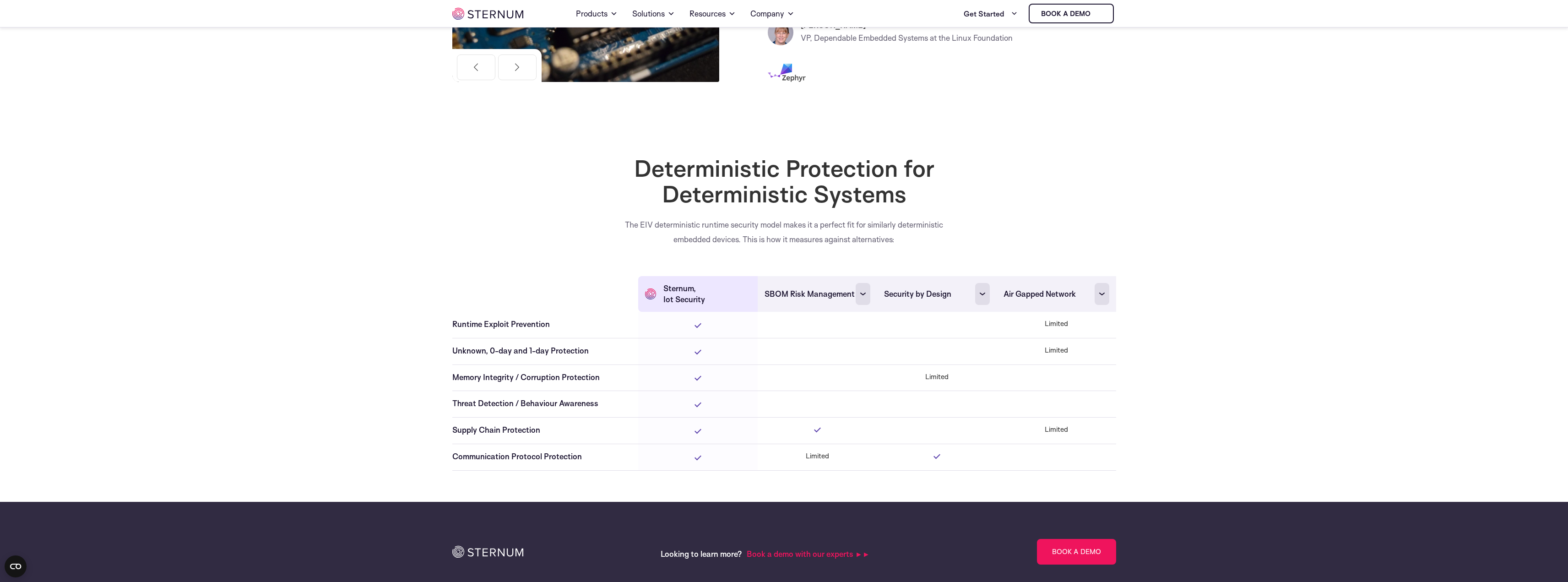
scroll to position [2375, 0]
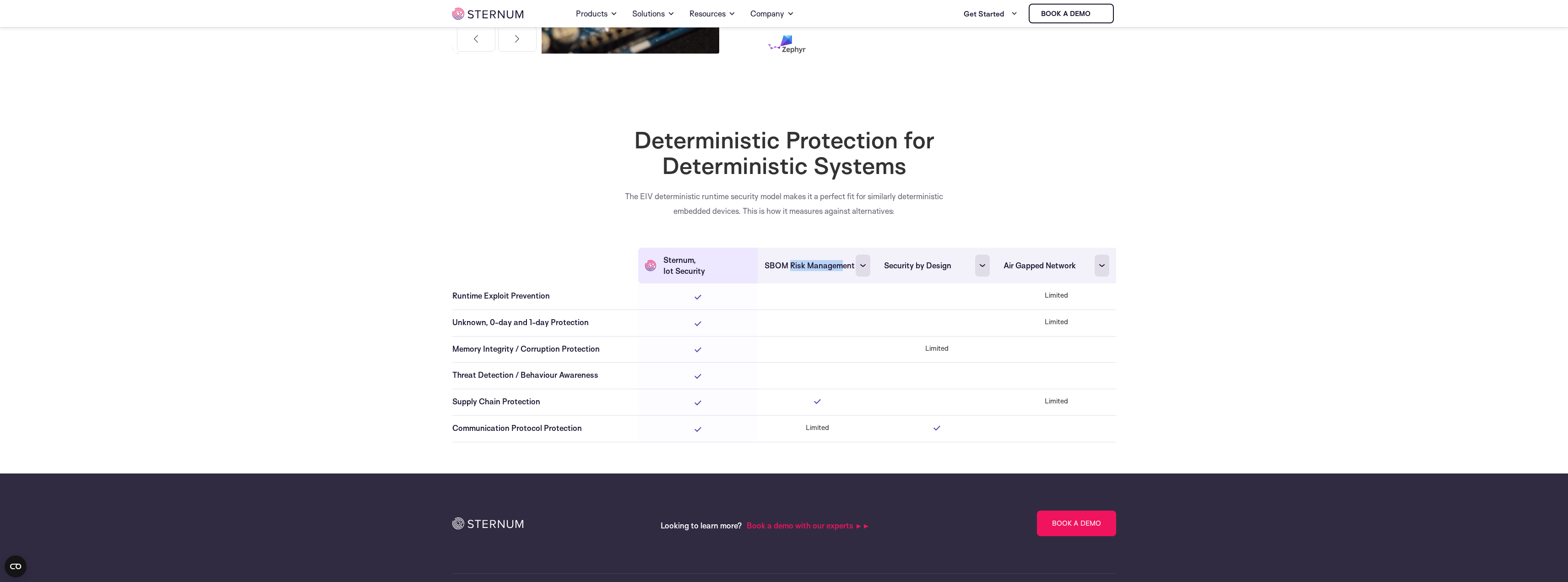
drag, startPoint x: 792, startPoint y: 270, endPoint x: 839, endPoint y: 267, distance: 47.1
click at [839, 267] on span "SBOM Risk Management" at bounding box center [809, 266] width 90 height 11
drag, startPoint x: 937, startPoint y: 347, endPoint x: 918, endPoint y: 347, distance: 19.0
click at [918, 347] on td "Limited" at bounding box center [937, 349] width 119 height 26
click at [926, 347] on td "Limited" at bounding box center [937, 349] width 119 height 26
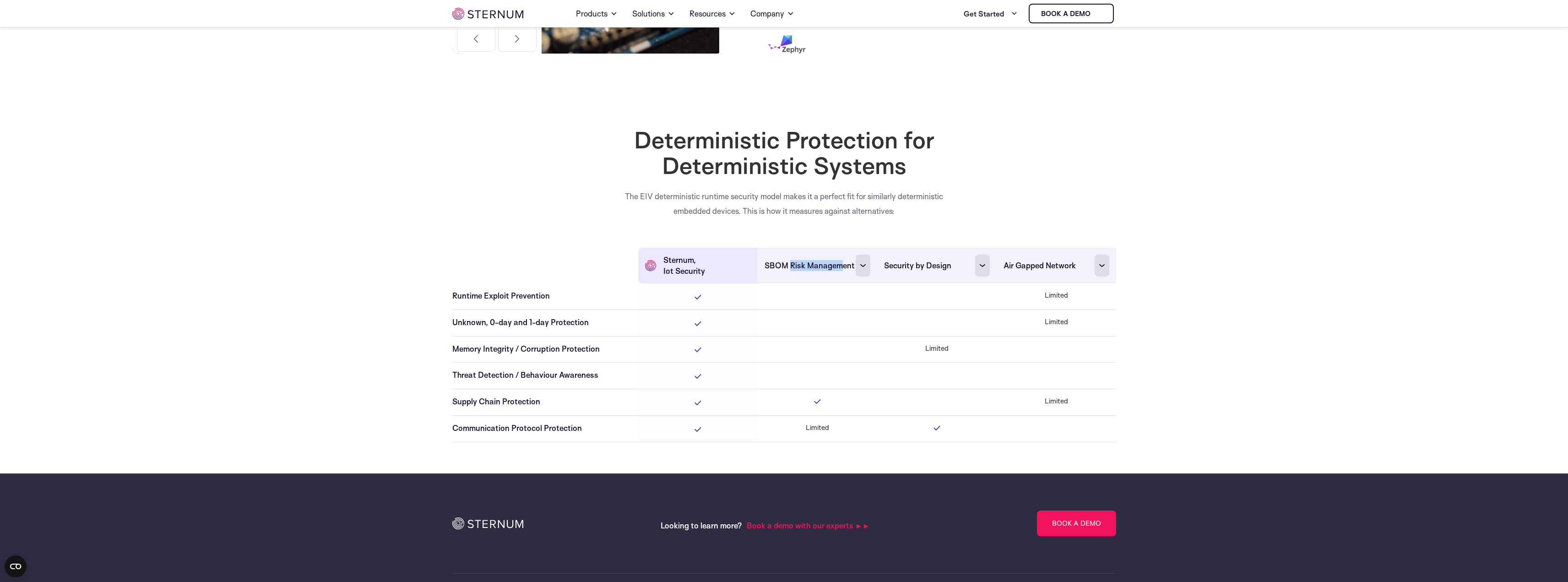
drag, startPoint x: 526, startPoint y: 350, endPoint x: 588, endPoint y: 349, distance: 62.0
click at [588, 349] on div "Memory Integrity / Corruption Protection" at bounding box center [541, 349] width 179 height 11
drag, startPoint x: 534, startPoint y: 427, endPoint x: 558, endPoint y: 426, distance: 24.0
click at [558, 426] on div "Communication Protocol Protection" at bounding box center [541, 429] width 179 height 11
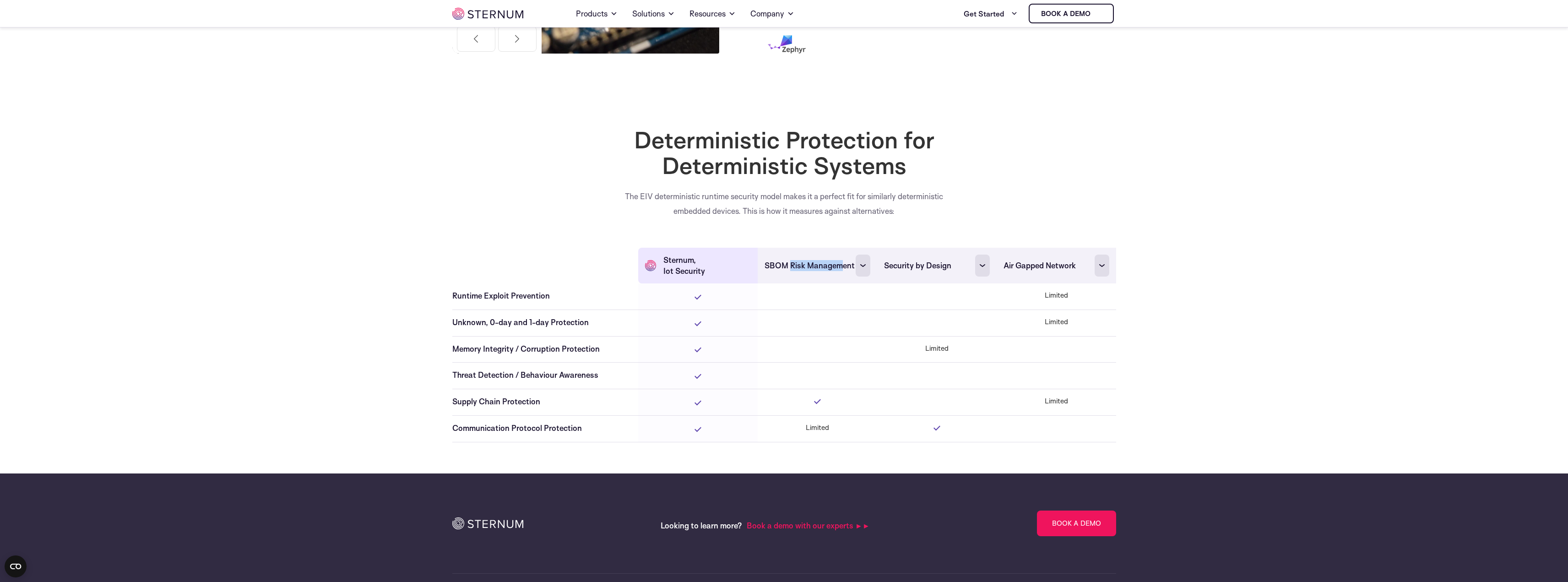
click at [558, 426] on div "Communication Protocol Protection" at bounding box center [541, 429] width 179 height 11
drag, startPoint x: 484, startPoint y: 375, endPoint x: 590, endPoint y: 375, distance: 106.0
click at [590, 375] on div "Threat Detection / Behaviour Awareness" at bounding box center [541, 376] width 179 height 11
click at [594, 375] on div "Threat Detection / Behaviour Awareness" at bounding box center [541, 376] width 179 height 11
drag, startPoint x: 596, startPoint y: 375, endPoint x: 450, endPoint y: 369, distance: 146.1
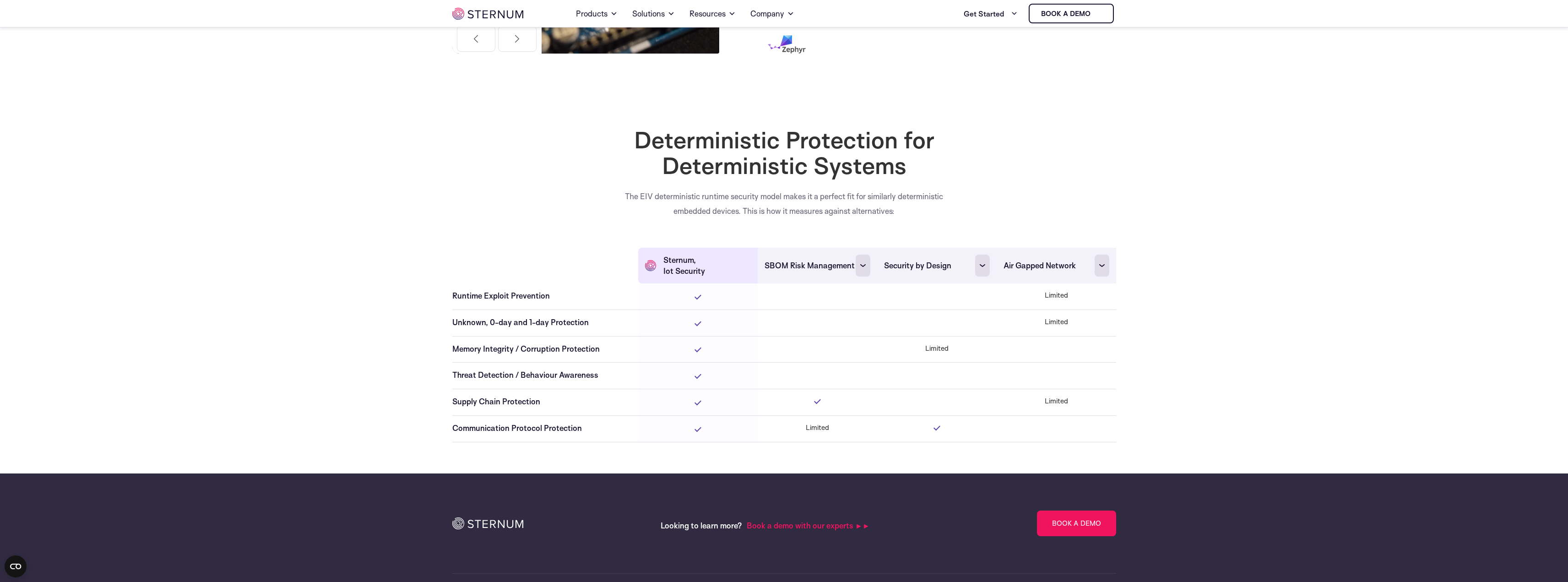
click at [450, 369] on section "Deterministic Protection for Deterministic Systems The EIV deterministic runtim…" at bounding box center [784, 292] width 1568 height 331
click at [464, 370] on div "Threat Detection / Behaviour Awareness" at bounding box center [541, 376] width 179 height 11
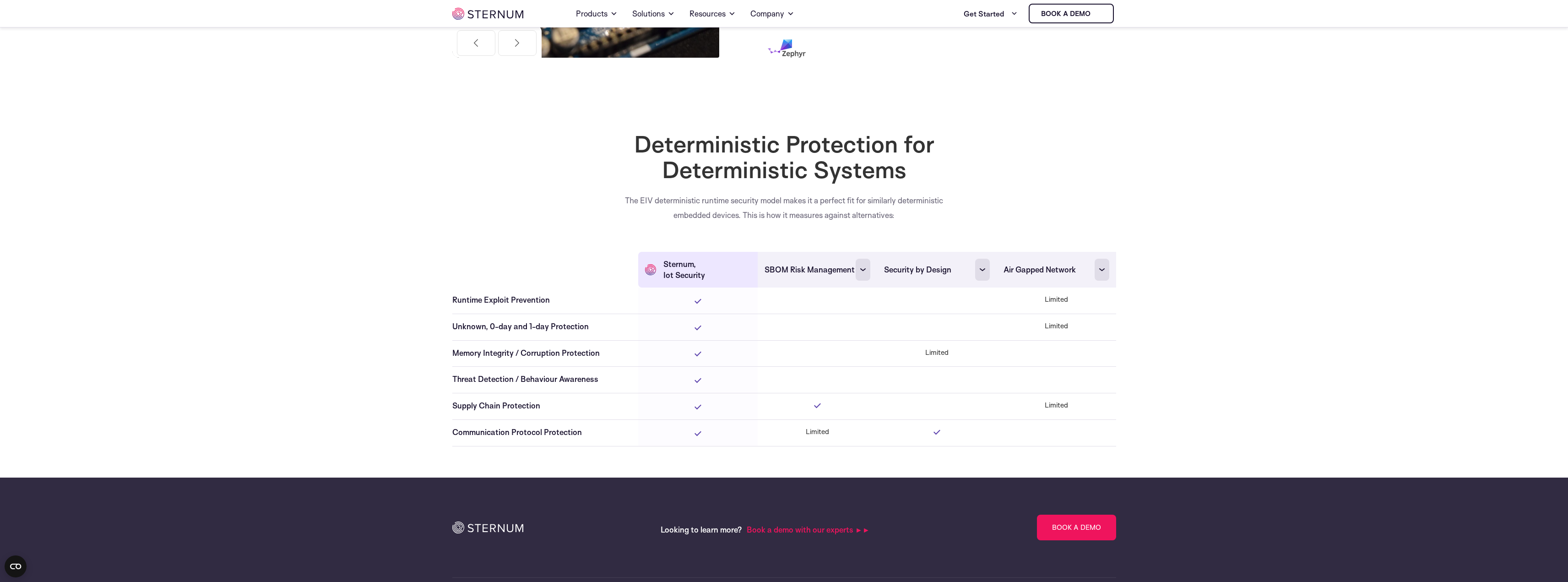
scroll to position [2330, 0]
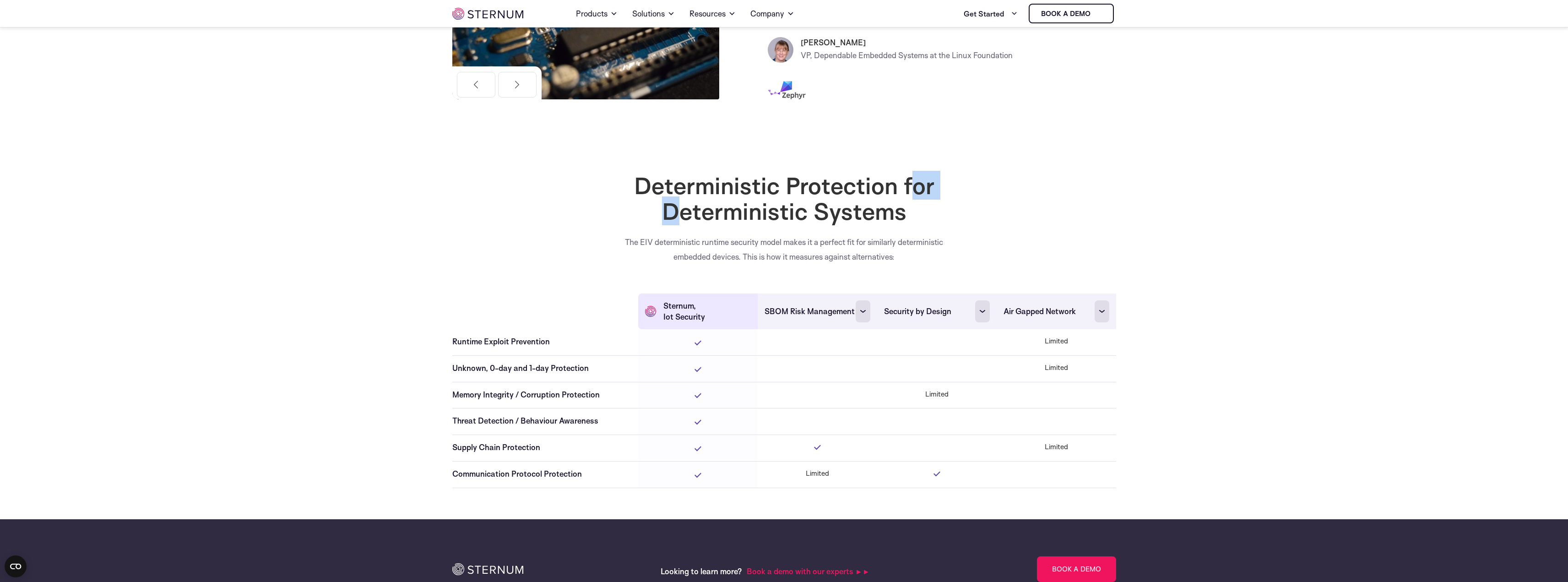
drag, startPoint x: 824, startPoint y: 193, endPoint x: 876, endPoint y: 193, distance: 52.0
click at [876, 193] on h2 "Deterministic Protection for Deterministic Systems" at bounding box center [784, 198] width 334 height 51
click at [773, 220] on h2 "Deterministic Protection for Deterministic Systems" at bounding box center [784, 198] width 334 height 51
drag, startPoint x: 654, startPoint y: 239, endPoint x: 895, endPoint y: 237, distance: 241.0
click at [895, 237] on p "The EIV deterministic runtime security model makes it a perfect fit for similar…" at bounding box center [784, 249] width 334 height 29
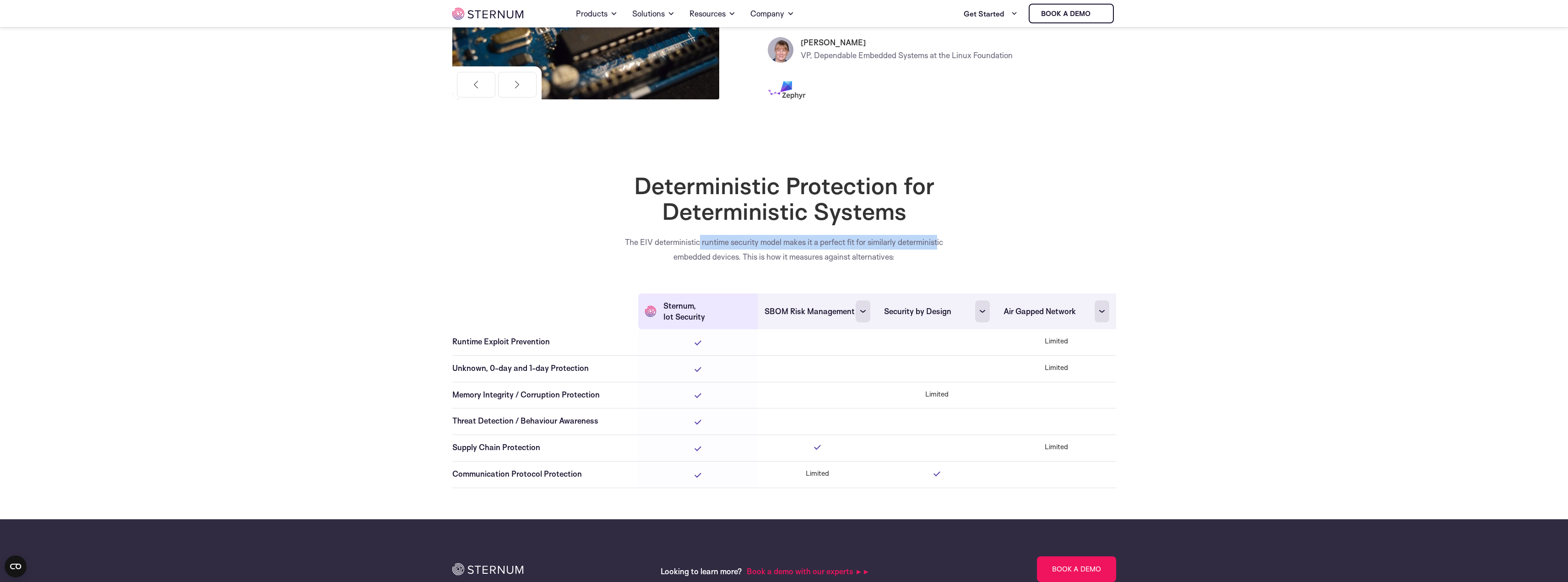
drag, startPoint x: 709, startPoint y: 257, endPoint x: 859, endPoint y: 256, distance: 150.0
click at [859, 256] on p "The EIV deterministic runtime security model makes it a perfect fit for similar…" at bounding box center [784, 249] width 334 height 29
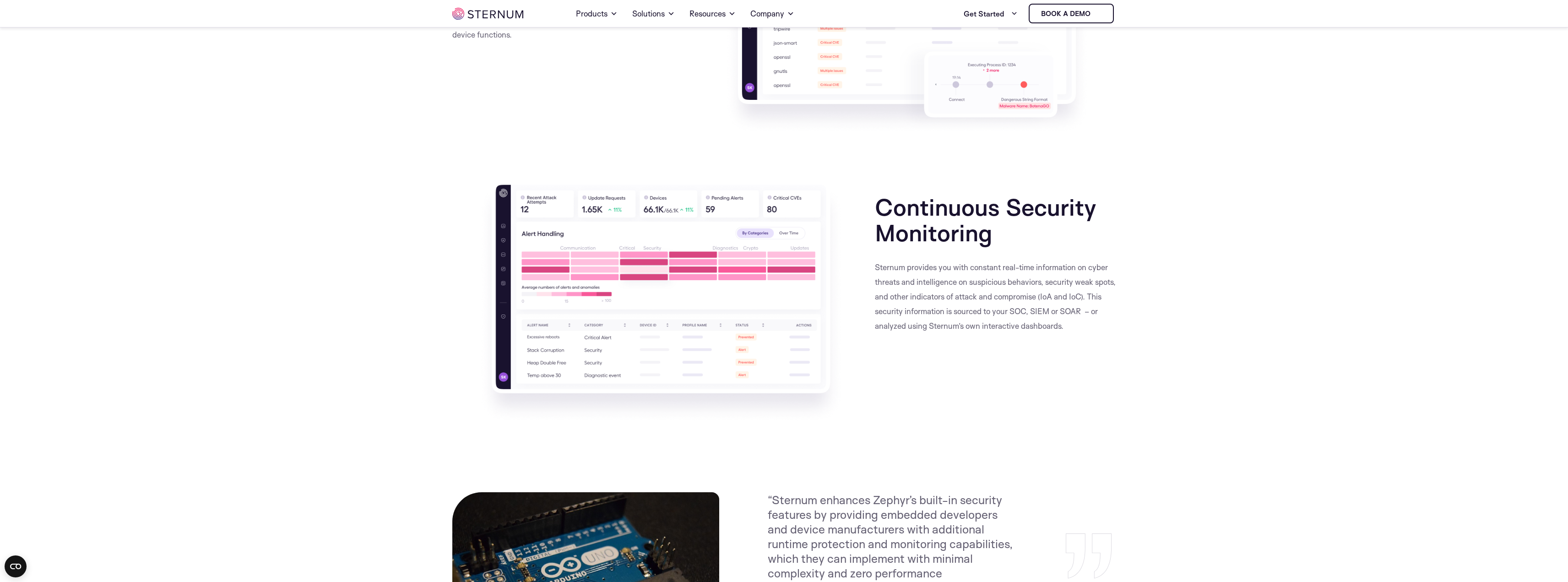
scroll to position [1734, 0]
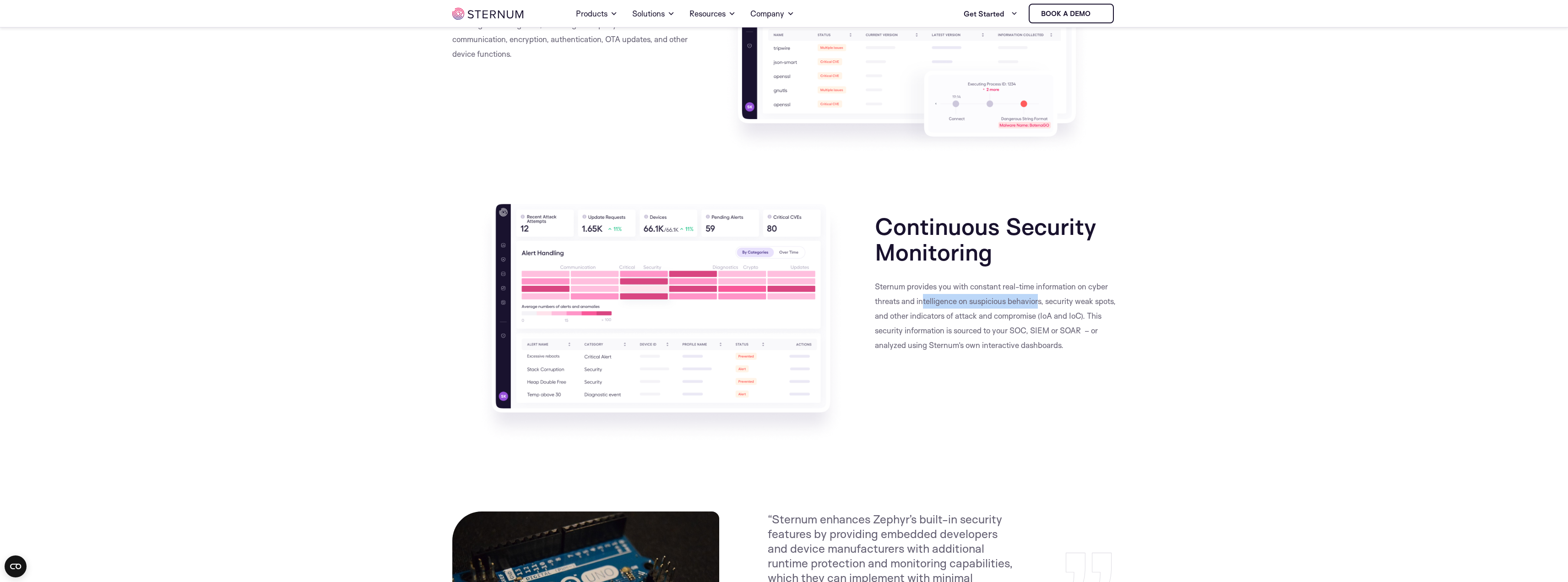
drag, startPoint x: 922, startPoint y: 303, endPoint x: 1037, endPoint y: 307, distance: 115.1
click at [1037, 307] on p "Sternum provides you with constant real-time information on cyber threats and i…" at bounding box center [995, 315] width 241 height 73
drag, startPoint x: 912, startPoint y: 334, endPoint x: 1066, endPoint y: 331, distance: 154.0
click at [1066, 331] on p "Sternum provides you with constant real-time information on cyber threats and i…" at bounding box center [995, 315] width 241 height 73
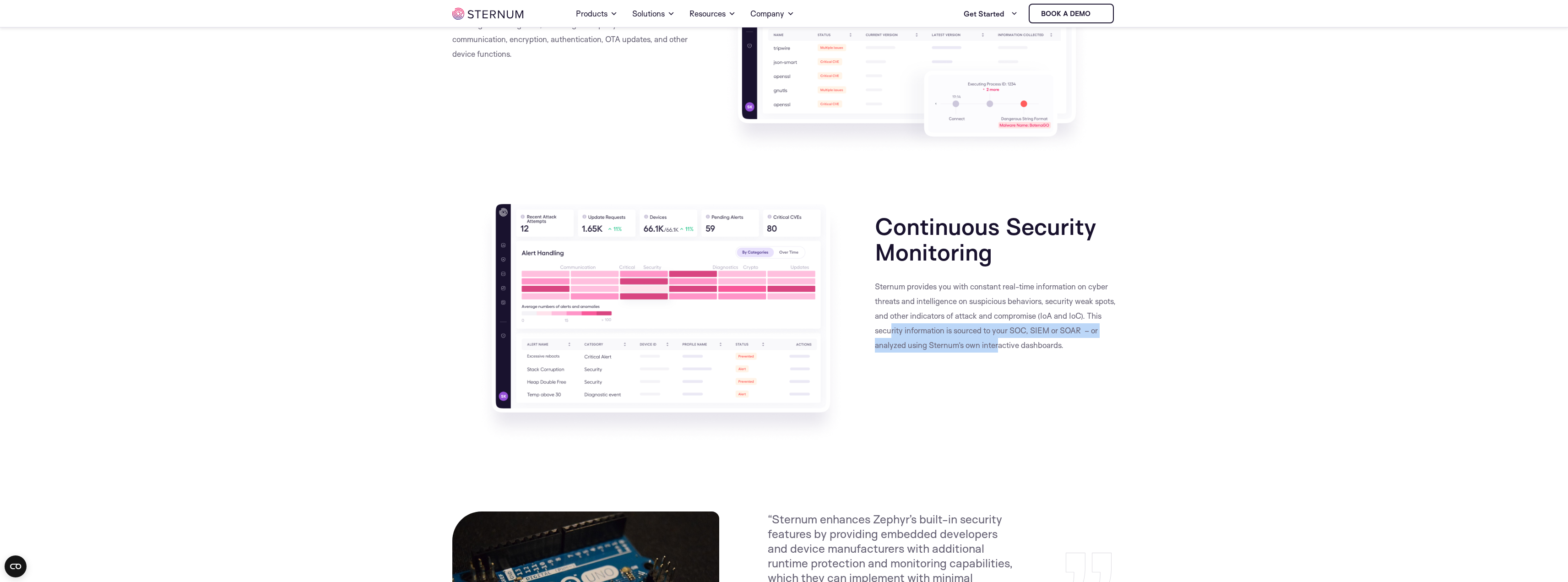
drag, startPoint x: 907, startPoint y: 337, endPoint x: 1007, endPoint y: 338, distance: 100.0
click at [1007, 338] on p "Sternum provides you with constant real-time information on cyber threats and i…" at bounding box center [995, 315] width 241 height 73
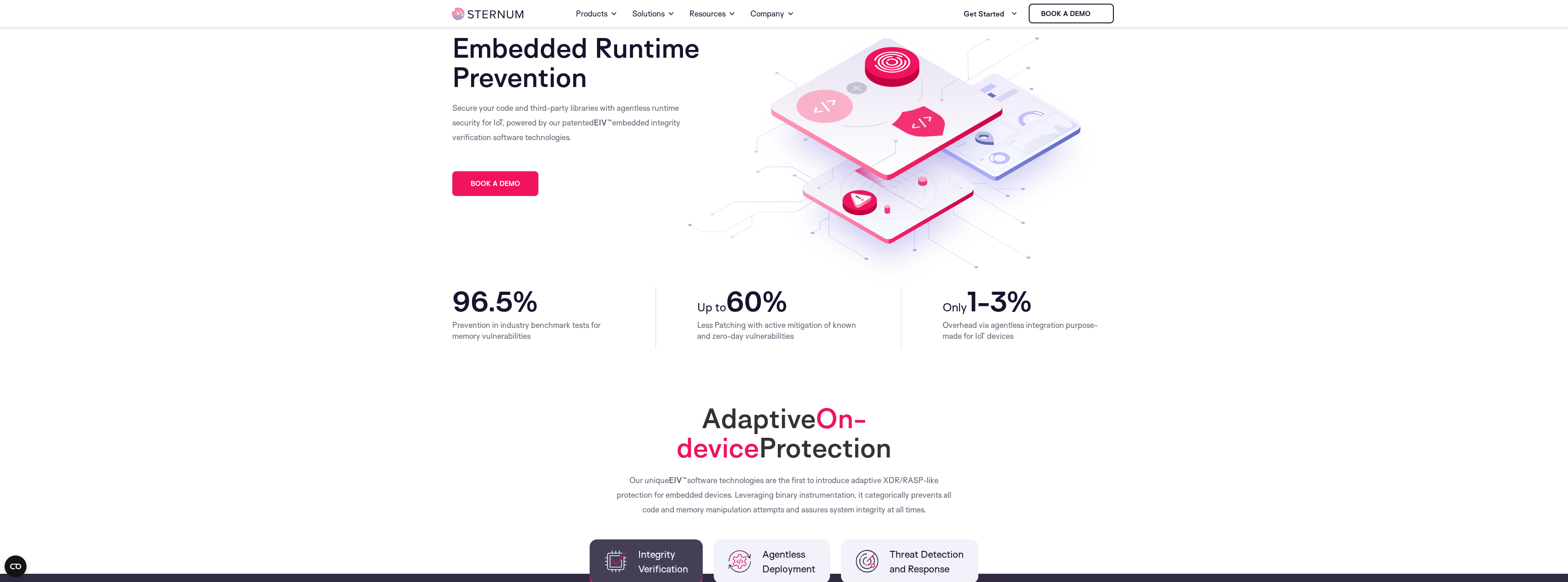
scroll to position [0, 0]
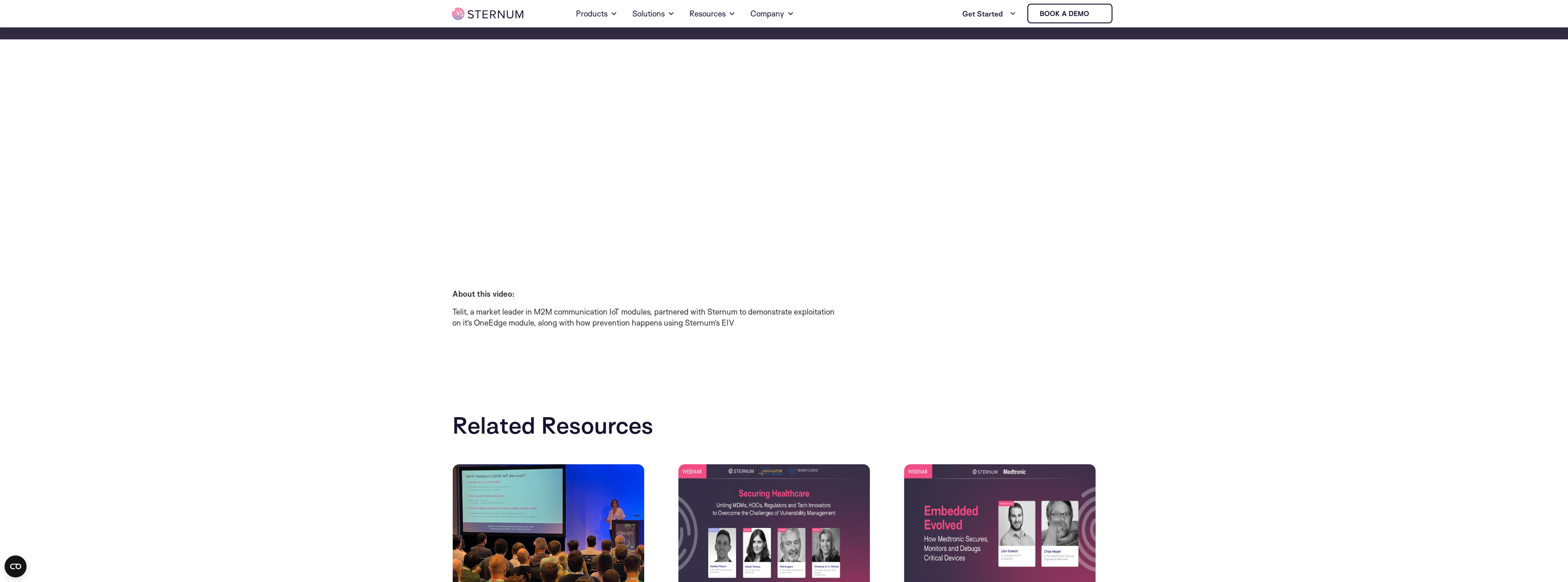
scroll to position [178, 0]
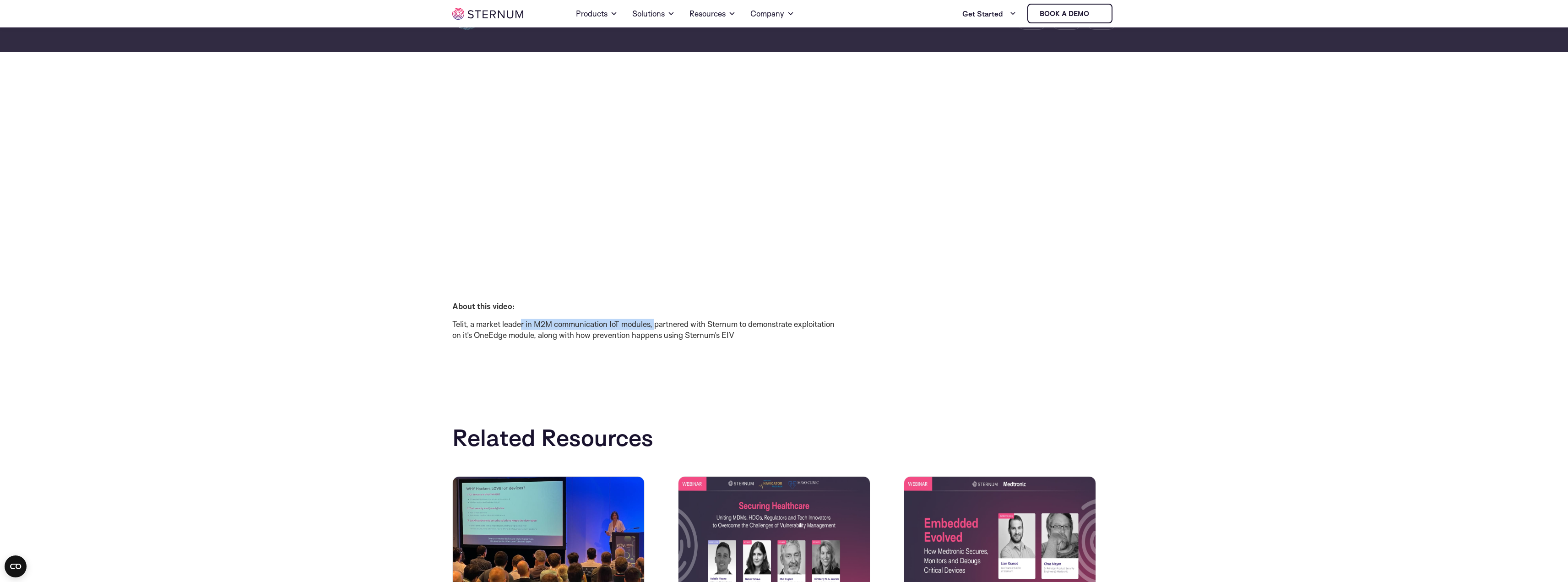
drag, startPoint x: 520, startPoint y: 325, endPoint x: 656, endPoint y: 327, distance: 136.0
click at [656, 327] on p "Telit, a market leader in M2M communication IoT modules, partnered with Sternum…" at bounding box center [645, 329] width 387 height 22
click at [640, 328] on p "Telit, a market leader in M2M communication IoT modules, partnered with Sternum…" at bounding box center [645, 329] width 387 height 22
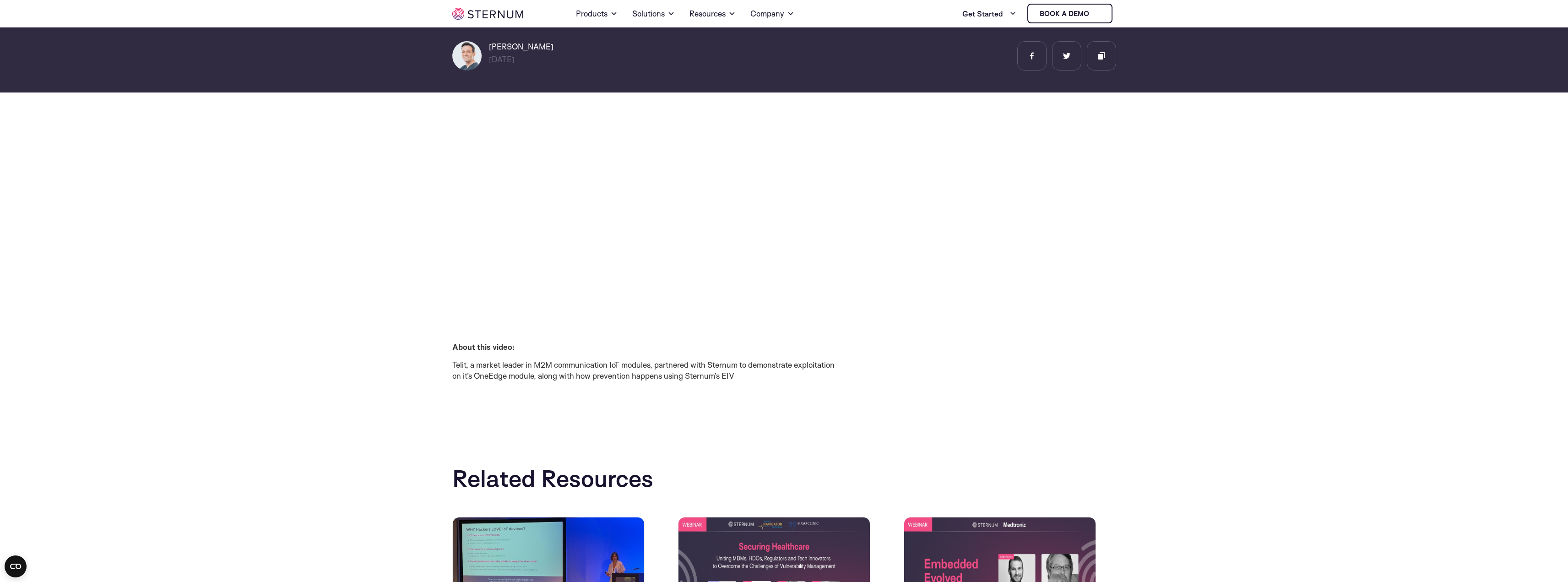
scroll to position [132, 0]
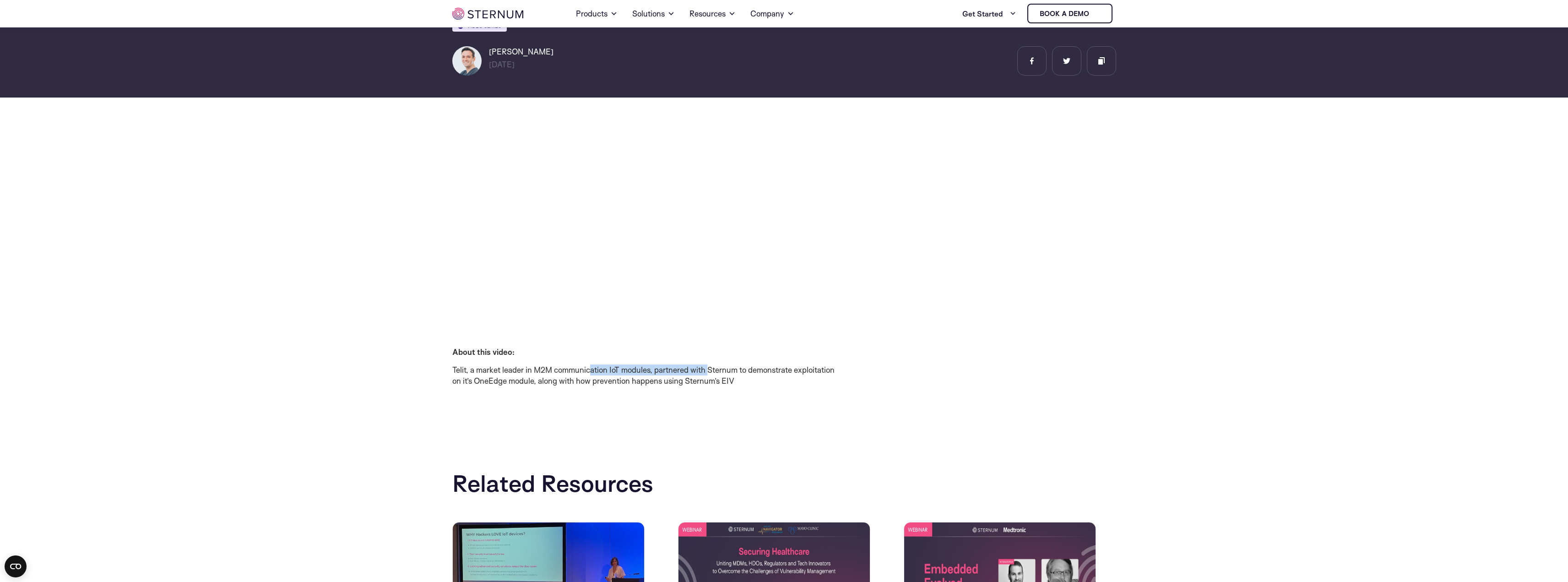
drag, startPoint x: 592, startPoint y: 371, endPoint x: 710, endPoint y: 373, distance: 118.0
click at [710, 373] on p "Telit, a market leader in M2M communication IoT modules, partnered with Sternum…" at bounding box center [645, 375] width 387 height 22
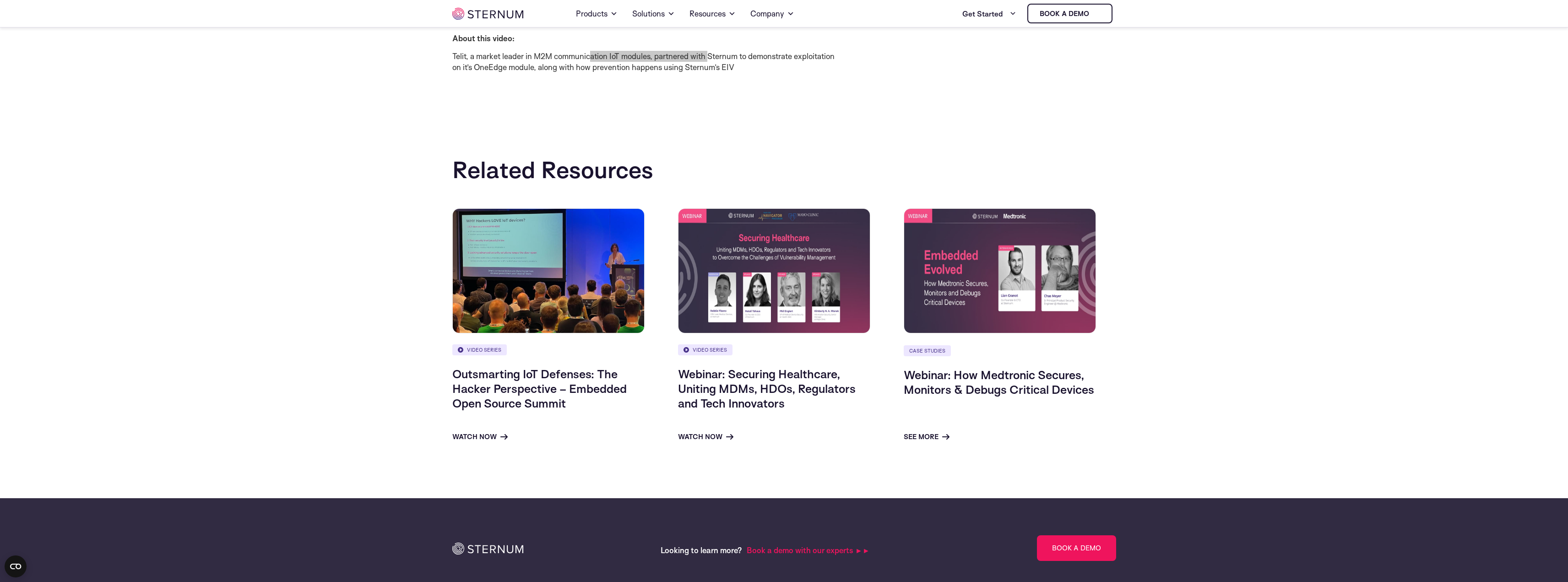
scroll to position [452, 0]
